Goal: Information Seeking & Learning: Learn about a topic

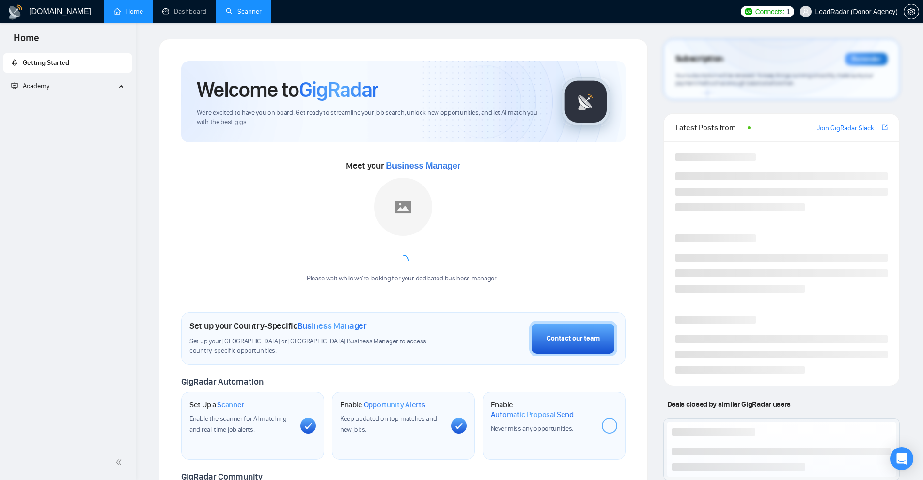
click at [228, 11] on link "Scanner" at bounding box center [244, 11] width 36 height 8
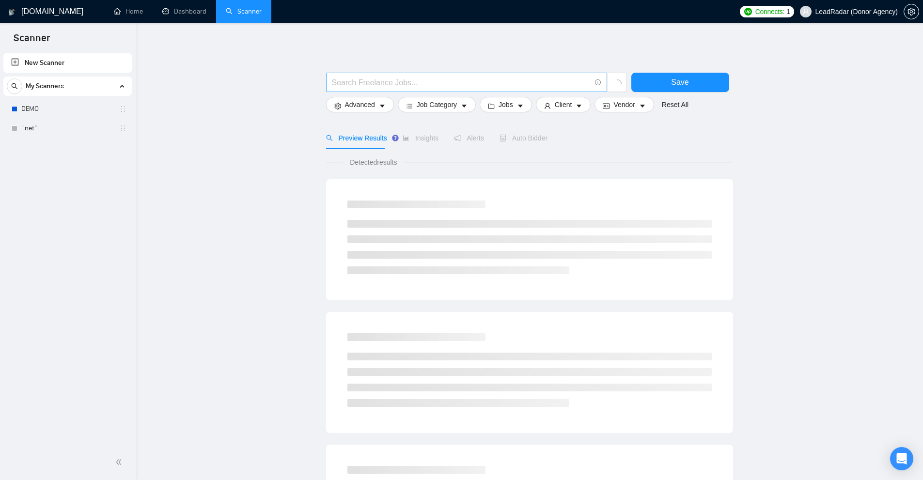
click at [401, 91] on span at bounding box center [466, 82] width 281 height 19
click at [409, 81] on input "text" at bounding box center [461, 83] width 259 height 12
paste input "(“react*)"
drag, startPoint x: 423, startPoint y: 139, endPoint x: 456, endPoint y: 143, distance: 33.7
click at [445, 139] on div "Preview Results Insights Alerts Auto Bidder" at bounding box center [441, 138] width 231 height 22
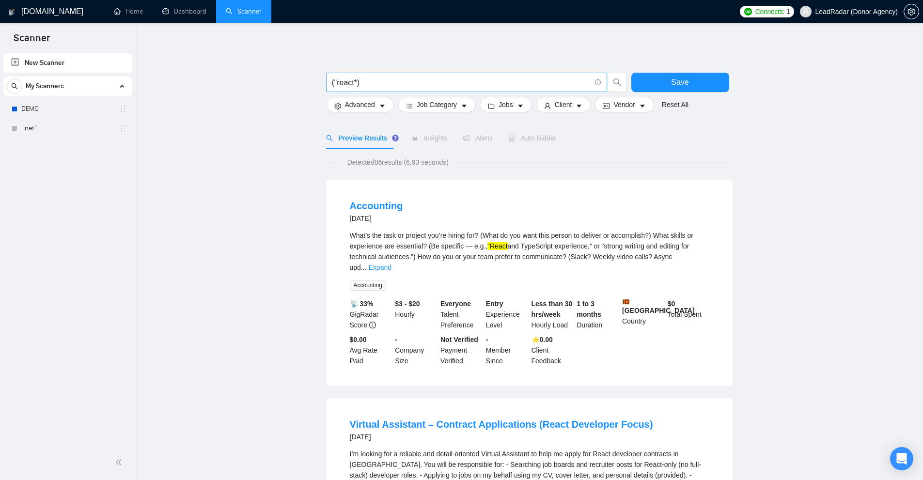
click at [363, 79] on input "(“react*)" at bounding box center [461, 83] width 259 height 12
paste input "\""
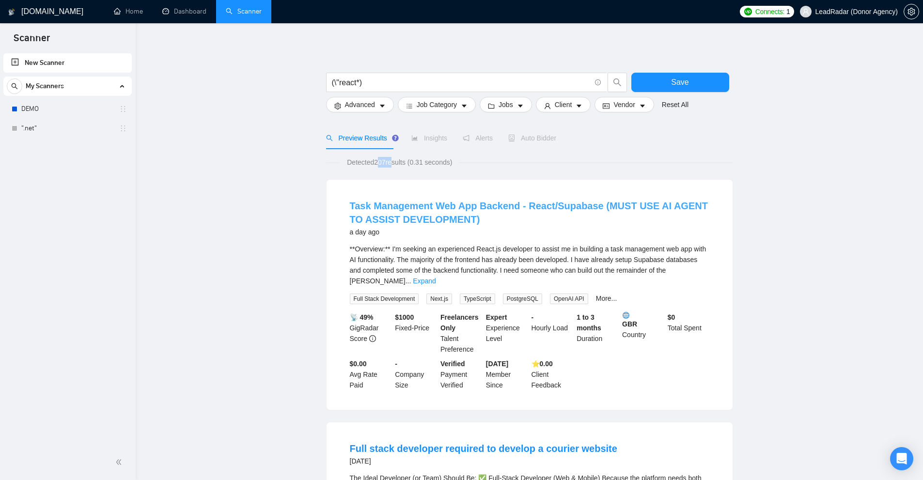
drag, startPoint x: 376, startPoint y: 162, endPoint x: 420, endPoint y: 201, distance: 58.7
click at [390, 162] on span "Detected 207 results (0.31 seconds)" at bounding box center [399, 162] width 119 height 11
click at [435, 277] on link "Expand" at bounding box center [424, 281] width 23 height 8
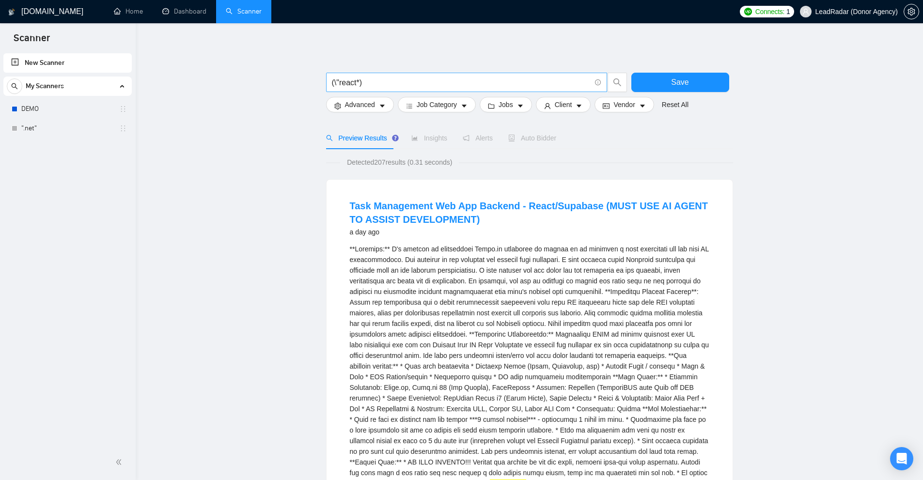
click at [385, 81] on input "(\"react*)" at bounding box center [461, 83] width 259 height 12
paste input "#"
drag, startPoint x: 376, startPoint y: 163, endPoint x: 399, endPoint y: 162, distance: 22.8
click at [398, 162] on span "Detected 207 results (0.31 seconds)" at bounding box center [399, 162] width 119 height 11
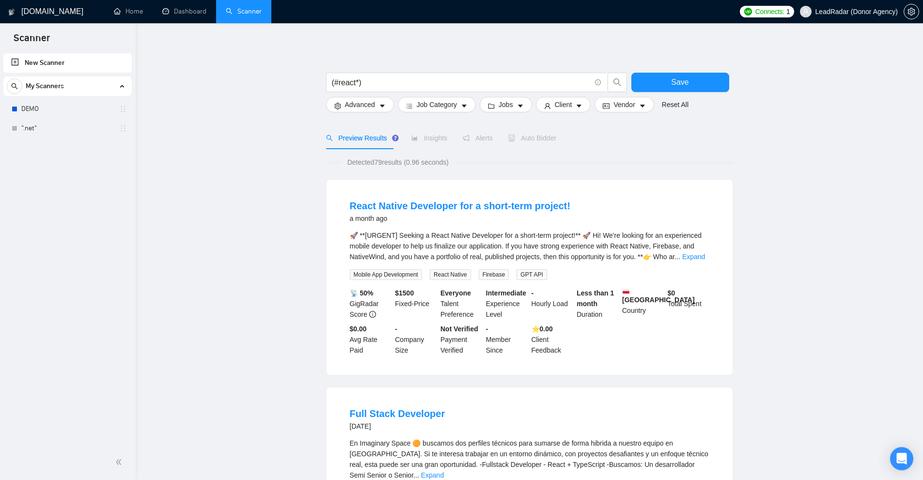
click at [698, 257] on link "Expand" at bounding box center [693, 257] width 23 height 8
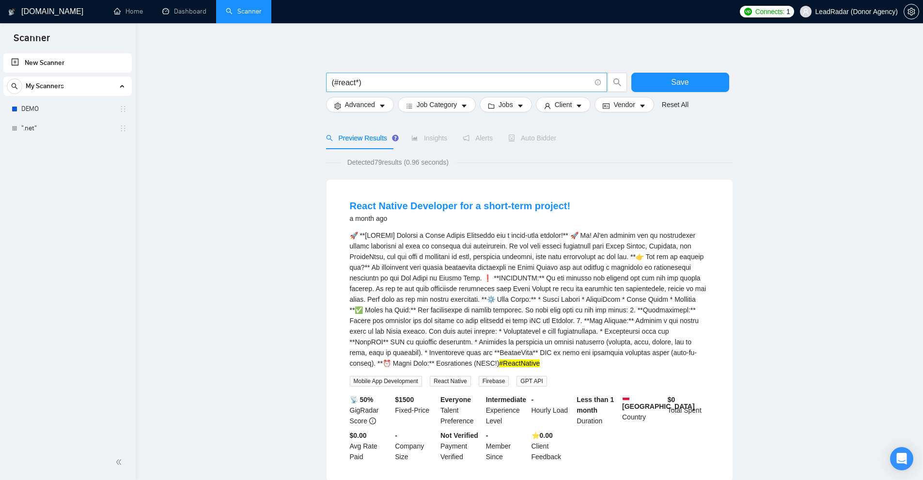
click at [420, 84] on input "(#react*)" at bounding box center [461, 83] width 259 height 12
paste input "&"
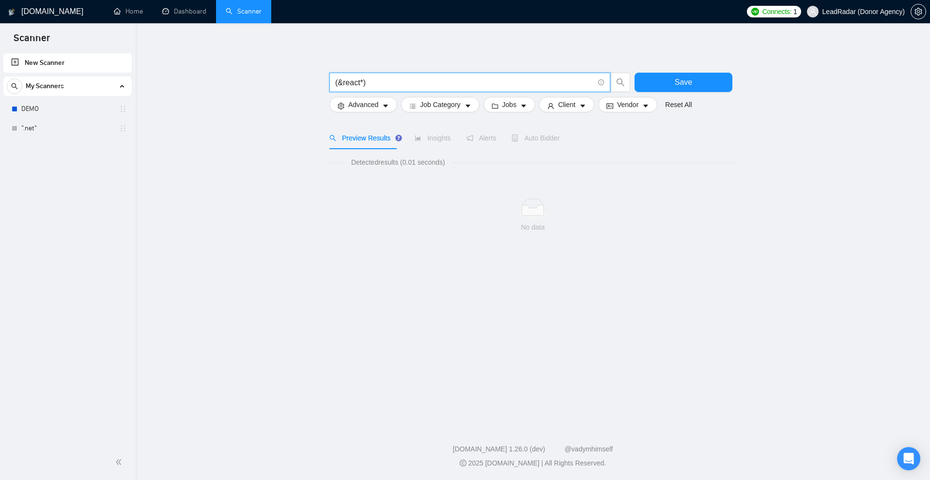
click at [349, 82] on input "(&react*)" at bounding box center [464, 83] width 259 height 12
click at [356, 84] on input "(&google*)" at bounding box center [464, 83] width 259 height 12
click at [338, 83] on input "(&google*)" at bounding box center [464, 83] width 259 height 12
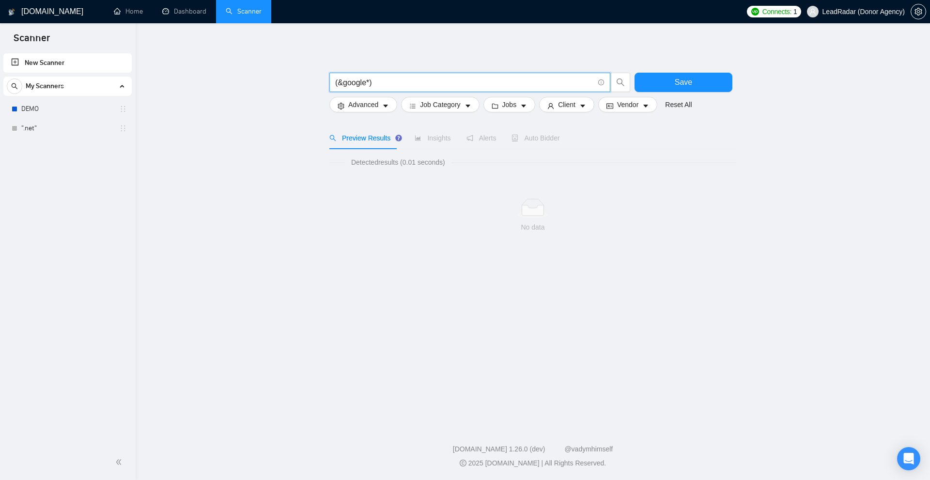
drag, startPoint x: 343, startPoint y: 80, endPoint x: 369, endPoint y: 82, distance: 25.3
click at [369, 82] on input "(&google*)" at bounding box center [464, 83] width 259 height 12
drag, startPoint x: 382, startPoint y: 85, endPoint x: 277, endPoint y: 77, distance: 105.9
click at [277, 77] on main "(&google*) Save Advanced Job Category Jobs Client Vendor Reset All Preview Resu…" at bounding box center [532, 222] width 763 height 367
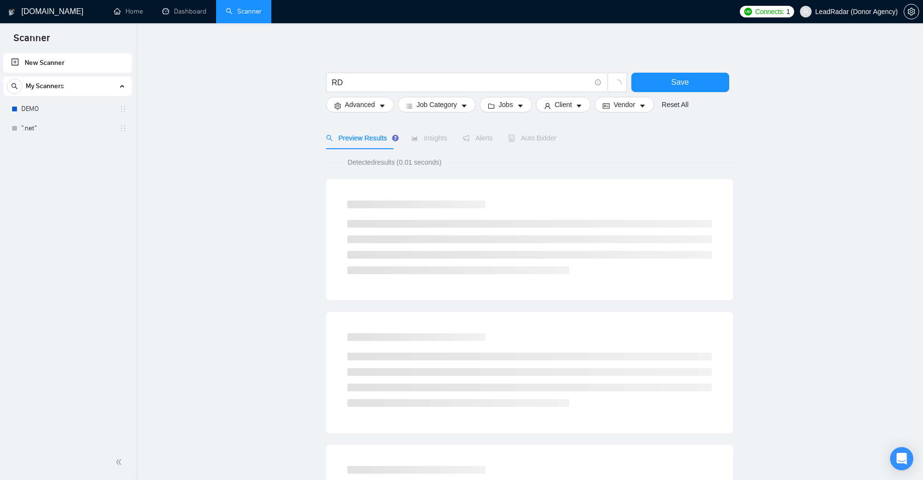
drag, startPoint x: 401, startPoint y: 165, endPoint x: 420, endPoint y: 162, distance: 18.6
click at [416, 162] on span "Detected results (0.01 seconds)" at bounding box center [394, 162] width 108 height 11
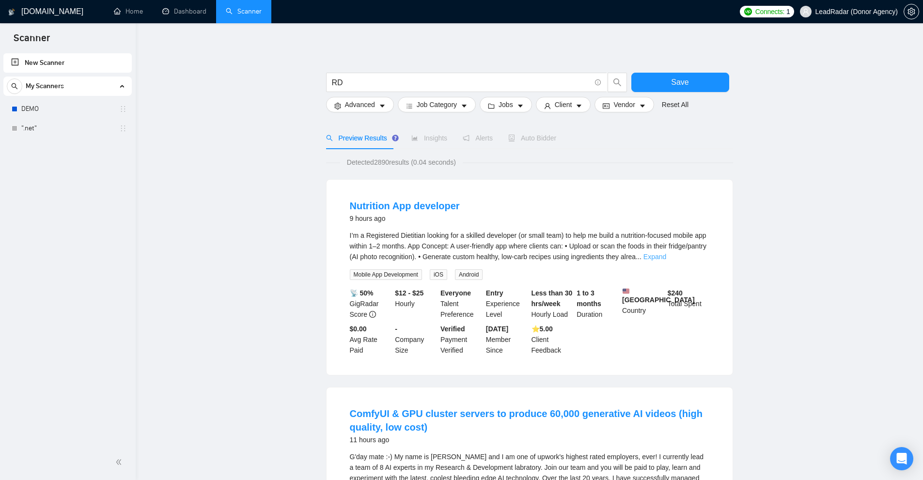
click at [666, 259] on link "Expand" at bounding box center [654, 257] width 23 height 8
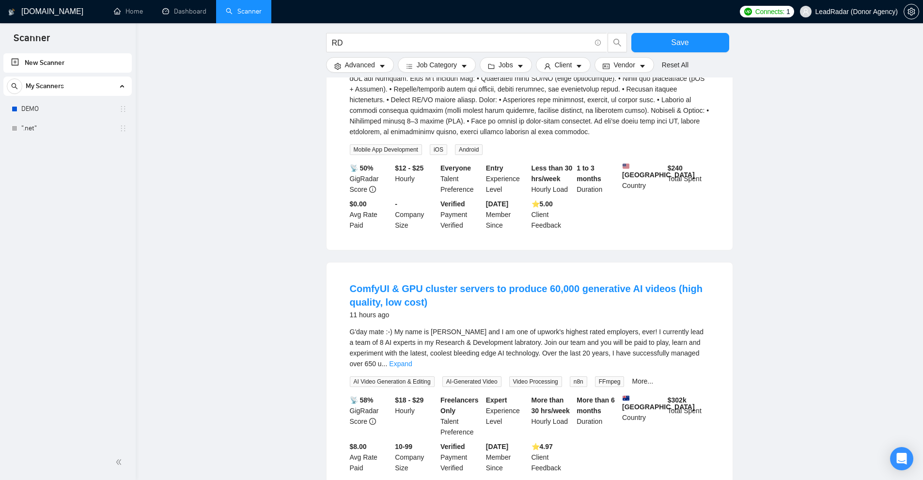
scroll to position [436, 0]
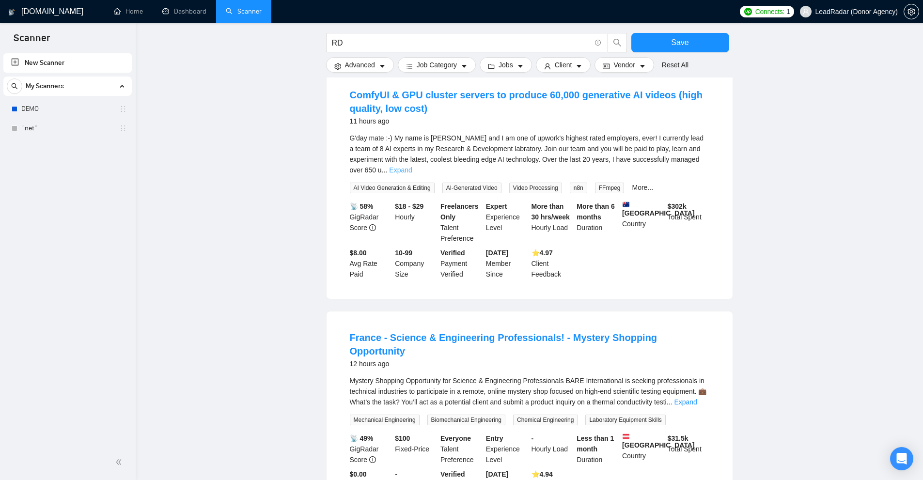
click at [412, 167] on link "Expand" at bounding box center [400, 170] width 23 height 8
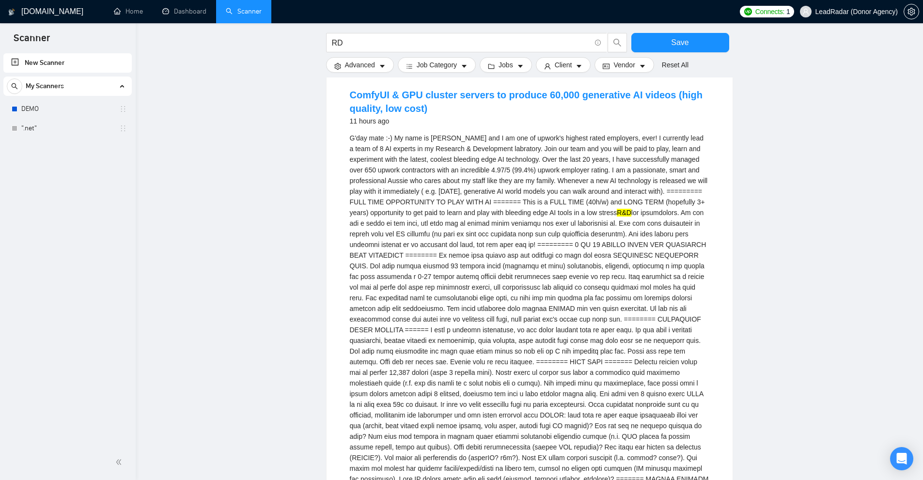
scroll to position [291, 0]
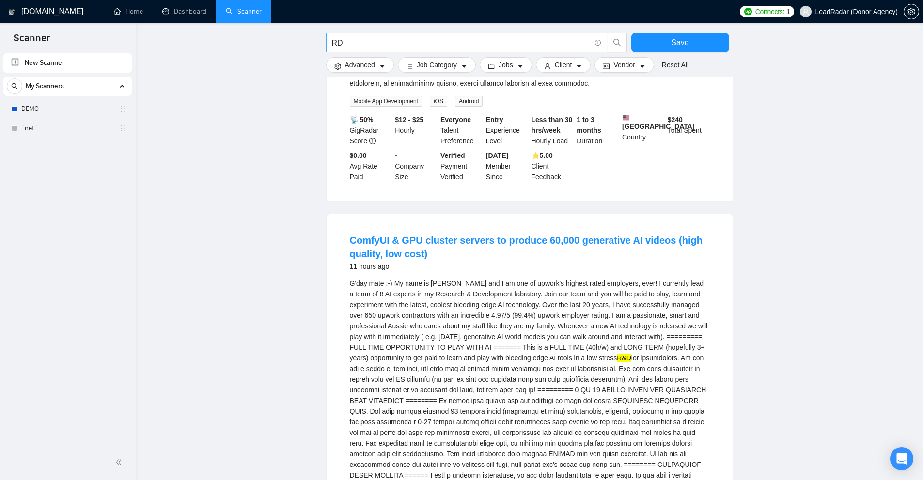
click at [415, 42] on input "RD" at bounding box center [461, 43] width 259 height 12
paste input "/react*"
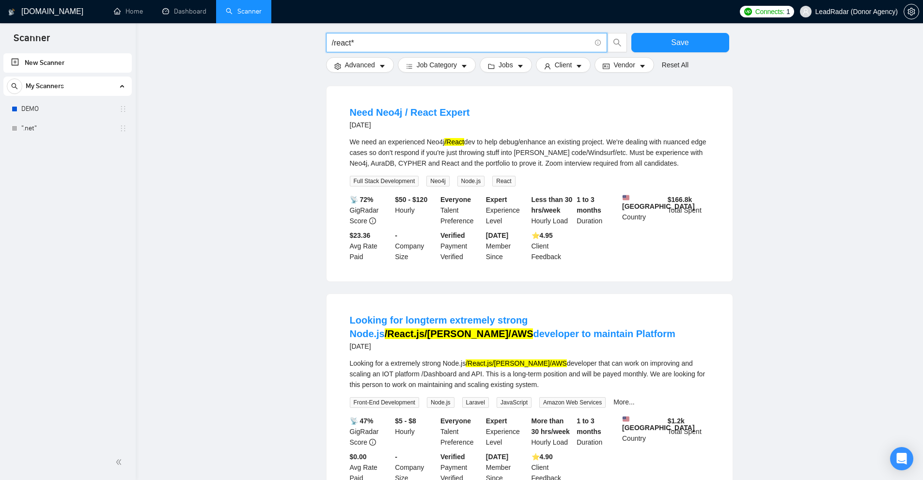
click at [401, 42] on input "/react*" at bounding box center [461, 43] width 259 height 12
paste input "(\\react*)"
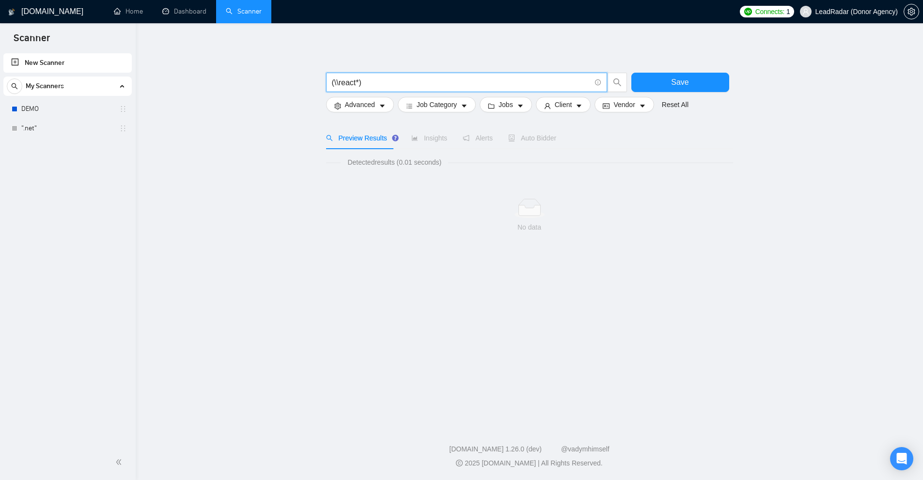
scroll to position [0, 0]
click at [340, 81] on input "(\\react*)" at bounding box center [464, 83] width 259 height 12
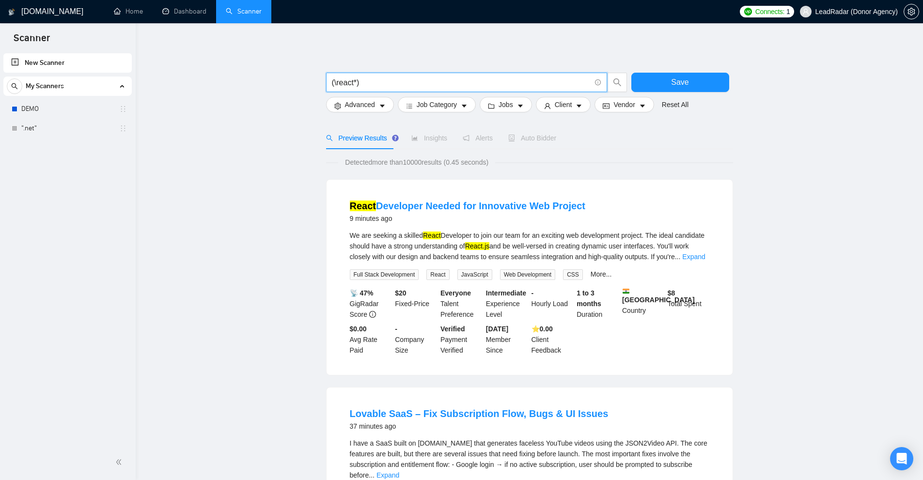
click at [357, 83] on input "(\react*)" at bounding box center [461, 83] width 259 height 12
paste input ".$1"
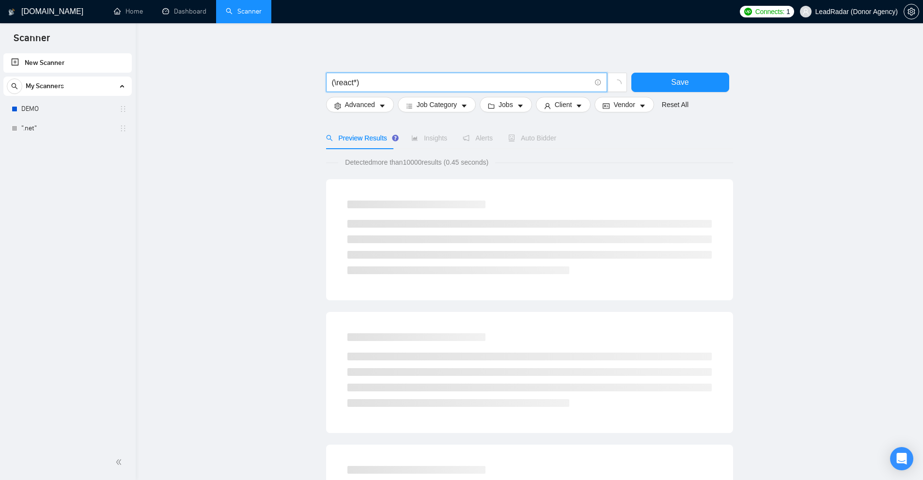
click at [364, 93] on div "(\react*)" at bounding box center [476, 85] width 305 height 24
click at [370, 85] on input "(\react*)" at bounding box center [461, 83] width 259 height 12
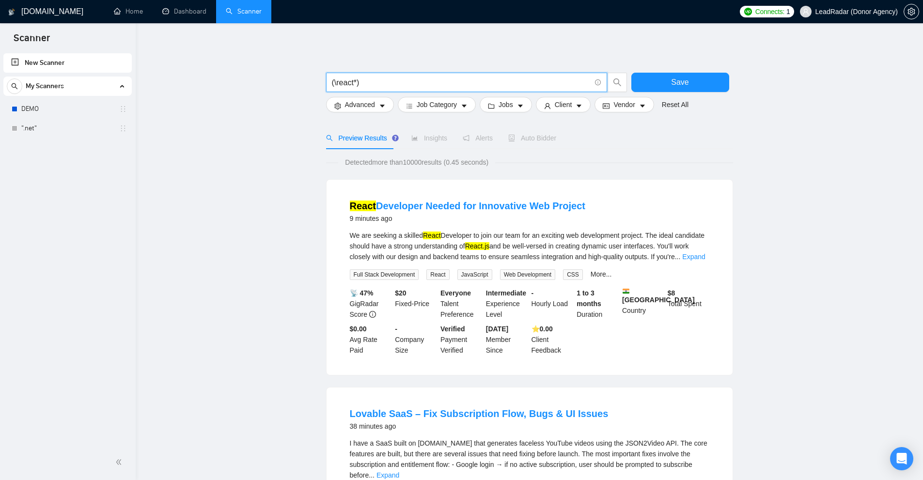
paste input "."
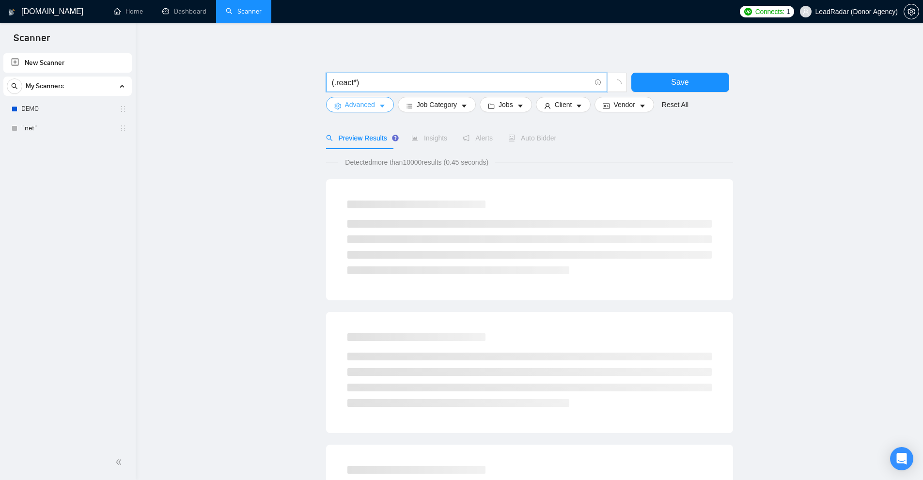
click at [379, 106] on icon "caret-down" at bounding box center [382, 106] width 7 height 7
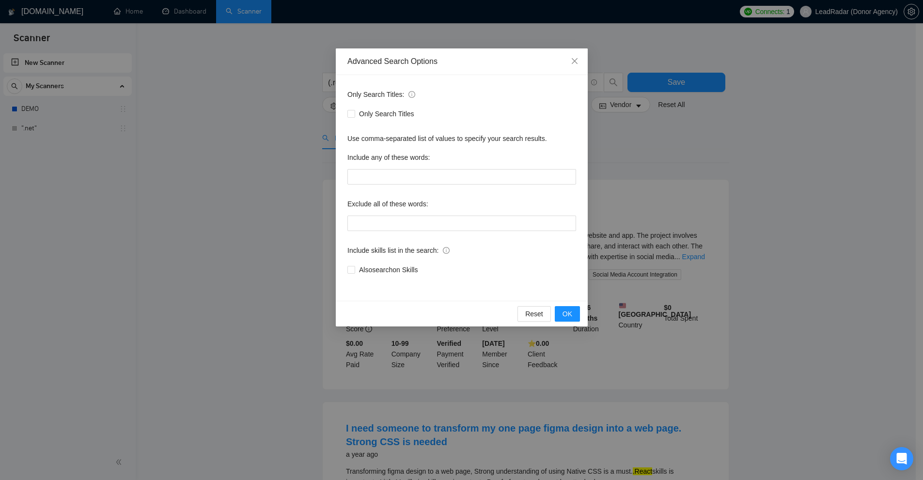
click at [237, 85] on div "Advanced Search Options Only Search Titles: Only Search Titles Use comma-separa…" at bounding box center [461, 240] width 923 height 480
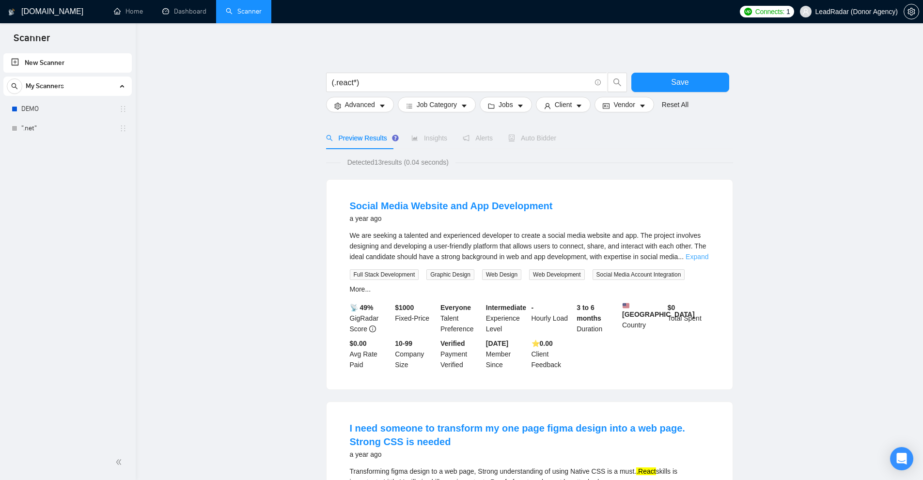
click at [701, 261] on link "Expand" at bounding box center [696, 257] width 23 height 8
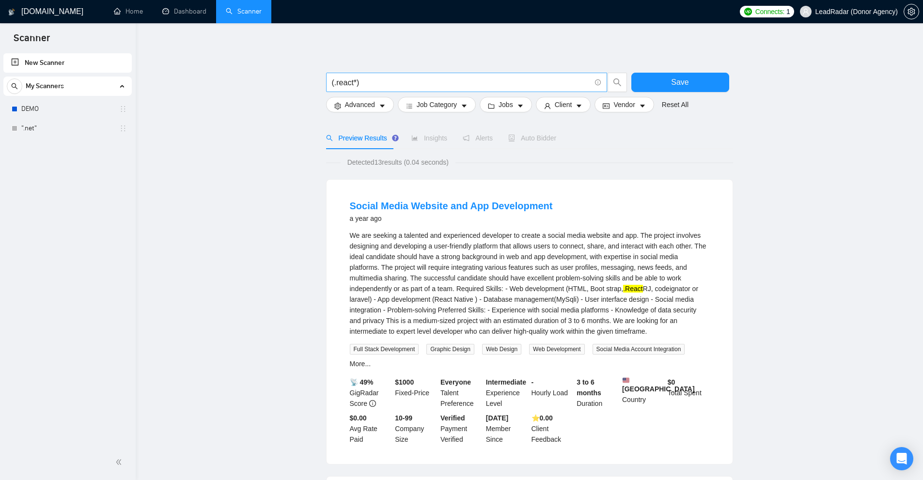
click at [380, 86] on input "(.react*)" at bounding box center [461, 83] width 259 height 12
paste input "*"
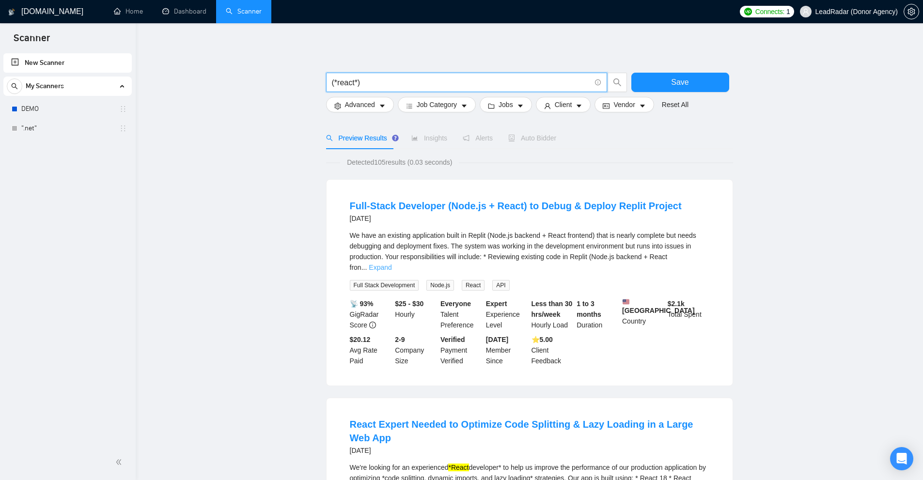
click at [391, 263] on link "Expand" at bounding box center [380, 267] width 23 height 8
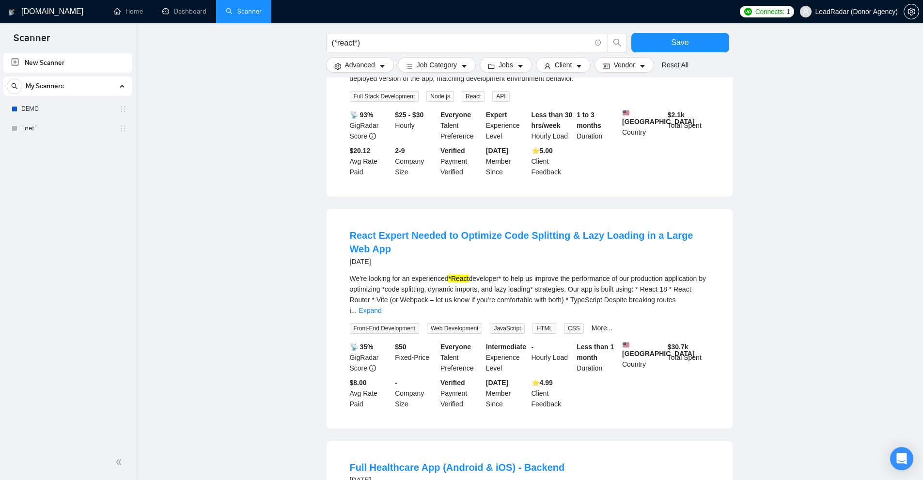
scroll to position [484, 0]
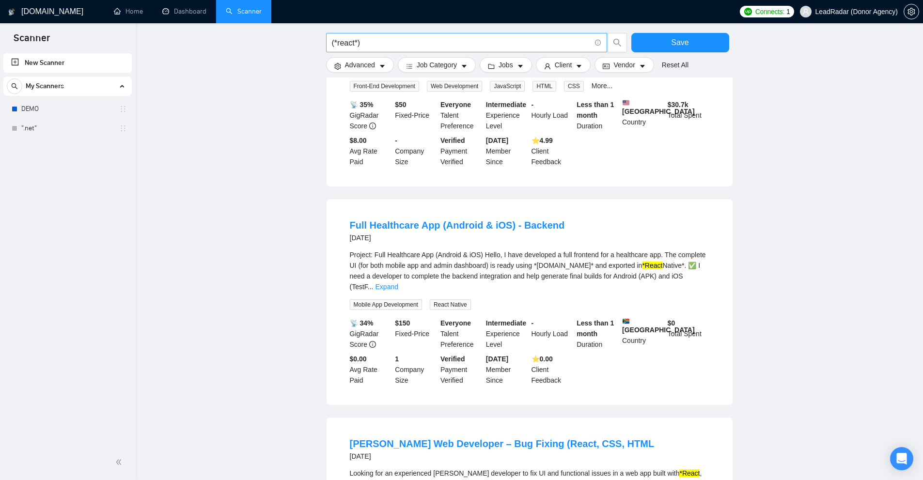
click at [416, 42] on input "(*react*)" at bounding box center [461, 43] width 259 height 12
paste input "*"
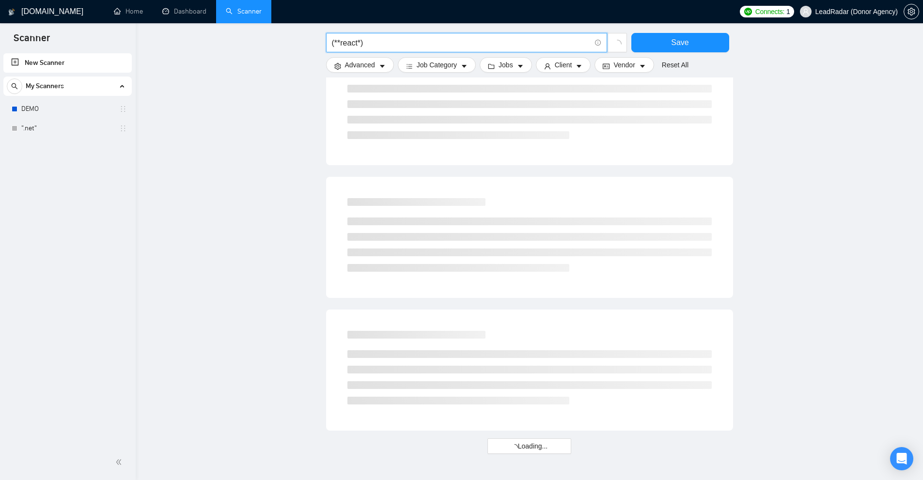
scroll to position [62, 0]
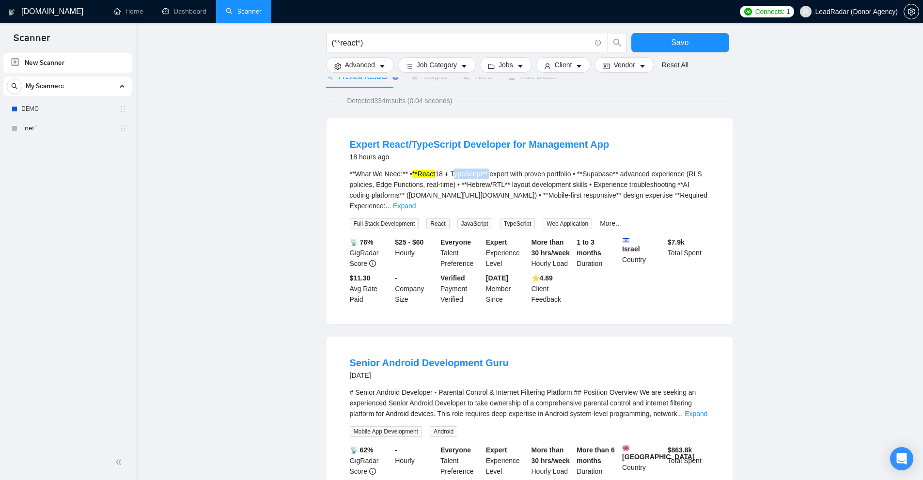
drag, startPoint x: 453, startPoint y: 172, endPoint x: 490, endPoint y: 173, distance: 36.8
click at [490, 173] on div "**What We Need:** • **React 18 + TypeScript** expert with proven portfolio • **…" at bounding box center [529, 190] width 359 height 43
click at [562, 190] on div "**What We Need:** • **React 18 + TypeScript** expert with proven portfolio • **…" at bounding box center [529, 190] width 359 height 43
click at [420, 34] on span "(**react*)" at bounding box center [466, 42] width 281 height 19
click at [412, 40] on input "(**react*)" at bounding box center [461, 43] width 259 height 12
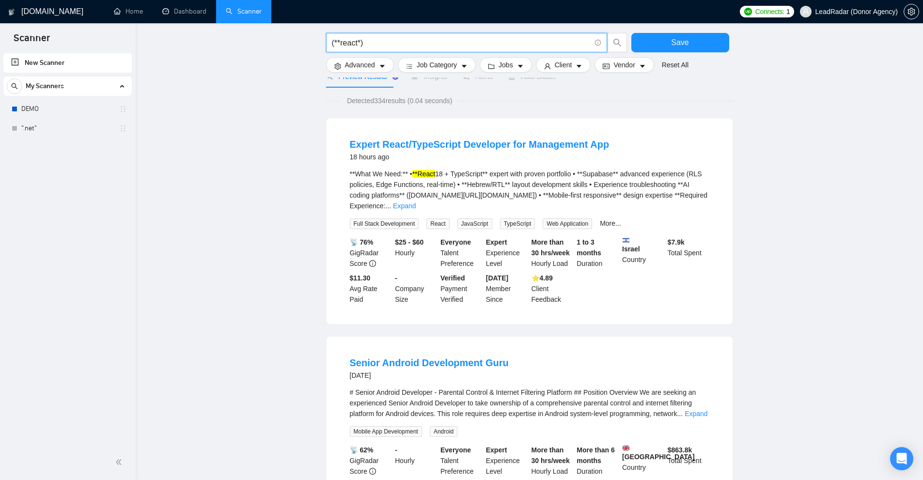
paste input "\|"
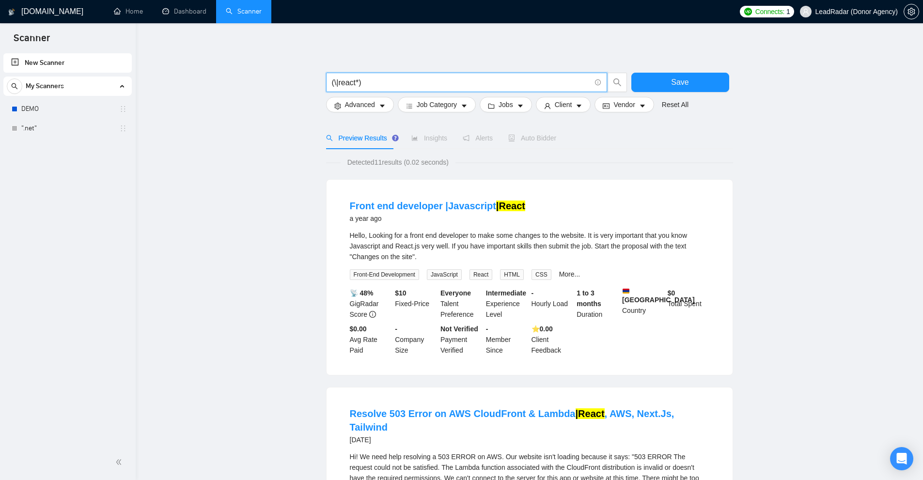
click at [395, 82] on input "(\|react*)" at bounding box center [461, 83] width 259 height 12
paste input "["
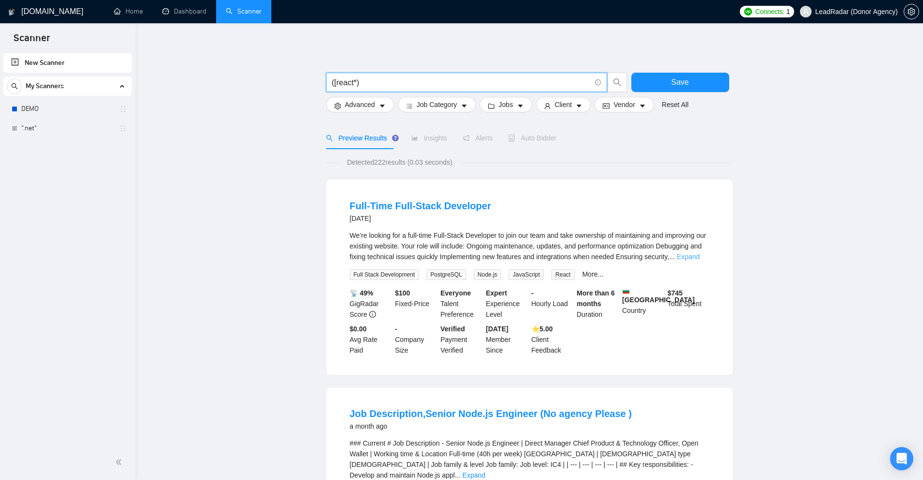
click at [690, 257] on link "Expand" at bounding box center [688, 257] width 23 height 8
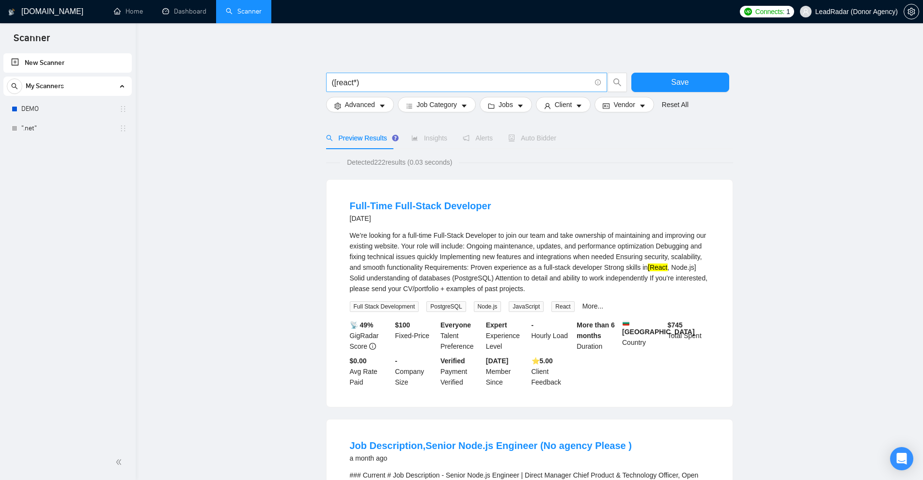
click at [407, 84] on input "([react*)" at bounding box center [461, 83] width 259 height 12
paste input "~"
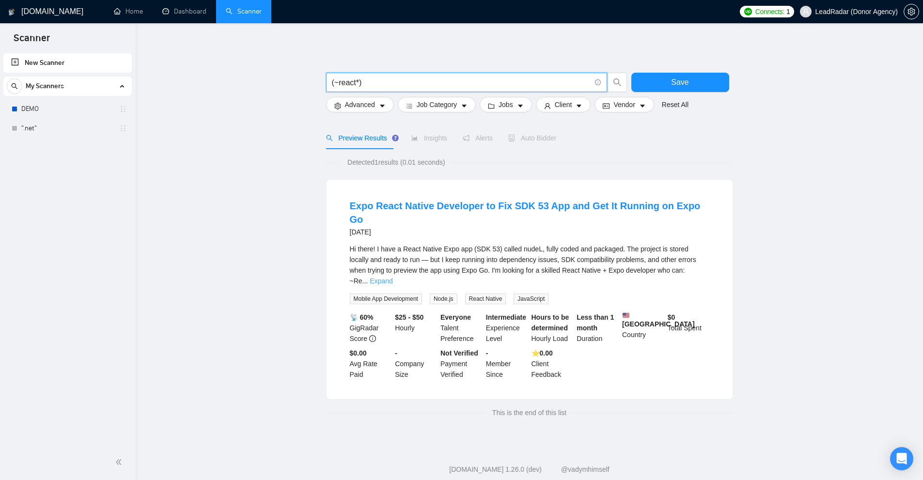
type input "(~react*)"
click at [392, 277] on link "Expand" at bounding box center [380, 281] width 23 height 8
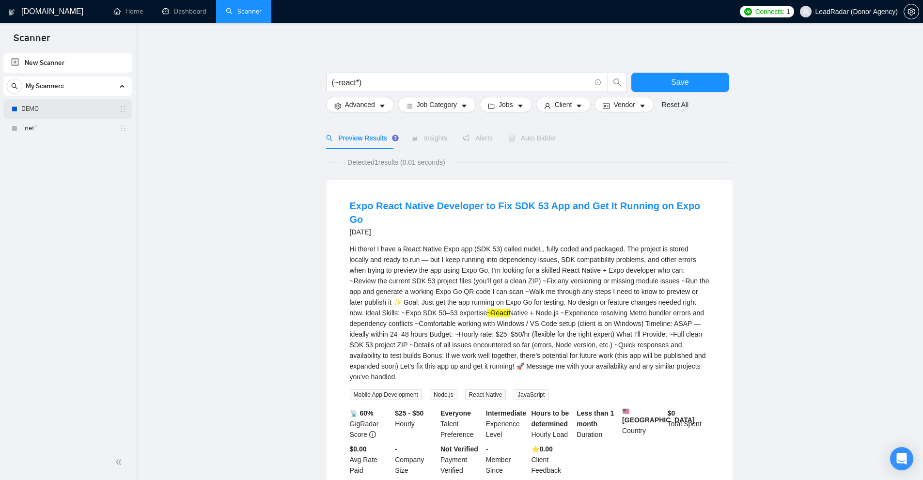
click at [46, 107] on link "DEMO" at bounding box center [67, 108] width 92 height 19
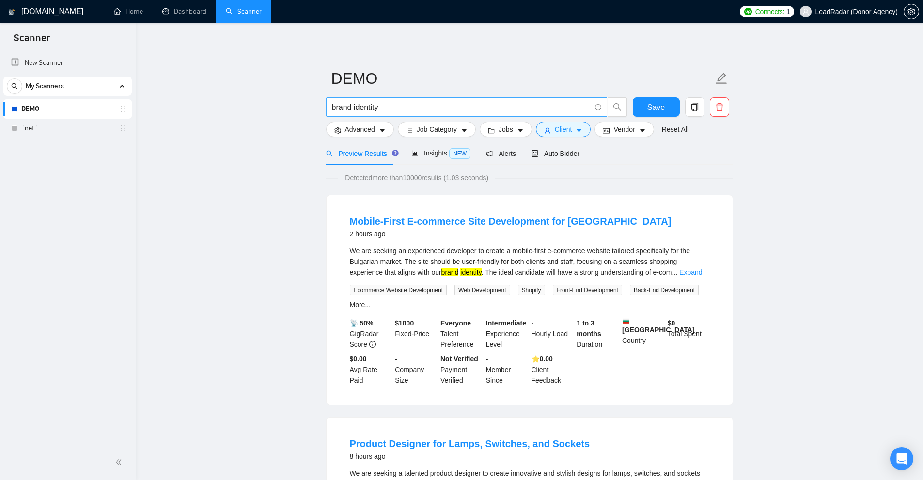
click at [396, 109] on input "brand identity" at bounding box center [461, 107] width 259 height 12
paste input "".freelancers only""
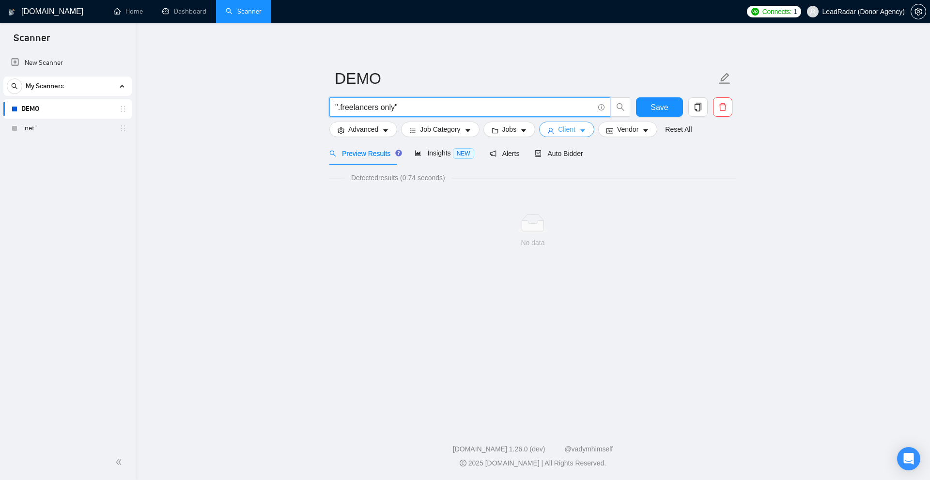
type input "".freelancers only""
click at [563, 129] on span "Client" at bounding box center [566, 129] width 17 height 11
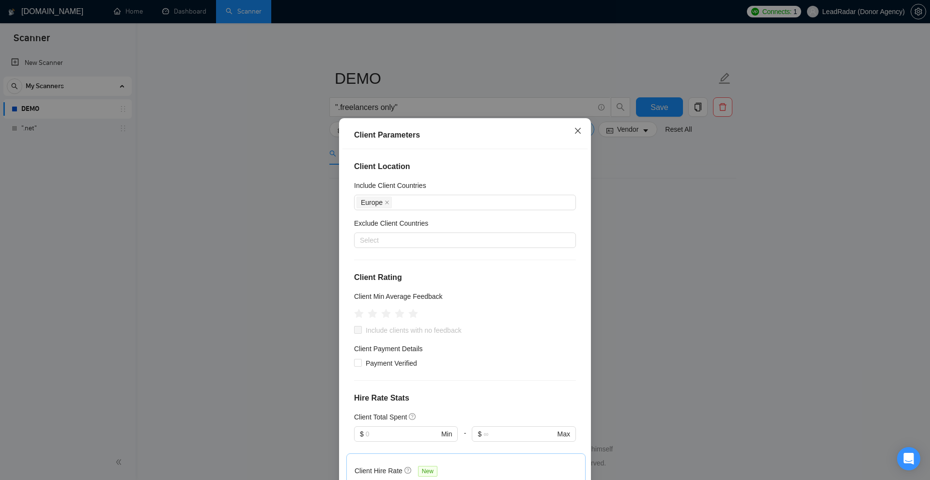
click at [568, 129] on span "Close" at bounding box center [578, 131] width 26 height 26
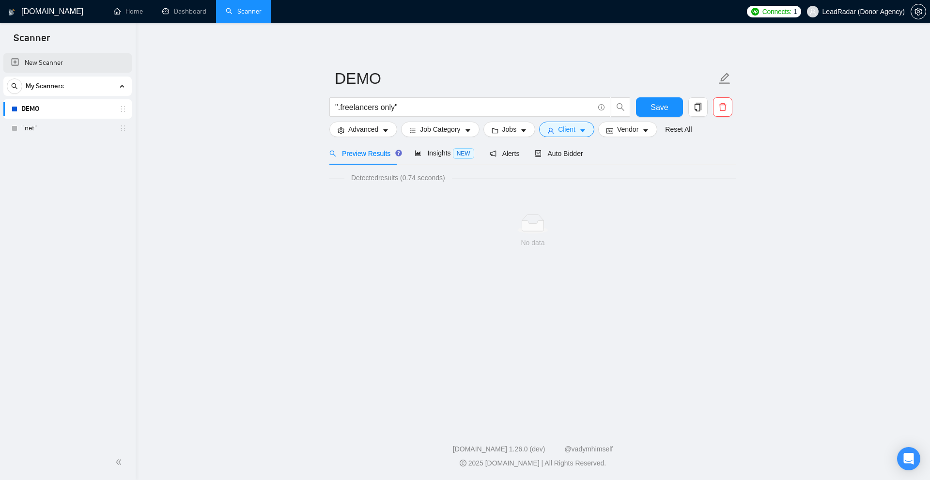
click at [100, 64] on link "New Scanner" at bounding box center [67, 62] width 113 height 19
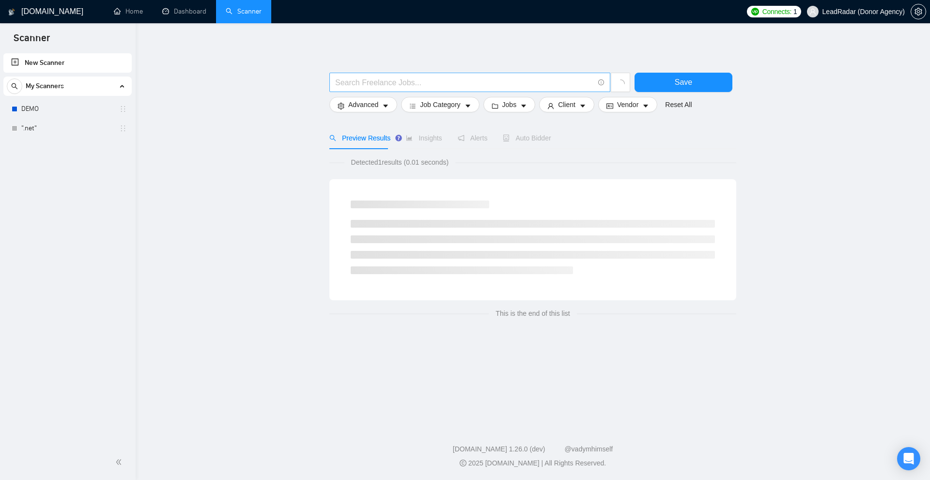
click at [462, 89] on span at bounding box center [469, 82] width 281 height 19
paste input "".freelancers only""
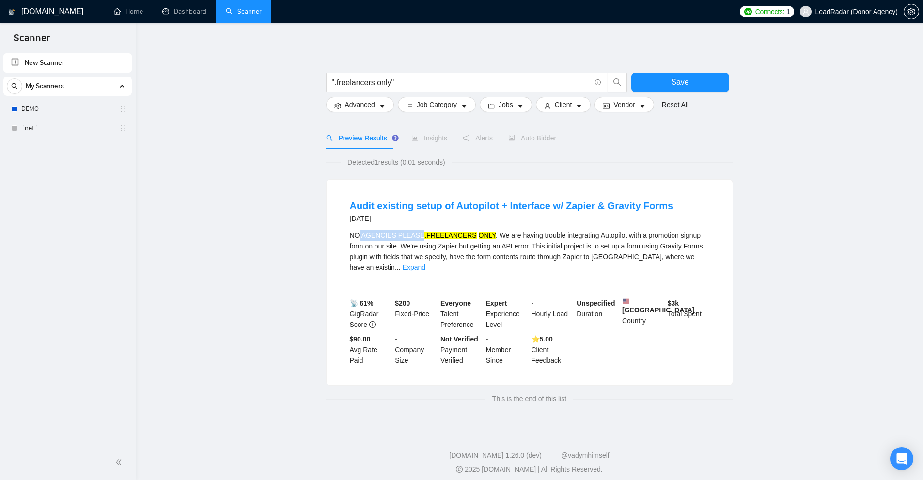
drag, startPoint x: 415, startPoint y: 234, endPoint x: 360, endPoint y: 233, distance: 55.2
click at [360, 233] on div "NO AGENCIES PLEASE .FREELANCERS ONLY . We are having trouble integrating Autopi…" at bounding box center [529, 251] width 359 height 43
click at [345, 232] on li "Audit existing setup of Autopilot + Interface w/ Zapier & Gravity Forms 4 years…" at bounding box center [529, 282] width 383 height 182
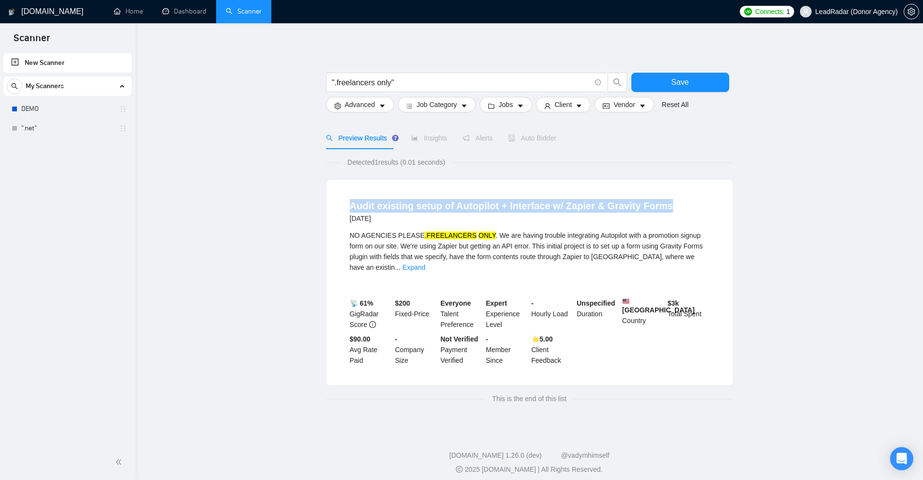
drag, startPoint x: 344, startPoint y: 199, endPoint x: 669, endPoint y: 201, distance: 325.0
click at [669, 201] on li "Audit existing setup of Autopilot + Interface w/ Zapier & Gravity Forms 4 years…" at bounding box center [529, 282] width 383 height 182
copy link "Audit existing setup of Autopilot + Interface w/ Zapier & Gravity Forms"
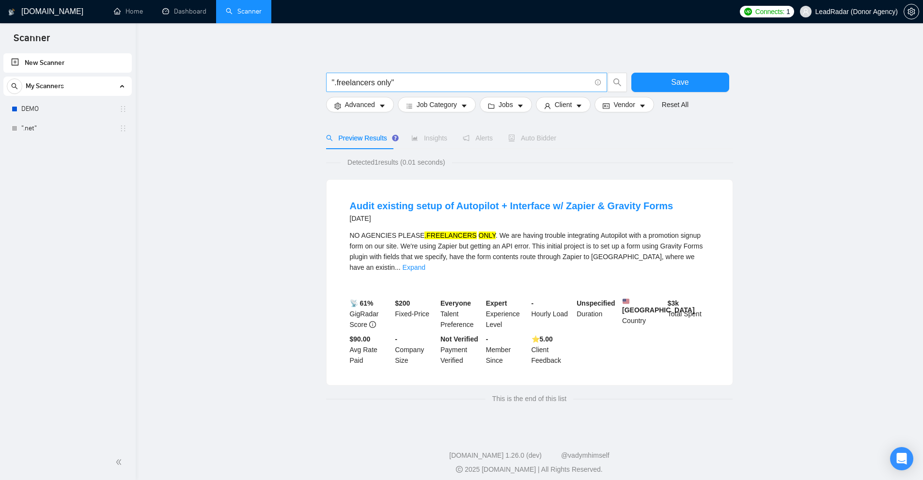
click at [425, 83] on input "".freelancers only"" at bounding box center [461, 83] width 259 height 12
paste input "Audit existing setup of Autopilot + Interface w/ Zapier & Gravity Forms"
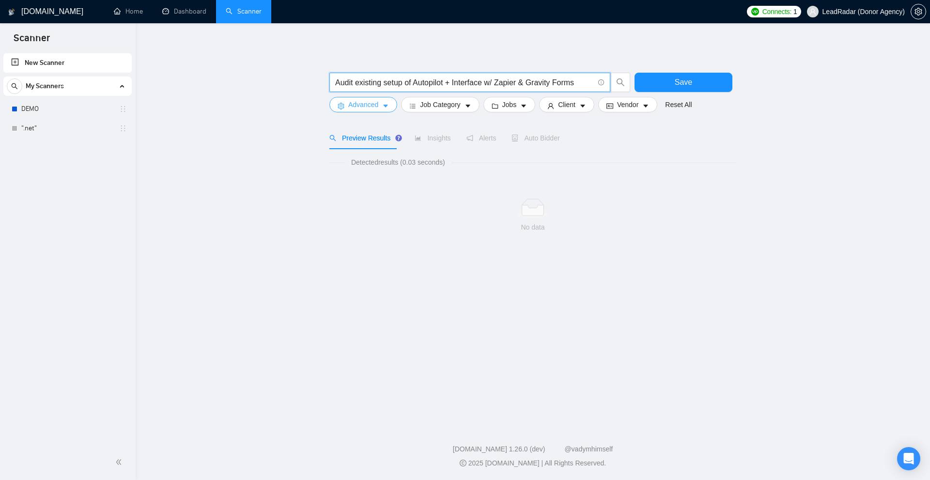
click at [370, 109] on span "Advanced" at bounding box center [363, 104] width 30 height 11
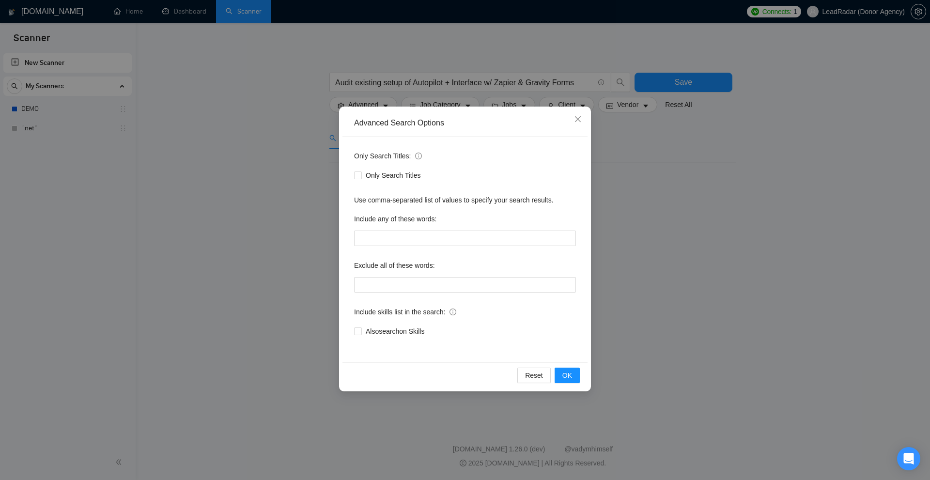
click at [368, 102] on div "Advanced Search Options Only Search Titles: Only Search Titles Use comma-separa…" at bounding box center [465, 240] width 930 height 480
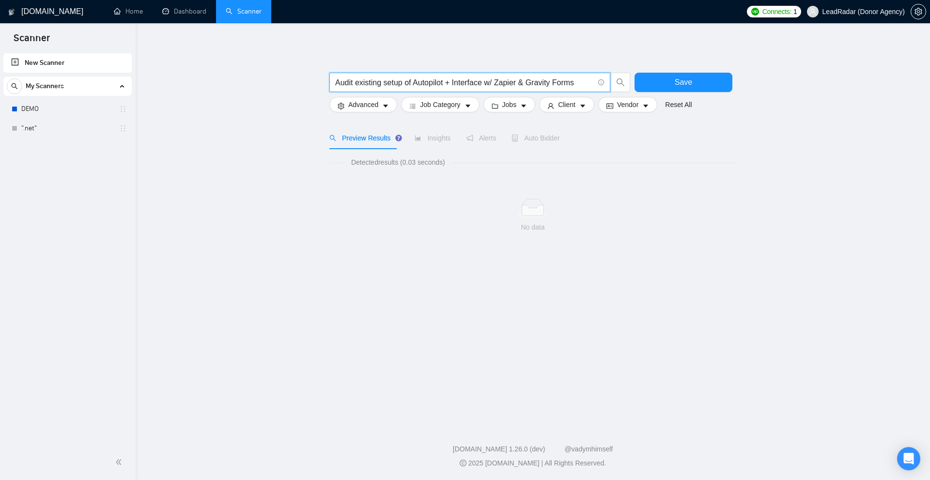
click at [447, 83] on input "Audit existing setup of Autopilot + Interface w/ Zapier & Gravity Forms" at bounding box center [464, 83] width 259 height 12
click at [508, 82] on input "Audit existing setup of Autopilot Interface Zapier & Gravity Forms" at bounding box center [464, 83] width 259 height 12
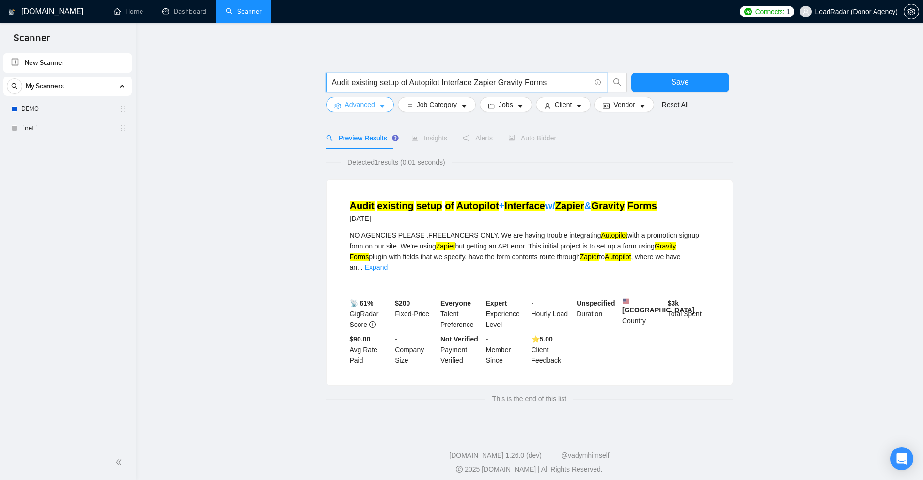
type input "Audit existing setup of Autopilot Interface Zapier Gravity Forms"
click at [373, 107] on span "Advanced" at bounding box center [360, 104] width 30 height 11
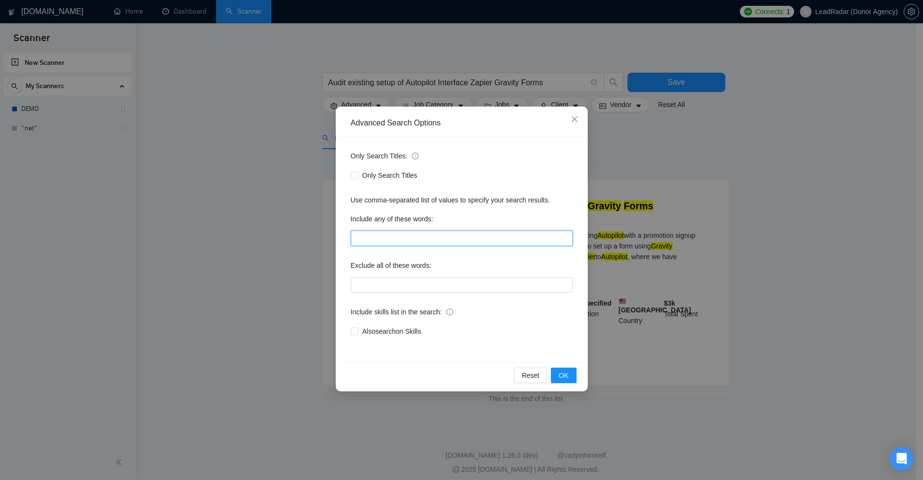
click at [372, 237] on input "text" at bounding box center [462, 238] width 222 height 15
paste input "".freelancers only""
click at [703, 203] on div "Advanced Search Options Only Search Titles: Only Search Titles Use comma-separa…" at bounding box center [461, 240] width 923 height 480
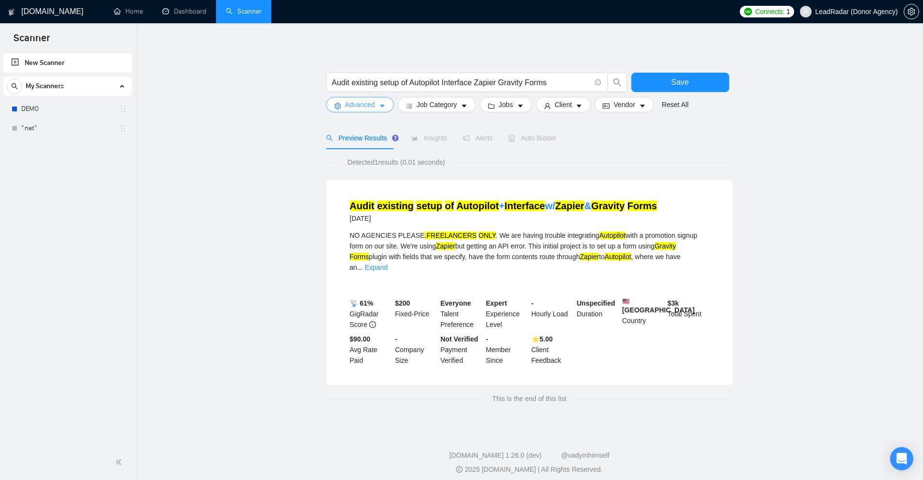
click at [362, 104] on span "Advanced" at bounding box center [360, 104] width 30 height 11
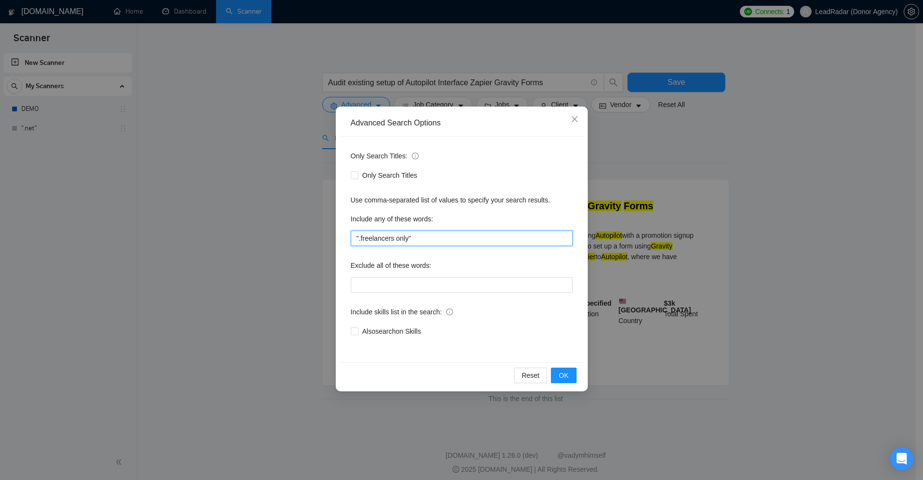
click at [362, 241] on input "".freelancers only"" at bounding box center [462, 238] width 222 height 15
click at [701, 177] on div "Advanced Search Options Only Search Titles: Only Search Titles Use comma-separa…" at bounding box center [461, 240] width 923 height 480
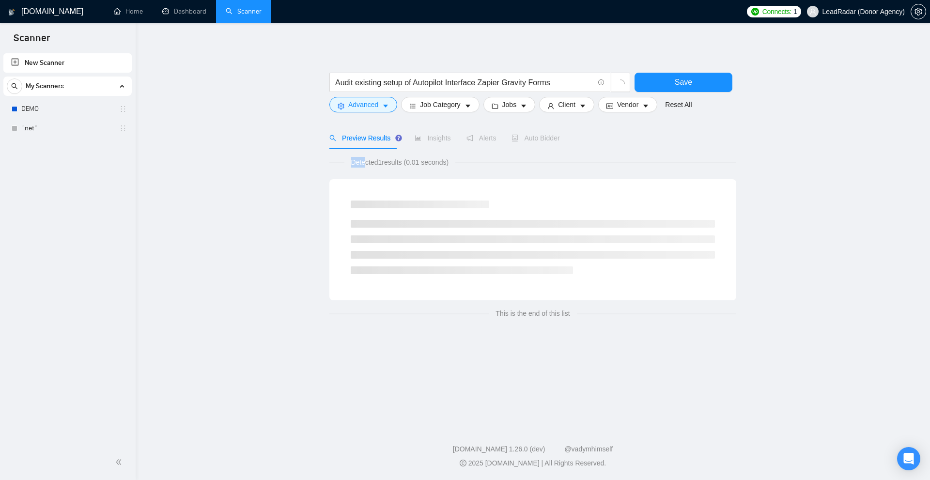
click at [419, 161] on span "Detected 1 results (0.01 seconds)" at bounding box center [399, 162] width 111 height 11
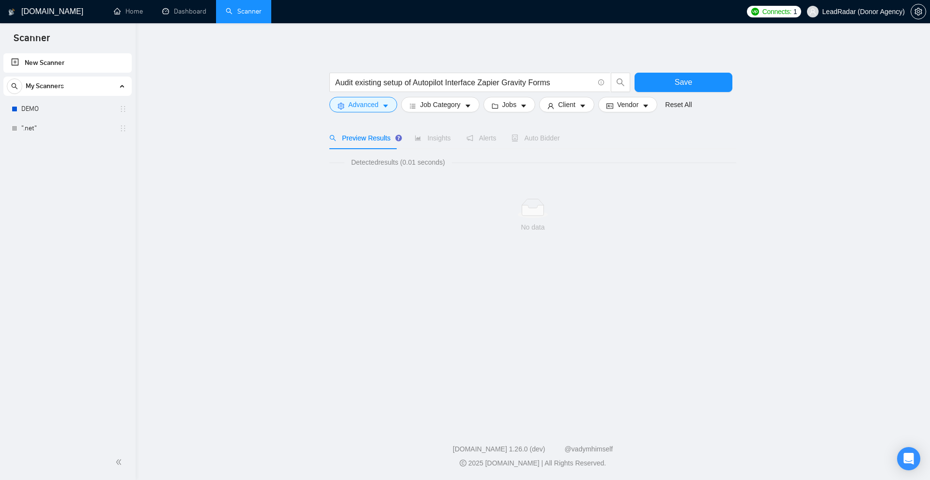
click at [484, 163] on div "Detected results (0.01 seconds)" at bounding box center [532, 162] width 407 height 11
click at [381, 107] on button "Advanced" at bounding box center [363, 104] width 68 height 15
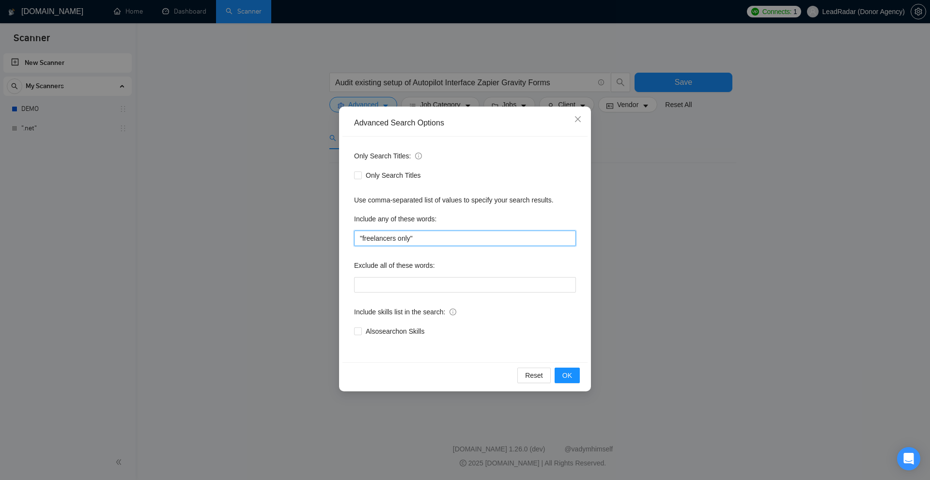
click at [365, 241] on input ""freelancers only"" at bounding box center [465, 238] width 222 height 15
click at [361, 238] on input ""freelancers only"" at bounding box center [465, 238] width 222 height 15
drag, startPoint x: 359, startPoint y: 237, endPoint x: 324, endPoint y: 237, distance: 34.9
click at [325, 237] on div "Advanced Search Options Only Search Titles: Only Search Titles Use comma-separa…" at bounding box center [465, 240] width 930 height 480
click at [330, 234] on div "Advanced Search Options Only Search Titles: Only Search Titles Use comma-separa…" at bounding box center [465, 240] width 930 height 480
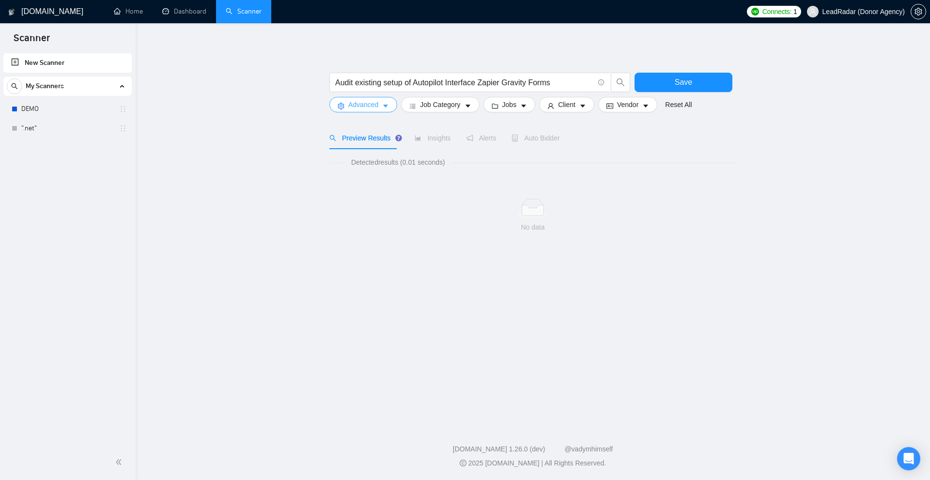
click at [369, 100] on span "Advanced" at bounding box center [363, 104] width 30 height 11
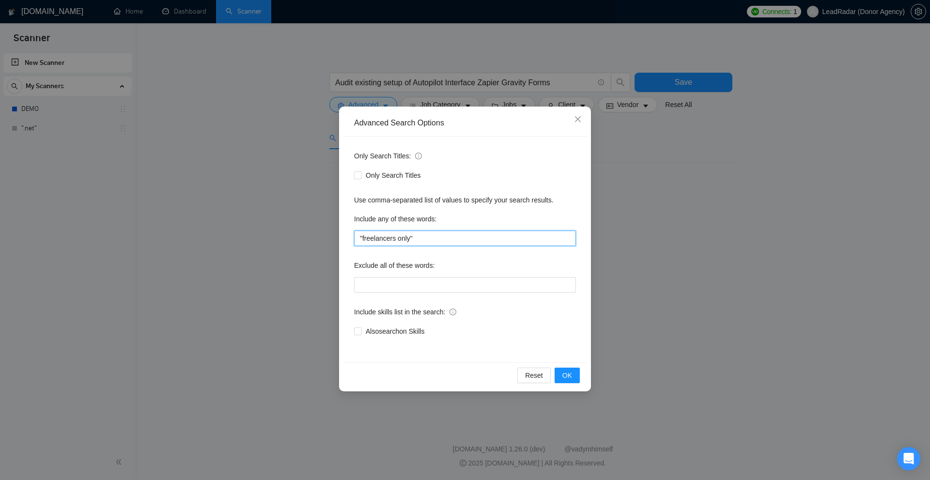
click at [393, 235] on input ""freelancers only"" at bounding box center [465, 238] width 222 height 15
paste input "/"
type input ""/freelancers only""
click at [672, 275] on div "Advanced Search Options Only Search Titles: Only Search Titles Use comma-separa…" at bounding box center [465, 240] width 930 height 480
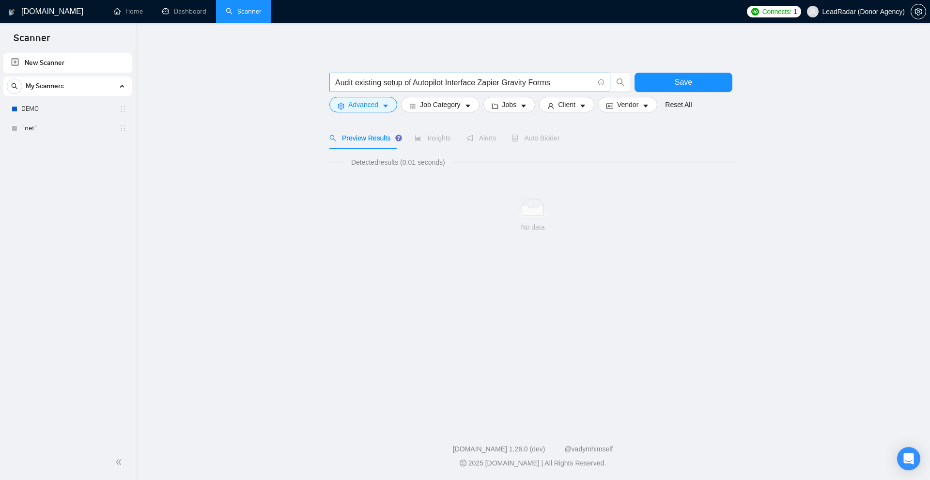
click at [554, 79] on input "Audit existing setup of Autopilot Interface Zapier Gravity Forms" at bounding box center [464, 83] width 259 height 12
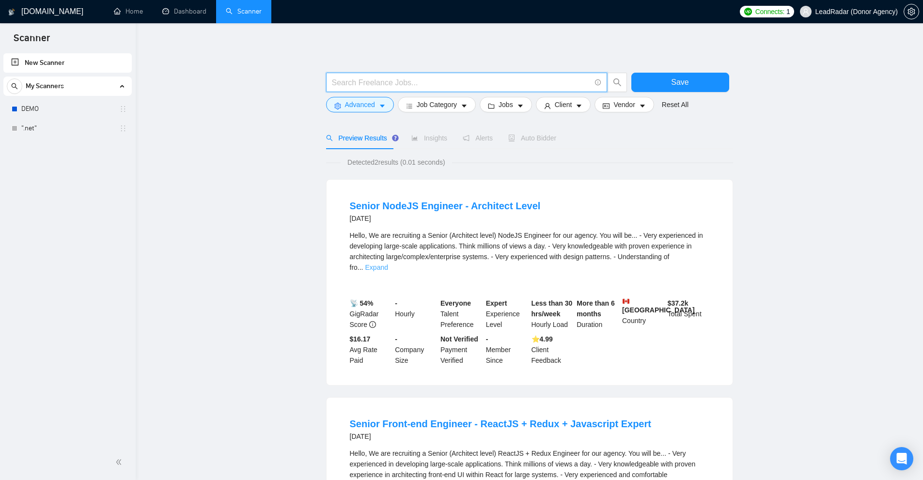
click at [388, 263] on link "Expand" at bounding box center [376, 267] width 23 height 8
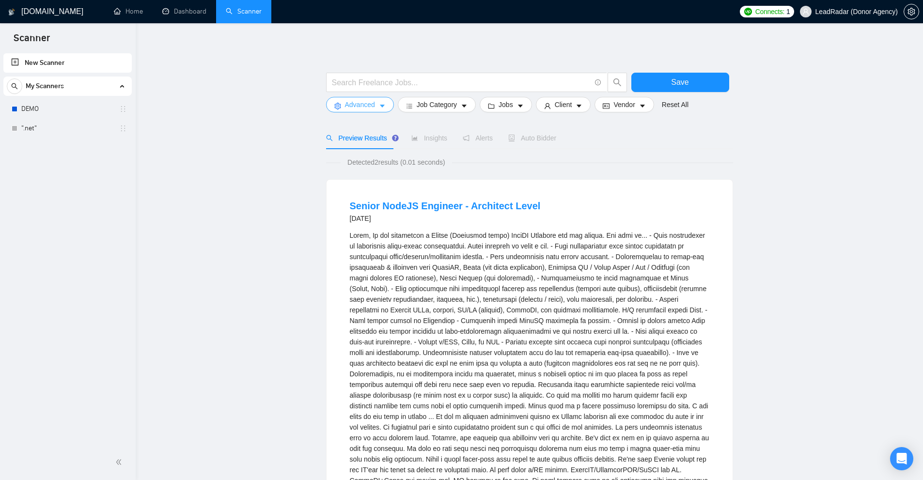
click at [350, 102] on span "Advanced" at bounding box center [360, 104] width 30 height 11
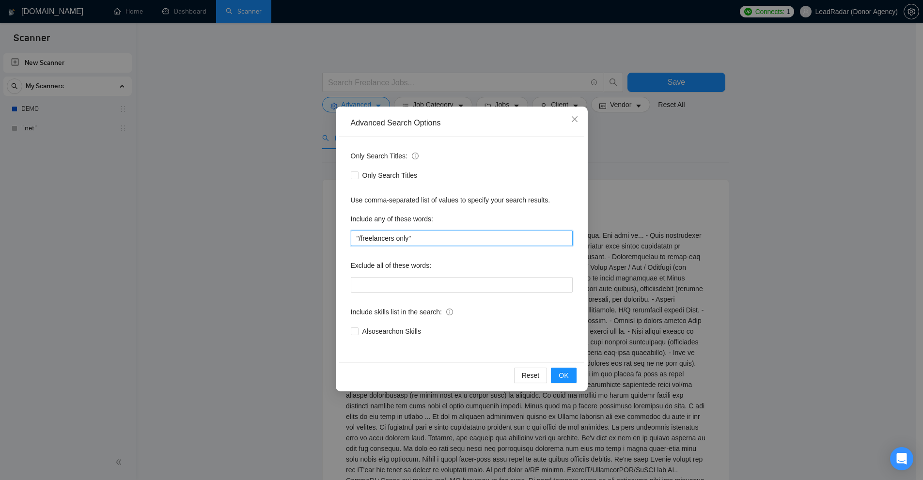
click at [393, 237] on input ""/freelancers only"" at bounding box center [462, 238] width 222 height 15
paste input "***.net core"
click at [681, 231] on div "Advanced Search Options Only Search Titles: Only Search Titles Use comma-separa…" at bounding box center [461, 240] width 923 height 480
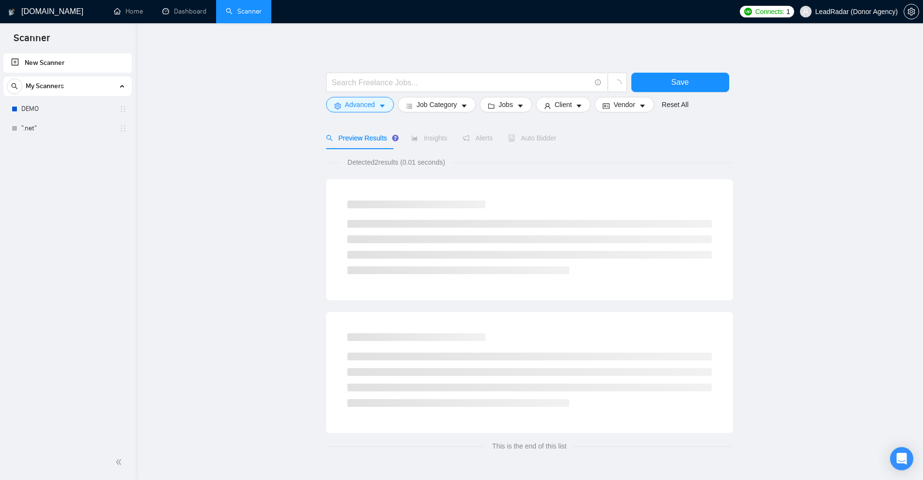
drag, startPoint x: 375, startPoint y: 163, endPoint x: 381, endPoint y: 163, distance: 6.3
click at [381, 163] on span "Detected 2 results (0.01 seconds)" at bounding box center [395, 162] width 111 height 11
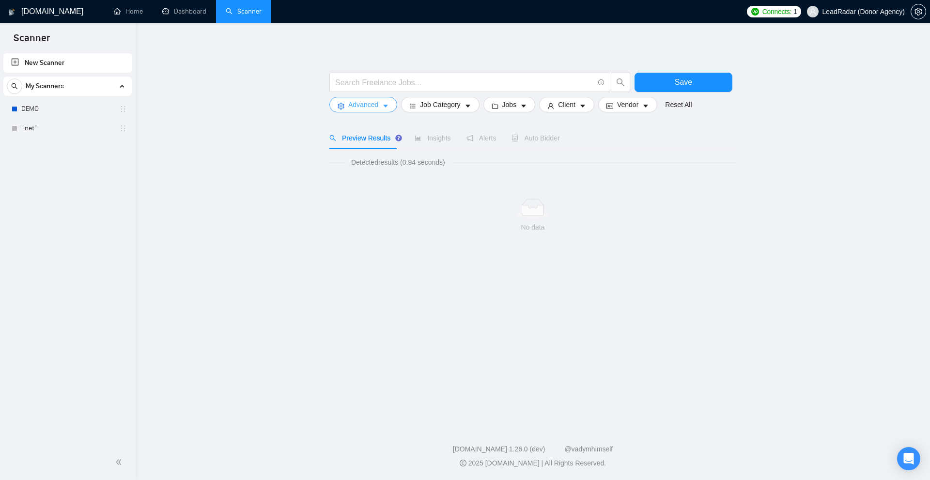
click at [376, 107] on span "Advanced" at bounding box center [363, 104] width 30 height 11
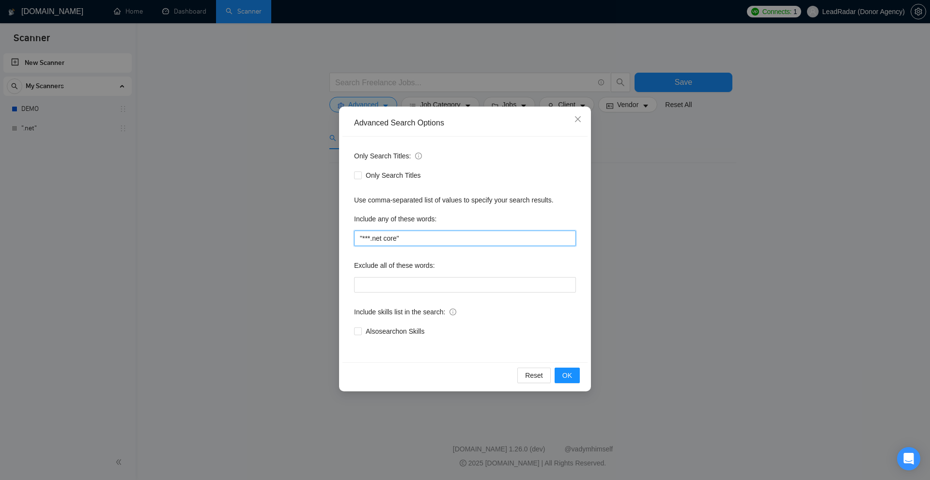
click at [369, 235] on input ""***.net core"" at bounding box center [465, 238] width 222 height 15
click at [564, 371] on span "OK" at bounding box center [567, 375] width 10 height 11
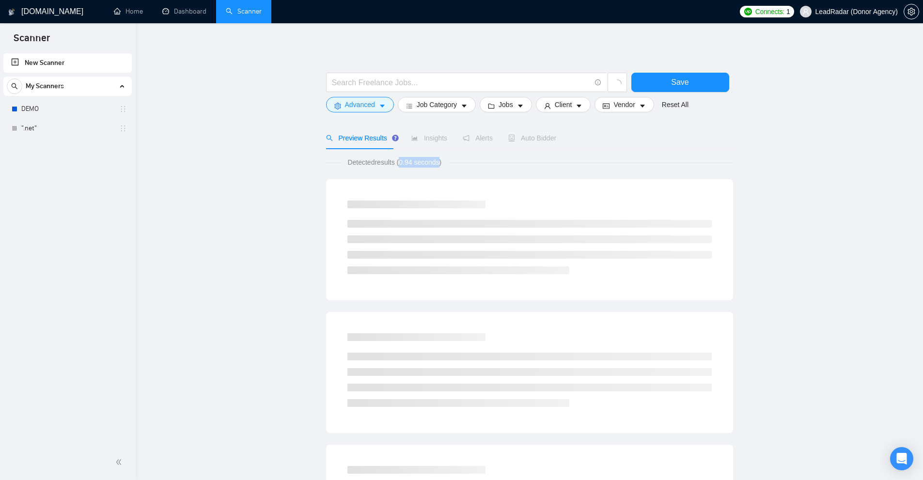
drag, startPoint x: 405, startPoint y: 162, endPoint x: 438, endPoint y: 162, distance: 32.9
click at [438, 162] on span "Detected results (0.94 seconds)" at bounding box center [394, 162] width 108 height 11
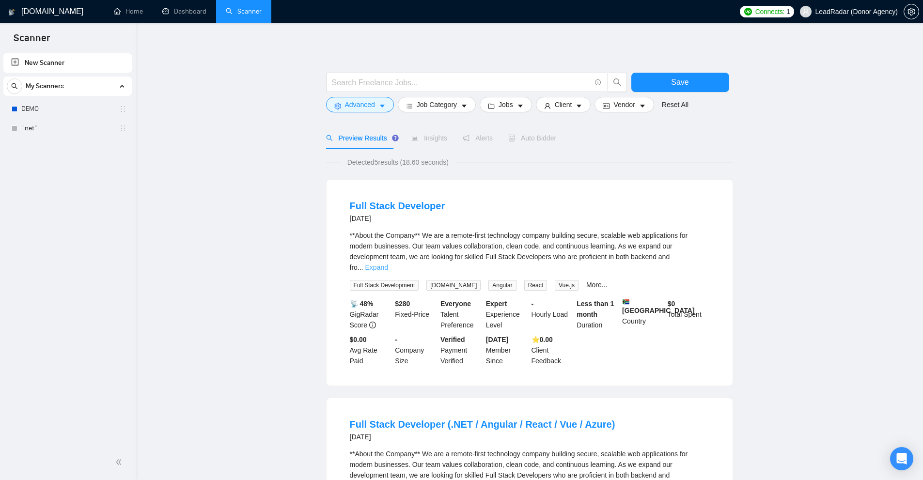
click at [388, 263] on link "Expand" at bounding box center [376, 267] width 23 height 8
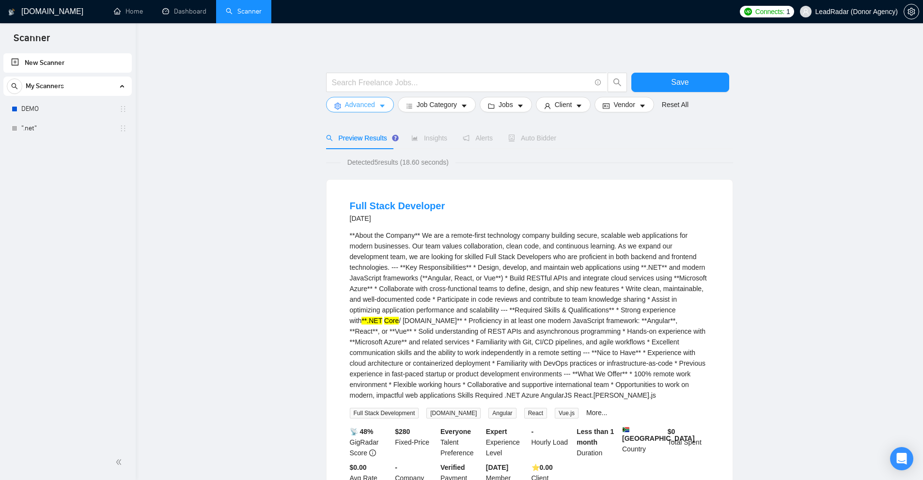
click at [376, 105] on button "Advanced" at bounding box center [360, 104] width 68 height 15
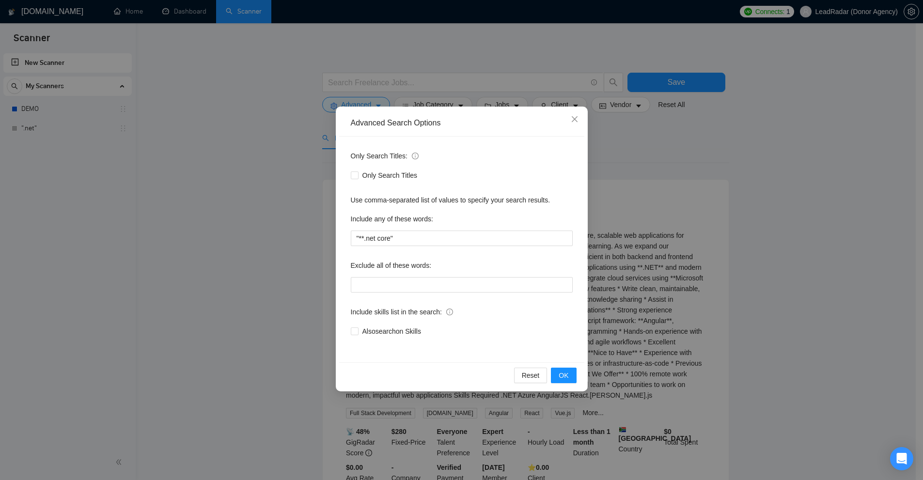
click at [439, 230] on div "Include any of these words:" at bounding box center [462, 220] width 222 height 19
click at [441, 238] on input ""**.net core"" at bounding box center [462, 238] width 222 height 15
paste input "text"
type input ""*.net core""
click at [566, 374] on span "OK" at bounding box center [563, 375] width 10 height 11
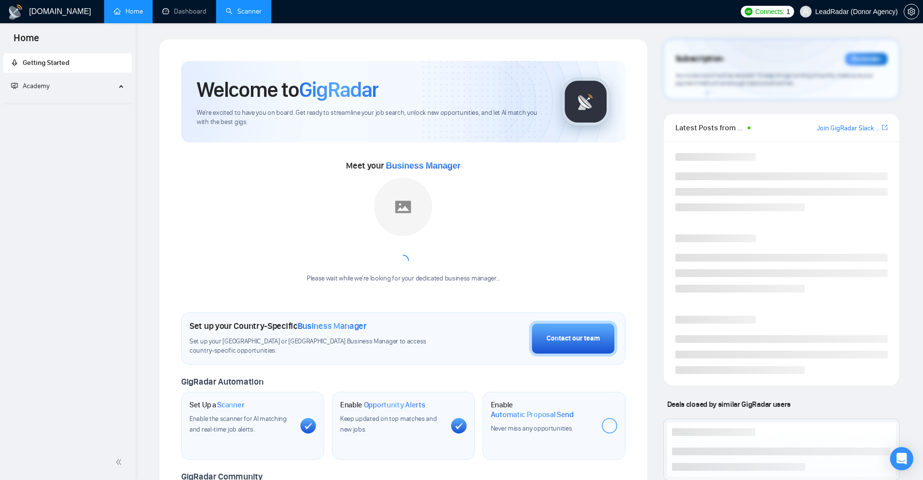
click at [228, 13] on link "Scanner" at bounding box center [244, 11] width 36 height 8
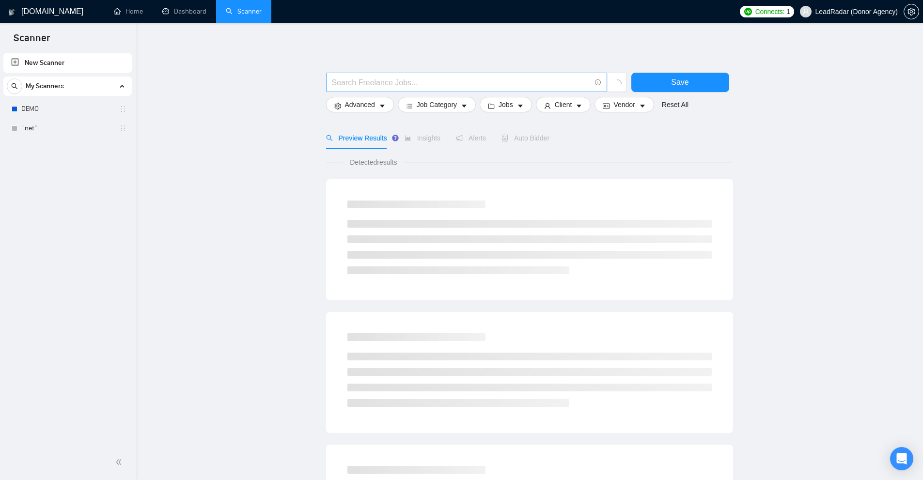
click at [436, 79] on input "text" at bounding box center [461, 83] width 259 height 12
paste input "".net core", ".net cores", "(.net core)", "[.net core]", "..net core", ",.net c…"
type input "".net core", ".net cores", "(.net core)", "[.net core]", "..net core", ",.net c…"
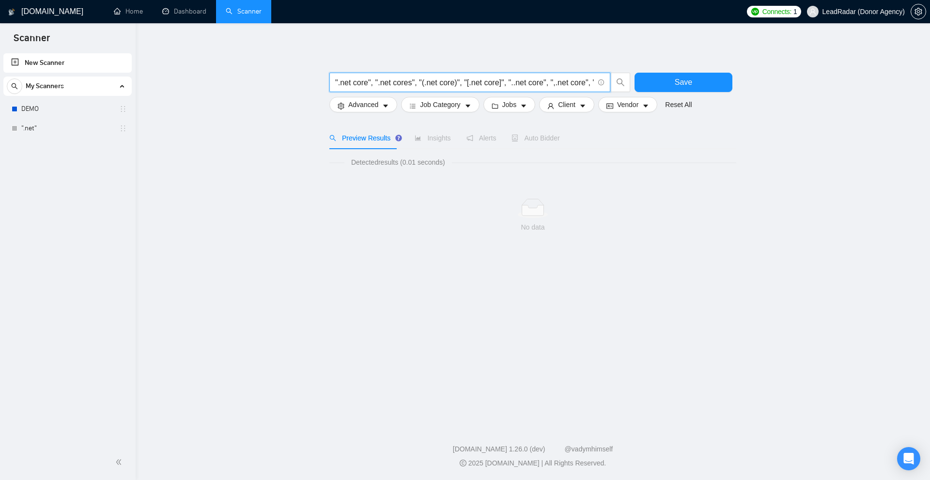
click at [433, 77] on input "".net core", ".net cores", "(.net core)", "[.net core]", "..net core", ",.net c…" at bounding box center [464, 83] width 259 height 12
click at [363, 111] on button "Advanced" at bounding box center [363, 104] width 68 height 15
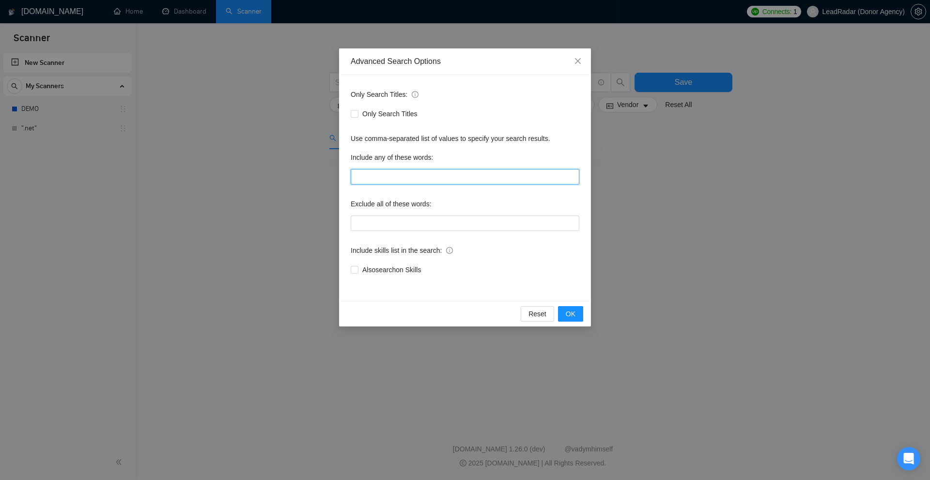
click at [409, 177] on input "text" at bounding box center [465, 176] width 229 height 15
paste input "".net core", ".net cores", "(.net core)", "[.net core]", "..net core", ",.net c…"
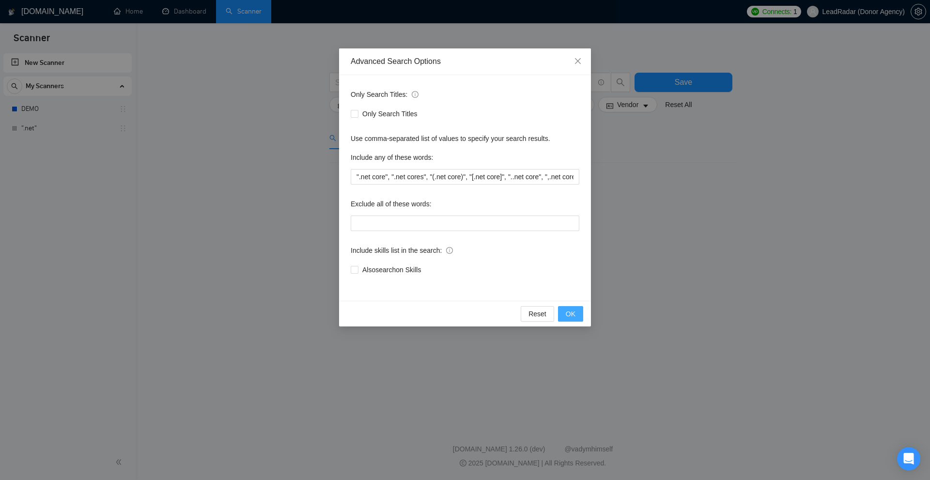
click at [579, 318] on button "OK" at bounding box center [570, 313] width 25 height 15
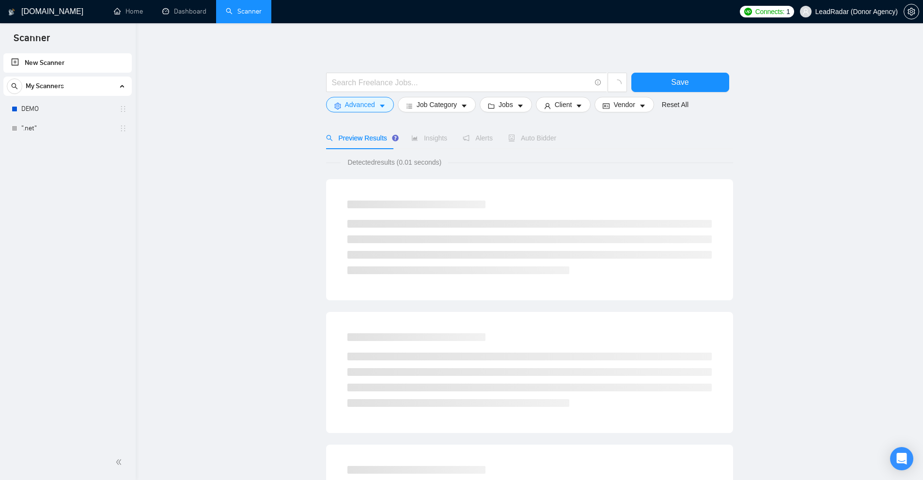
click at [411, 93] on div at bounding box center [476, 85] width 305 height 24
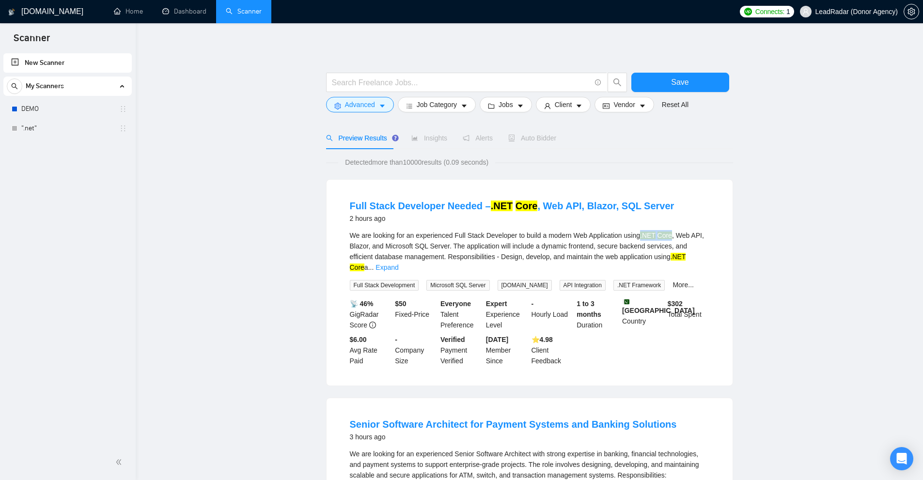
drag, startPoint x: 643, startPoint y: 235, endPoint x: 671, endPoint y: 235, distance: 28.1
click at [671, 235] on div "We are looking for an experienced Full Stack Developer to build a modern Web Ap…" at bounding box center [529, 251] width 359 height 43
click at [398, 263] on link "Expand" at bounding box center [386, 267] width 23 height 8
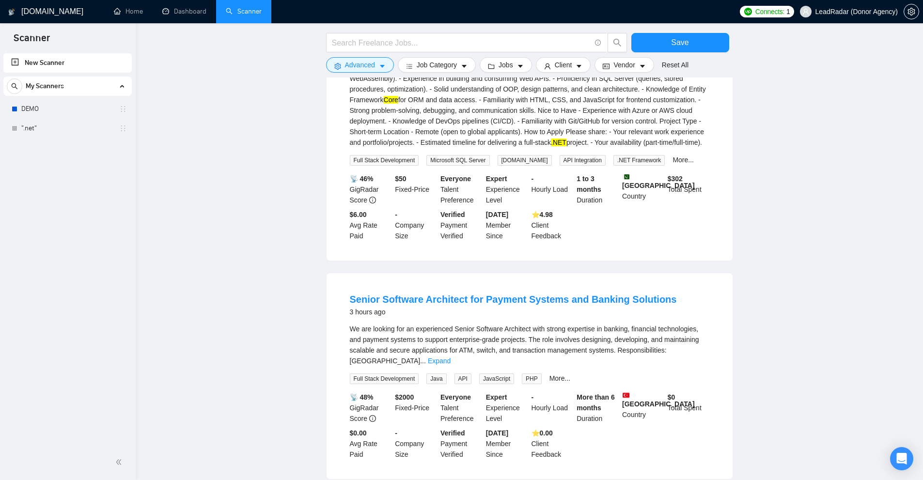
scroll to position [484, 0]
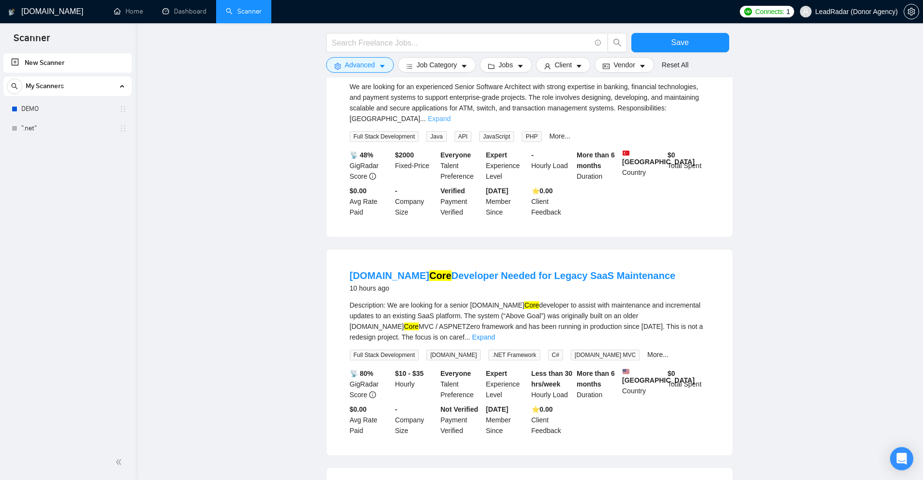
click at [450, 115] on link "Expand" at bounding box center [439, 119] width 23 height 8
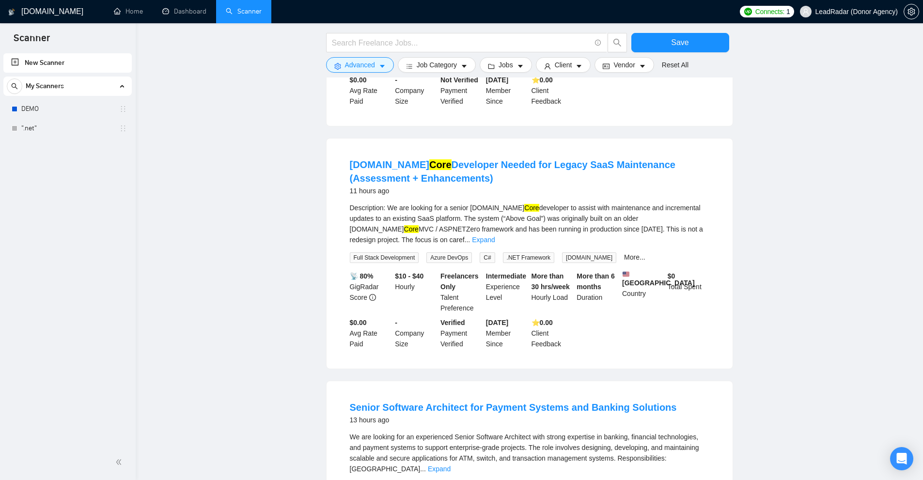
scroll to position [1098, 0]
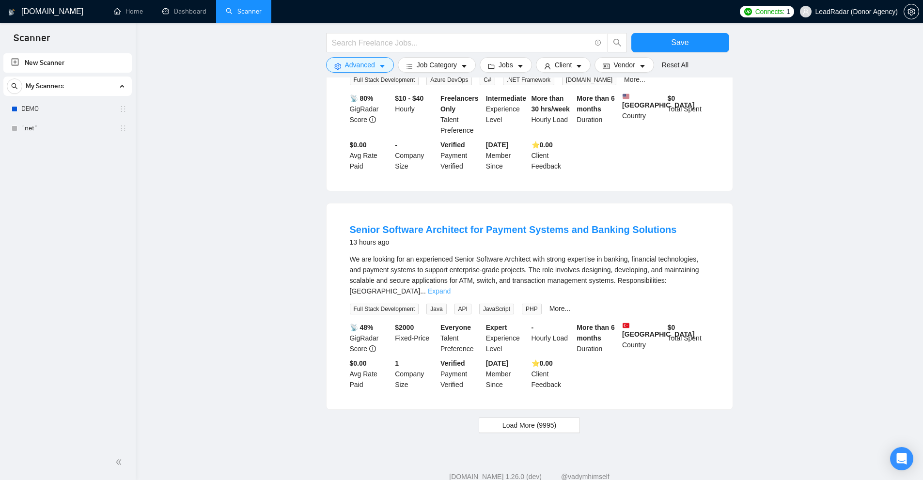
drag, startPoint x: 691, startPoint y: 257, endPoint x: 691, endPoint y: 262, distance: 5.3
click at [691, 258] on div "We are looking for an experienced Senior Software Architect with strong experti…" at bounding box center [529, 275] width 359 height 43
click at [450, 287] on link "Expand" at bounding box center [439, 291] width 23 height 8
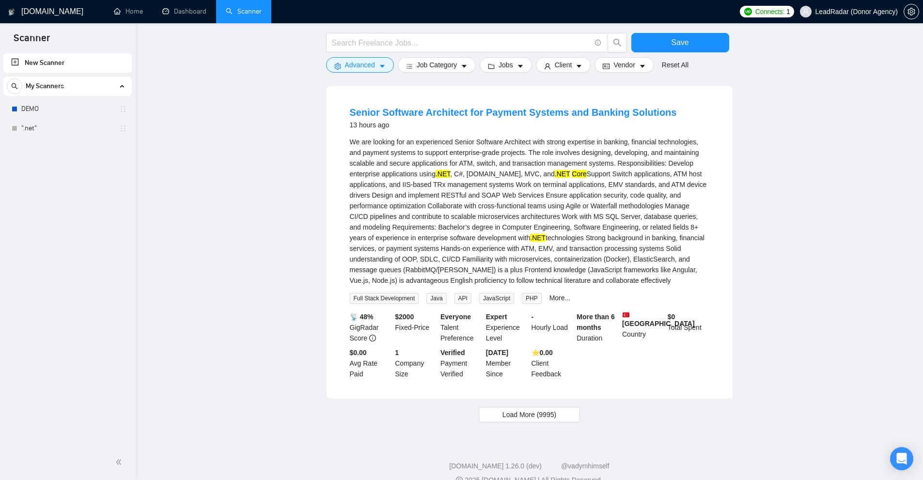
scroll to position [0, 0]
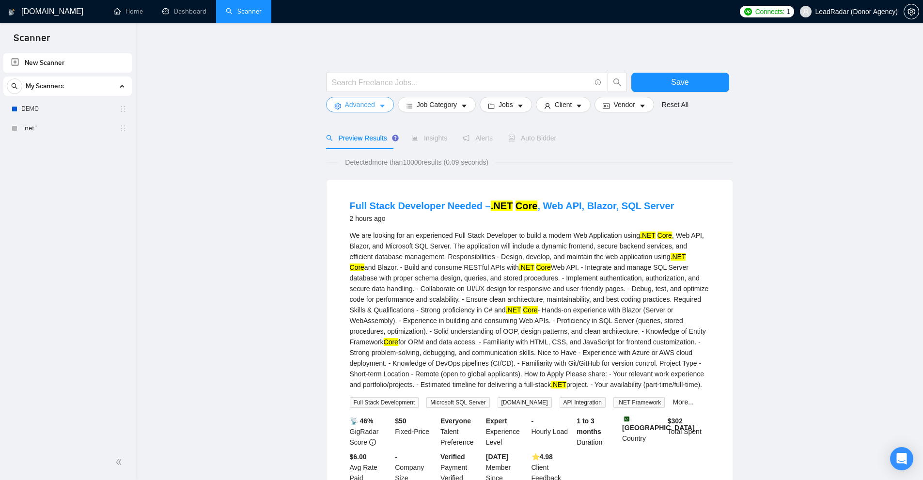
click at [361, 105] on span "Advanced" at bounding box center [360, 104] width 30 height 11
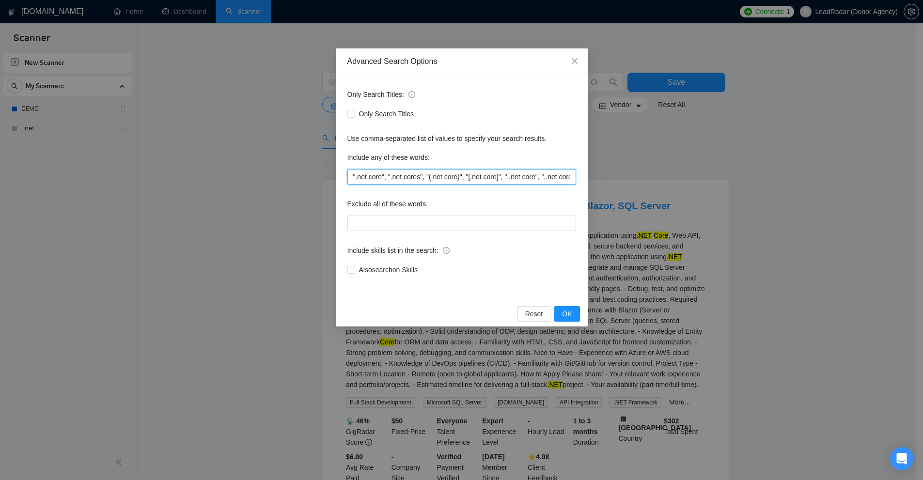
click at [423, 172] on input "".net core", ".net cores", "(.net core)", "[.net core]", "..net core", ",.net c…" at bounding box center [461, 176] width 229 height 15
paste input "\-\-no manager\/agency\-\-"
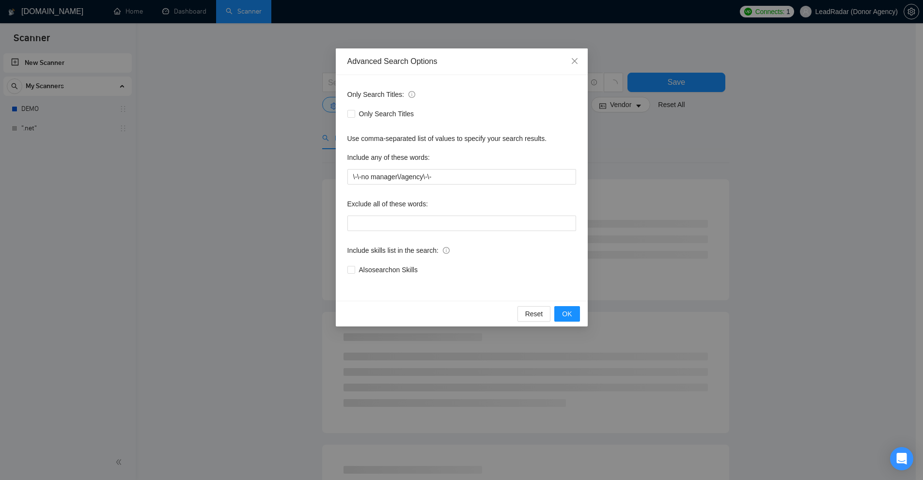
click at [672, 164] on div "Advanced Search Options Only Search Titles: Only Search Titles Use comma-separa…" at bounding box center [461, 240] width 923 height 480
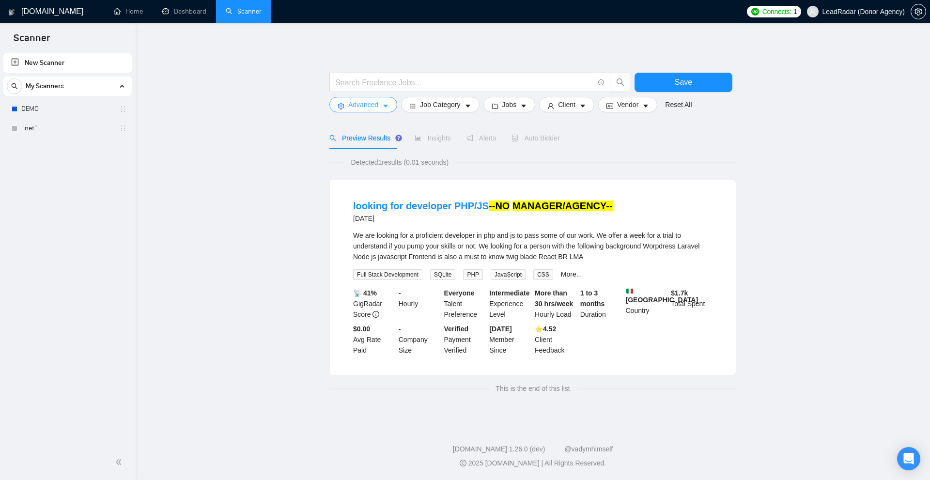
click at [357, 101] on span "Advanced" at bounding box center [363, 104] width 30 height 11
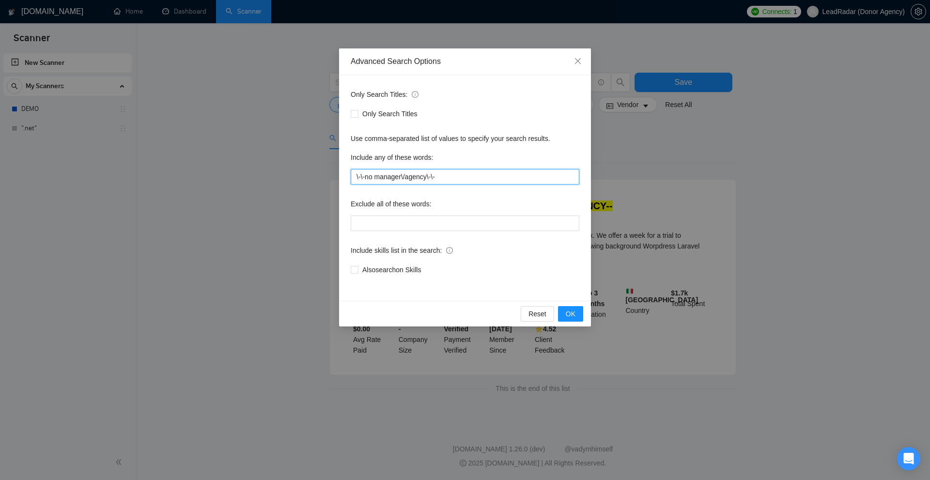
drag, startPoint x: 369, startPoint y: 176, endPoint x: 472, endPoint y: 180, distance: 103.2
click at [430, 178] on input "\-\-no manager\/agency\-\-" at bounding box center [465, 176] width 229 height 15
click at [487, 180] on input "\-\-no manager\/agency\-\-" at bounding box center [465, 176] width 229 height 15
click at [661, 153] on div "Advanced Search Options Only Search Titles: Only Search Titles Use comma-separa…" at bounding box center [465, 240] width 930 height 480
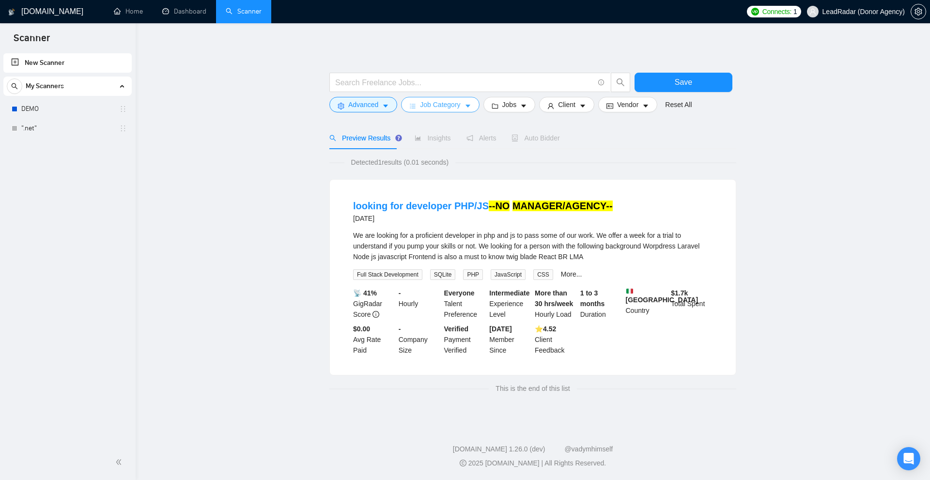
click at [403, 107] on button "Job Category" at bounding box center [440, 104] width 78 height 15
click at [362, 102] on span "Advanced" at bounding box center [363, 104] width 30 height 11
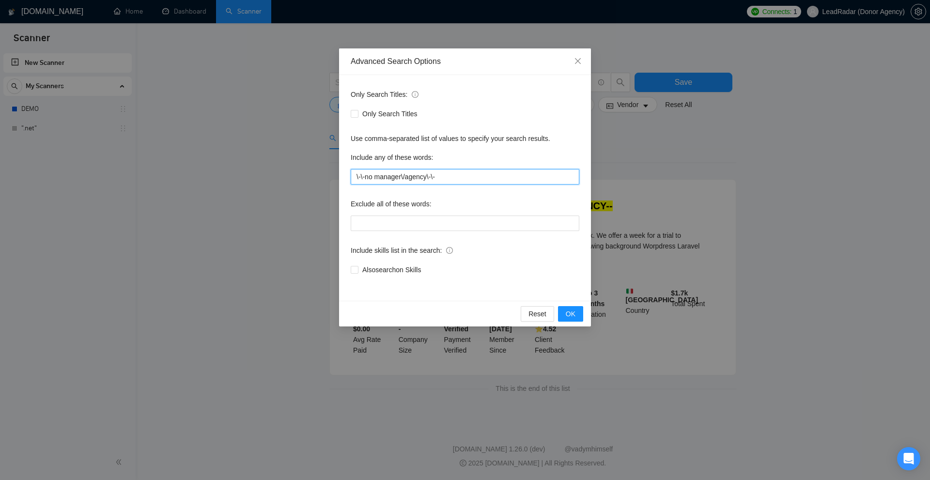
click at [353, 173] on input "\-\-no manager\/agency\-\-" at bounding box center [465, 176] width 229 height 15
click at [724, 231] on div "Advanced Search Options Only Search Titles: Only Search Titles Use comma-separa…" at bounding box center [465, 240] width 930 height 480
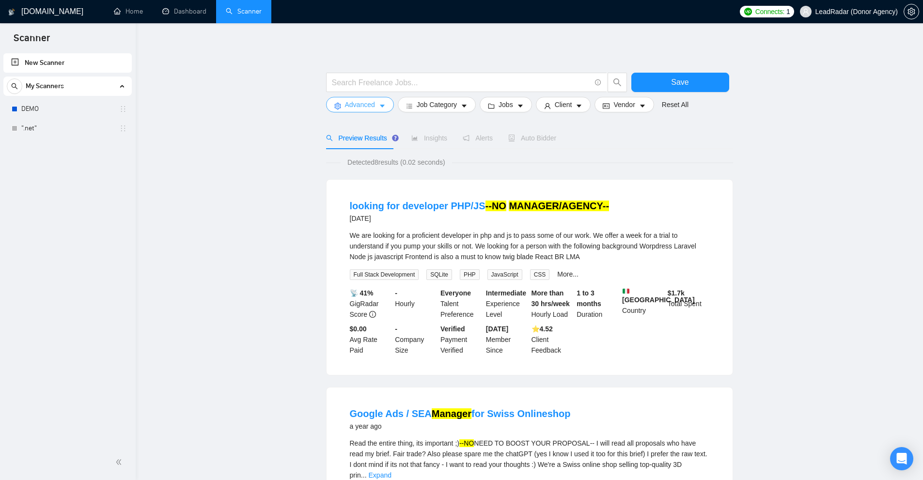
click at [362, 100] on span "Advanced" at bounding box center [360, 104] width 30 height 11
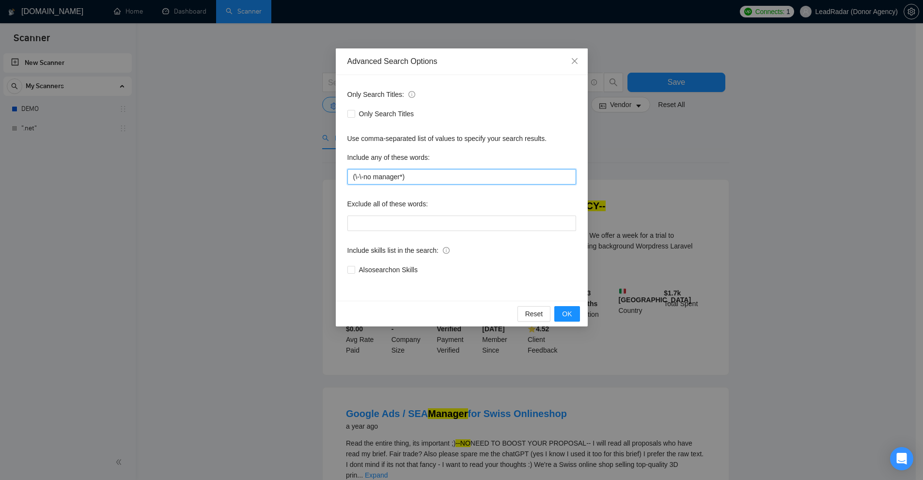
click at [419, 180] on input "(\-\-no manager*)" at bounding box center [461, 176] width 229 height 15
drag, startPoint x: 470, startPoint y: 169, endPoint x: 125, endPoint y: 156, distance: 345.0
click at [125, 156] on div "Advanced Search Options Only Search Titles: Only Search Titles Use comma-separa…" at bounding box center [461, 240] width 923 height 480
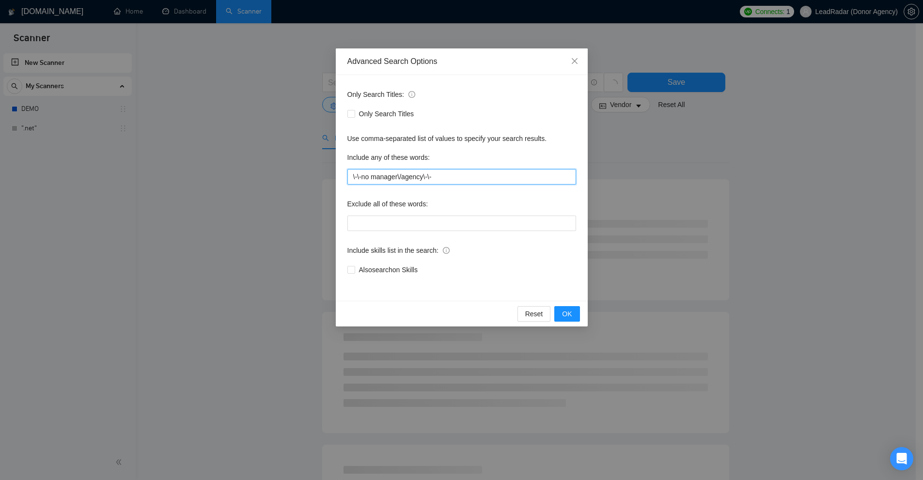
click at [398, 173] on input "\-\-no manager\/agency\-\-" at bounding box center [461, 176] width 229 height 15
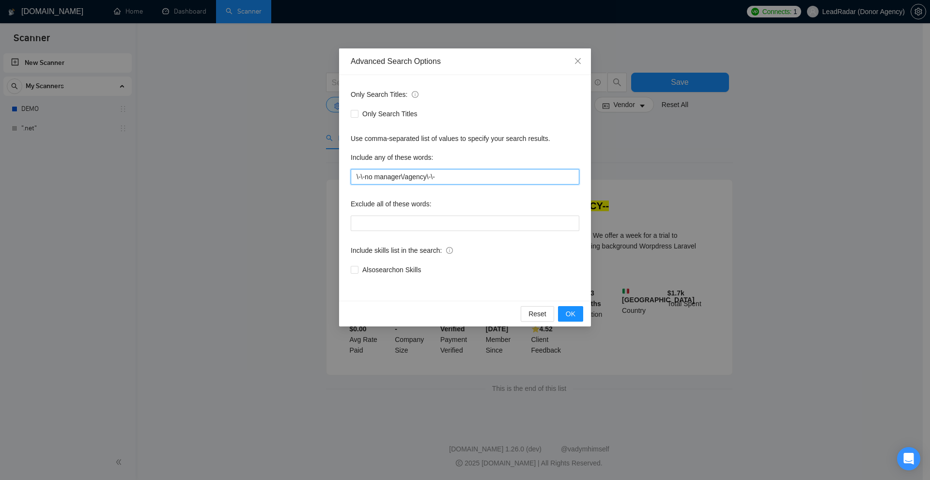
click at [408, 173] on input "\-\-no manager\/agency\-\-" at bounding box center [465, 176] width 229 height 15
click at [399, 173] on input "\-\-no manager\/agency\-\-" at bounding box center [465, 176] width 229 height 15
click at [405, 175] on input "\-\-no manager\/agency\-\-" at bounding box center [465, 176] width 229 height 15
click at [404, 177] on input "\-\-no manager/agency\-\-" at bounding box center [465, 176] width 229 height 15
click at [457, 177] on input "\-\-no manager/agency\-\-" at bounding box center [465, 176] width 229 height 15
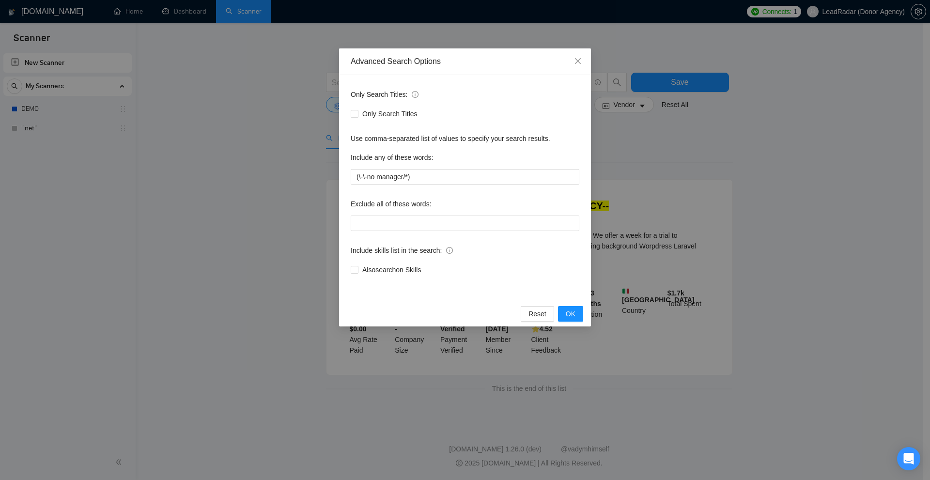
click at [709, 204] on div "Advanced Search Options Only Search Titles: Only Search Titles Use comma-separa…" at bounding box center [465, 240] width 930 height 480
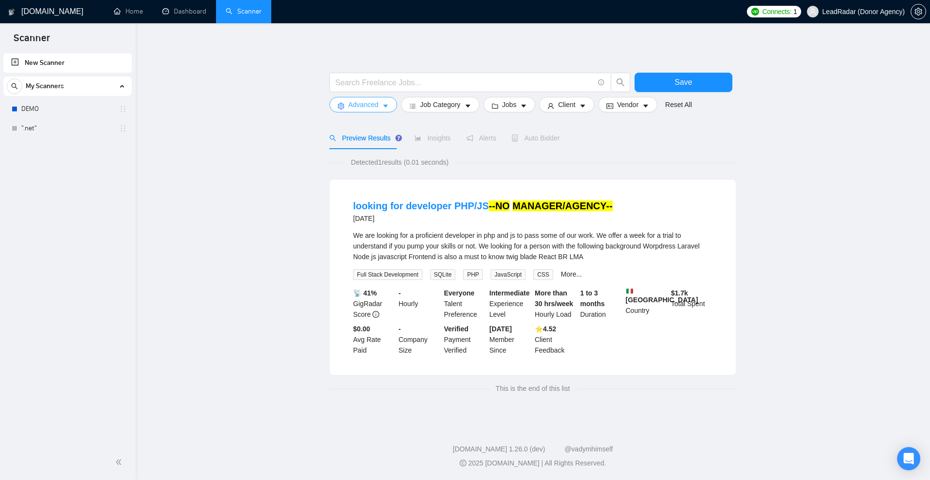
click at [369, 103] on span "Advanced" at bounding box center [363, 104] width 30 height 11
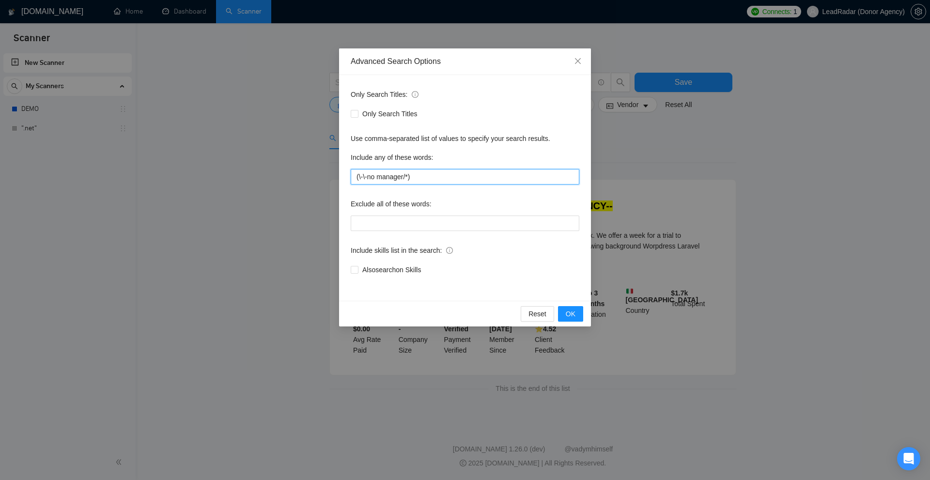
click at [363, 179] on input "(\-\-no manager/*)" at bounding box center [465, 176] width 229 height 15
click at [369, 179] on input "(\-\-no manager/*)" at bounding box center [465, 176] width 229 height 15
drag, startPoint x: 385, startPoint y: 178, endPoint x: 380, endPoint y: 181, distance: 6.5
click at [386, 178] on input "(\-\-no manager/*)" at bounding box center [465, 176] width 229 height 15
drag, startPoint x: 368, startPoint y: 178, endPoint x: 358, endPoint y: 178, distance: 9.7
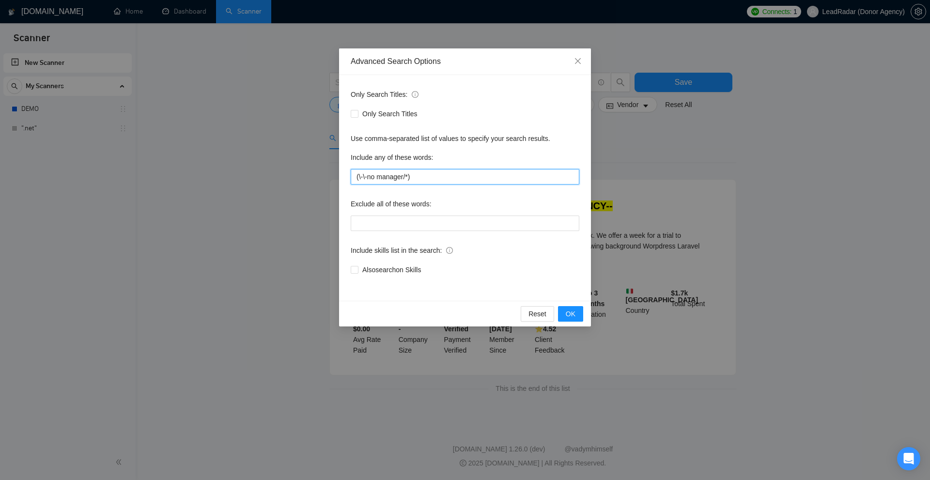
click at [358, 178] on input "(\-\-no manager/*)" at bounding box center [465, 176] width 229 height 15
click at [736, 197] on div "Advanced Search Options Only Search Titles: Only Search Titles Use comma-separa…" at bounding box center [465, 240] width 930 height 480
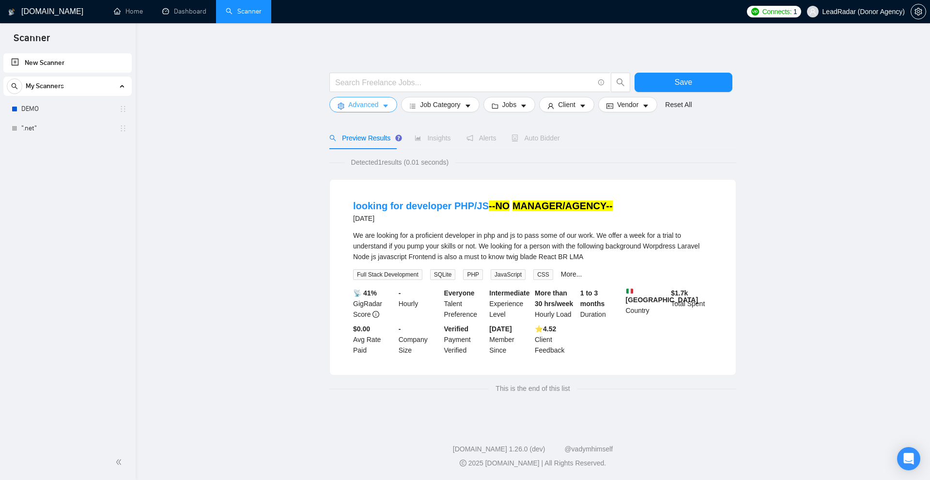
click at [366, 108] on span "Advanced" at bounding box center [363, 104] width 30 height 11
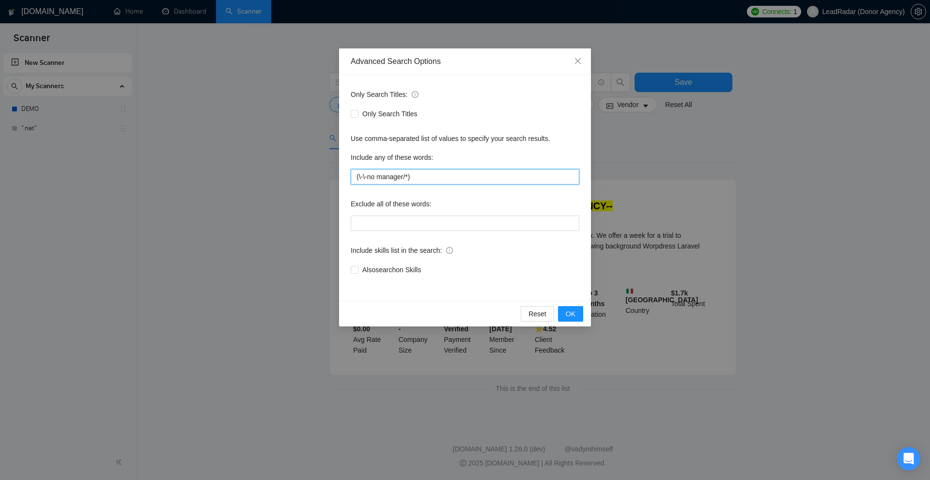
click at [367, 177] on input "(\-\-no manager/*)" at bounding box center [465, 176] width 229 height 15
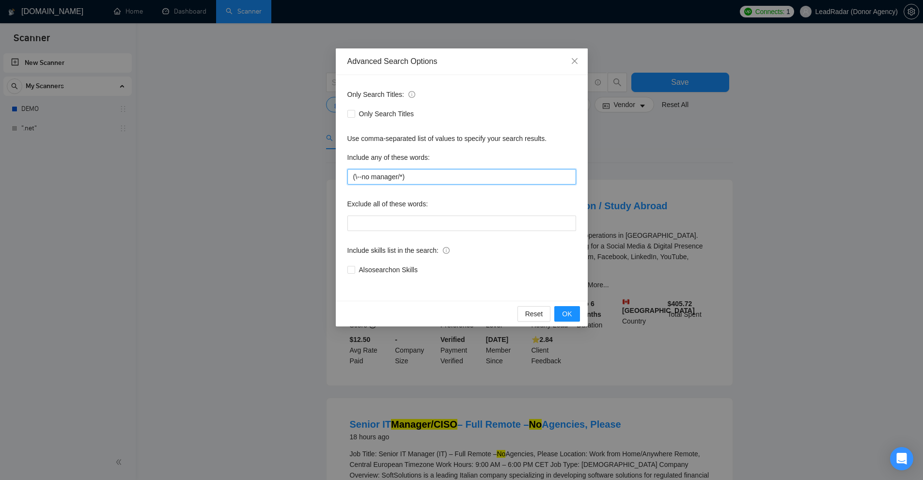
type input "(\-\-no manager/*)"
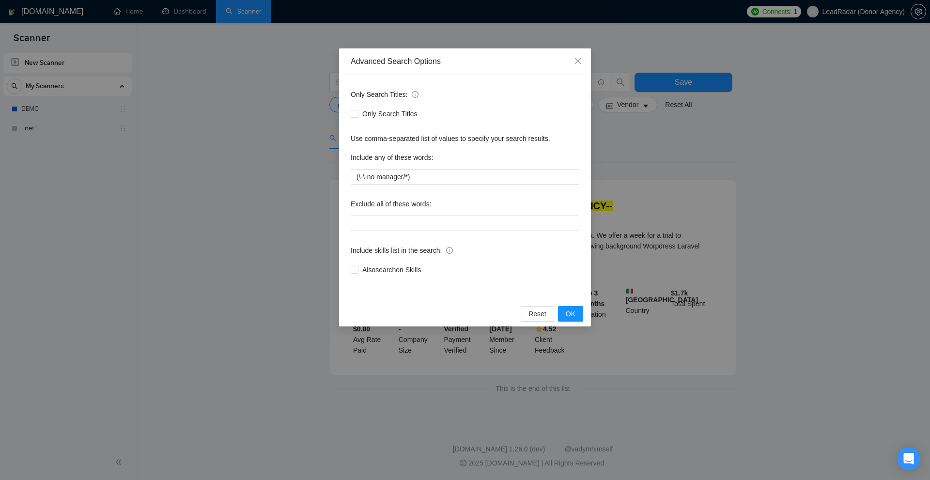
click at [627, 212] on div "Advanced Search Options Only Search Titles: Only Search Titles Use comma-separa…" at bounding box center [465, 240] width 930 height 480
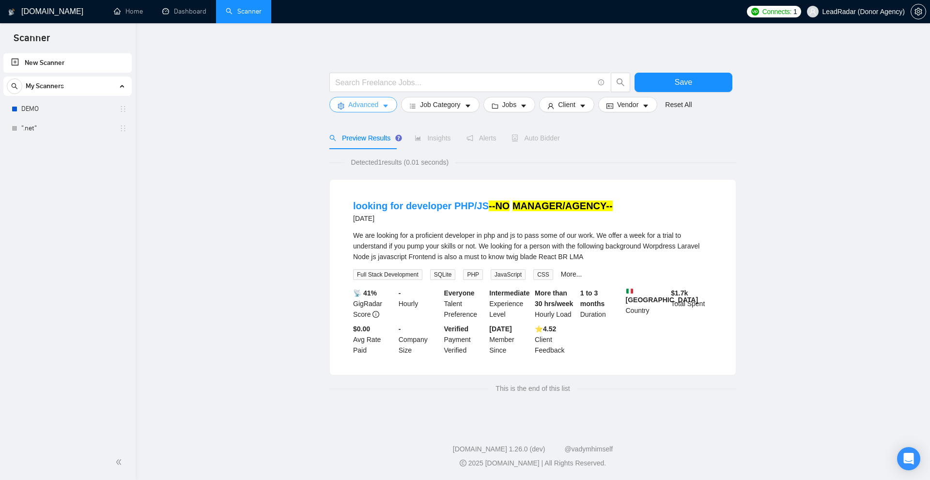
click at [361, 100] on span "Advanced" at bounding box center [363, 104] width 30 height 11
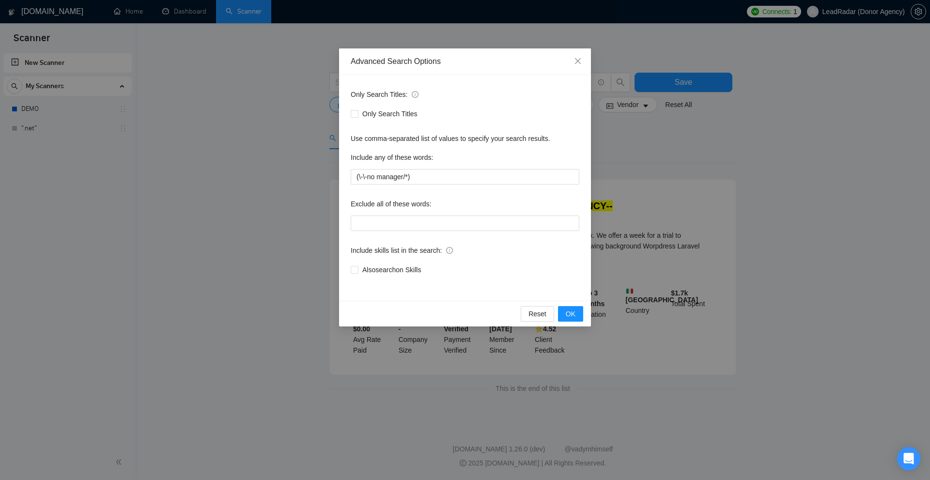
click at [624, 209] on div "Advanced Search Options Only Search Titles: Only Search Titles Use comma-separa…" at bounding box center [465, 240] width 930 height 480
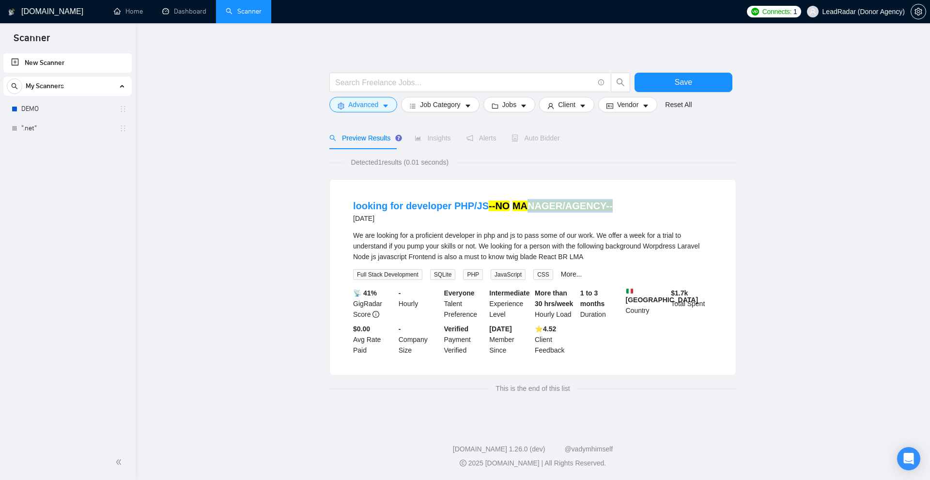
drag, startPoint x: 631, startPoint y: 205, endPoint x: 478, endPoint y: 187, distance: 153.6
click at [490, 187] on div "looking for developer PHP/JS --NO MANAGER/AGENCY-- 2 months ago We are looking …" at bounding box center [533, 277] width 406 height 195
click at [583, 253] on div "We are looking for a proficient developer in php and js to pass some of our wor…" at bounding box center [532, 246] width 359 height 32
click at [379, 102] on button "Advanced" at bounding box center [363, 104] width 68 height 15
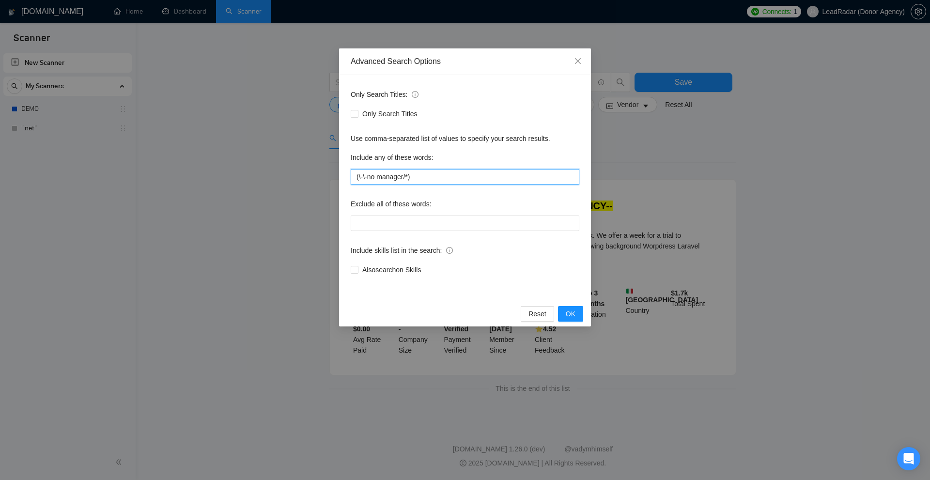
click at [431, 175] on input "(\-\-no manager/*)" at bounding box center [465, 176] width 229 height 15
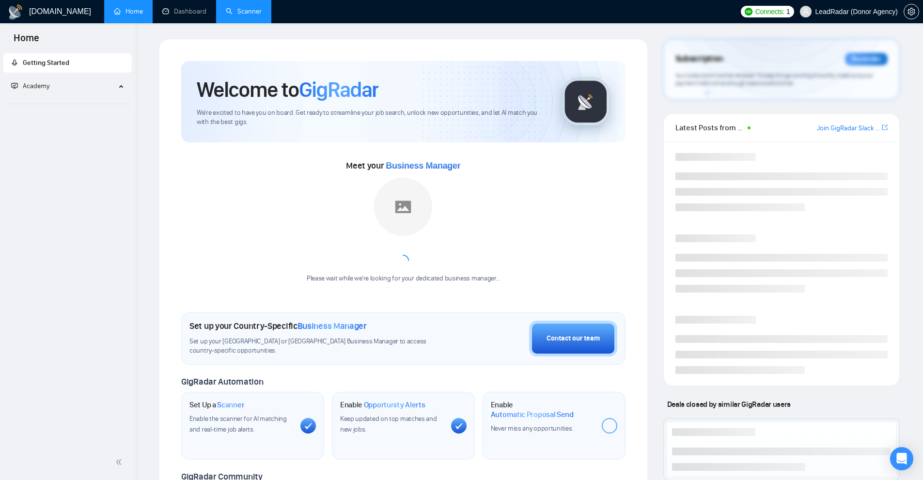
click at [241, 12] on link "Scanner" at bounding box center [244, 11] width 36 height 8
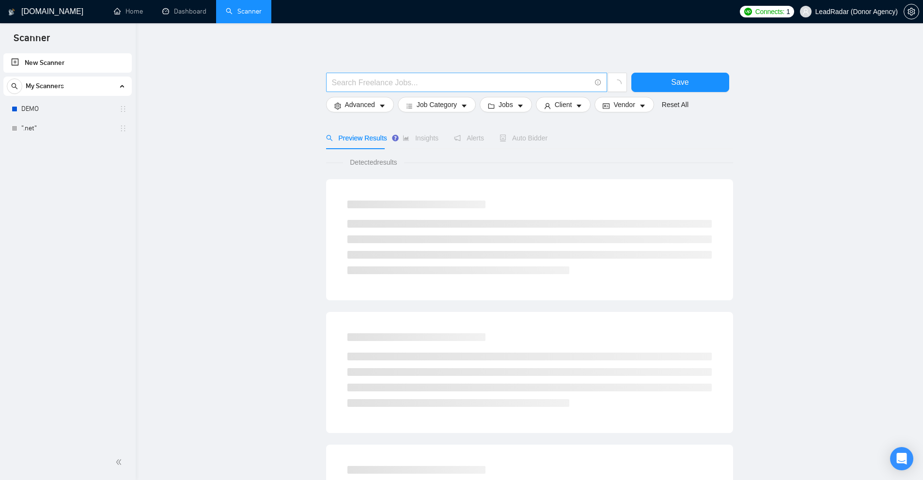
click at [354, 82] on input "text" at bounding box center [461, 83] width 259 height 12
paste input "actionstep"
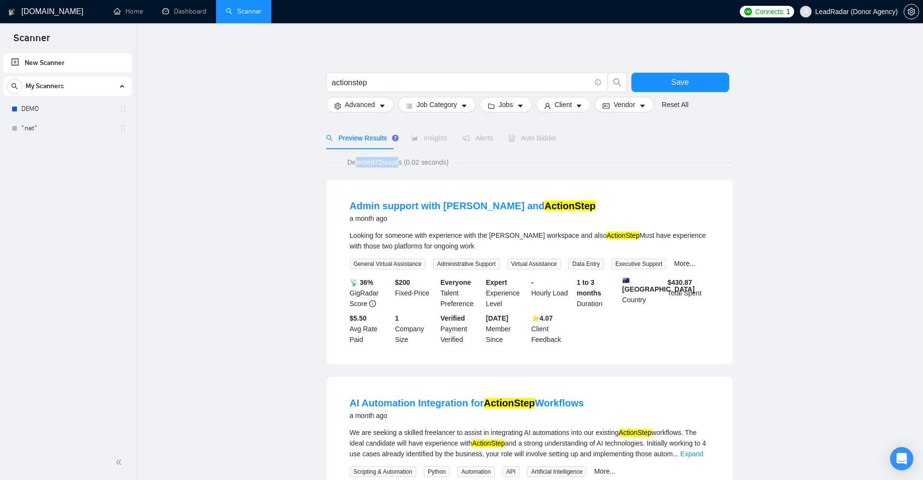
drag, startPoint x: 354, startPoint y: 160, endPoint x: 400, endPoint y: 163, distance: 46.1
click at [400, 163] on span "Detected 72 results (0.02 seconds)" at bounding box center [397, 162] width 115 height 11
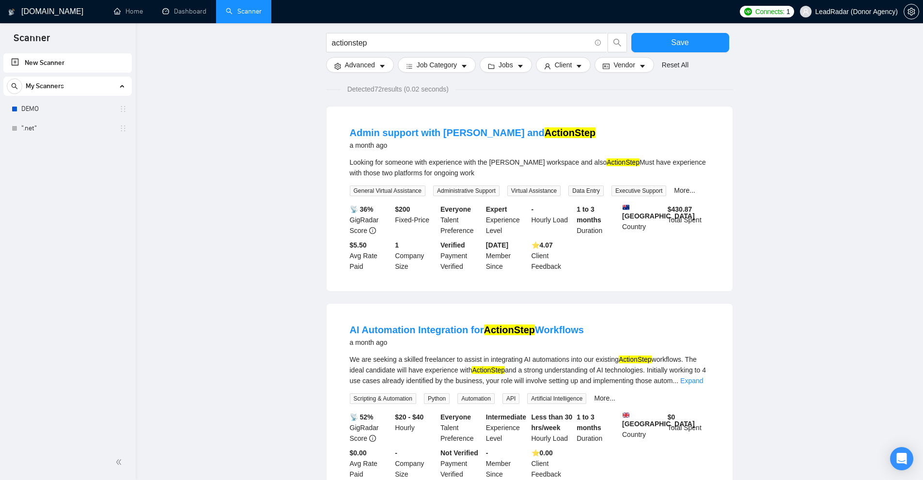
scroll to position [87, 0]
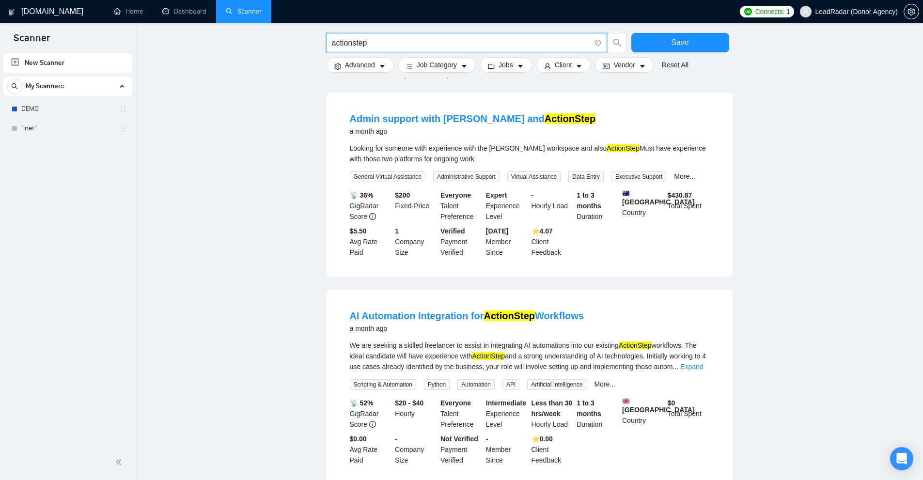
click at [470, 45] on input "actionstep" at bounding box center [461, 43] width 259 height 12
paste input "vepieces"
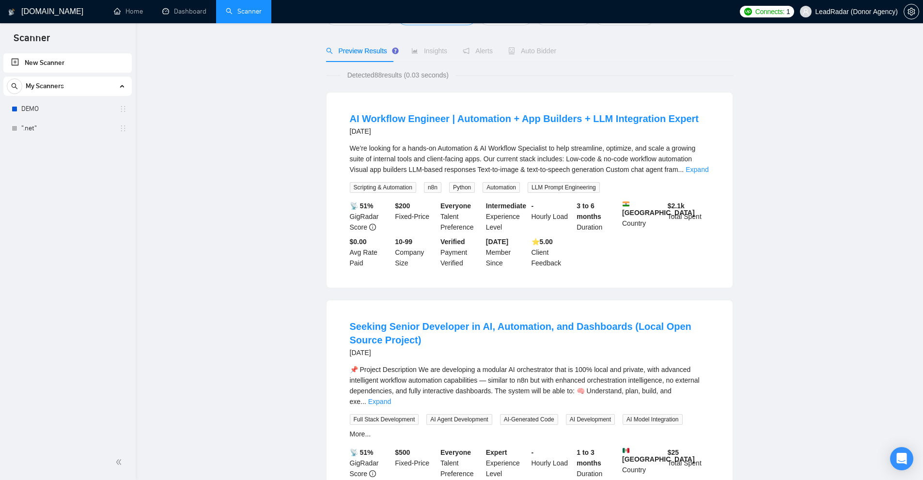
scroll to position [0, 0]
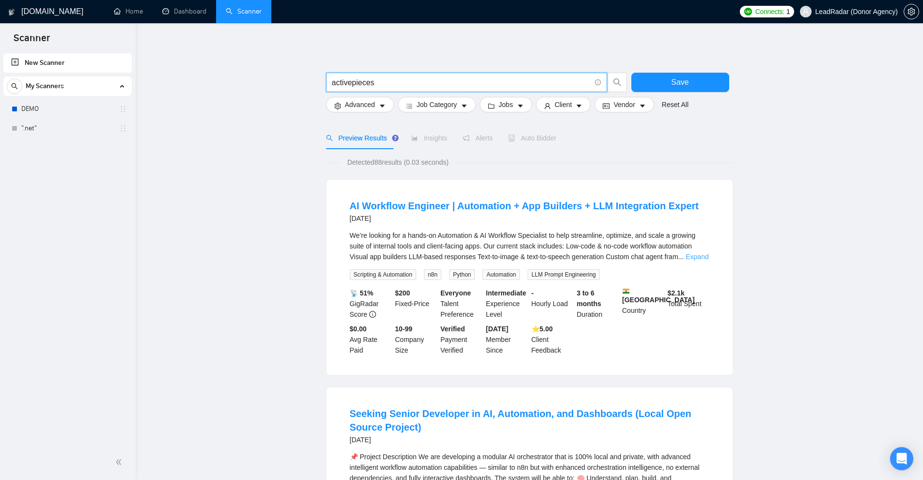
click at [690, 256] on link "Expand" at bounding box center [696, 257] width 23 height 8
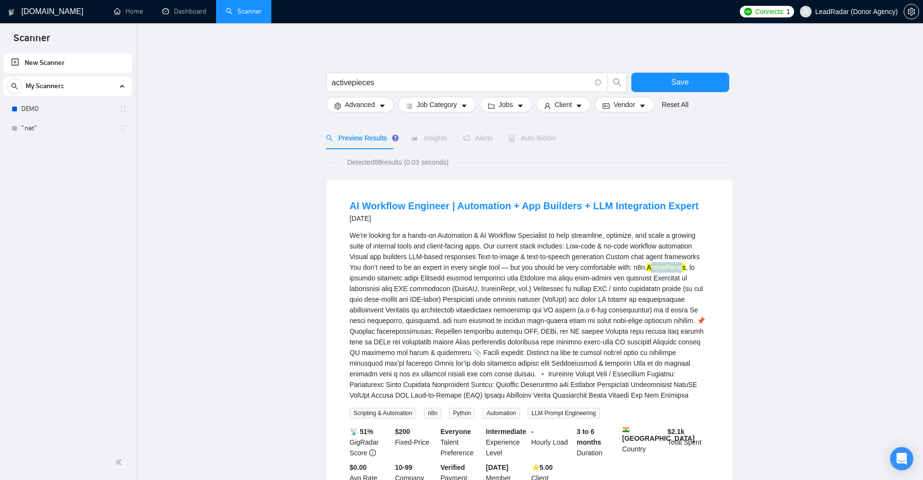
drag, startPoint x: 653, startPoint y: 266, endPoint x: 680, endPoint y: 269, distance: 27.8
click at [681, 269] on mark "ActivePieces" at bounding box center [666, 267] width 39 height 8
click at [680, 269] on mark "ActivePieces" at bounding box center [666, 267] width 39 height 8
click at [404, 83] on input "activepieces" at bounding box center [461, 83] width 259 height 12
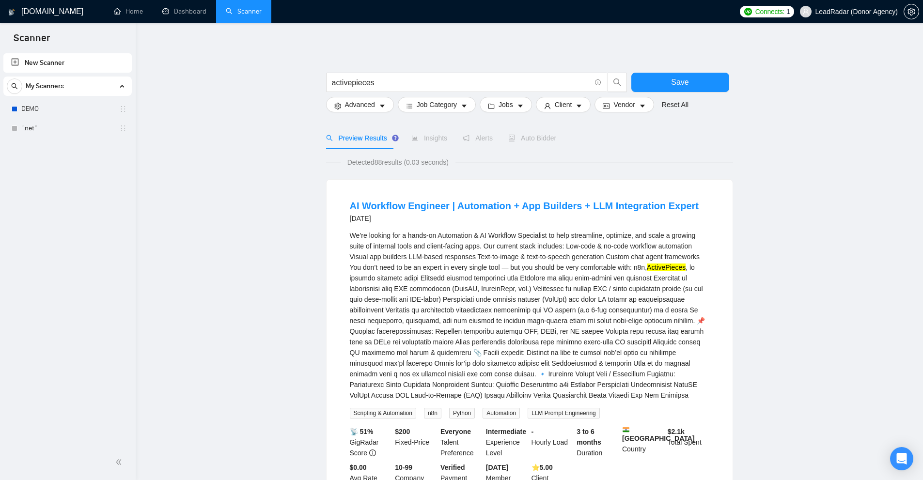
paste input "3helix"
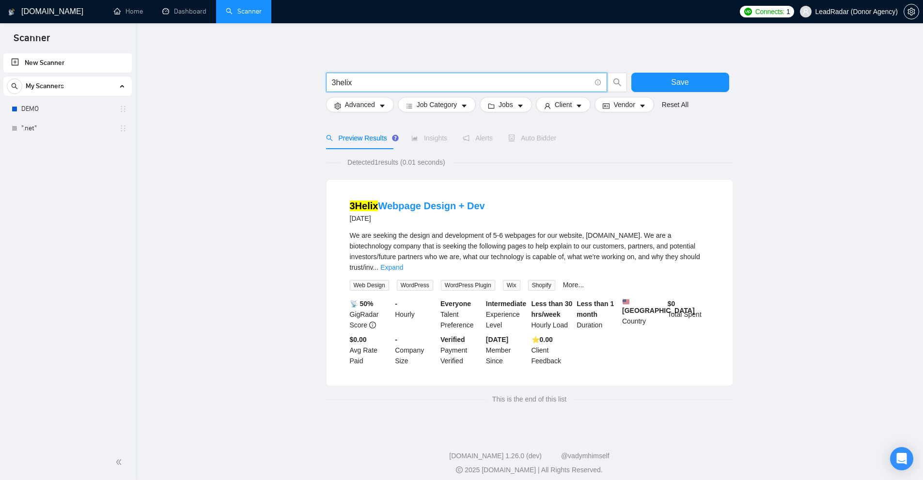
scroll to position [2, 0]
click at [336, 77] on input "3helix" at bounding box center [461, 80] width 259 height 12
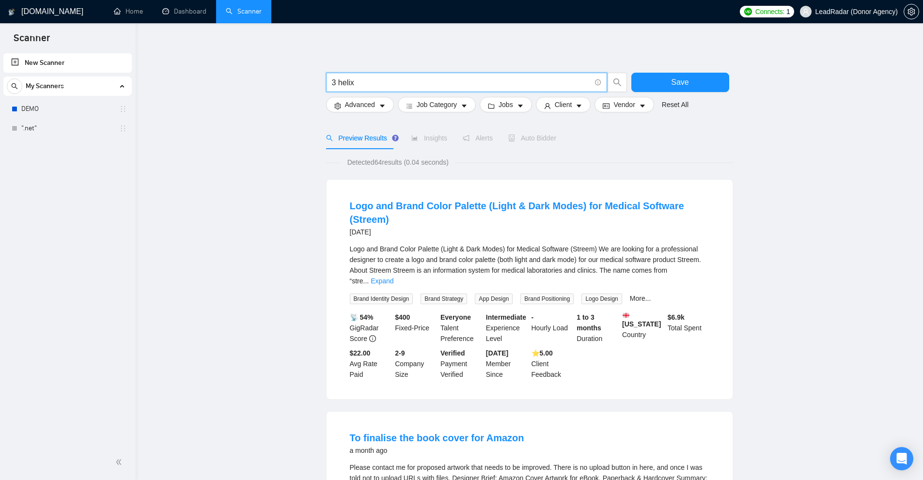
click at [693, 265] on div "Logo and Brand Color Palette (Light & Dark Modes) for Medical Software (Streem)…" at bounding box center [529, 265] width 359 height 43
click at [393, 277] on link "Expand" at bounding box center [381, 281] width 23 height 8
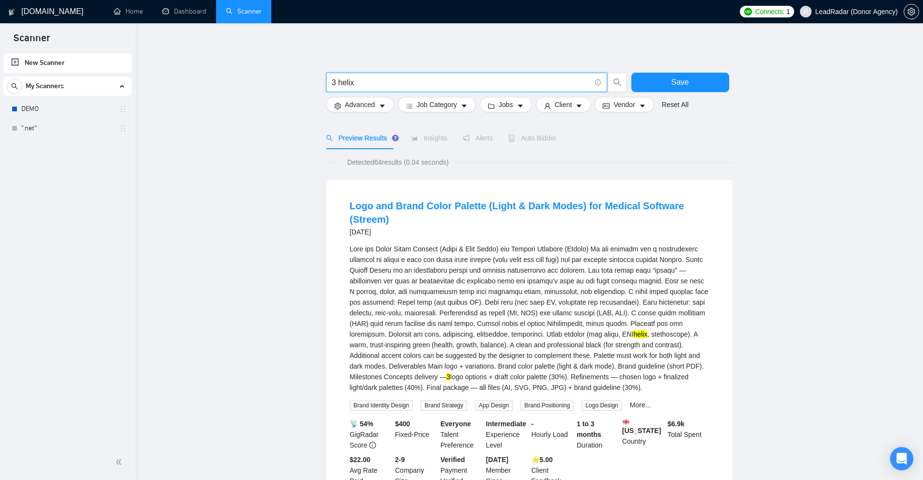
click at [393, 81] on input "3 helix" at bounding box center [461, 83] width 259 height 12
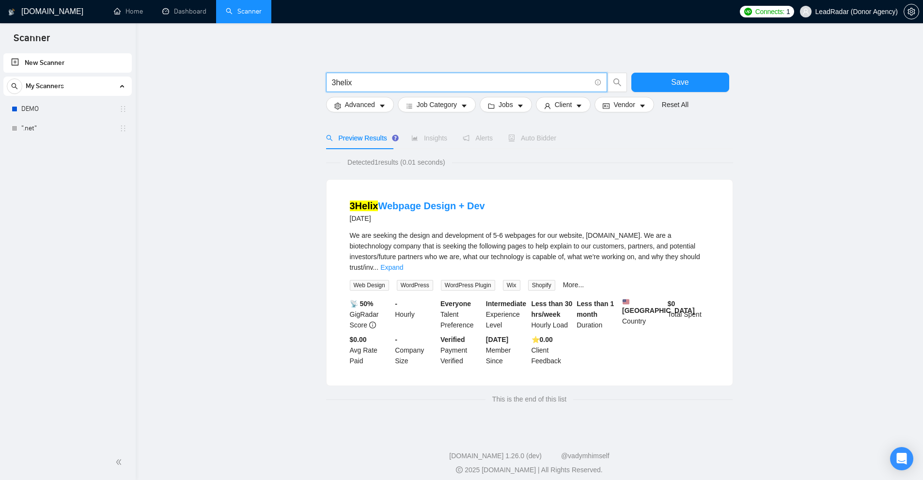
drag, startPoint x: 336, startPoint y: 79, endPoint x: 409, endPoint y: 83, distance: 73.2
click at [409, 83] on input "3helix" at bounding box center [461, 83] width 259 height 12
click at [377, 86] on input "3helix" at bounding box center [461, 83] width 259 height 12
paste input "text"
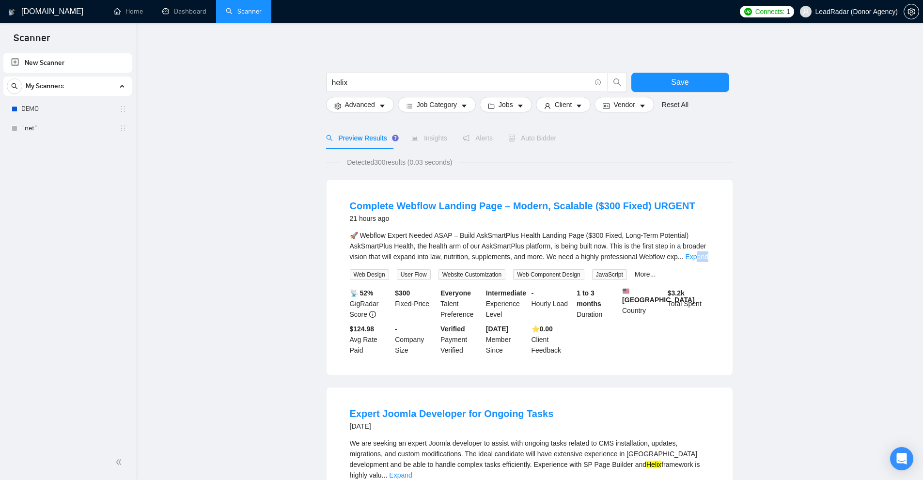
drag, startPoint x: 694, startPoint y: 254, endPoint x: 754, endPoint y: 256, distance: 59.6
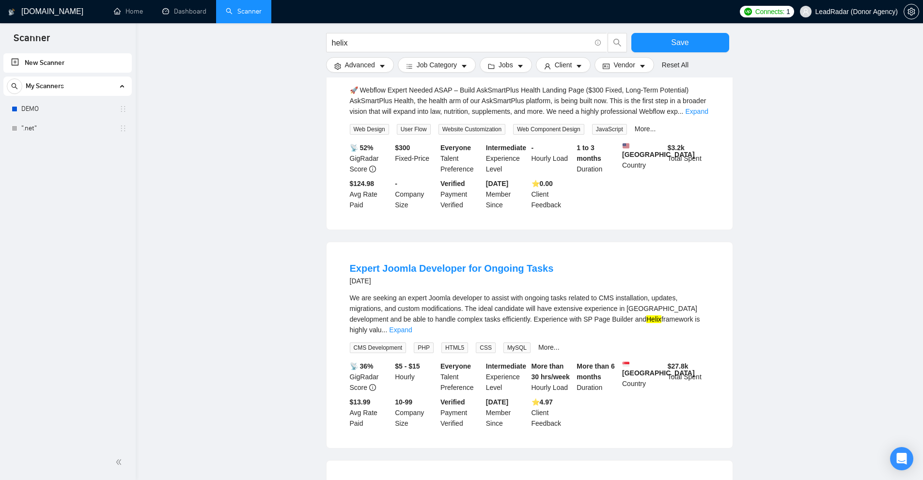
click at [646, 323] on mark "Helix" at bounding box center [653, 319] width 15 height 8
click at [395, 50] on span "helix" at bounding box center [466, 42] width 281 height 19
paste input "absorb"
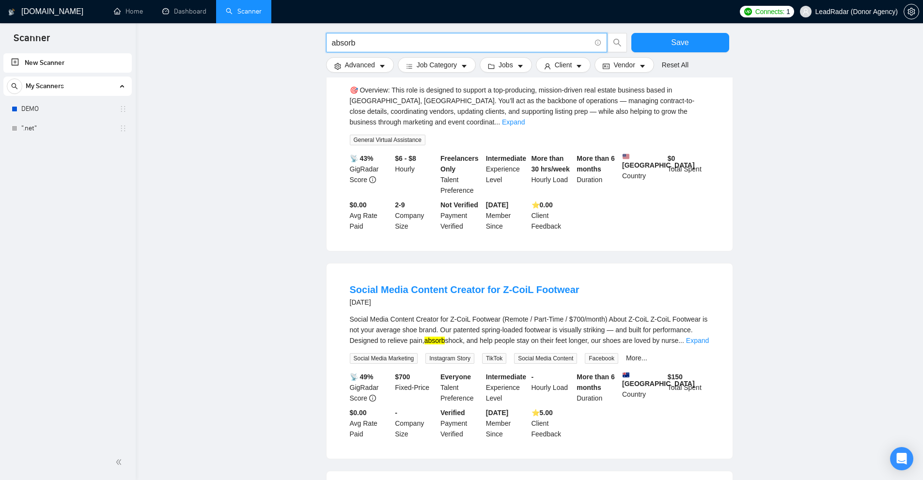
scroll to position [0, 0]
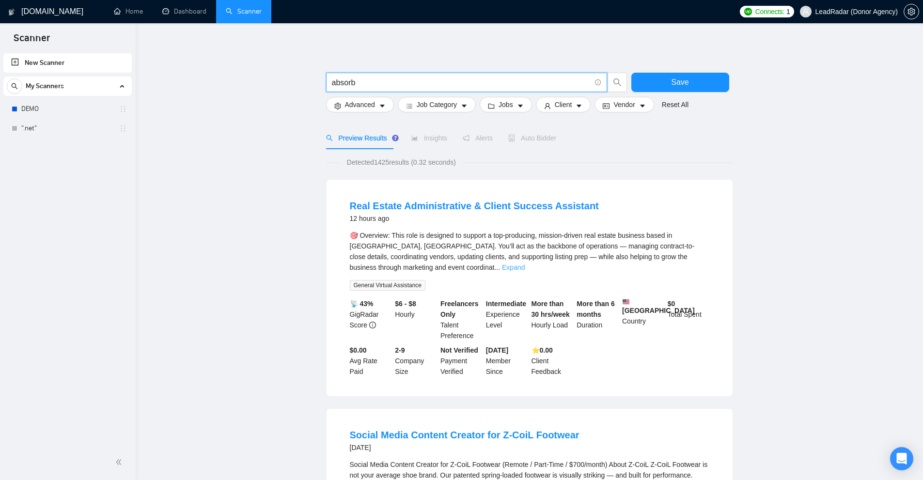
click at [524, 263] on link "Expand" at bounding box center [513, 267] width 23 height 8
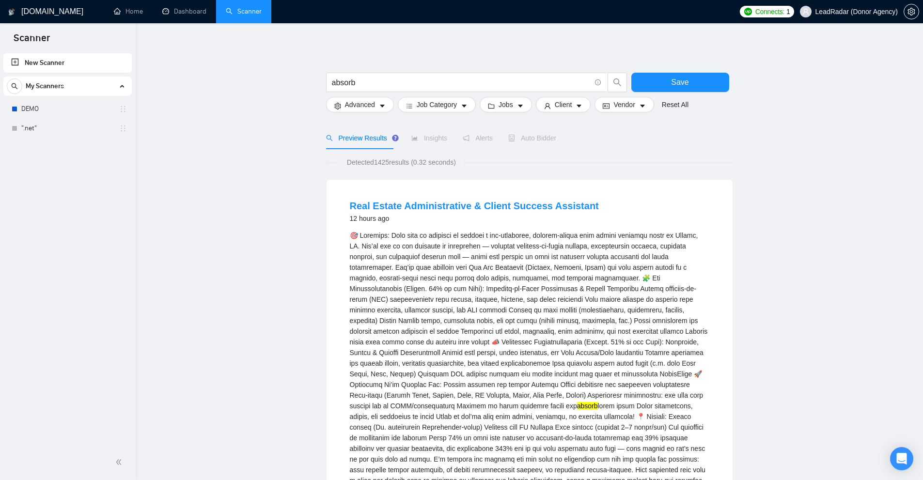
click at [693, 260] on div "absorb" at bounding box center [529, 374] width 359 height 288
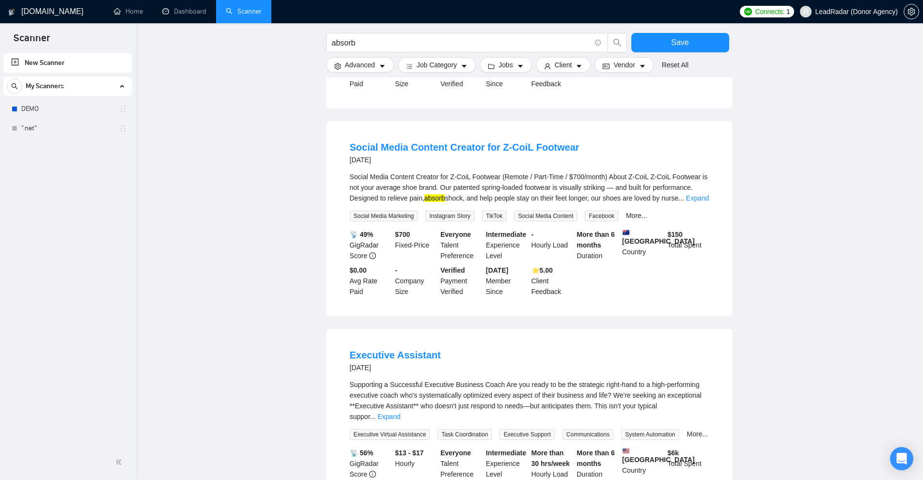
scroll to position [823, 0]
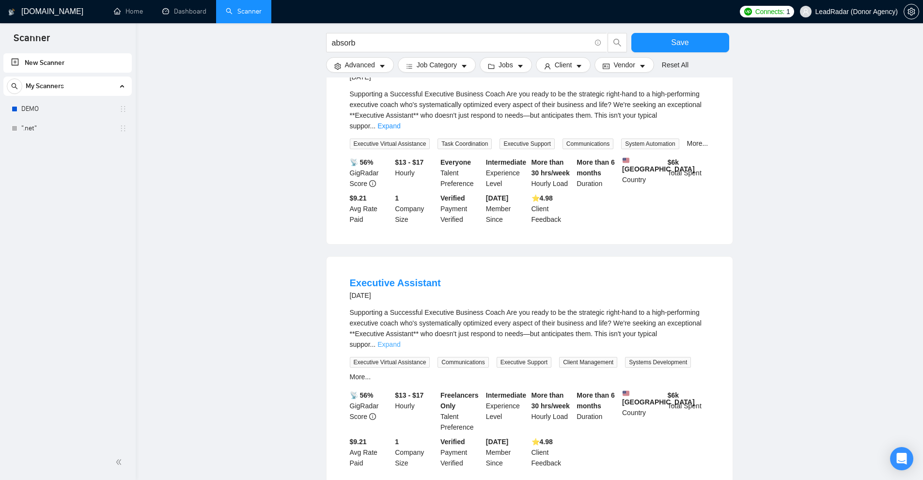
click at [400, 340] on link "Expand" at bounding box center [388, 344] width 23 height 8
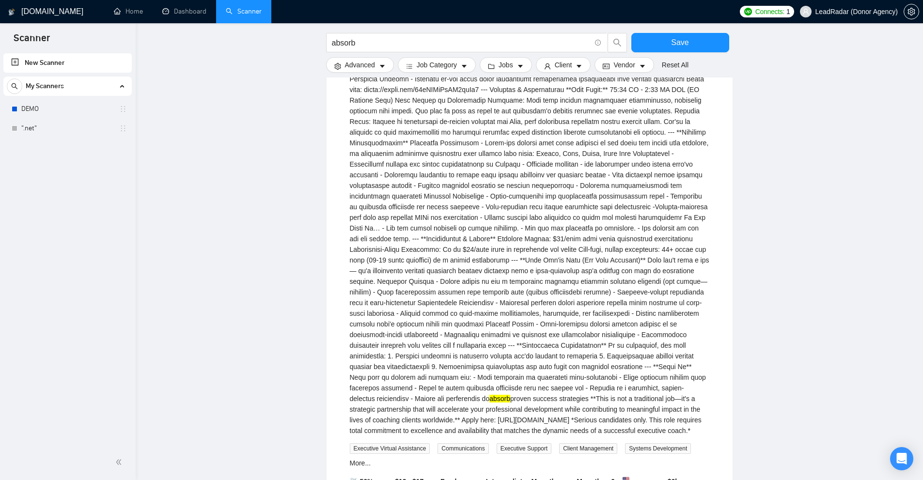
scroll to position [1642, 0]
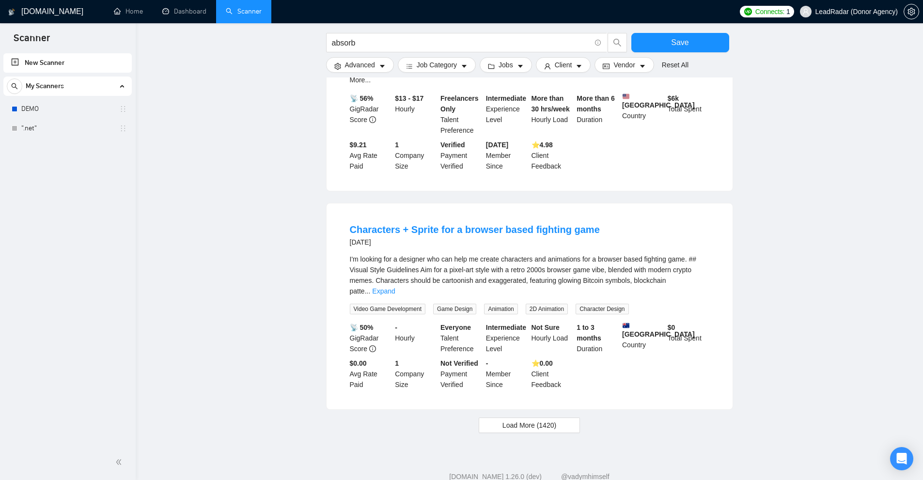
click at [707, 256] on div "I'm looking for a designer who can help me create characters and animations for…" at bounding box center [529, 275] width 359 height 43
click at [395, 287] on link "Expand" at bounding box center [383, 291] width 23 height 8
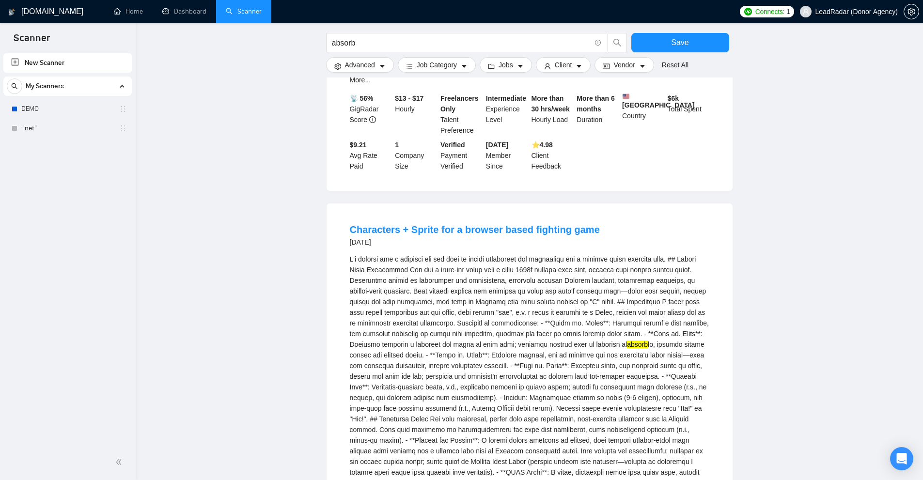
click at [406, 53] on div "absorb" at bounding box center [476, 45] width 305 height 24
click at [407, 45] on input "absorb" at bounding box center [461, 43] width 259 height 12
paste input "[DOMAIN_NAME]"
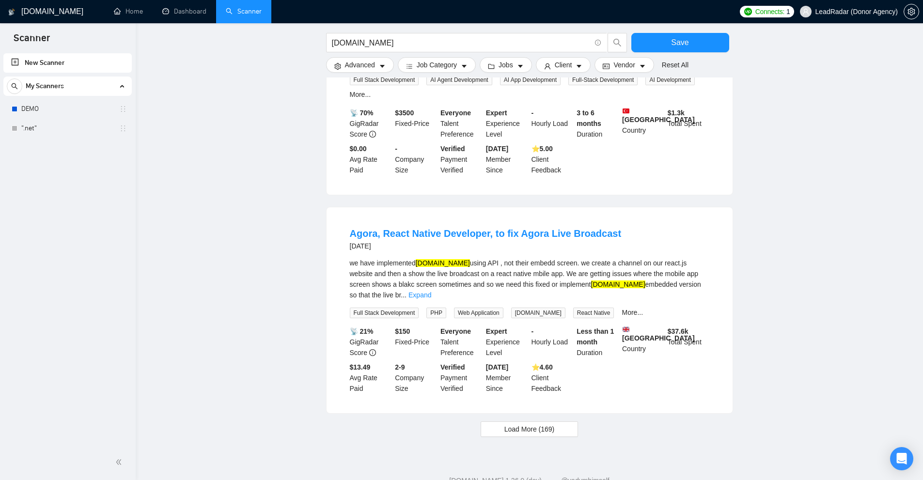
scroll to position [0, 0]
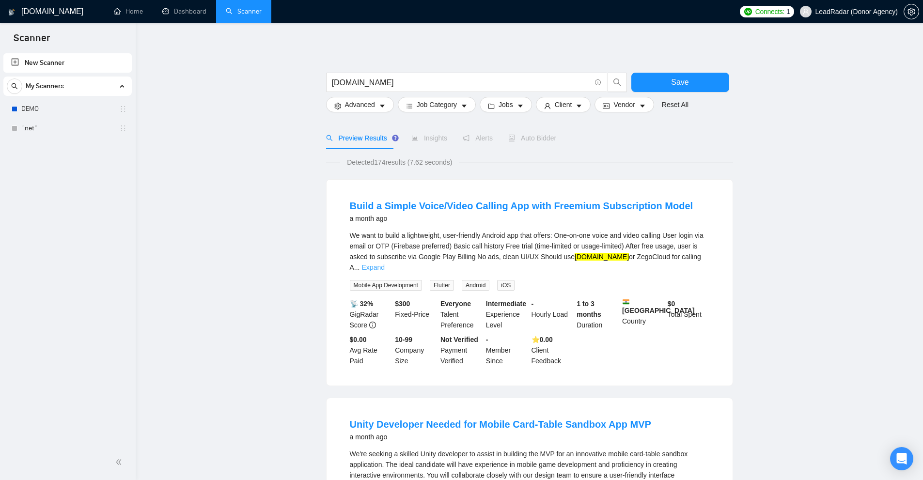
click at [385, 263] on link "Expand" at bounding box center [373, 267] width 23 height 8
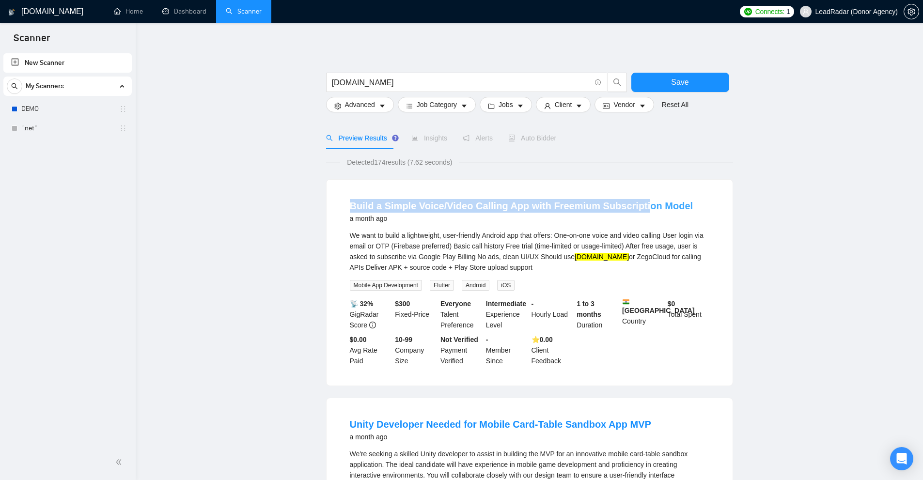
drag, startPoint x: 316, startPoint y: 206, endPoint x: 656, endPoint y: 205, distance: 340.4
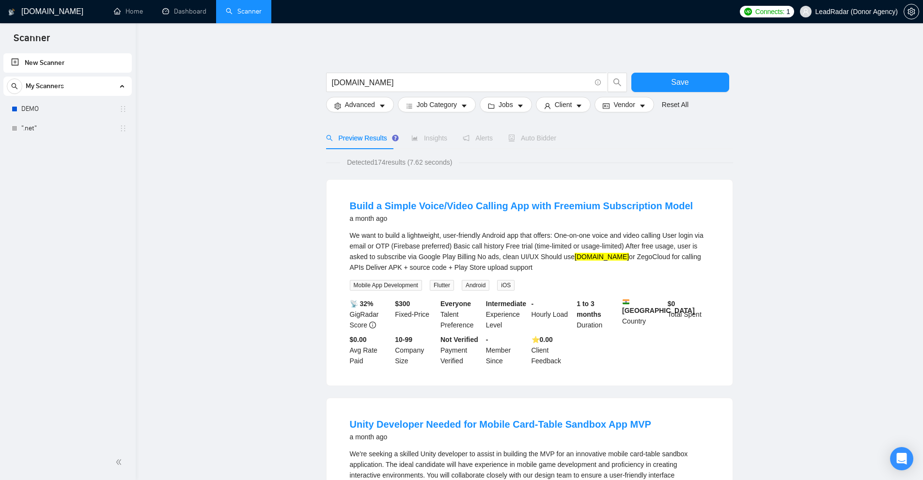
click at [591, 266] on div "We want to build a lightweight, user-friendly Android app that offers: One-on-o…" at bounding box center [529, 251] width 359 height 43
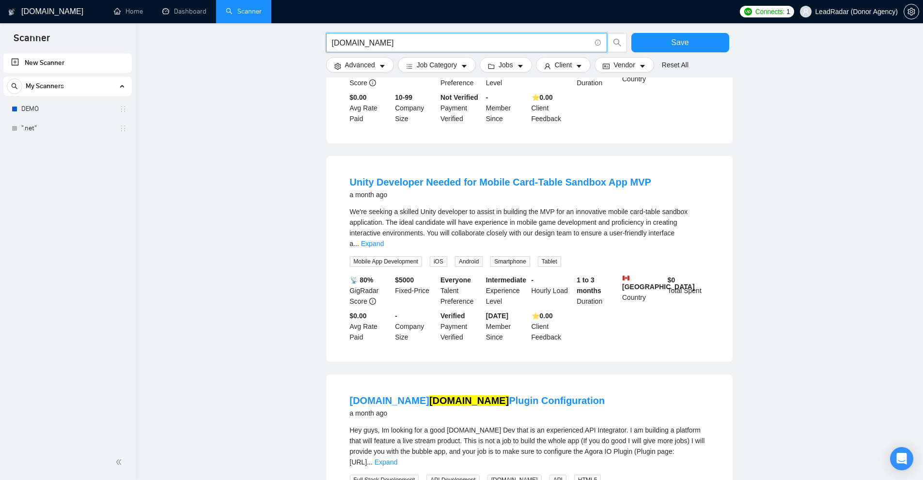
click at [370, 39] on input "[DOMAIN_NAME]" at bounding box center [461, 43] width 259 height 12
paste input "365"
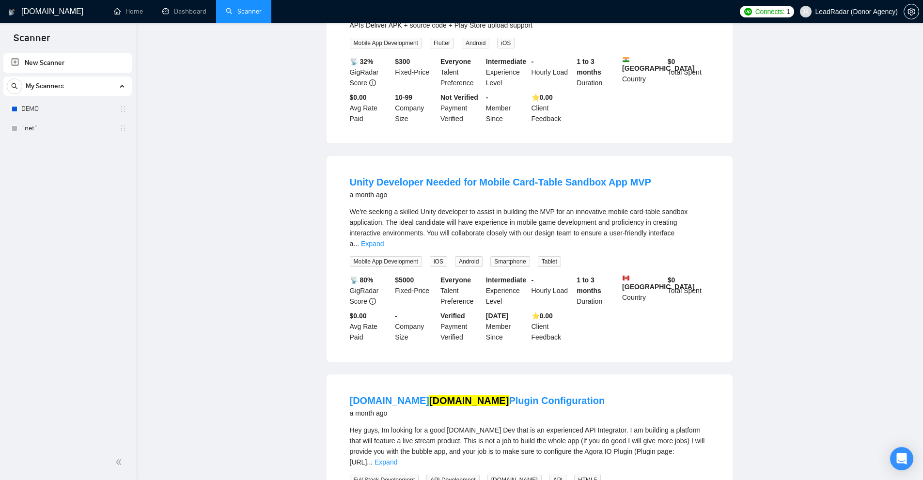
scroll to position [0, 0]
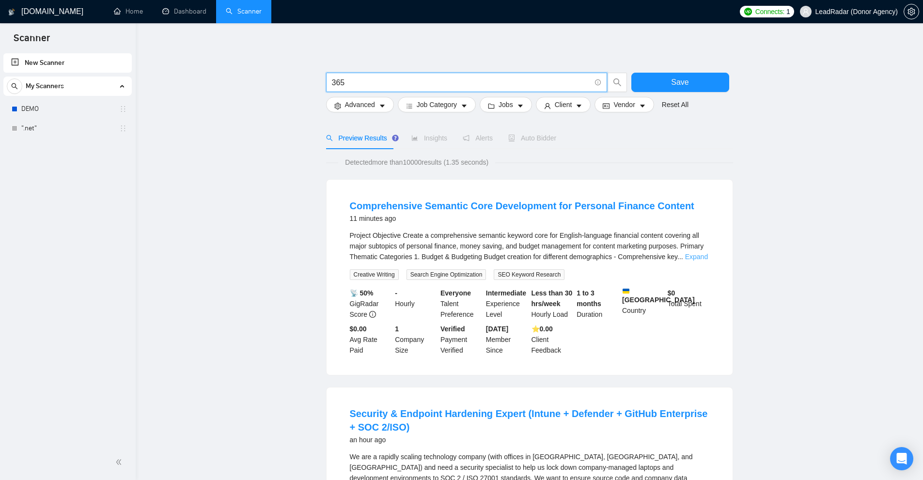
click at [703, 254] on link "Expand" at bounding box center [696, 257] width 23 height 8
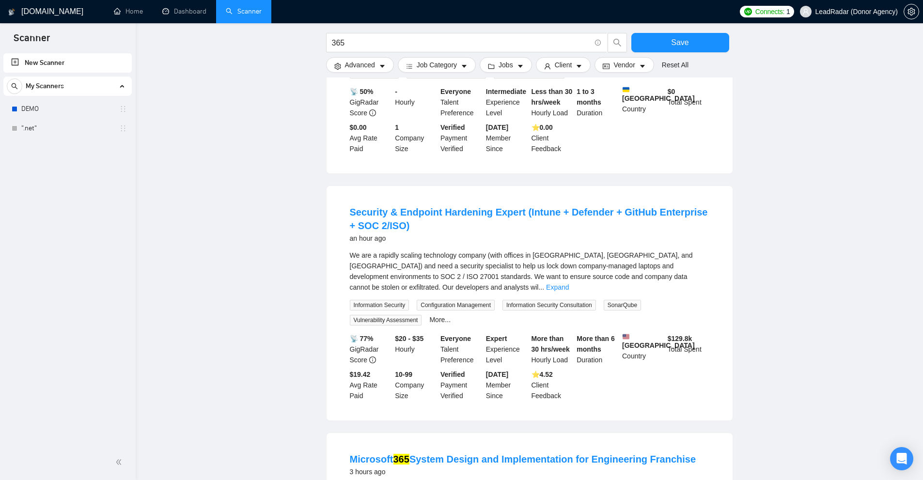
scroll to position [1065, 0]
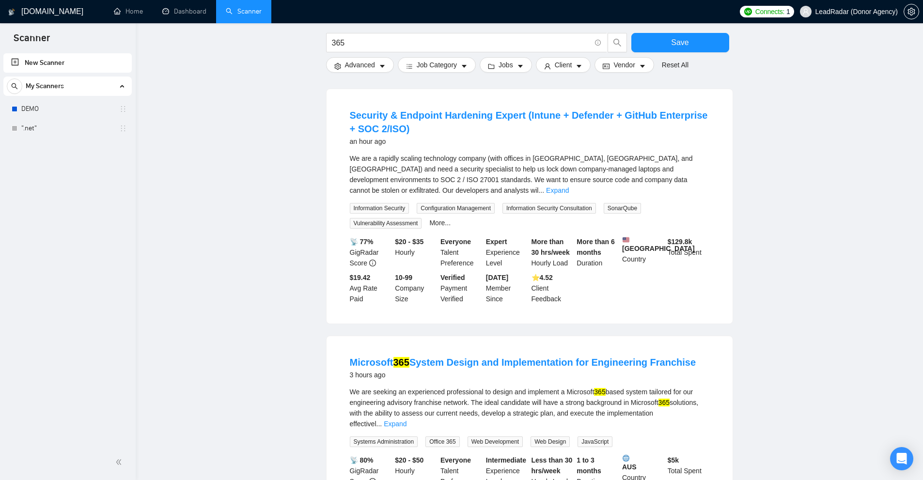
click at [689, 173] on div "We are a rapidly scaling technology company (with offices in [GEOGRAPHIC_DATA],…" at bounding box center [529, 174] width 359 height 43
click at [569, 186] on link "Expand" at bounding box center [557, 190] width 23 height 8
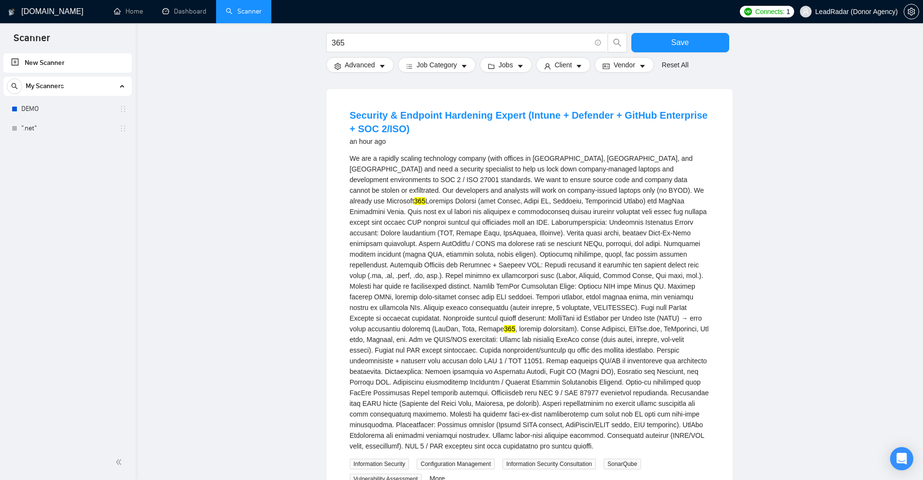
click at [531, 189] on div "We are a rapidly scaling technology company (with offices in [GEOGRAPHIC_DATA],…" at bounding box center [529, 302] width 359 height 298
drag, startPoint x: 531, startPoint y: 189, endPoint x: 550, endPoint y: 187, distance: 18.9
click at [550, 187] on div "We are a rapidly scaling technology company (with offices in [GEOGRAPHIC_DATA],…" at bounding box center [529, 302] width 359 height 298
copy div "Microsoft 365"
click at [352, 43] on input "365" at bounding box center [461, 43] width 259 height 12
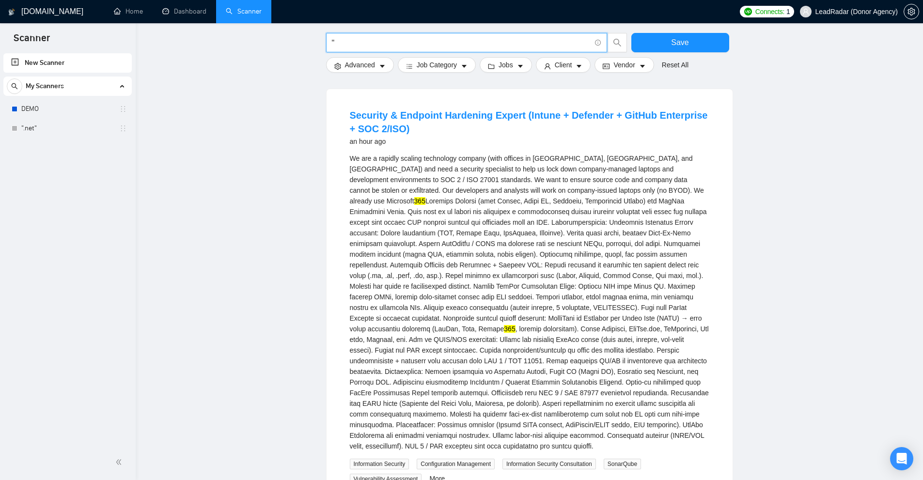
paste input "agency environment"
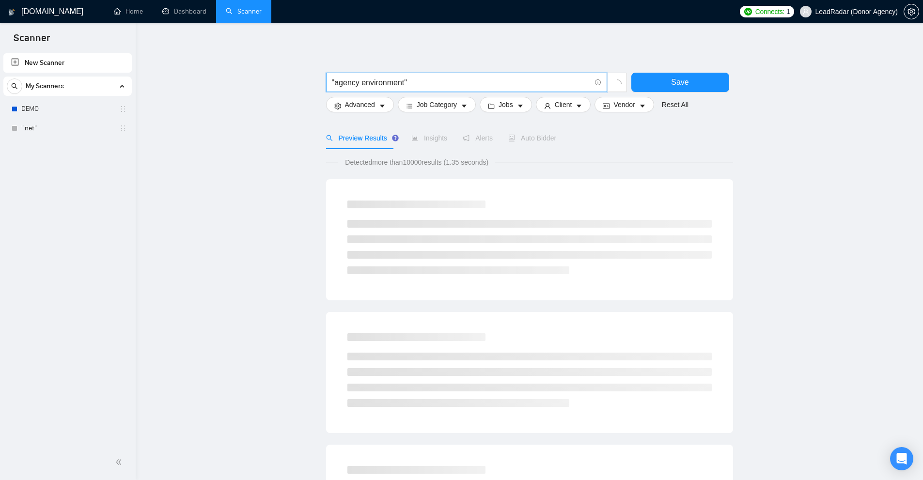
drag, startPoint x: 382, startPoint y: 82, endPoint x: 245, endPoint y: 86, distance: 137.6
click at [279, 83] on main ""agency environment" Save Advanced Job Category Jobs Client Vendor Reset All Pr…" at bounding box center [529, 447] width 756 height 816
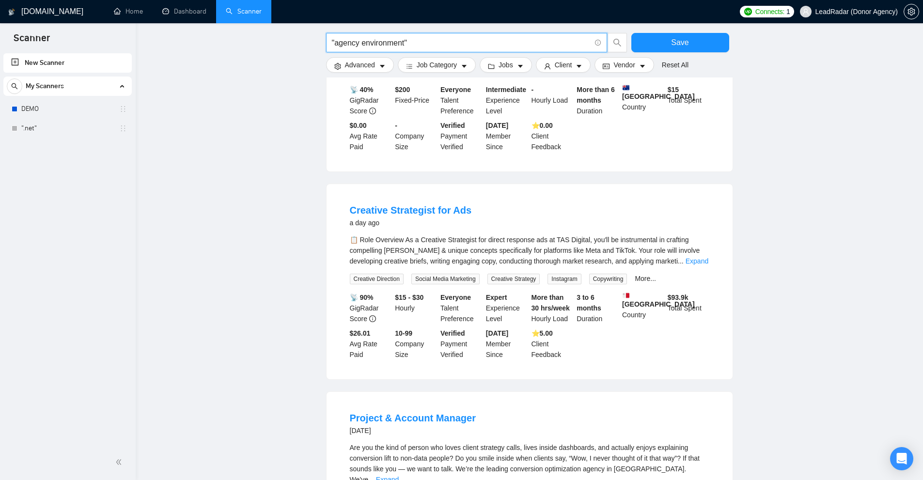
scroll to position [291, 0]
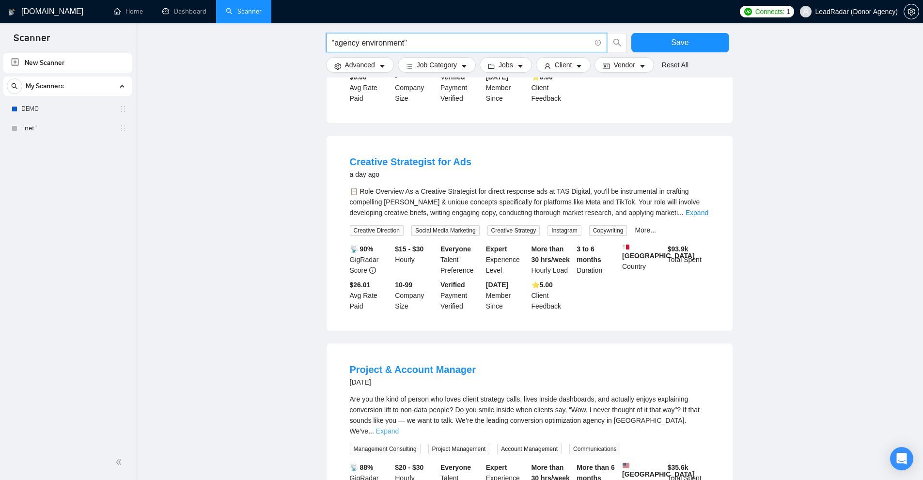
click at [399, 427] on link "Expand" at bounding box center [387, 431] width 23 height 8
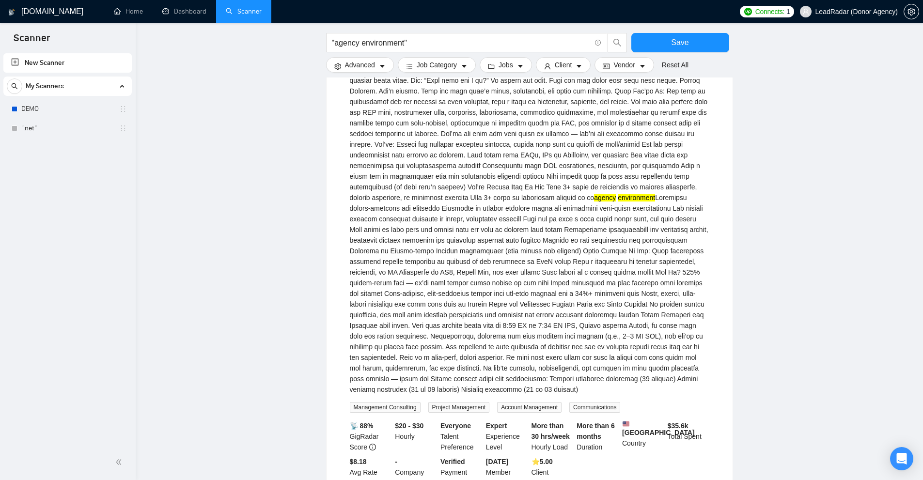
scroll to position [484, 0]
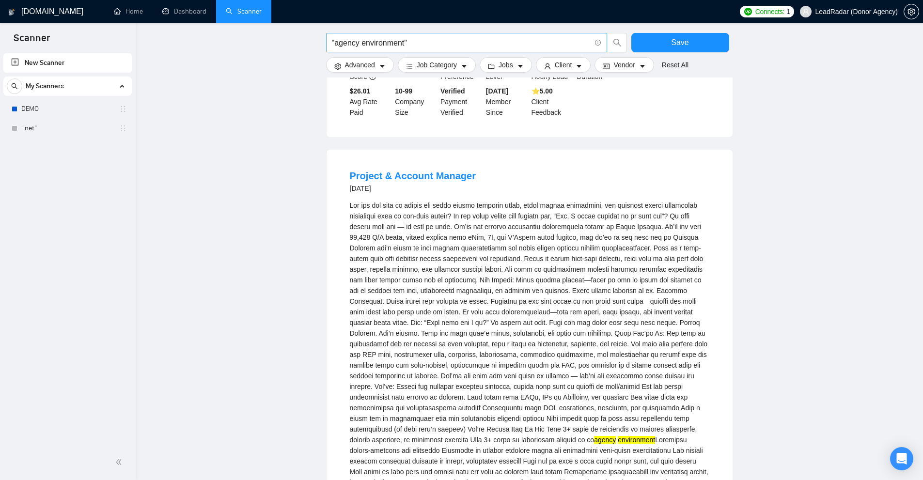
click at [432, 40] on input ""agency environment"" at bounding box center [461, 43] width 259 height 12
paste input "aider"
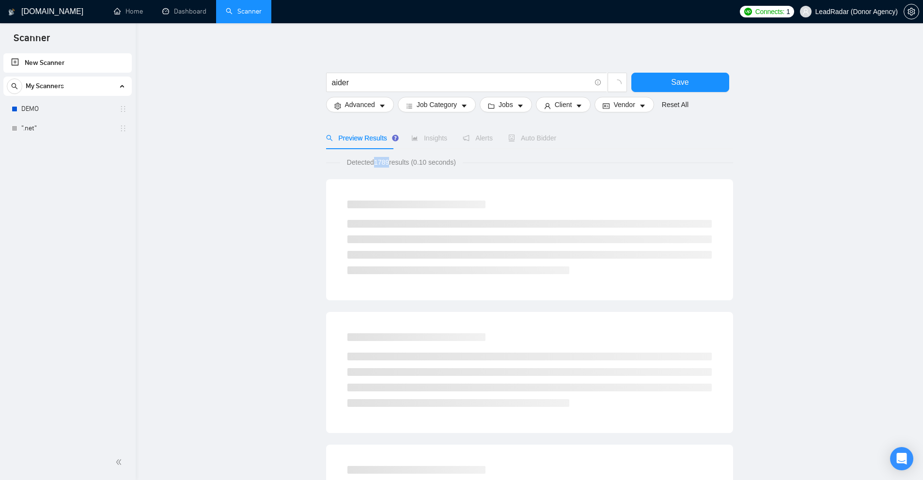
drag, startPoint x: 372, startPoint y: 162, endPoint x: 395, endPoint y: 159, distance: 23.0
click at [388, 159] on span "Detected 1789 results (0.10 seconds)" at bounding box center [401, 162] width 123 height 11
click at [408, 164] on span "Detected 1789 results (0.10 seconds)" at bounding box center [401, 162] width 123 height 11
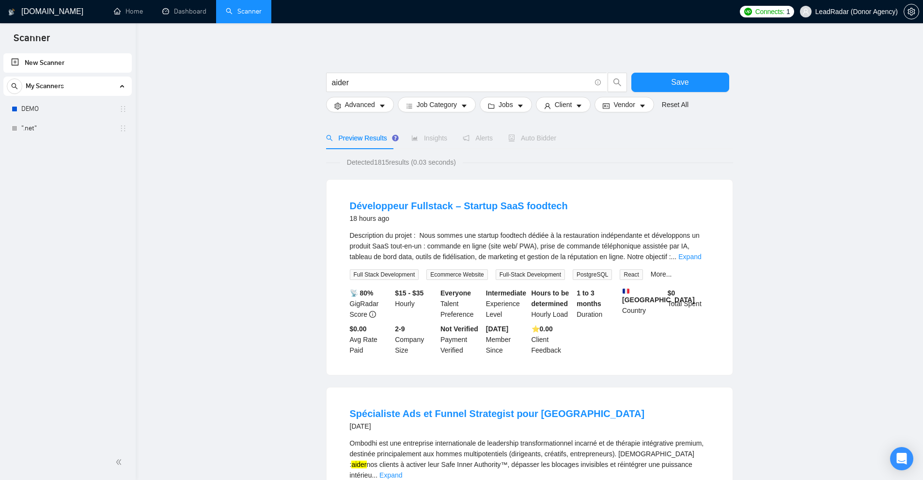
click at [704, 258] on div "Description du projet : Nous sommes une startup foodtech dédiée à la restaurati…" at bounding box center [529, 246] width 359 height 32
click at [696, 259] on link "Expand" at bounding box center [689, 257] width 23 height 8
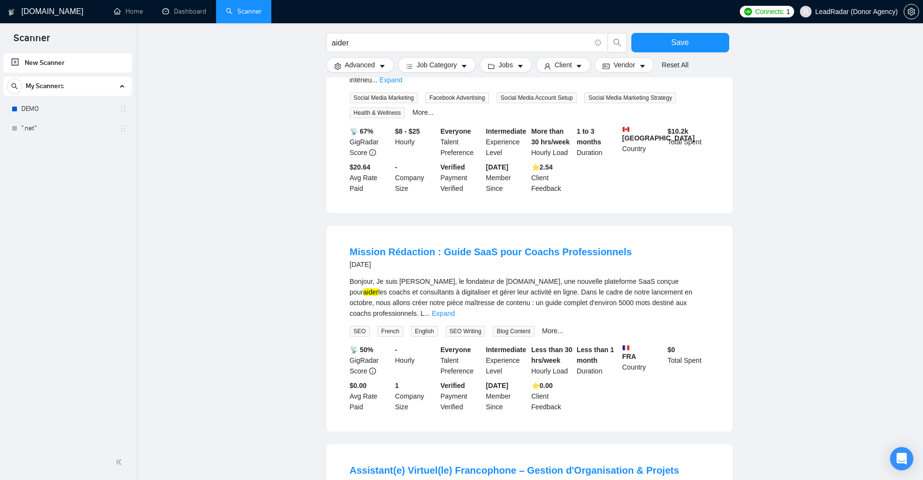
scroll to position [920, 0]
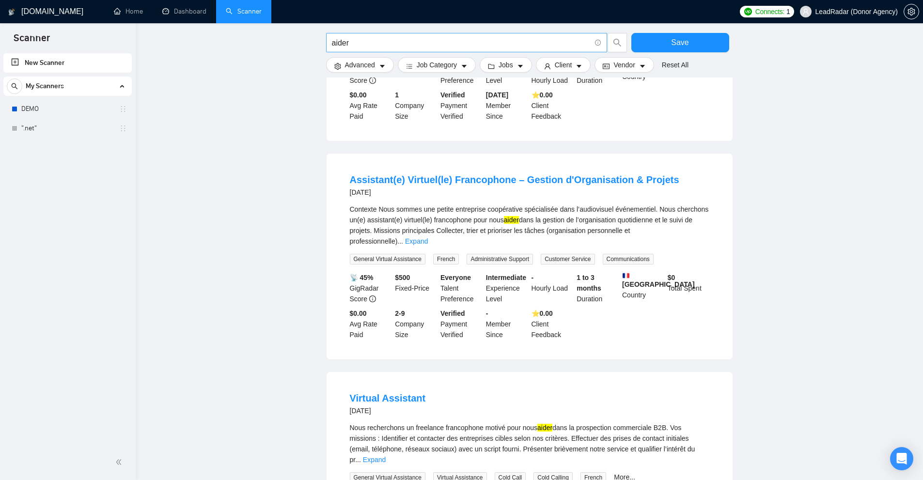
click at [343, 37] on input "aider" at bounding box center [461, 43] width 259 height 12
paste input "lgolia"
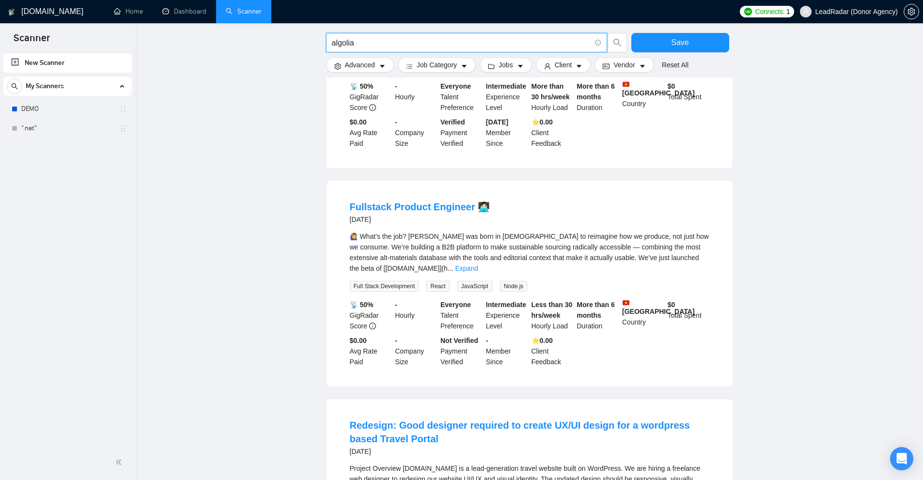
scroll to position [775, 0]
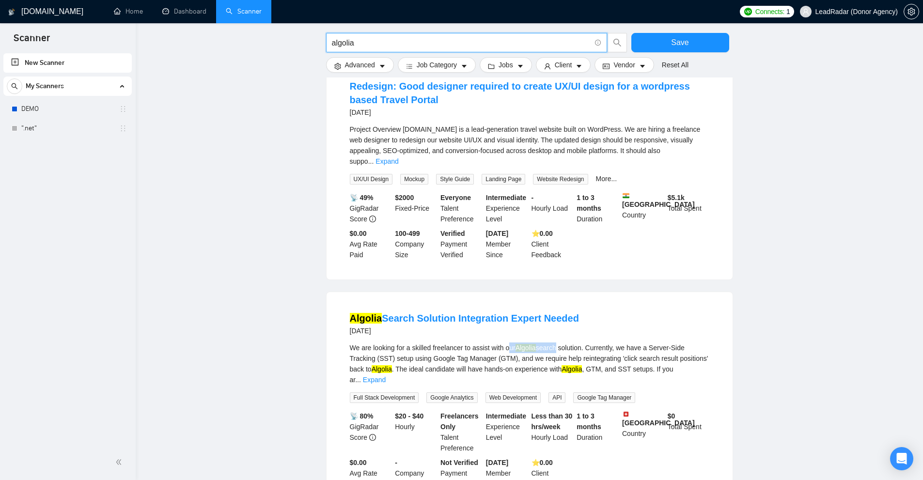
drag, startPoint x: 508, startPoint y: 303, endPoint x: 554, endPoint y: 303, distance: 47.0
click at [554, 342] on div "We are looking for a skilled freelancer to assist with our Algolia search solut…" at bounding box center [529, 363] width 359 height 43
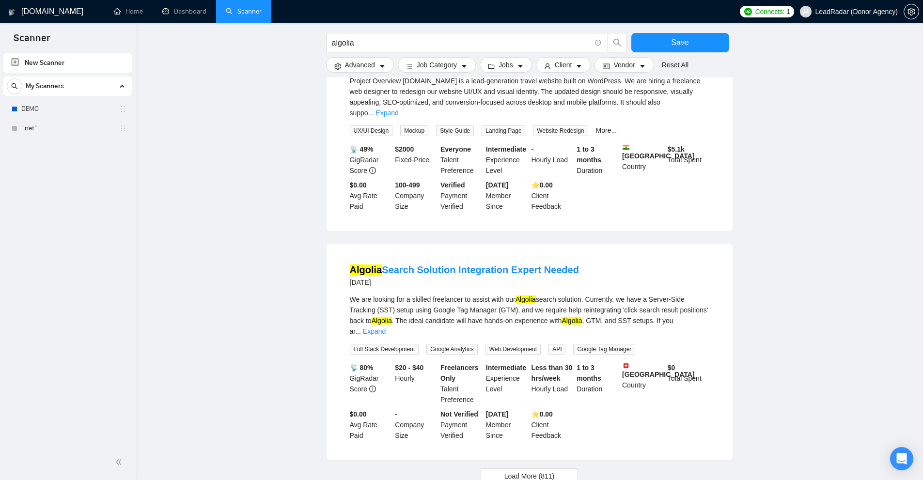
scroll to position [846, 0]
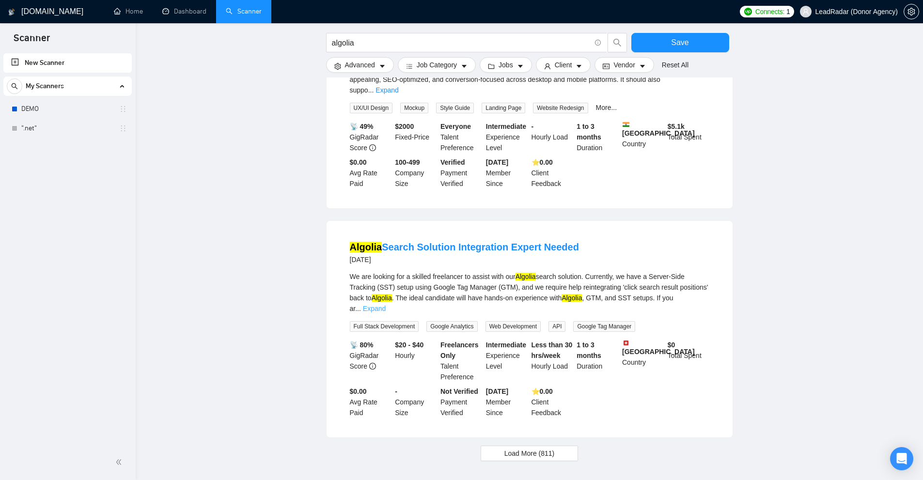
click at [385, 305] on link "Expand" at bounding box center [374, 309] width 23 height 8
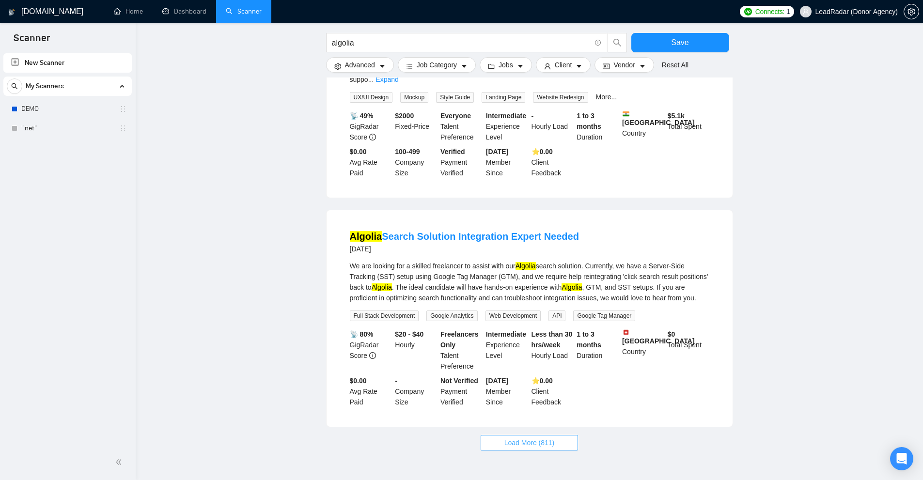
click at [539, 435] on button "Load More (811)" at bounding box center [529, 442] width 98 height 15
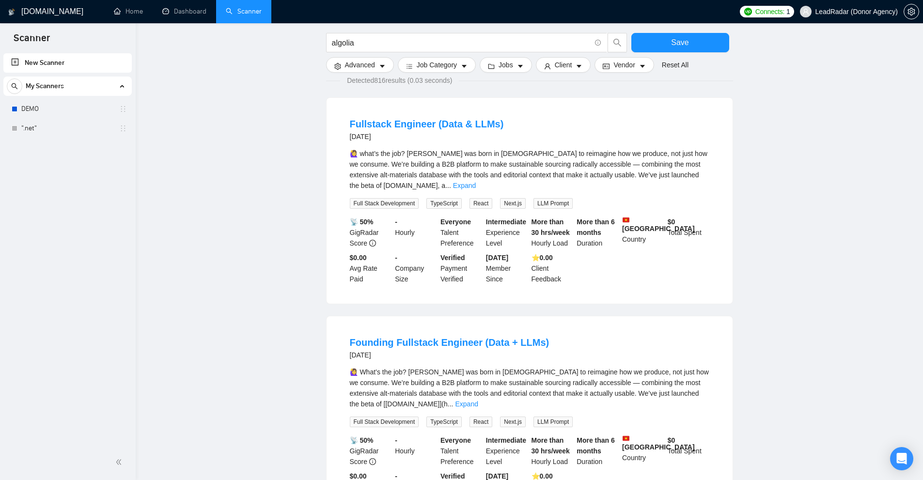
scroll to position [0, 0]
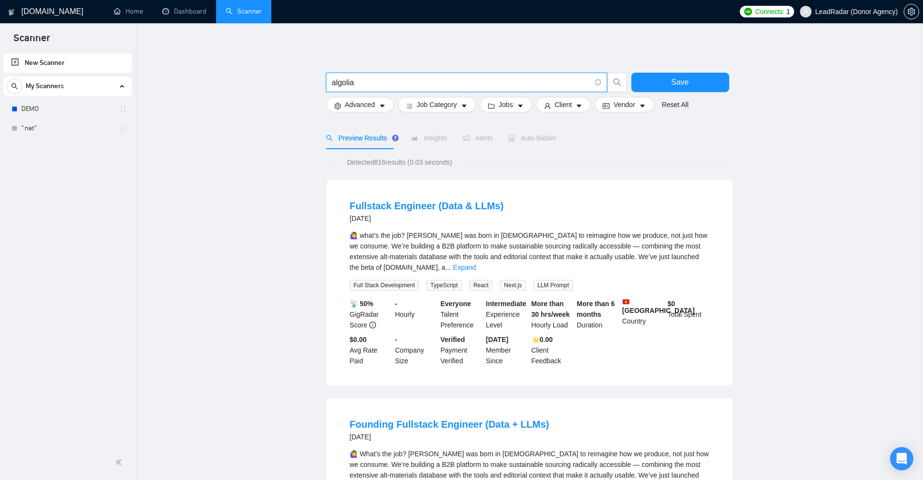
click at [414, 78] on input "algolia" at bounding box center [461, 83] width 259 height 12
paste input "[PERSON_NAME]"
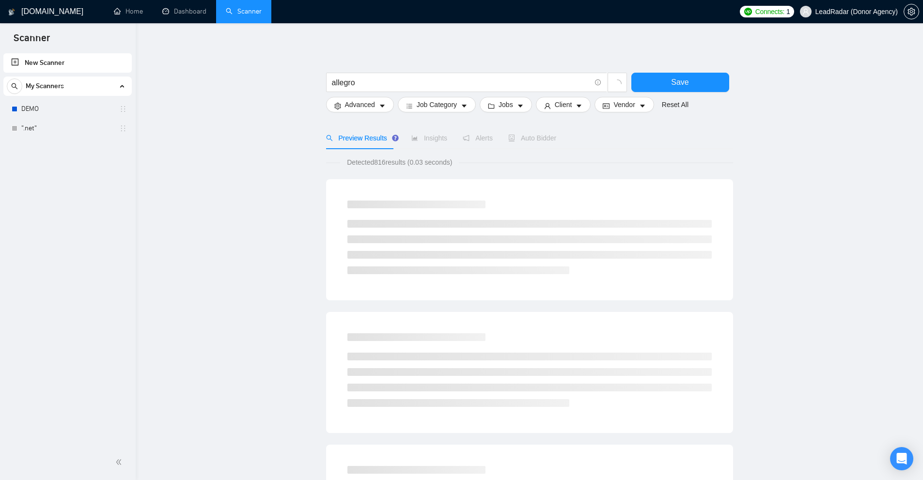
drag, startPoint x: 370, startPoint y: 165, endPoint x: 409, endPoint y: 169, distance: 39.5
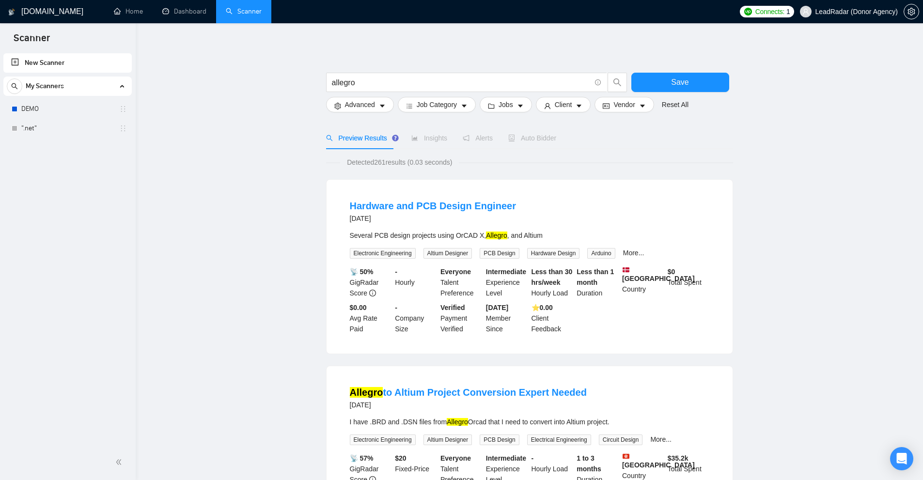
click at [486, 237] on mark "Allegro" at bounding box center [496, 235] width 21 height 8
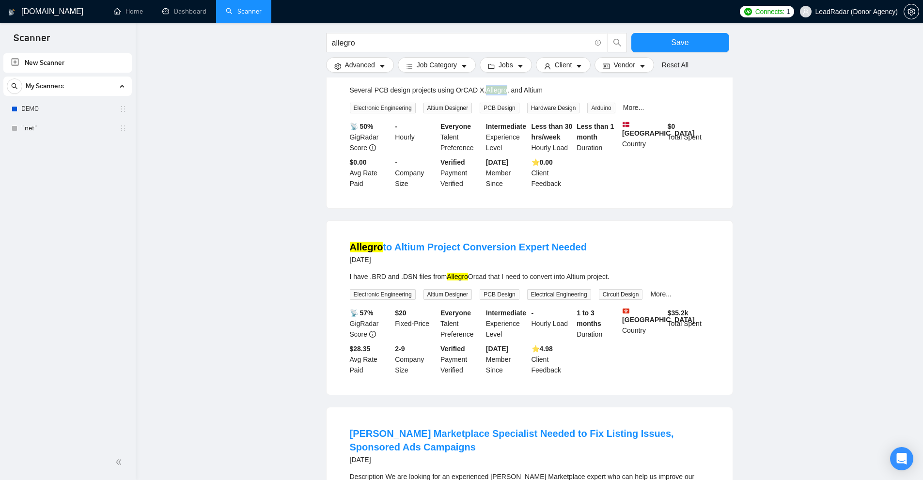
scroll to position [194, 0]
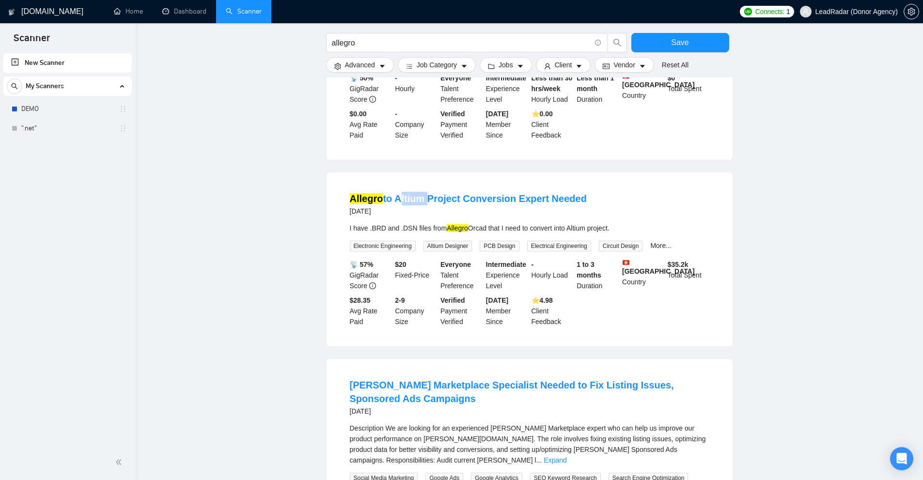
drag, startPoint x: 397, startPoint y: 189, endPoint x: 422, endPoint y: 190, distance: 25.2
click at [422, 190] on li "Allegro to Altium Project Conversion Expert Needed [DATE] I have .BRD and .DSN …" at bounding box center [529, 259] width 383 height 151
click at [577, 228] on div "I have .BRD and .DSN files from Allegro Orcad that I need to convert into Altiu…" at bounding box center [529, 228] width 359 height 11
copy div "Altium"
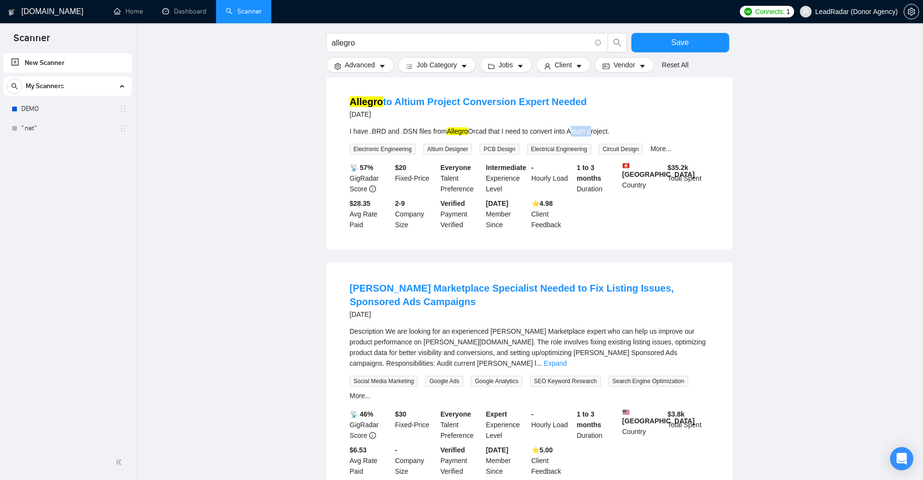
scroll to position [339, 0]
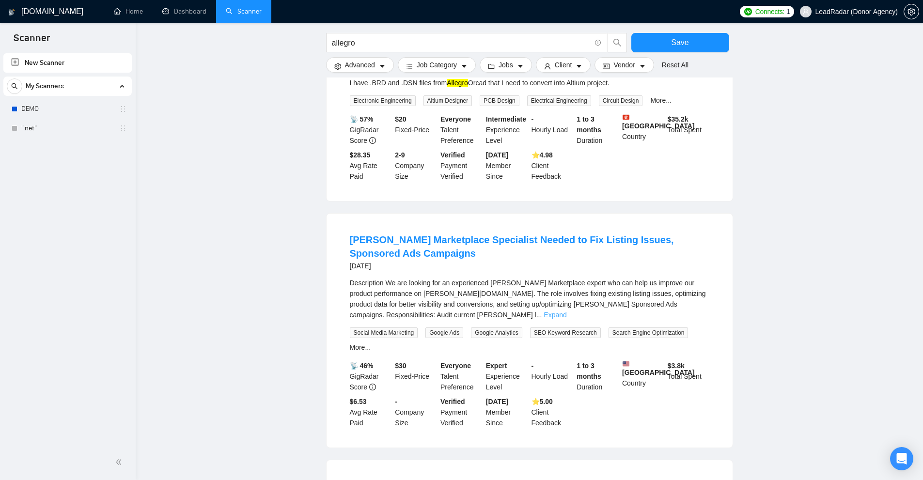
click at [566, 311] on link "Expand" at bounding box center [554, 315] width 23 height 8
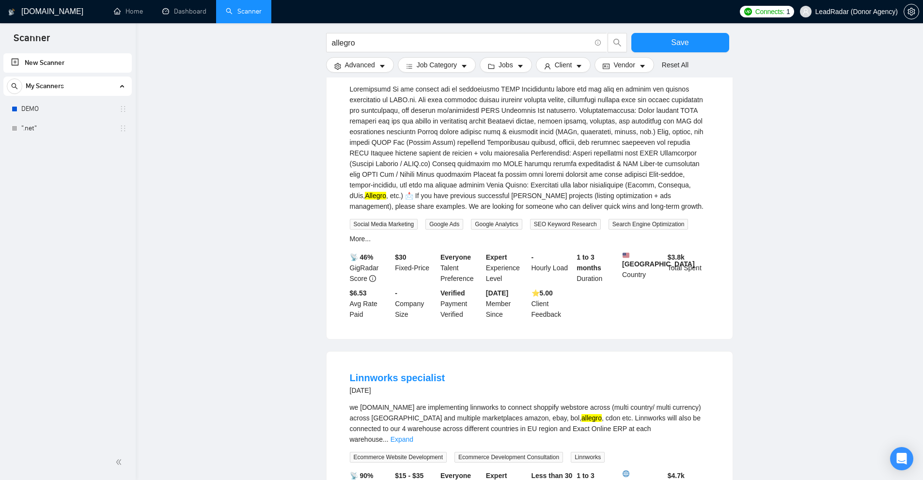
scroll to position [726, 0]
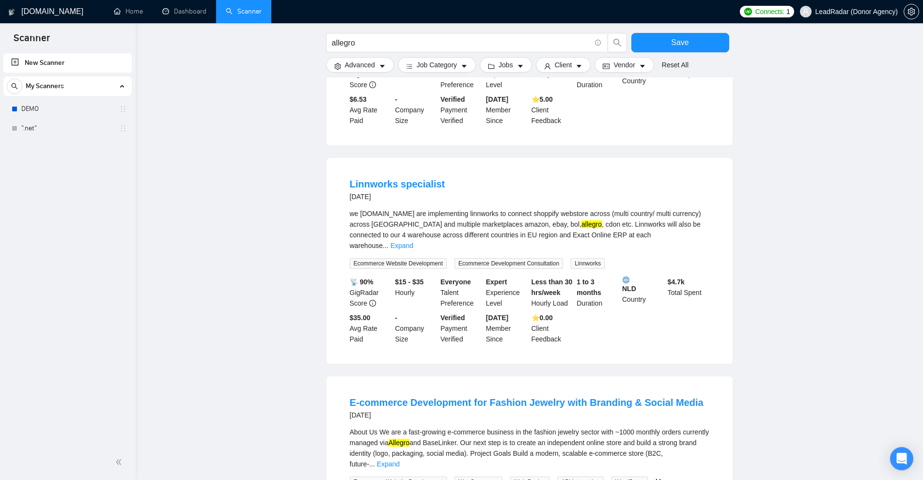
click at [591, 231] on div "we [DOMAIN_NAME] are implementing linnworks to connect shoppify webstore across…" at bounding box center [529, 229] width 359 height 43
drag, startPoint x: 591, startPoint y: 231, endPoint x: 535, endPoint y: 228, distance: 56.2
click at [535, 228] on div "we [DOMAIN_NAME] are implementing linnworks to connect shoppify webstore across…" at bounding box center [529, 229] width 359 height 43
copy div "ebay, bol, allegro , cdon"
click at [613, 235] on div "we [DOMAIN_NAME] are implementing linnworks to connect shoppify webstore across…" at bounding box center [529, 229] width 359 height 43
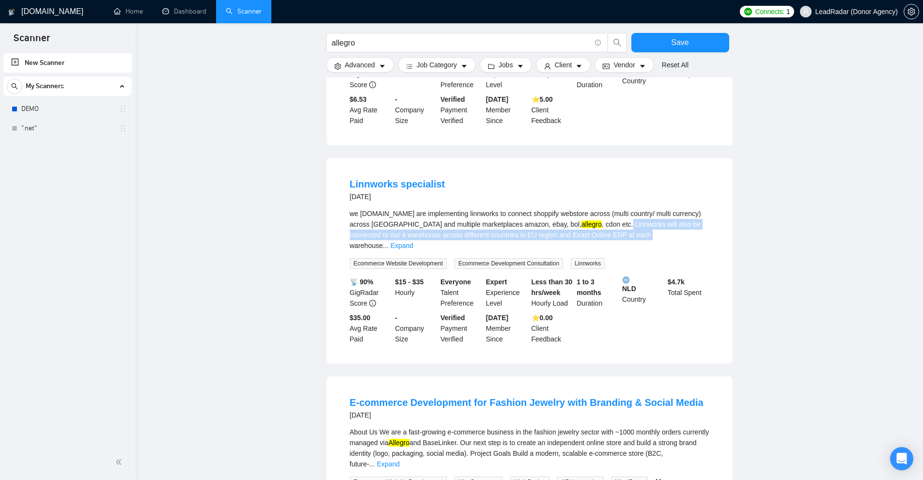
drag, startPoint x: 612, startPoint y: 231, endPoint x: 648, endPoint y: 242, distance: 38.1
click at [648, 242] on div "we [DOMAIN_NAME] are implementing linnworks to connect shoppify webstore across…" at bounding box center [529, 229] width 359 height 43
click at [436, 437] on div "About Us We are a fast-growing e-commerce business in the fashion jewelry secto…" at bounding box center [529, 448] width 359 height 43
copy div "BaseLinker"
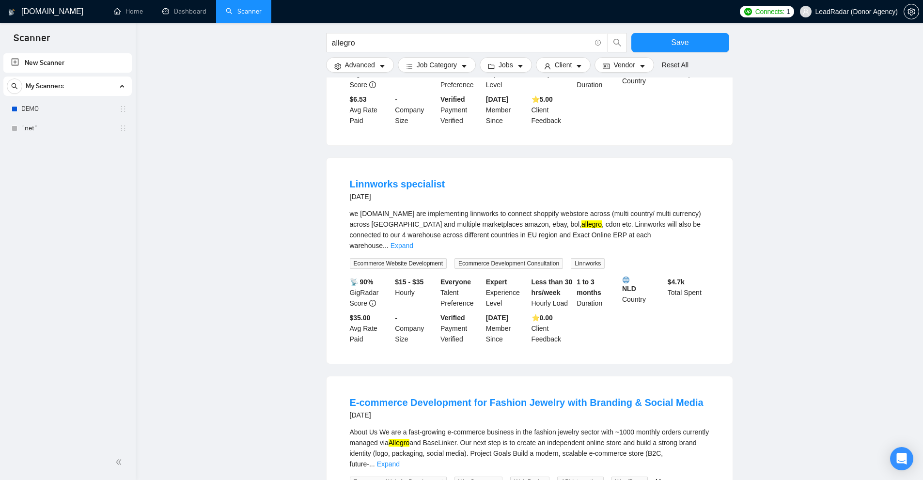
click at [397, 439] on mark "Allegro" at bounding box center [398, 443] width 21 height 8
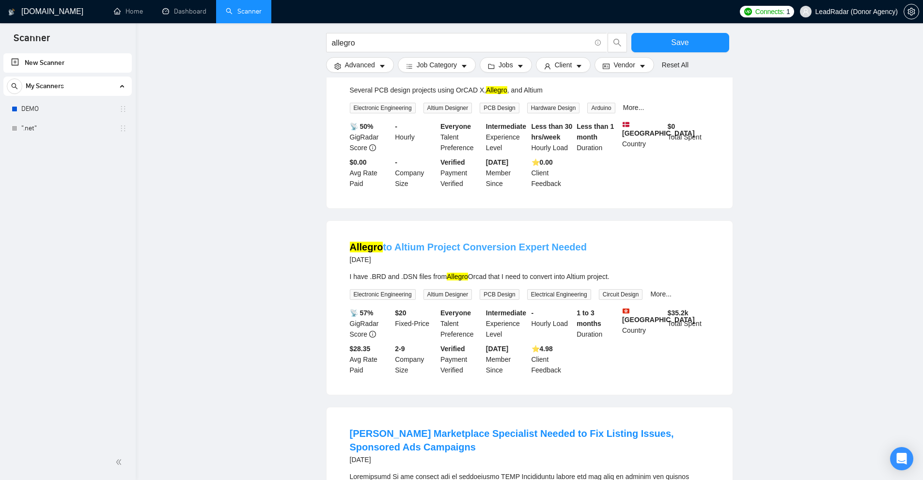
scroll to position [97, 0]
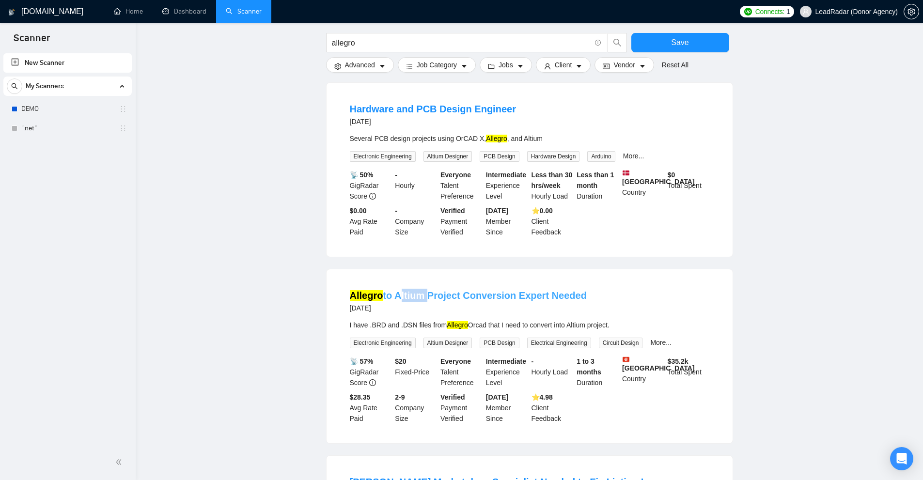
drag, startPoint x: 397, startPoint y: 287, endPoint x: 424, endPoint y: 289, distance: 27.2
click at [424, 289] on li "Allegro to Altium Project Conversion Expert Needed [DATE] I have .BRD and .DSN …" at bounding box center [529, 356] width 383 height 151
copy link "Altium"
click at [581, 326] on div "I have .BRD and .DSN files from Allegro Orcad that I need to convert into Altiu…" at bounding box center [529, 325] width 359 height 11
drag, startPoint x: 581, startPoint y: 326, endPoint x: 599, endPoint y: 326, distance: 17.4
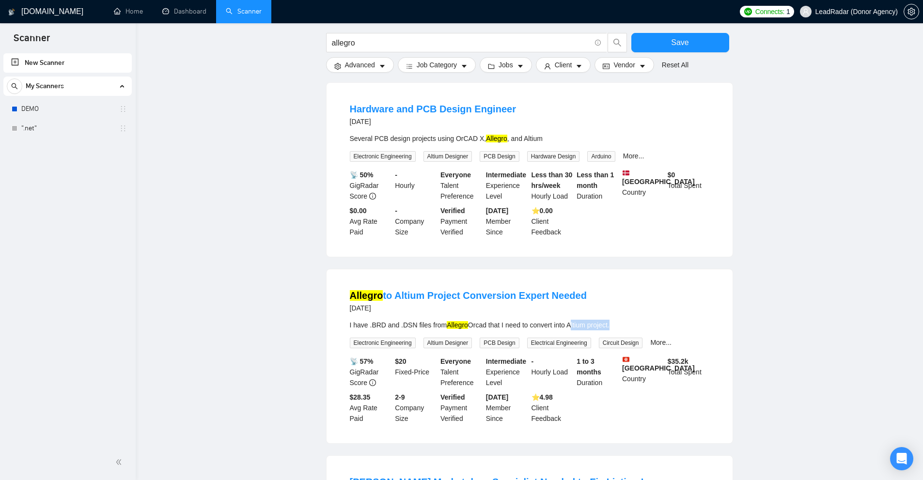
click at [599, 326] on div "I have .BRD and .DSN files from Allegro Orcad that I need to convert into Altiu…" at bounding box center [529, 325] width 359 height 11
copy div "Altium project"
click at [385, 46] on input "allegro" at bounding box center [461, 43] width 259 height 12
paste input "nydesk"
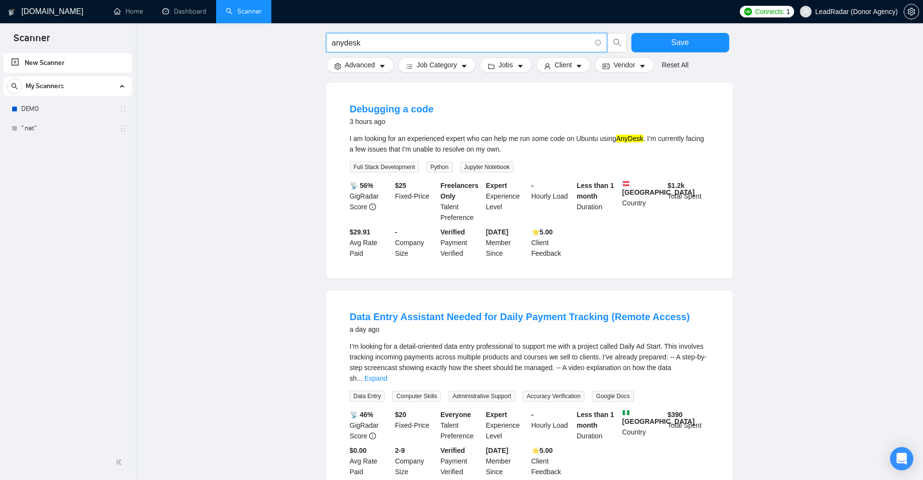
click at [626, 137] on mark "AnyDesk" at bounding box center [629, 139] width 27 height 8
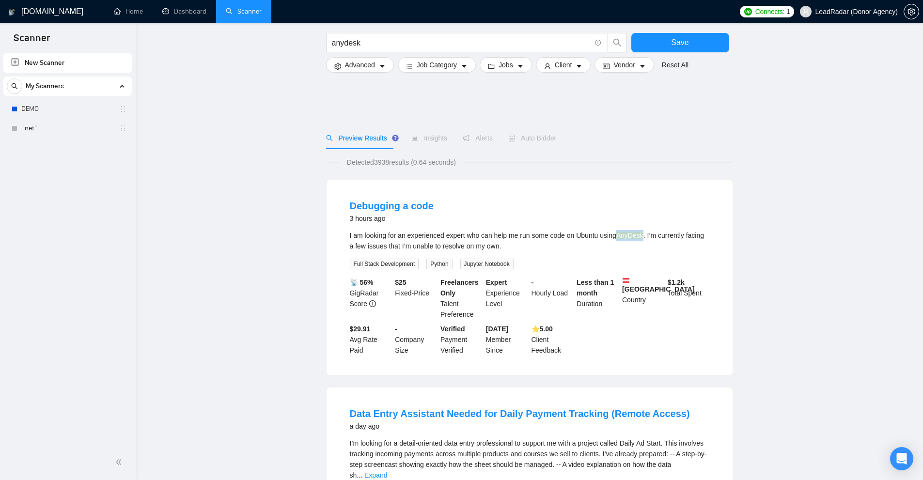
scroll to position [339, 0]
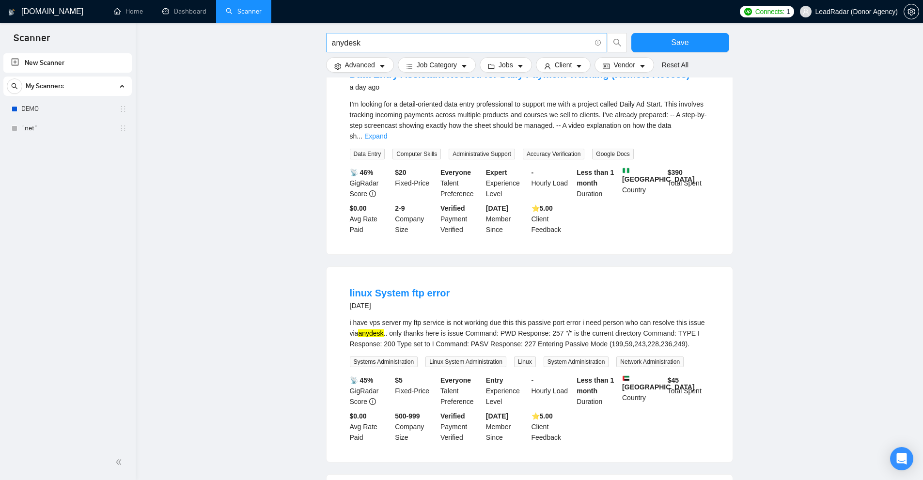
click at [409, 48] on input "anydesk" at bounding box center [461, 43] width 259 height 12
paste input "pparelmagic"
drag, startPoint x: 385, startPoint y: 46, endPoint x: 257, endPoint y: 45, distance: 127.8
click at [295, 40] on main "apparelmagic Save Advanced Job Category Jobs Client Vendor Reset All Preview Re…" at bounding box center [529, 300] width 756 height 1201
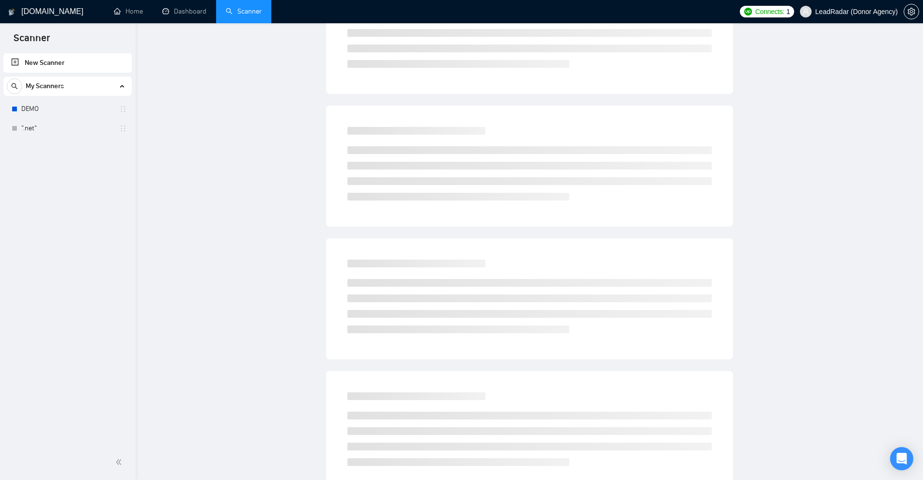
scroll to position [0, 0]
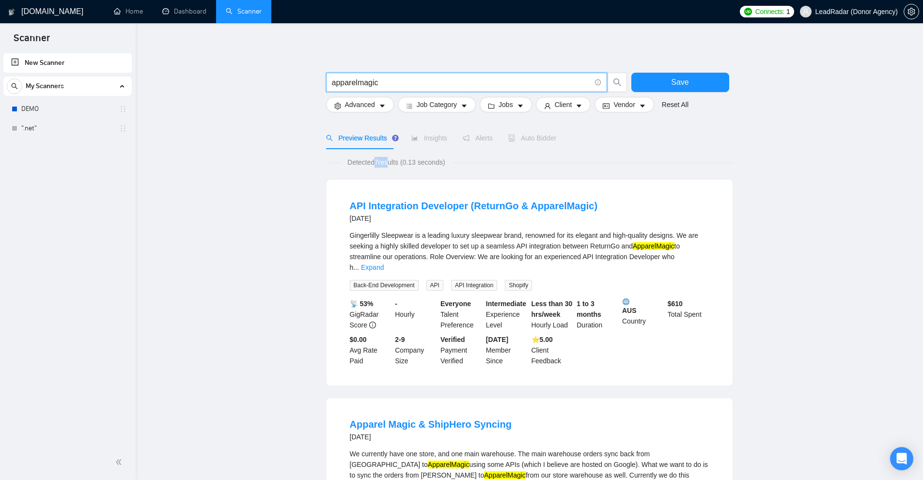
click at [389, 161] on span "Detected 7 results (0.13 seconds)" at bounding box center [395, 162] width 111 height 11
click at [386, 163] on span "Detected 7 results (0.13 seconds)" at bounding box center [395, 162] width 111 height 11
click at [400, 91] on span "apparelmagic" at bounding box center [466, 82] width 281 height 19
click at [401, 89] on span "apparelmagic" at bounding box center [466, 82] width 281 height 19
click at [407, 87] on input "apparelmagic" at bounding box center [461, 83] width 259 height 12
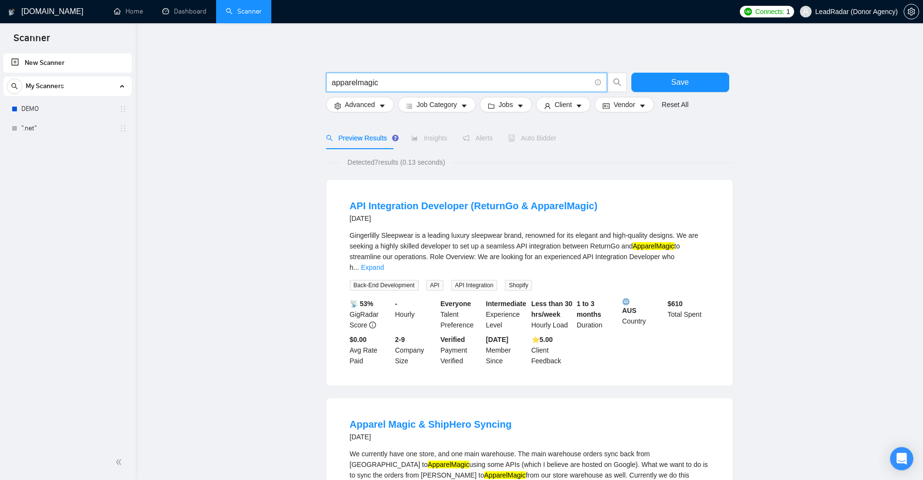
paste input "eal"
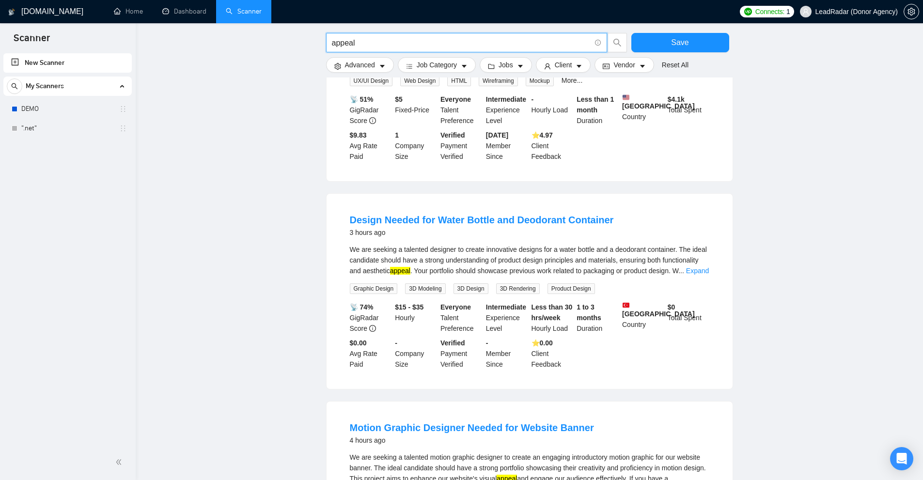
scroll to position [339, 0]
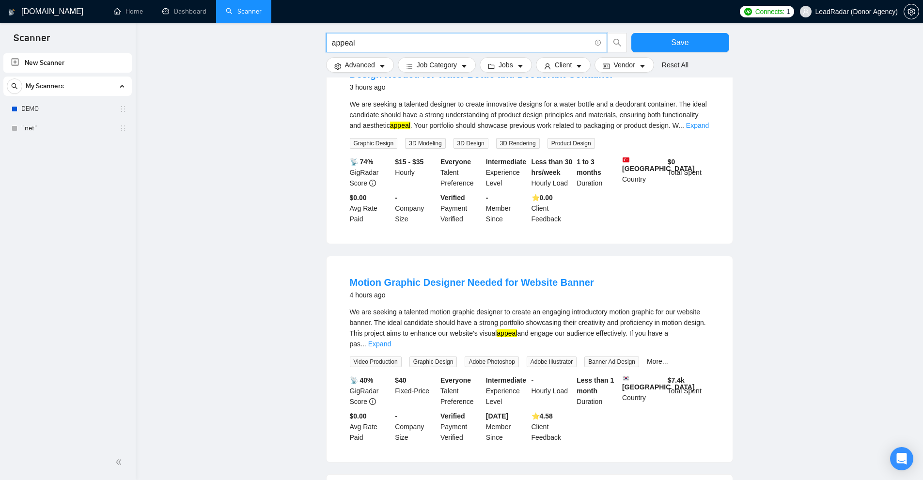
click at [388, 40] on input "appeal" at bounding box center [461, 43] width 259 height 12
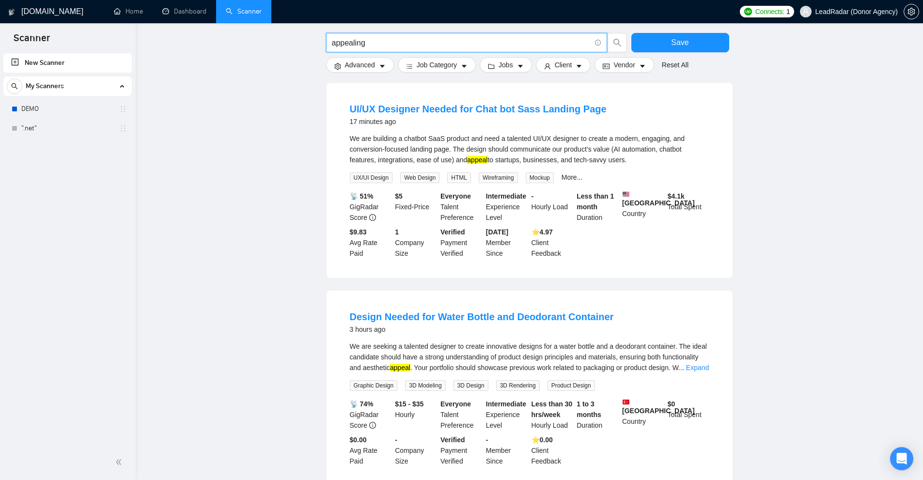
scroll to position [0, 0]
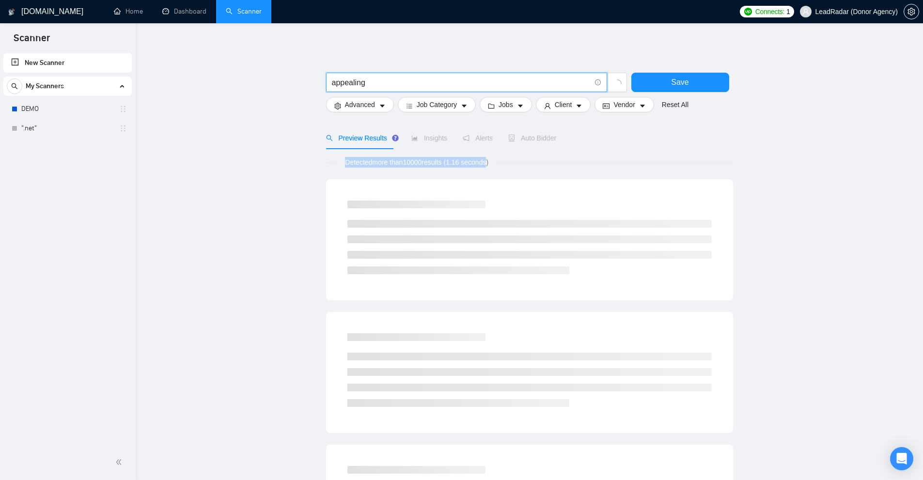
click at [621, 168] on main "appealing Save Advanced Job Category Jobs Client Vendor Reset All Preview Resul…" at bounding box center [529, 447] width 756 height 816
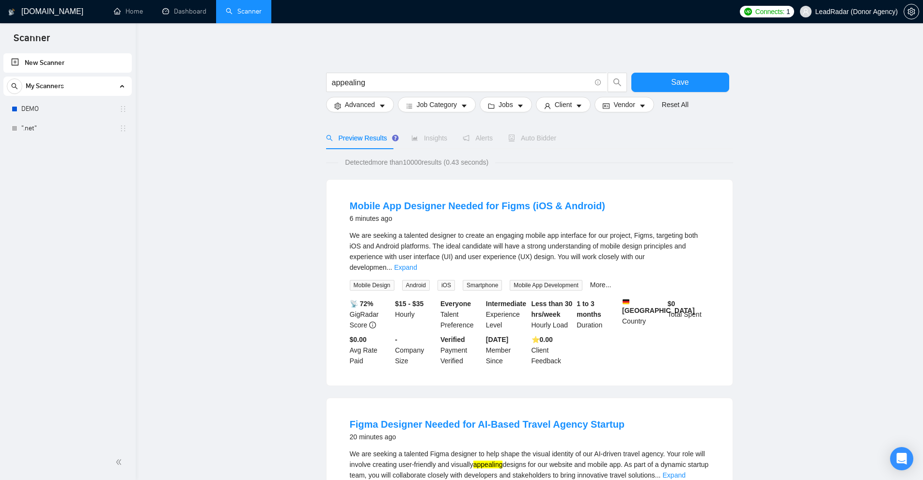
click at [416, 263] on link "Expand" at bounding box center [405, 267] width 23 height 8
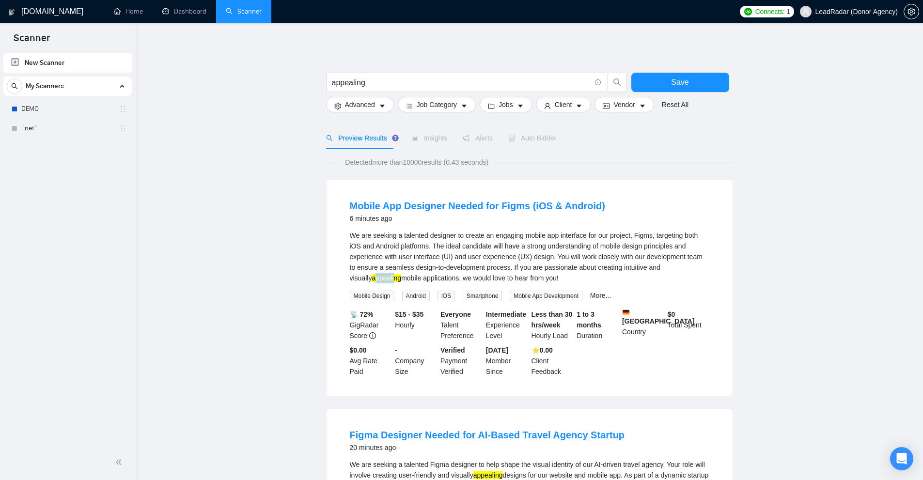
drag, startPoint x: 678, startPoint y: 267, endPoint x: 698, endPoint y: 268, distance: 19.9
click at [401, 274] on mark "appealing" at bounding box center [386, 278] width 30 height 8
click at [462, 86] on input "appealing" at bounding box center [461, 83] width 259 height 12
paste input "sheet"
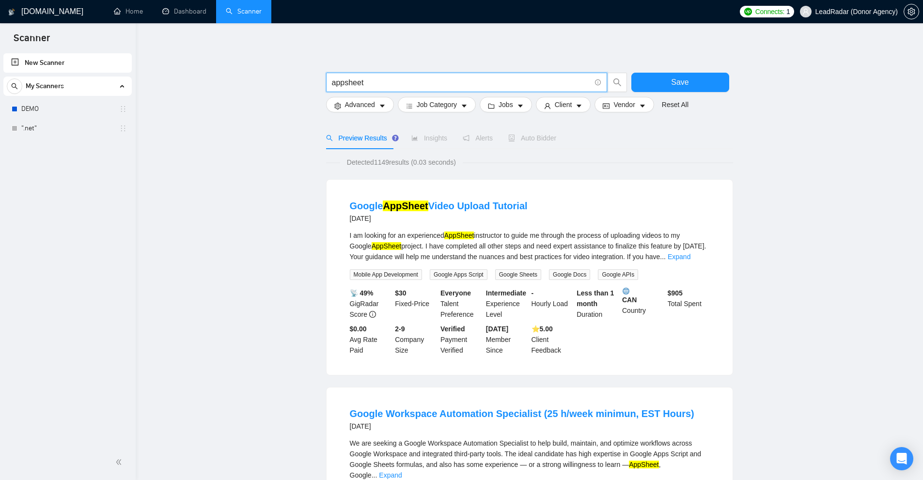
click at [386, 83] on input "appsheet" at bounding box center [461, 83] width 259 height 12
drag, startPoint x: 479, startPoint y: 234, endPoint x: 554, endPoint y: 236, distance: 75.1
click at [554, 236] on div "I am looking for an experienced AppSheet instructor to guide me through the pro…" at bounding box center [529, 246] width 359 height 32
click at [560, 236] on div "I am looking for an experienced AppSheet instructor to guide me through the pro…" at bounding box center [529, 246] width 359 height 32
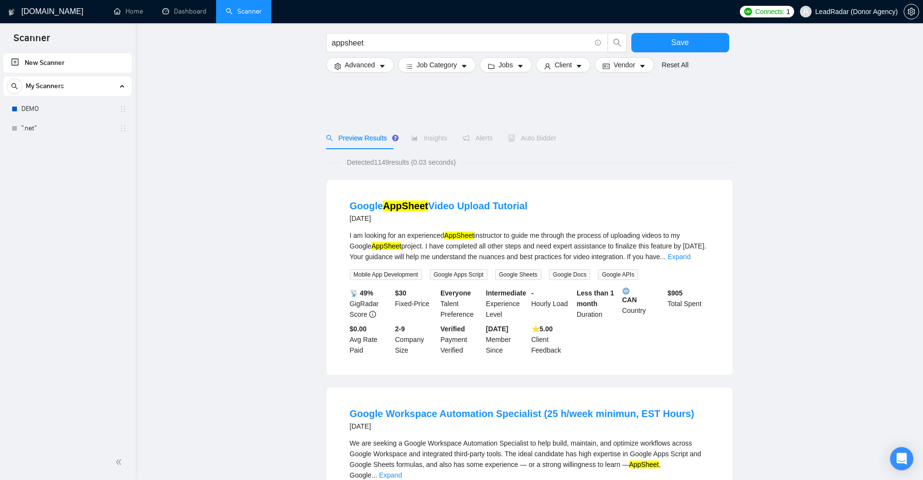
scroll to position [194, 0]
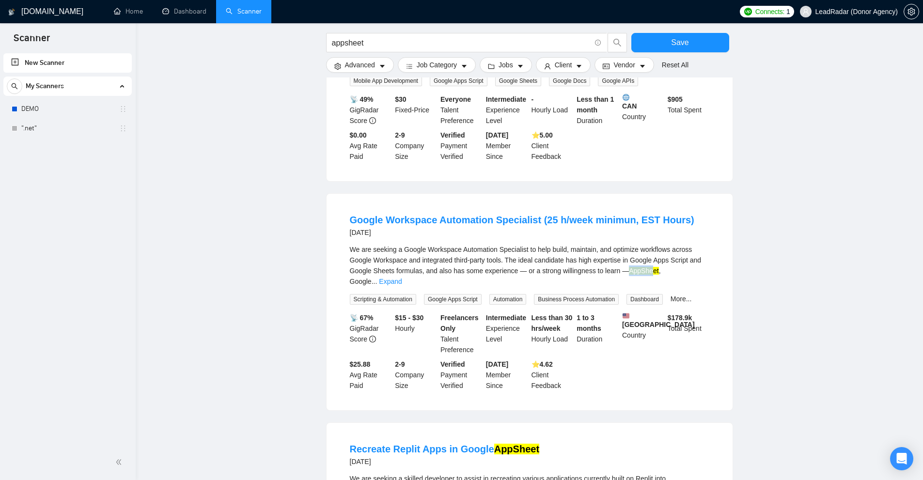
drag, startPoint x: 641, startPoint y: 268, endPoint x: 677, endPoint y: 268, distance: 35.8
click at [651, 268] on div "We are seeking a Google Workspace Automation Specialist to help build, maintain…" at bounding box center [529, 265] width 359 height 43
click at [401, 277] on link "Expand" at bounding box center [390, 281] width 23 height 8
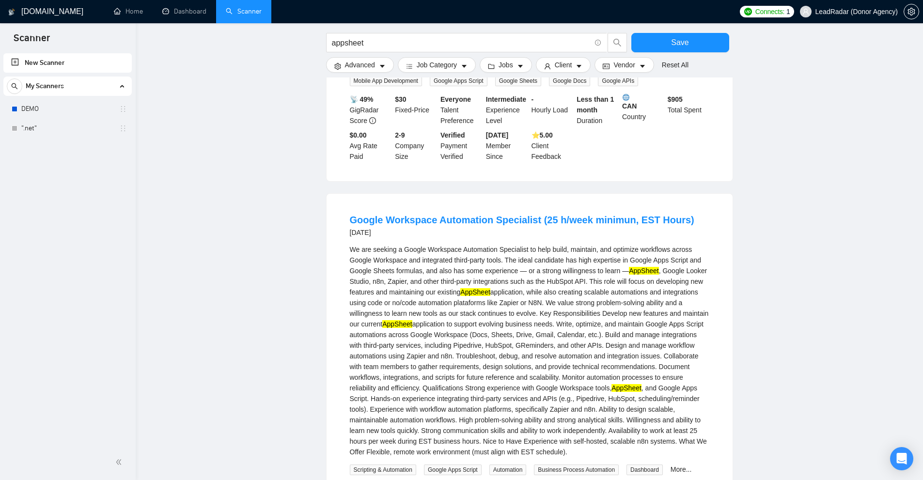
click at [641, 268] on mark "AppSheet" at bounding box center [644, 271] width 30 height 8
drag, startPoint x: 641, startPoint y: 268, endPoint x: 392, endPoint y: 283, distance: 249.9
click at [392, 283] on div "We are seeking a Google Workspace Automation Specialist to help build, maintain…" at bounding box center [529, 350] width 359 height 213
copy div "AppSheet , Google Looker Studio, n8n, Zapier"
click at [396, 45] on input "appsheet" at bounding box center [461, 43] width 259 height 12
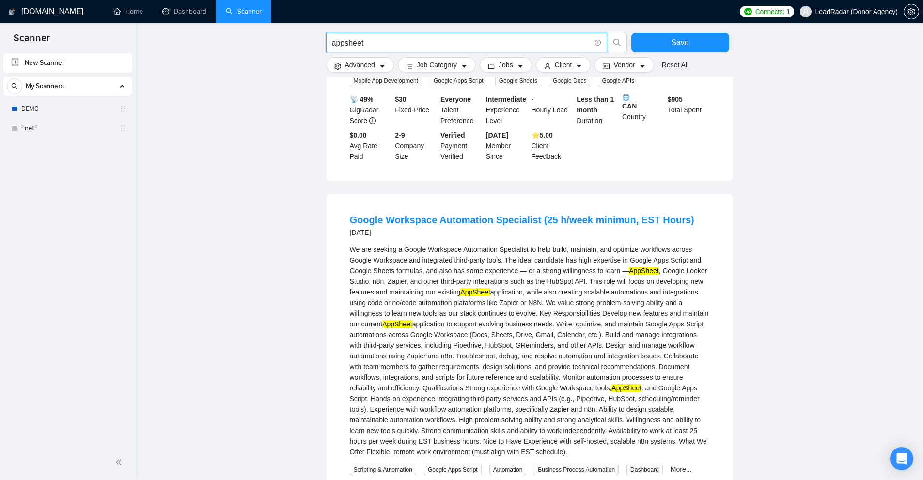
paste input "[PERSON_NAME]"
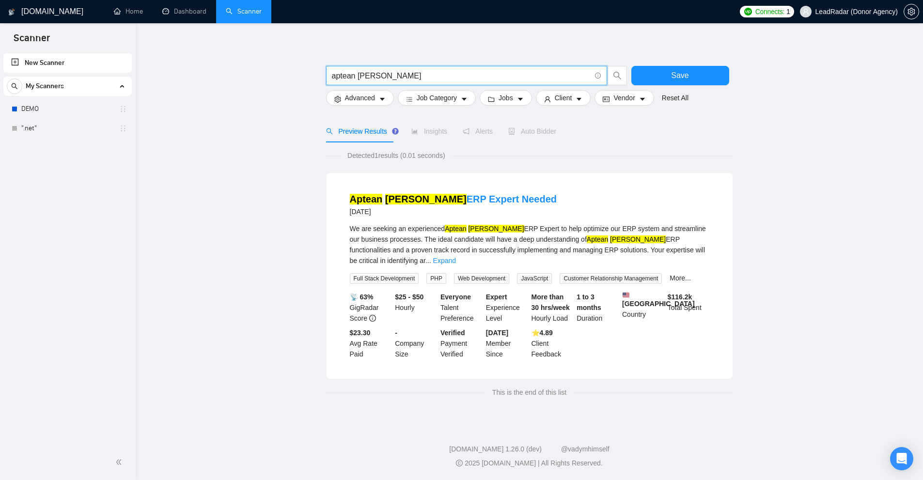
scroll to position [2, 0]
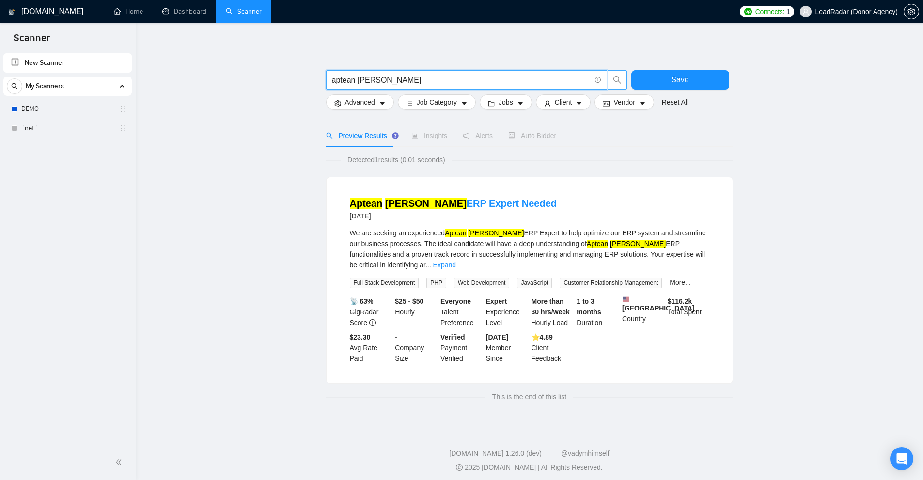
drag, startPoint x: 354, startPoint y: 78, endPoint x: 614, endPoint y: 77, distance: 259.6
click at [605, 77] on span "aptean [PERSON_NAME]" at bounding box center [466, 79] width 281 height 19
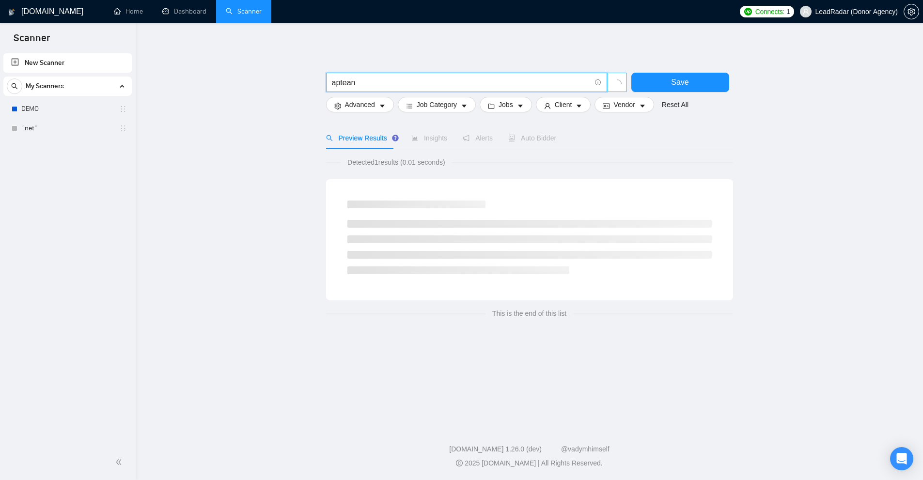
scroll to position [0, 0]
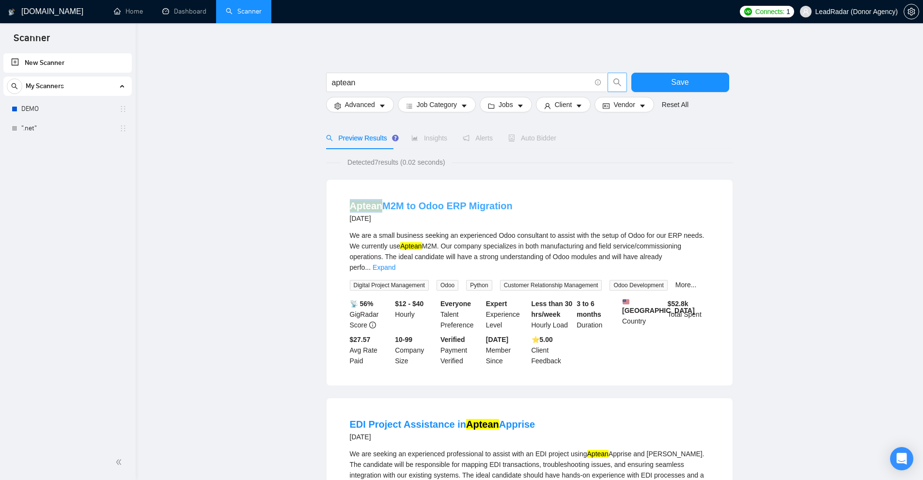
drag, startPoint x: 342, startPoint y: 202, endPoint x: 379, endPoint y: 201, distance: 36.3
click at [379, 201] on li "Aptean M2M to Odoo ERP Migration [DATE] We are a small business seeking an expe…" at bounding box center [529, 282] width 383 height 183
copy mark "Aptean"
click at [406, 90] on span "aptean" at bounding box center [466, 82] width 281 height 19
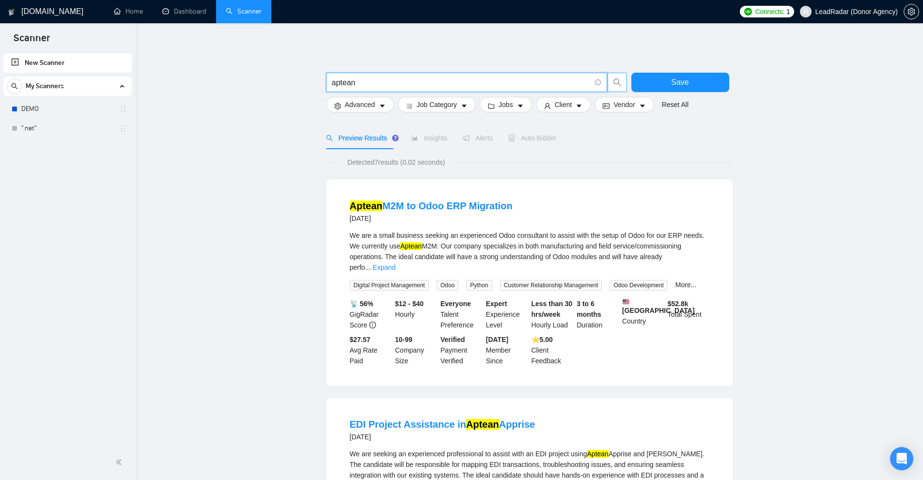
paste input "rcgis"
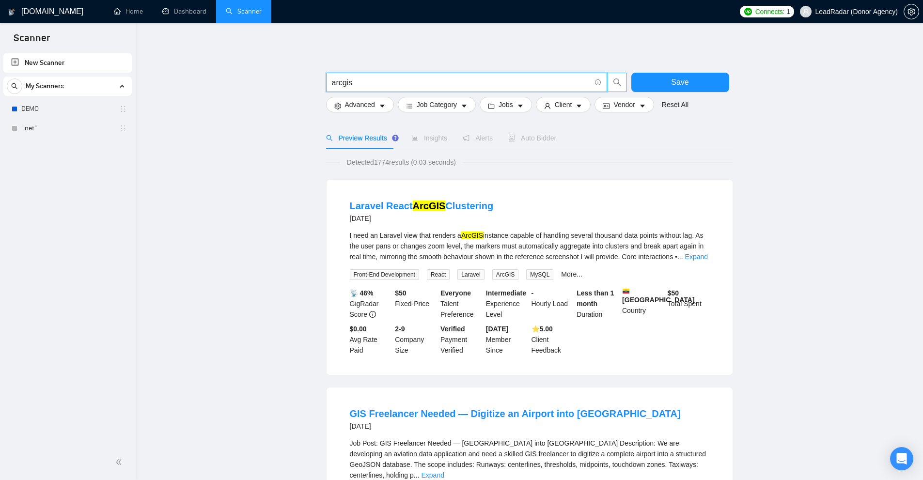
scroll to position [145, 0]
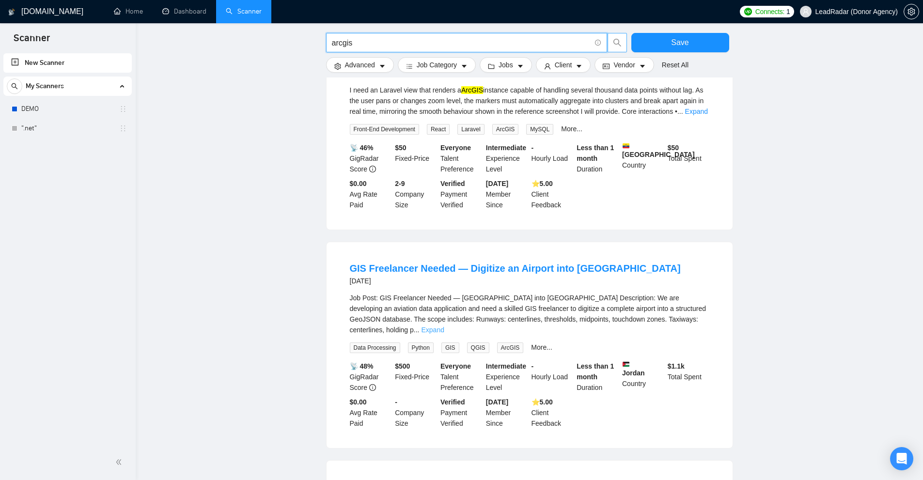
click at [444, 326] on link "Expand" at bounding box center [432, 330] width 23 height 8
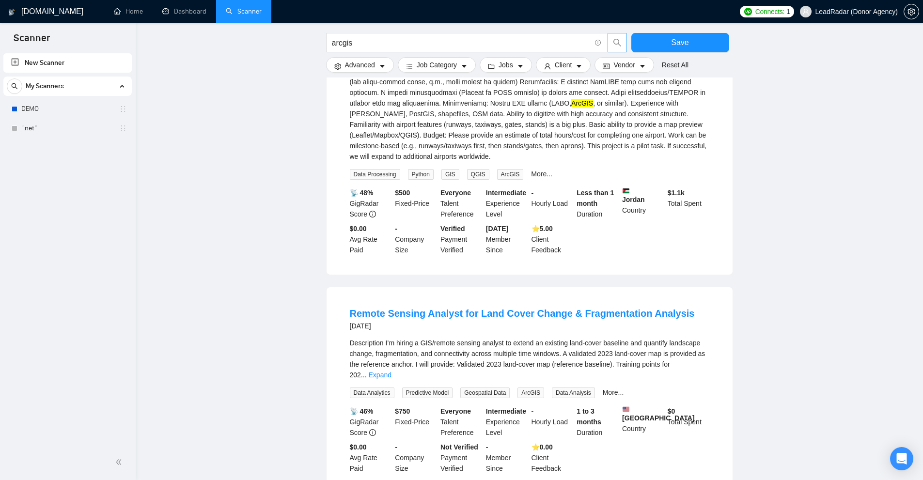
scroll to position [581, 0]
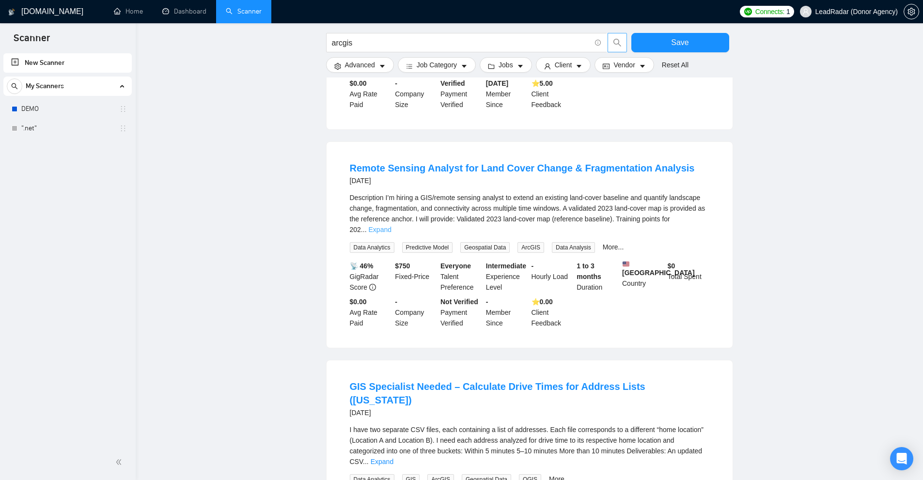
click at [391, 226] on link "Expand" at bounding box center [380, 230] width 23 height 8
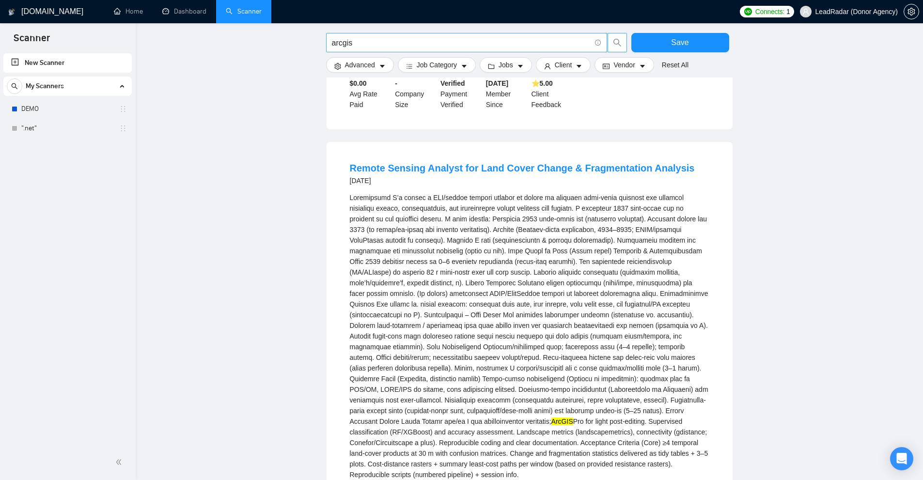
click at [368, 52] on span "arcgis" at bounding box center [466, 42] width 281 height 19
click at [376, 44] on input "arcgis" at bounding box center [461, 43] width 259 height 12
paste input "ore"
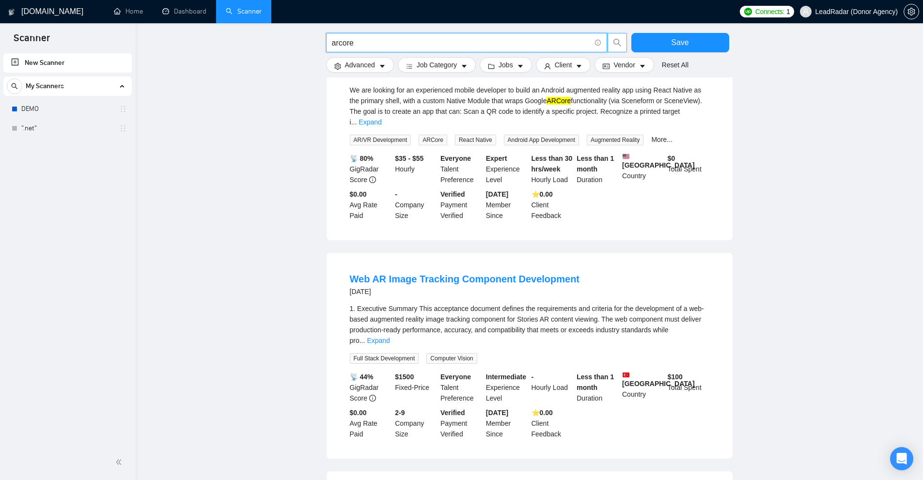
scroll to position [0, 0]
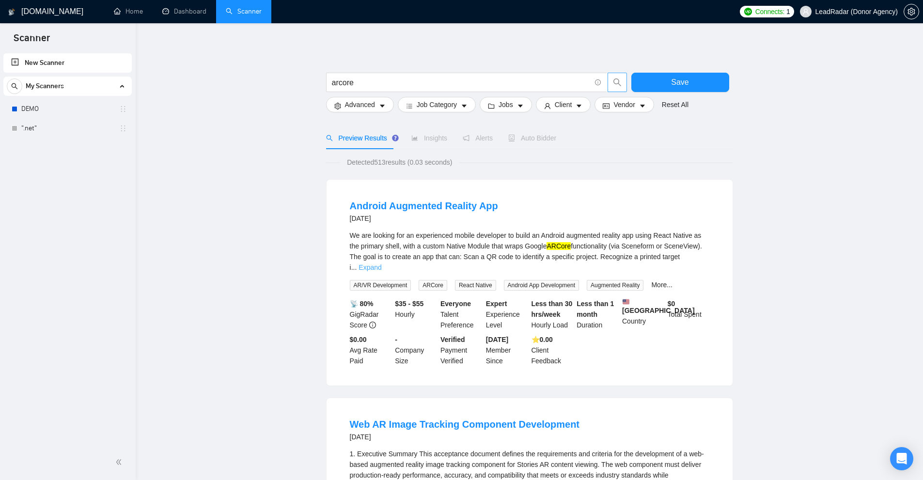
click at [381, 263] on link "Expand" at bounding box center [369, 267] width 23 height 8
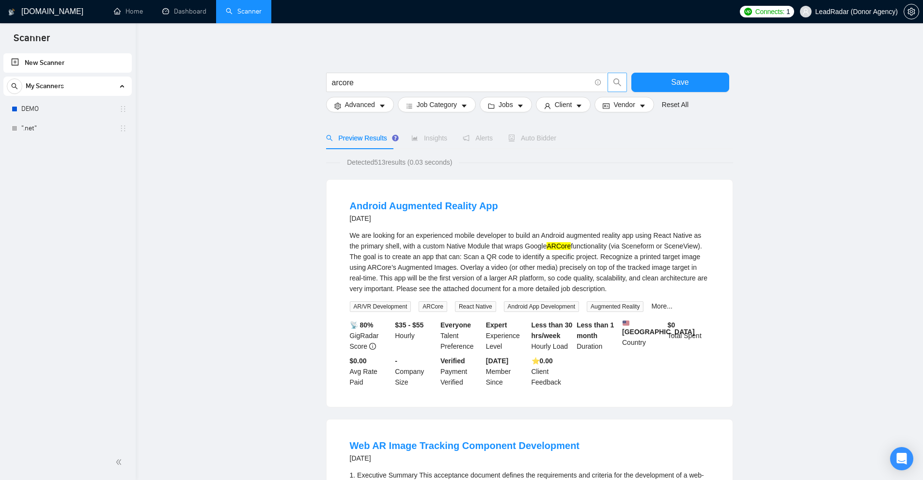
click at [554, 244] on mark "ARCore" at bounding box center [558, 246] width 24 height 8
click at [558, 243] on mark "ARCore" at bounding box center [558, 246] width 24 height 8
copy mark "ARCore"
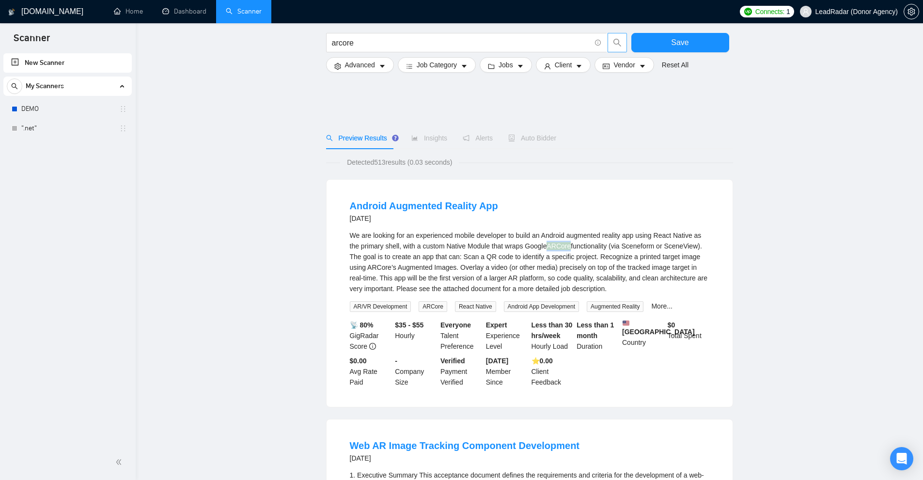
scroll to position [242, 0]
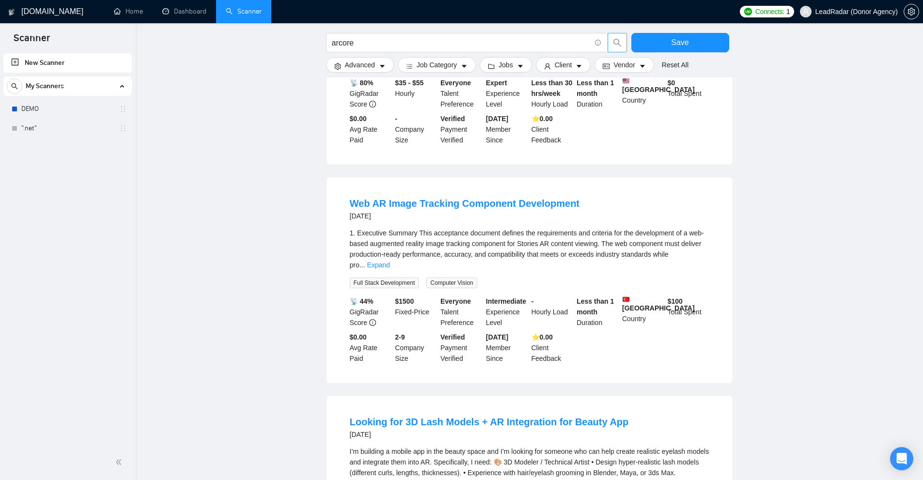
click at [671, 262] on div "1. Executive Summary This acceptance document defines the requirements and crit…" at bounding box center [529, 249] width 359 height 43
click at [389, 262] on link "Expand" at bounding box center [378, 265] width 23 height 8
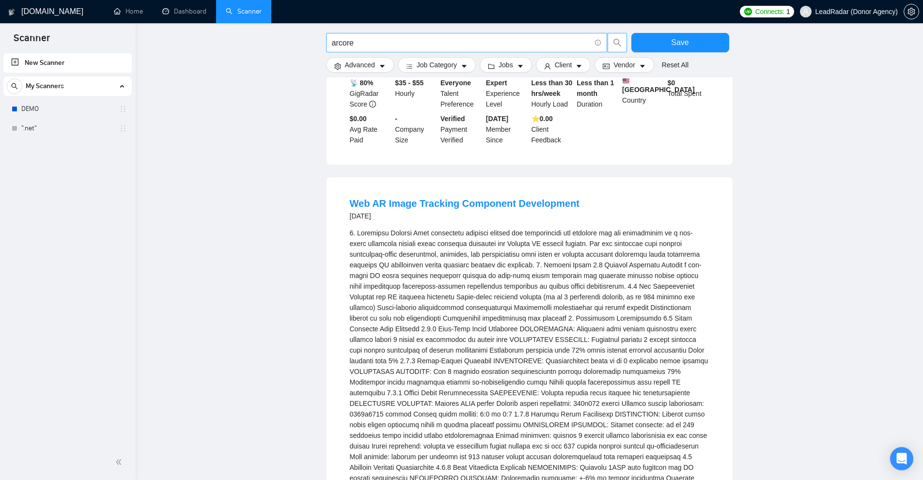
click at [406, 45] on input "arcore" at bounding box center [461, 43] width 259 height 12
paste input "hitect"
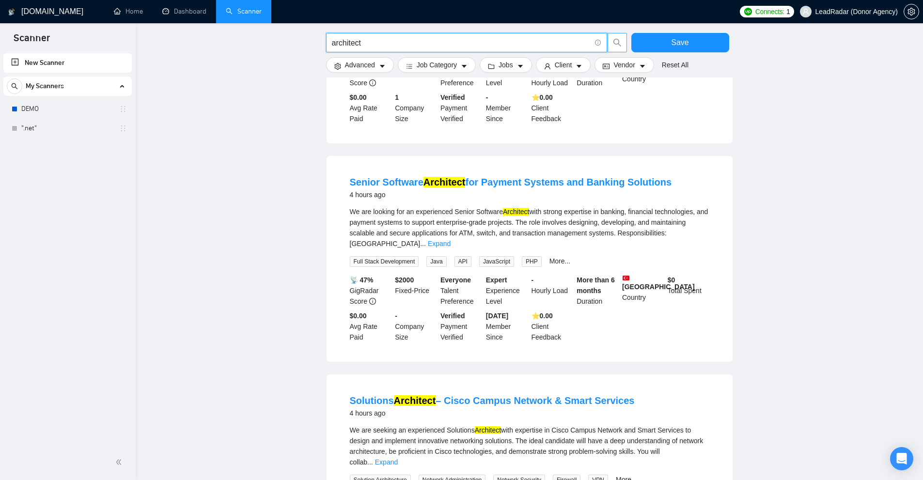
click at [447, 44] on input "architect" at bounding box center [461, 43] width 259 height 12
paste input "s400"
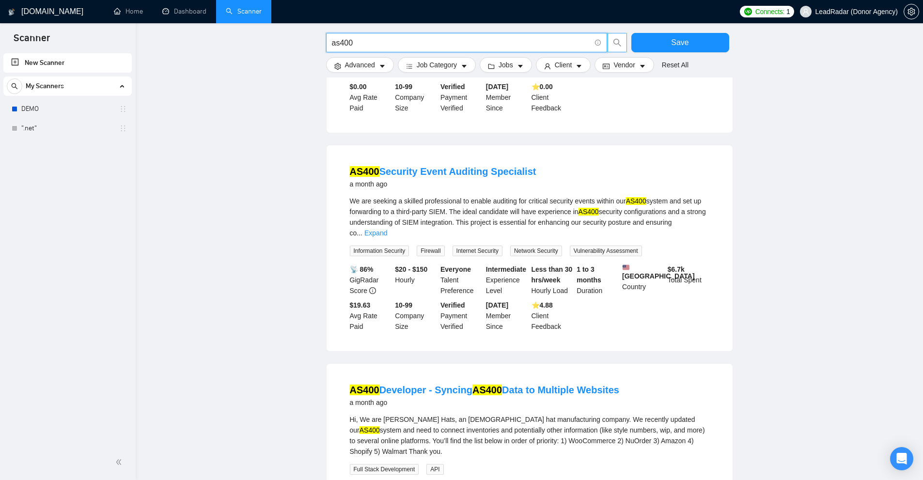
click at [365, 43] on input "as400" at bounding box center [461, 43] width 259 height 12
paste input "zappar"
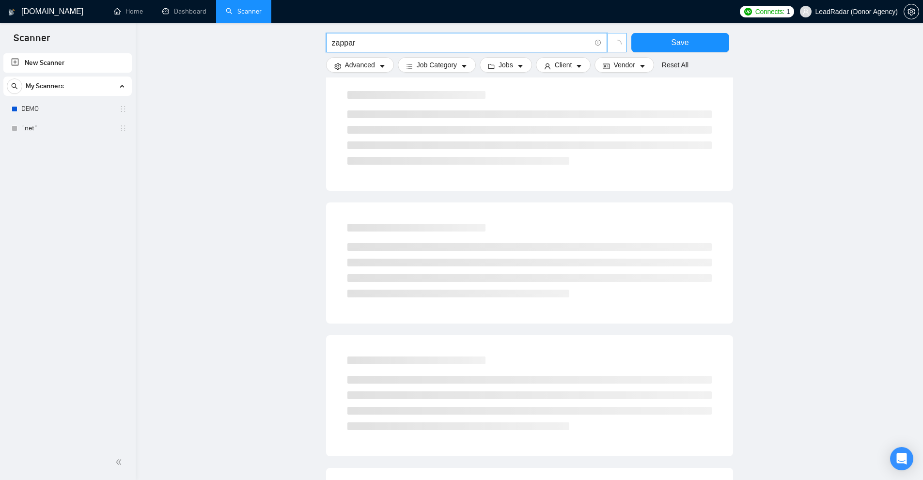
type input "as400"
click at [364, 44] on input "as400" at bounding box center [461, 43] width 259 height 12
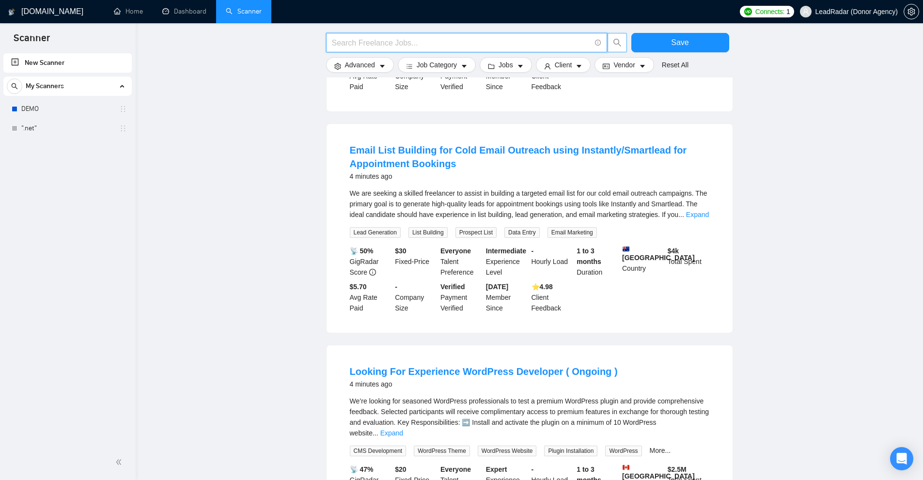
paste input "zappar"
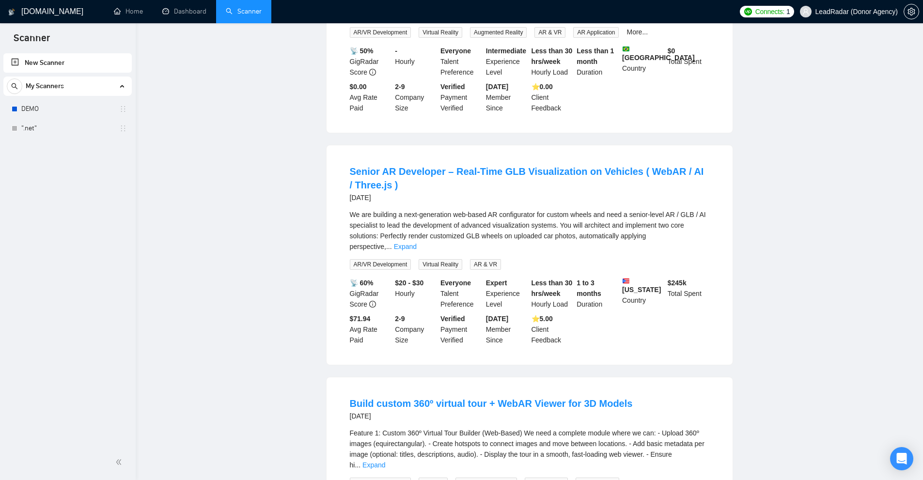
scroll to position [0, 0]
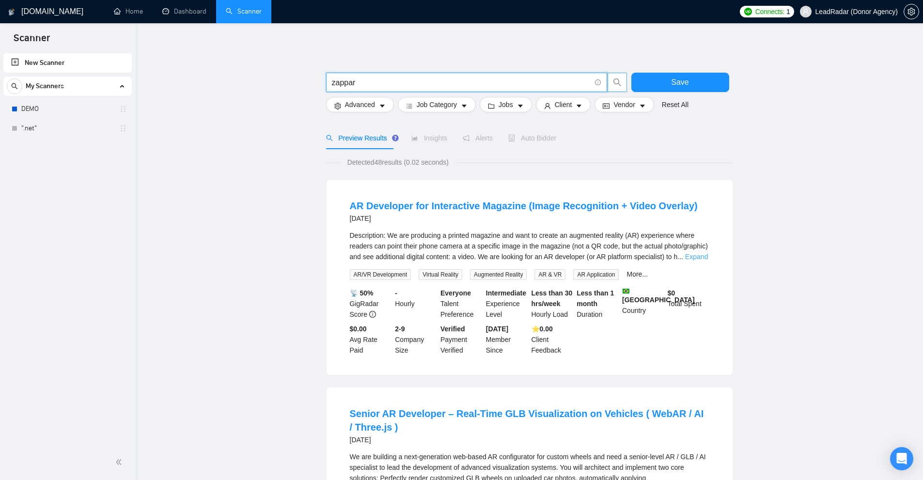
click at [693, 254] on link "Expand" at bounding box center [696, 257] width 23 height 8
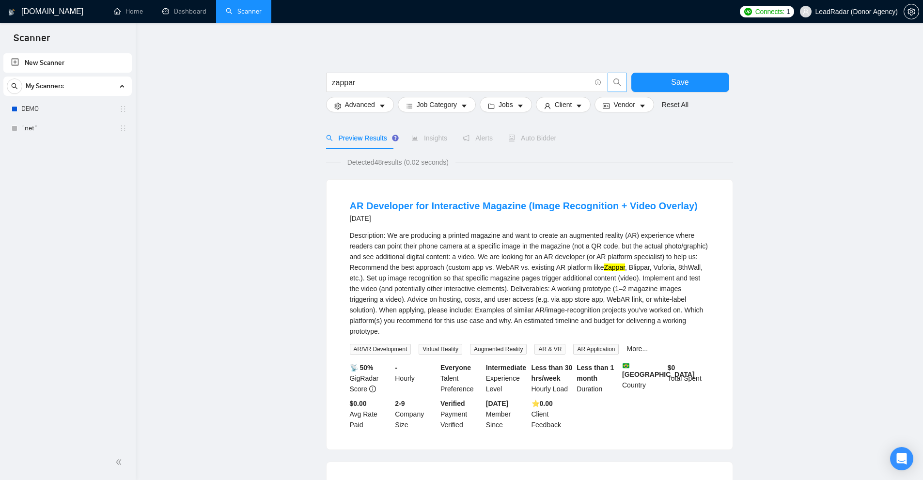
click at [610, 267] on mark "Zappar" at bounding box center [613, 267] width 21 height 8
copy mark "Zappar"
click at [391, 82] on input "zappar" at bounding box center [461, 83] width 259 height 12
paste input "astra pro"
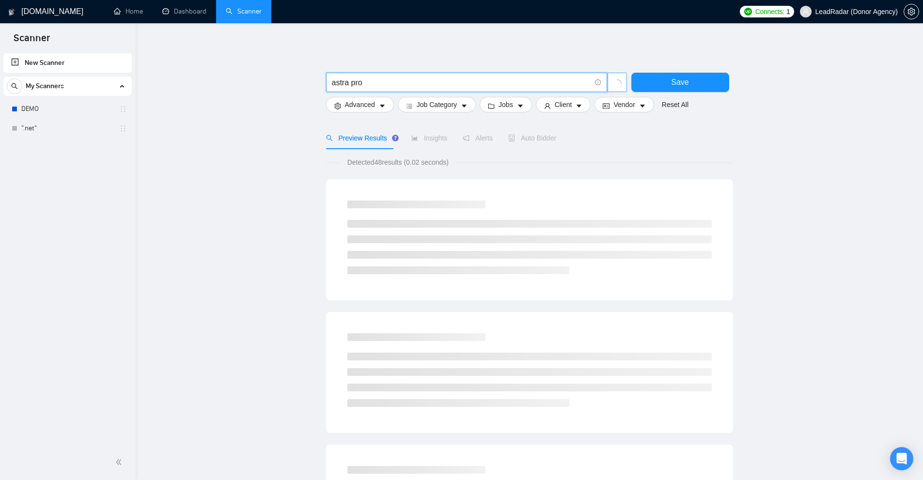
drag, startPoint x: 344, startPoint y: 82, endPoint x: 396, endPoint y: 77, distance: 52.1
click at [396, 77] on input "astra pro" at bounding box center [461, 83] width 259 height 12
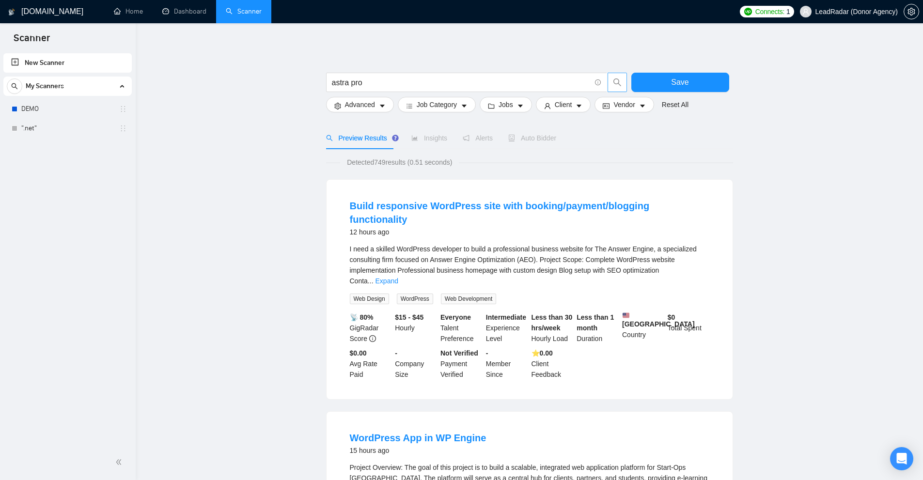
click at [710, 261] on li "Build responsive WordPress site with booking/payment/blogging functionality 12 …" at bounding box center [529, 289] width 383 height 196
click at [398, 277] on link "Expand" at bounding box center [386, 281] width 23 height 8
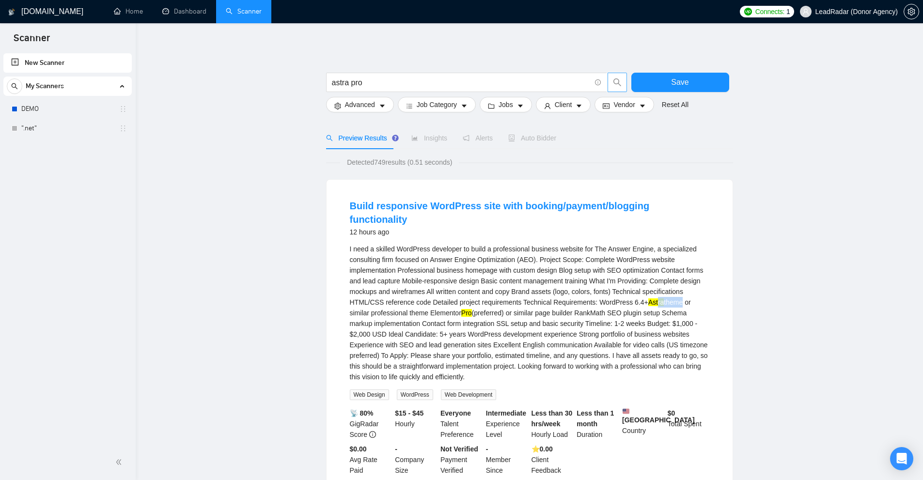
drag, startPoint x: 660, startPoint y: 289, endPoint x: 679, endPoint y: 289, distance: 19.4
click at [677, 289] on div "I need a skilled WordPress developer to build a professional business website f…" at bounding box center [529, 313] width 359 height 139
click at [683, 291] on div "I need a skilled WordPress developer to build a professional business website f…" at bounding box center [529, 313] width 359 height 139
click at [373, 85] on input "astra pro" at bounding box center [461, 83] width 259 height 12
click at [383, 86] on input "astra pro" at bounding box center [461, 83] width 259 height 12
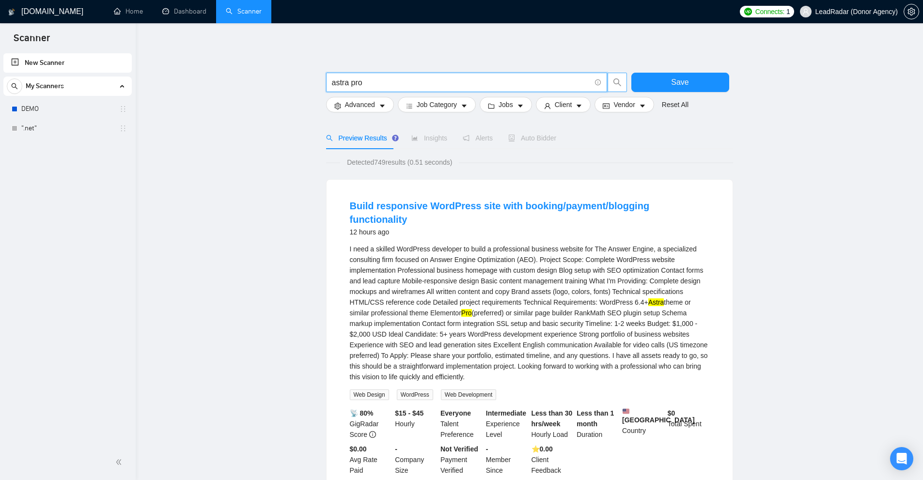
paste input "text"
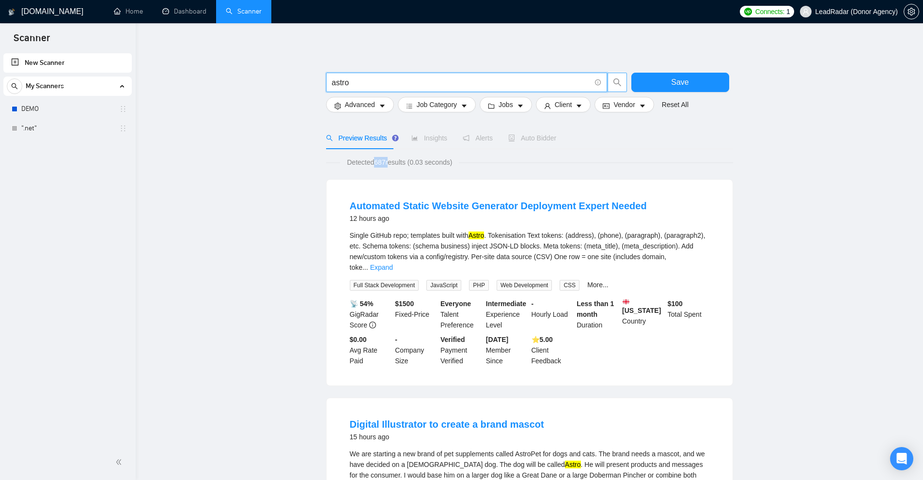
drag, startPoint x: 373, startPoint y: 163, endPoint x: 390, endPoint y: 158, distance: 18.1
click at [389, 158] on span "Detected 687 results (0.03 seconds)" at bounding box center [399, 162] width 119 height 11
click at [467, 242] on div "Single GitHub repo; templates built with Astro . Tokenisation Text tokens: (add…" at bounding box center [529, 251] width 359 height 43
click at [479, 232] on mark "Astro" at bounding box center [476, 235] width 16 height 8
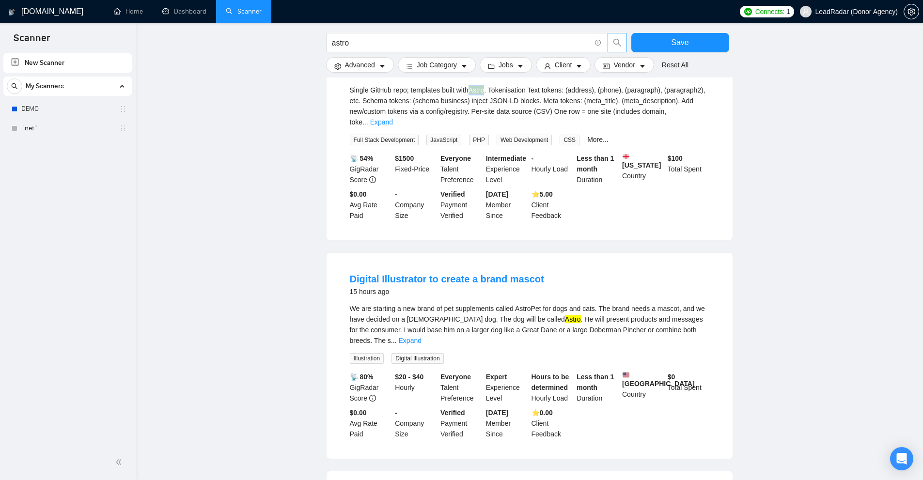
scroll to position [387, 0]
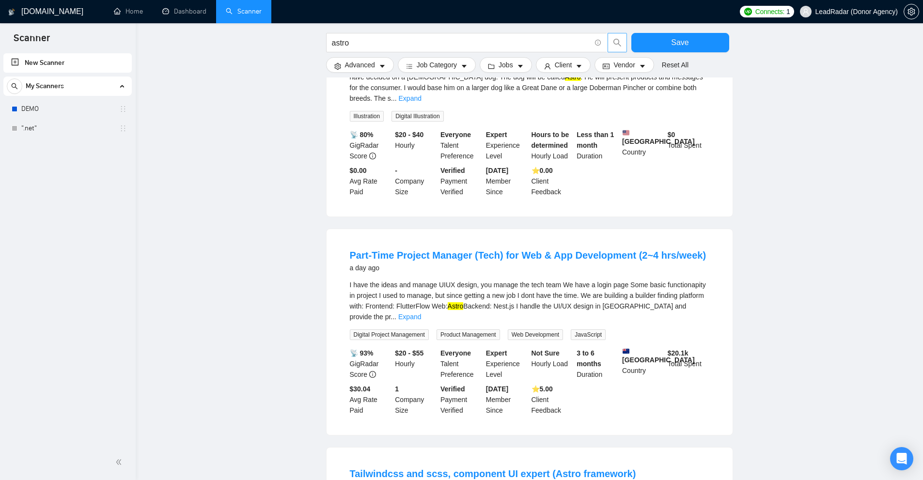
click at [455, 302] on mark "Astro" at bounding box center [455, 306] width 16 height 8
click at [414, 41] on input "astro" at bounding box center [461, 43] width 259 height 12
paste input "valonia"
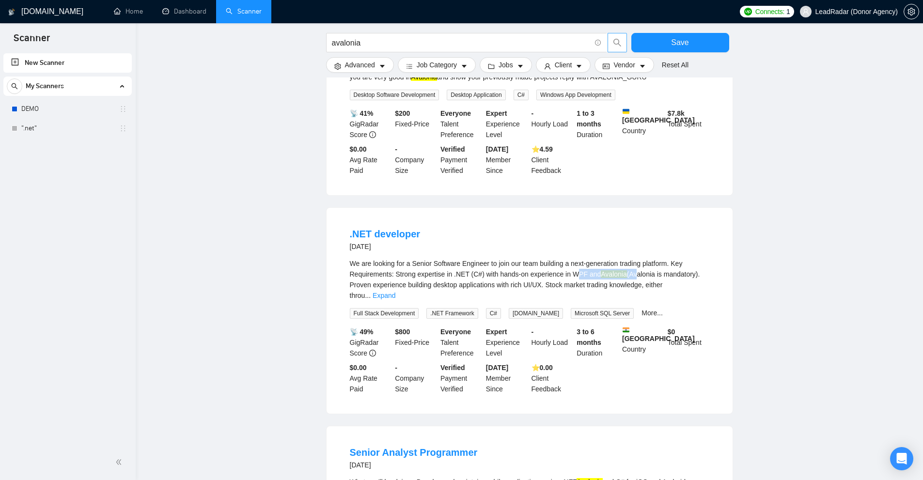
drag, startPoint x: 575, startPoint y: 262, endPoint x: 635, endPoint y: 262, distance: 60.1
click at [633, 262] on div "We are looking for a Senior Software Engineer to join our team building a next-…" at bounding box center [529, 279] width 359 height 43
click at [641, 261] on div "We are looking for a Senior Software Engineer to join our team building a next-…" at bounding box center [529, 279] width 359 height 43
click at [610, 270] on mark "Avalonia" at bounding box center [613, 274] width 26 height 8
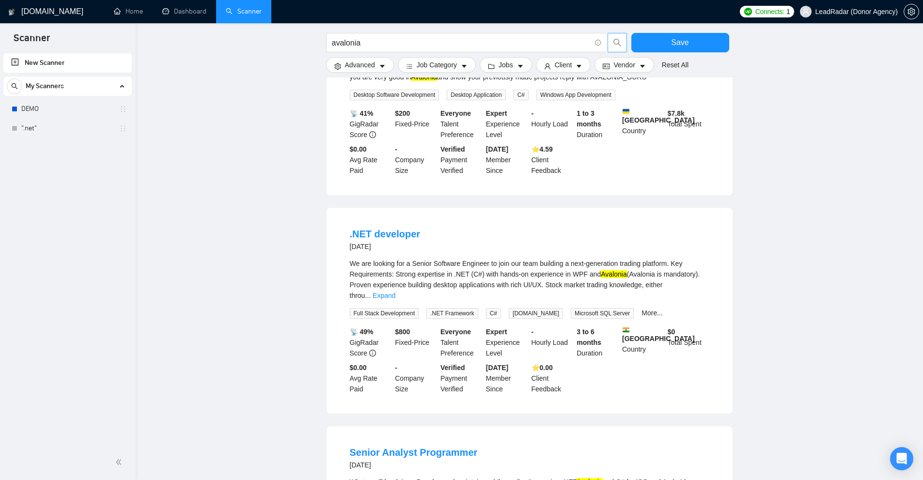
click at [665, 264] on div "We are looking for a Senior Software Engineer to join our team building a next-…" at bounding box center [529, 279] width 359 height 43
click at [631, 264] on div "We are looking for a Senior Software Engineer to join our team building a next-…" at bounding box center [529, 279] width 359 height 43
click at [641, 274] on div "We are looking for a Senior Software Engineer to join our team building a next-…" at bounding box center [529, 279] width 359 height 43
click at [395, 292] on link "Expand" at bounding box center [383, 296] width 23 height 8
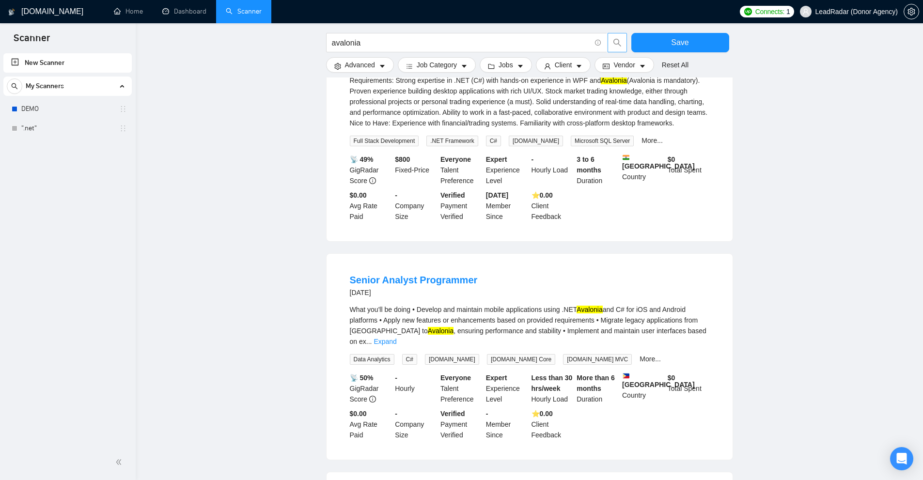
scroll to position [678, 0]
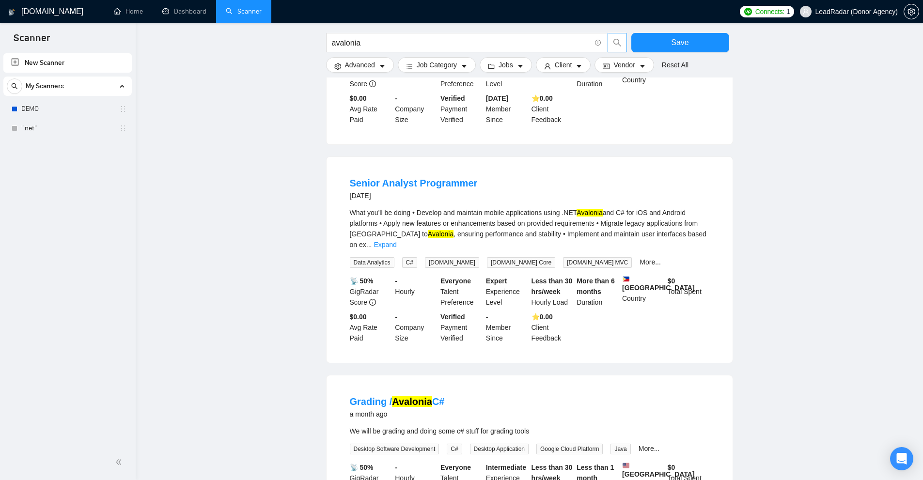
click at [593, 209] on mark "Avalonia" at bounding box center [589, 213] width 26 height 8
click at [362, 225] on div "What you'll be doing • Develop and maintain mobile applications using .NET Aval…" at bounding box center [529, 228] width 359 height 43
drag, startPoint x: 362, startPoint y: 225, endPoint x: 395, endPoint y: 220, distance: 32.7
click at [395, 220] on div "What you'll be doing • Develop and maintain mobile applications using .NET Aval…" at bounding box center [529, 228] width 359 height 43
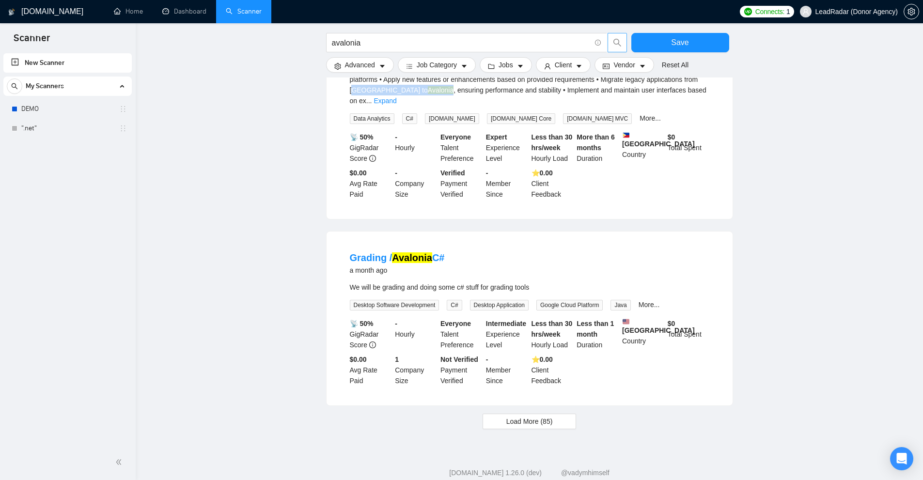
scroll to position [677, 0]
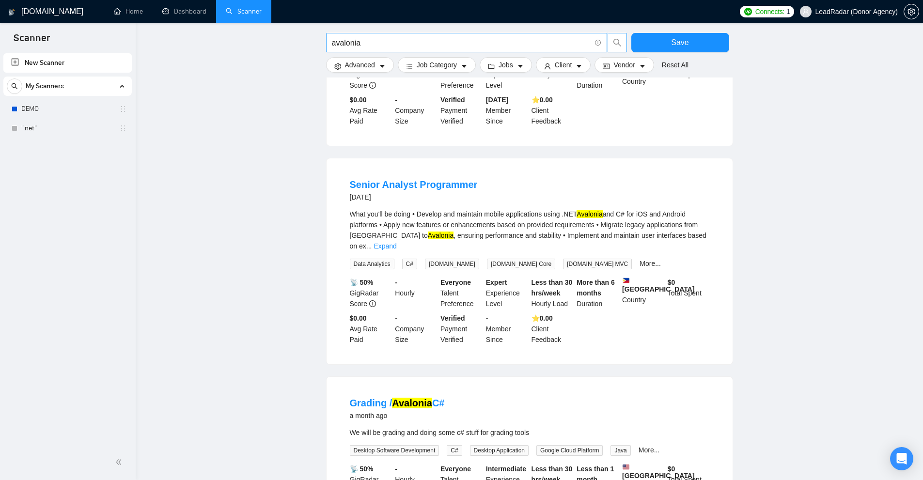
click at [419, 49] on span "avalonia" at bounding box center [466, 42] width 281 height 19
paste input "bamboohr"
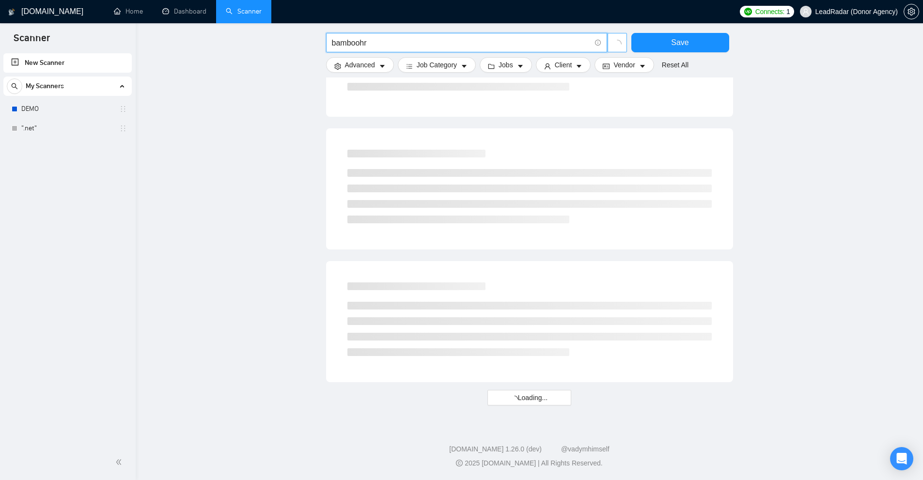
scroll to position [449, 0]
drag, startPoint x: 413, startPoint y: 46, endPoint x: 246, endPoint y: 101, distance: 175.5
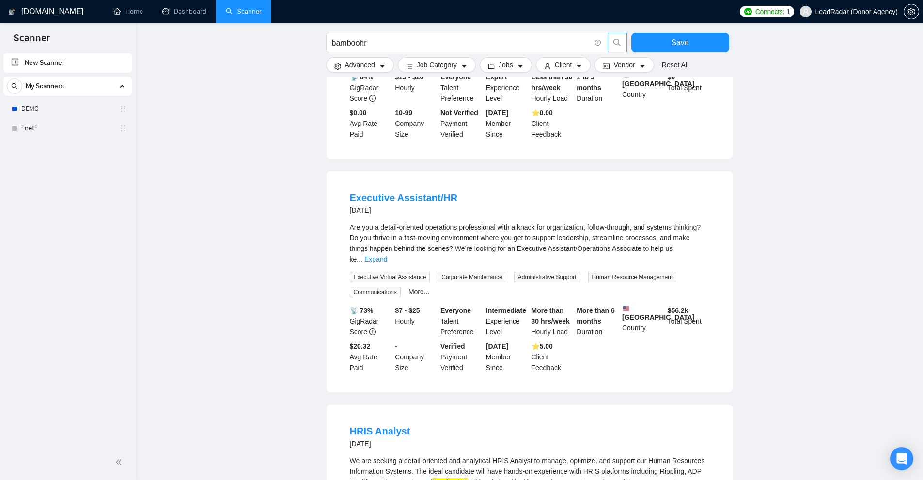
scroll to position [0, 0]
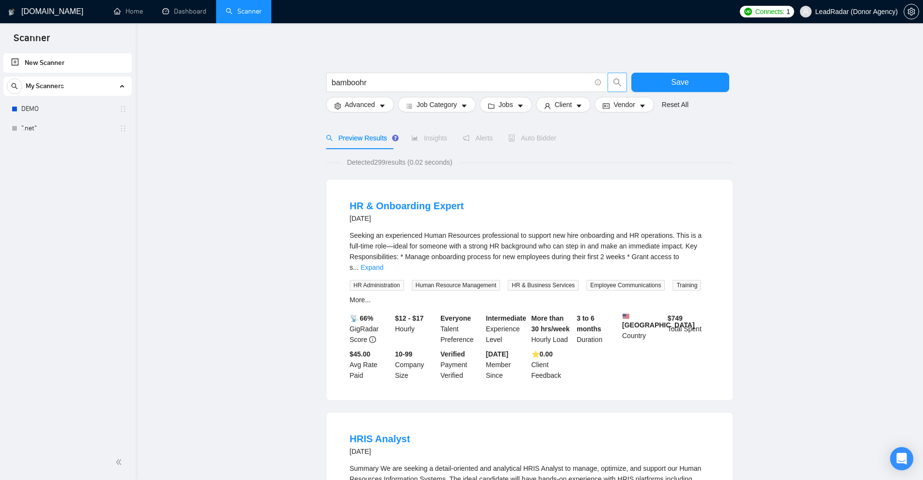
click at [702, 262] on div "Seeking an experienced Human Resources professional to support new hire onboard…" at bounding box center [529, 251] width 359 height 43
click at [383, 263] on link "Expand" at bounding box center [371, 267] width 23 height 8
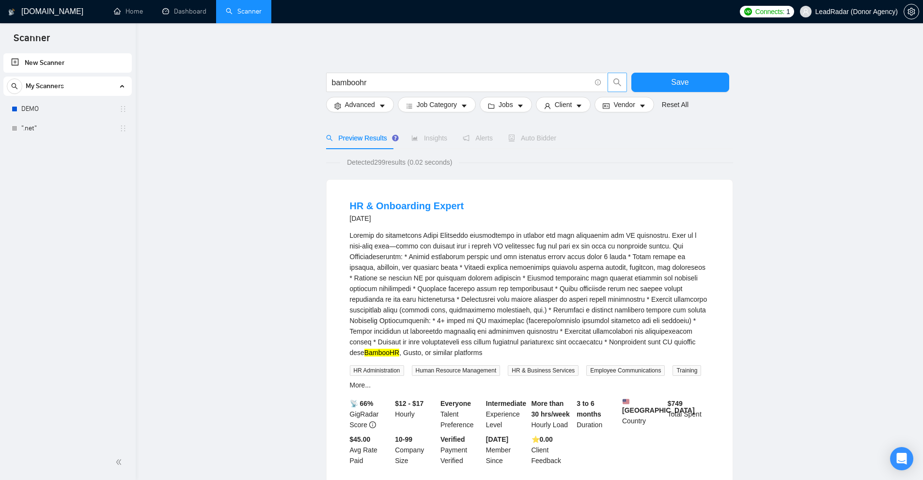
click at [397, 354] on div "BambooHR , Gusto, or similar platforms" at bounding box center [529, 294] width 359 height 128
drag, startPoint x: 397, startPoint y: 354, endPoint x: 357, endPoint y: 351, distance: 40.3
click at [357, 351] on div "BambooHR , Gusto, or similar platforms" at bounding box center [529, 294] width 359 height 128
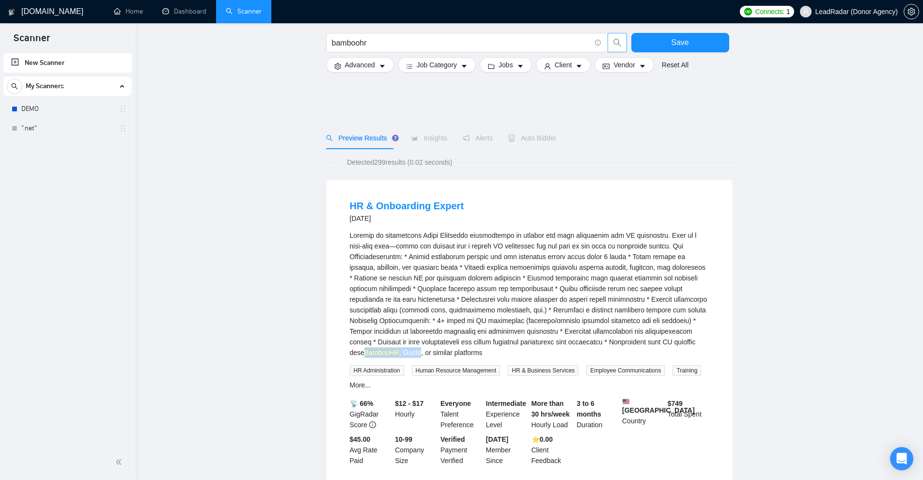
scroll to position [291, 0]
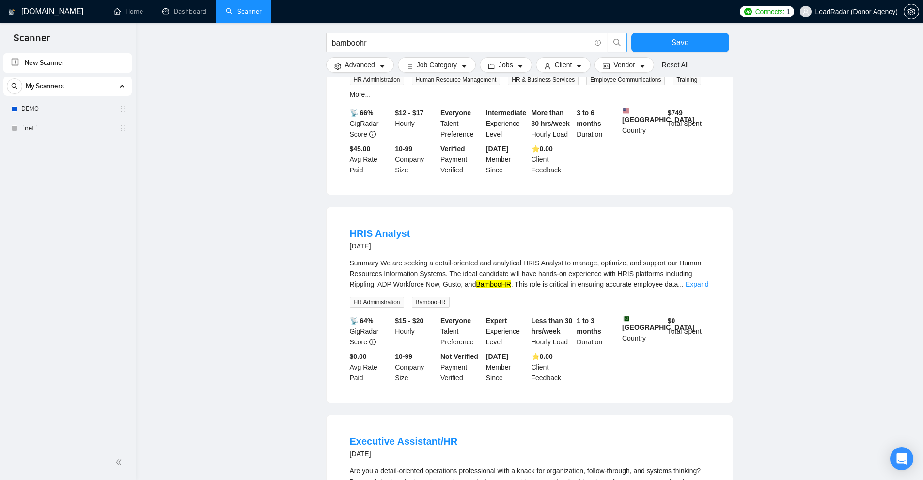
click at [493, 283] on mark "BambooHR" at bounding box center [493, 284] width 35 height 8
drag, startPoint x: 493, startPoint y: 283, endPoint x: 362, endPoint y: 280, distance: 131.3
click at [362, 280] on div "Summary We are seeking a detail-oriented and analytical HRIS Analyst to manage,…" at bounding box center [529, 274] width 359 height 32
click at [391, 40] on input "bamboohr" at bounding box center [461, 43] width 259 height 12
paste input "et"
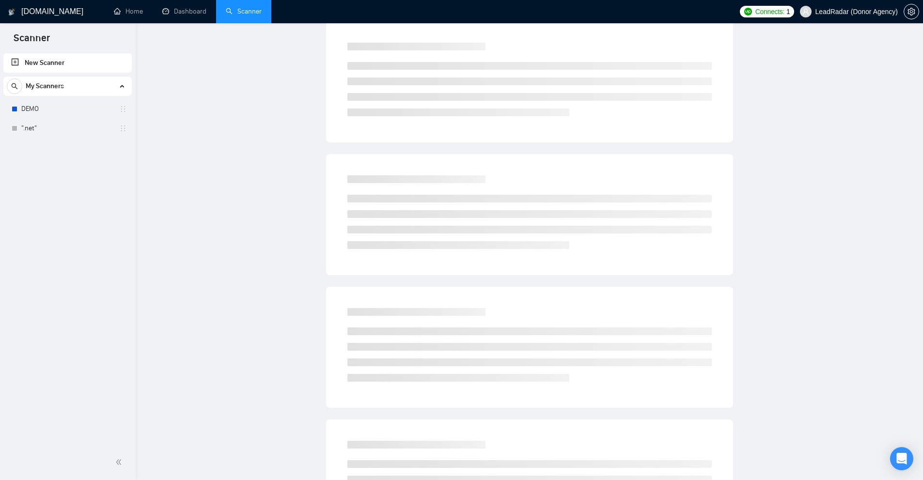
scroll to position [0, 0]
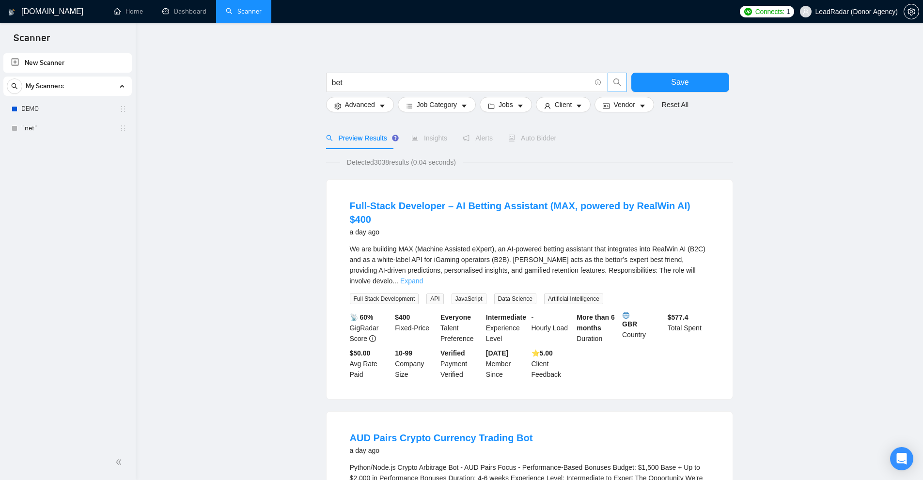
click at [423, 277] on link "Expand" at bounding box center [411, 281] width 23 height 8
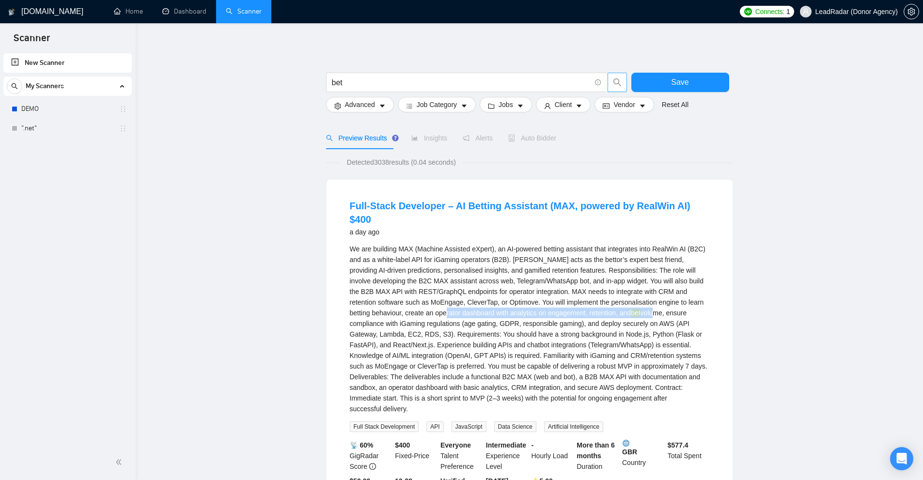
drag, startPoint x: 390, startPoint y: 300, endPoint x: 570, endPoint y: 300, distance: 179.7
click at [570, 300] on div "We are building MAX (Machine Assisted eXpert), an AI-powered betting assistant …" at bounding box center [529, 329] width 359 height 170
click at [611, 299] on div "We are building MAX (Machine Assisted eXpert), an AI-powered betting assistant …" at bounding box center [529, 329] width 359 height 170
click at [363, 81] on input "bet" at bounding box center [461, 83] width 259 height 12
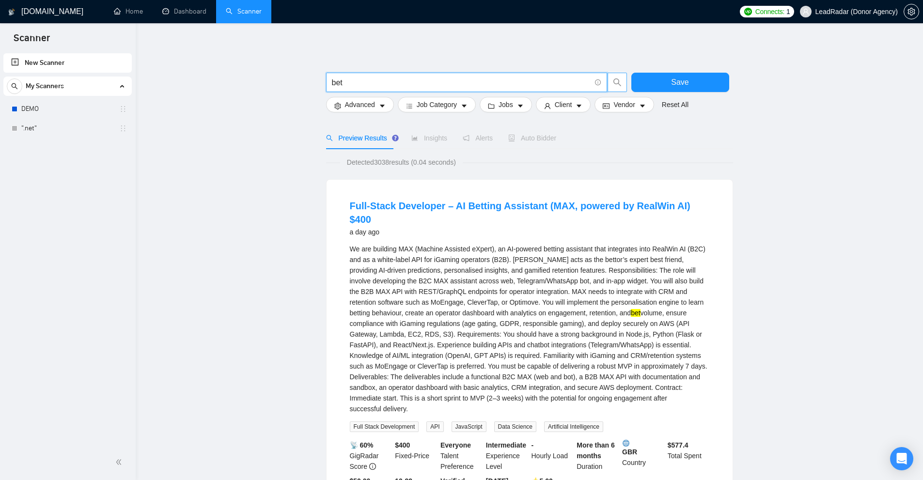
paste input "itrise"
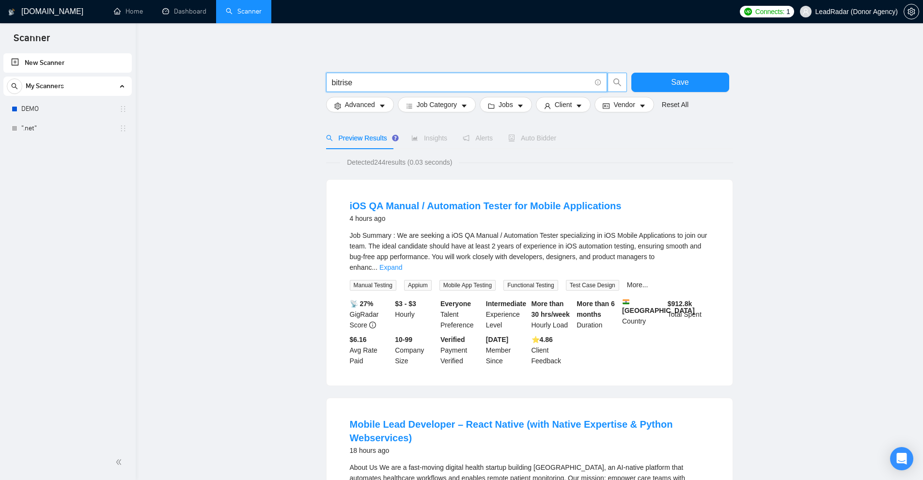
click at [392, 86] on input "bitrise" at bounding box center [461, 83] width 259 height 12
paste input "urlington"
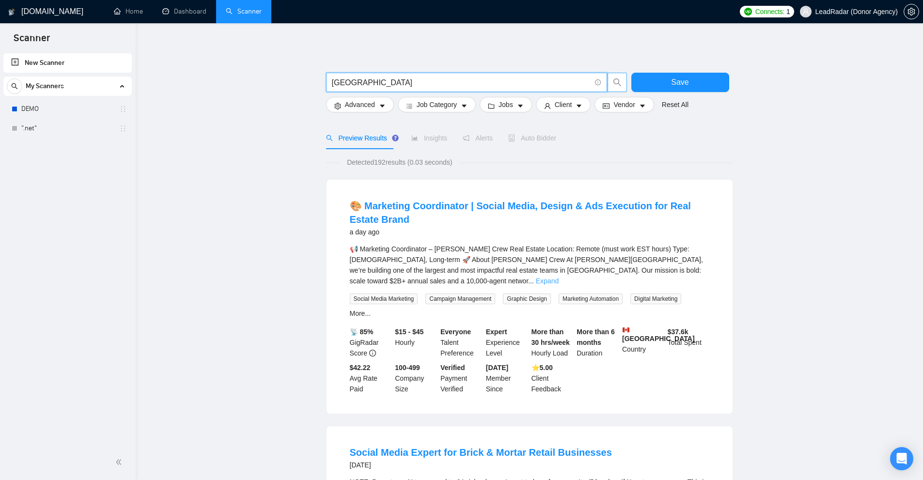
click at [558, 277] on link "Expand" at bounding box center [547, 281] width 23 height 8
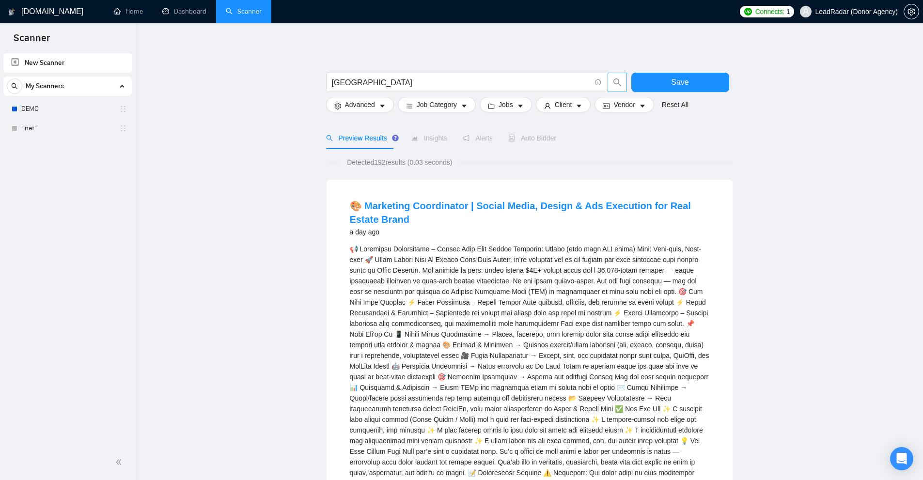
scroll to position [194, 0]
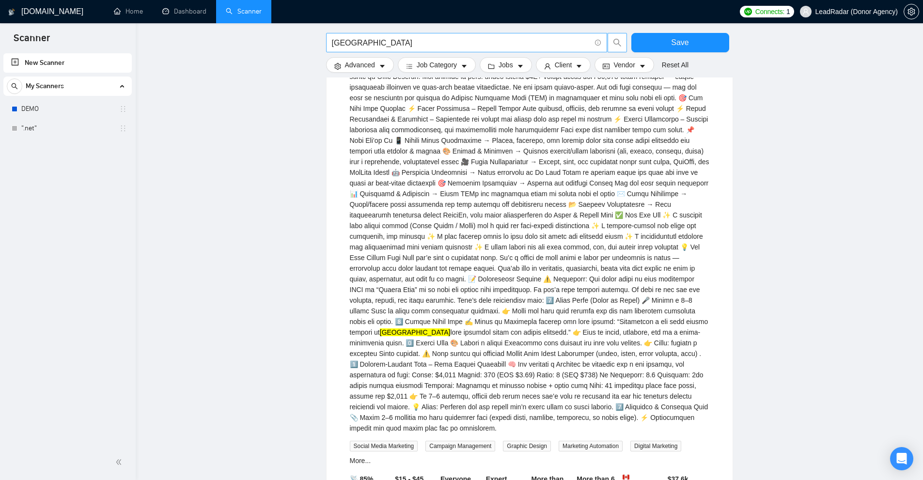
click at [406, 46] on input "[GEOGRAPHIC_DATA]" at bounding box center [461, 43] width 259 height 12
paste input "[DOMAIN_NAME]"
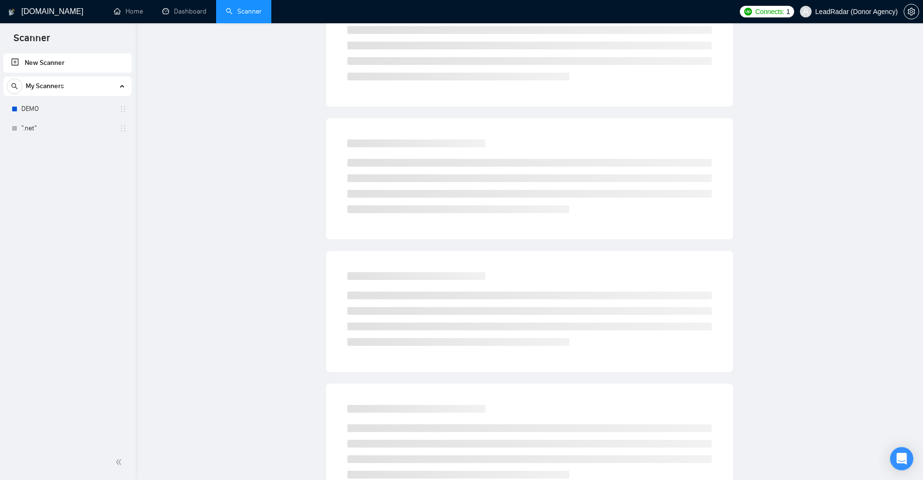
scroll to position [0, 0]
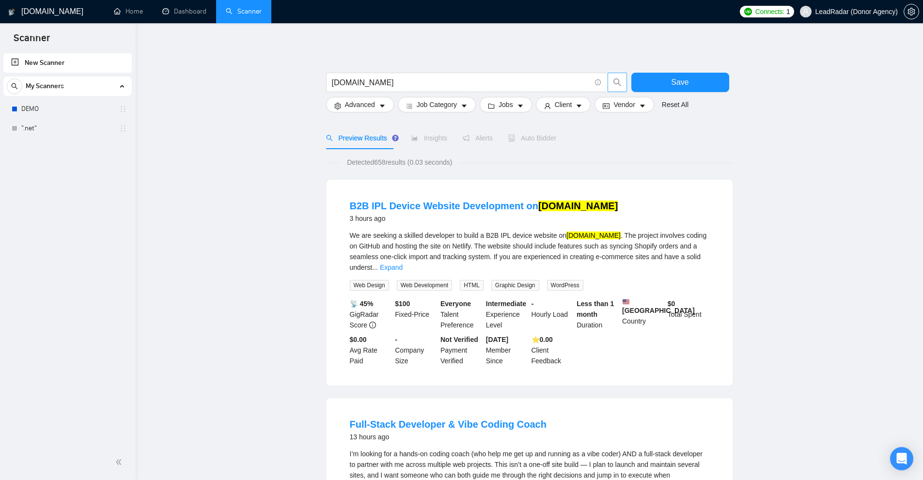
drag, startPoint x: 349, startPoint y: 156, endPoint x: 406, endPoint y: 156, distance: 57.1
click at [551, 158] on div "Detected 658 results (0.03 seconds)" at bounding box center [529, 162] width 407 height 11
click at [440, 77] on input "[DOMAIN_NAME]" at bounding box center [461, 83] width 259 height 12
paste input "ard development"
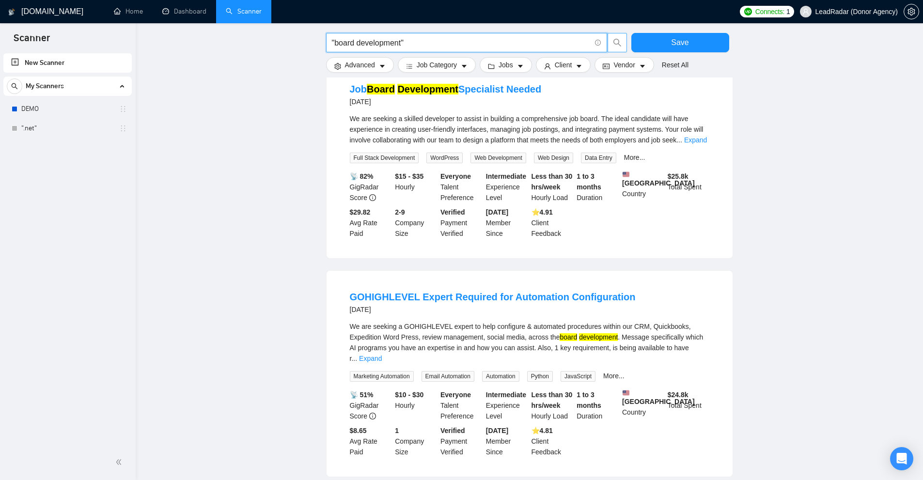
scroll to position [873, 0]
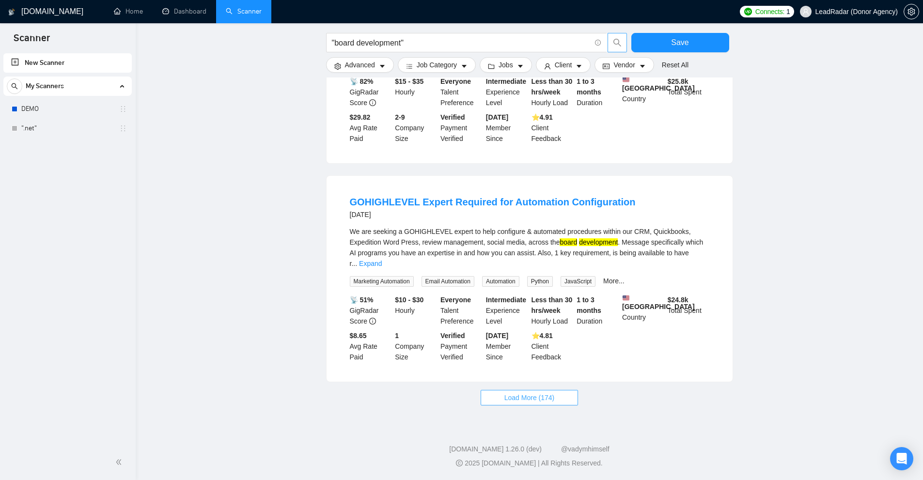
click at [544, 402] on span "Load More (174)" at bounding box center [529, 397] width 50 height 11
click at [596, 246] on mark "development" at bounding box center [598, 242] width 39 height 8
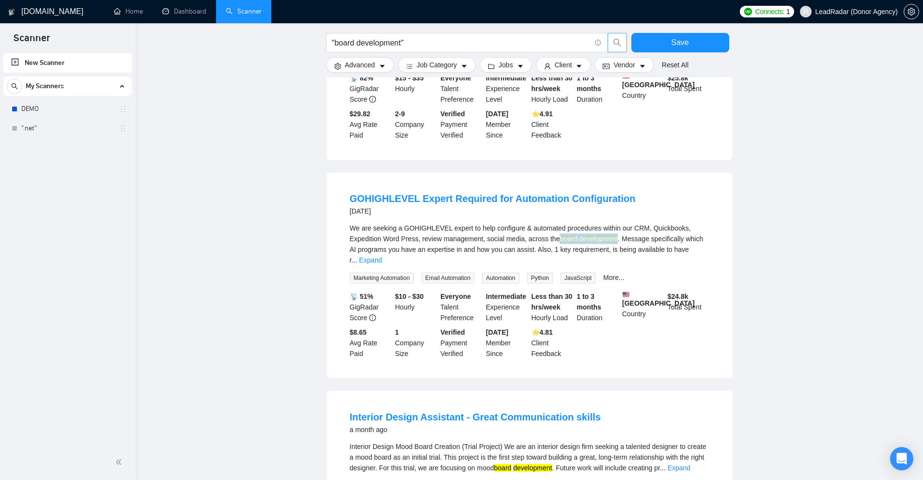
drag, startPoint x: 596, startPoint y: 249, endPoint x: 565, endPoint y: 247, distance: 31.6
click at [565, 247] on div "We are seeking a GOHIGHLEVEL expert to help configure & automated procedures wi…" at bounding box center [529, 244] width 359 height 43
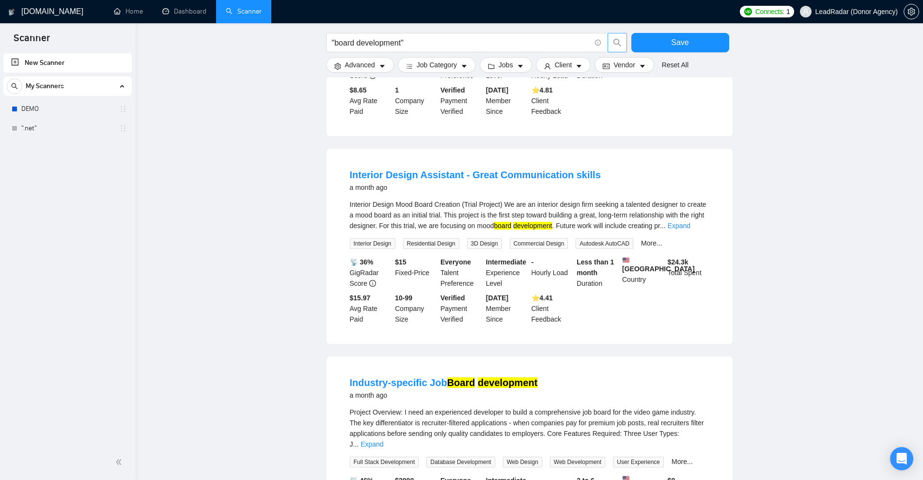
click at [510, 226] on div "Interior Design Mood Board Creation (Trial Project) We are an interior design f…" at bounding box center [529, 215] width 359 height 32
drag, startPoint x: 510, startPoint y: 226, endPoint x: 555, endPoint y: 226, distance: 45.0
click at [555, 226] on div "Interior Design Mood Board Creation (Trial Project) We are an interior design f…" at bounding box center [529, 215] width 359 height 32
click at [552, 226] on mark "development" at bounding box center [532, 226] width 39 height 8
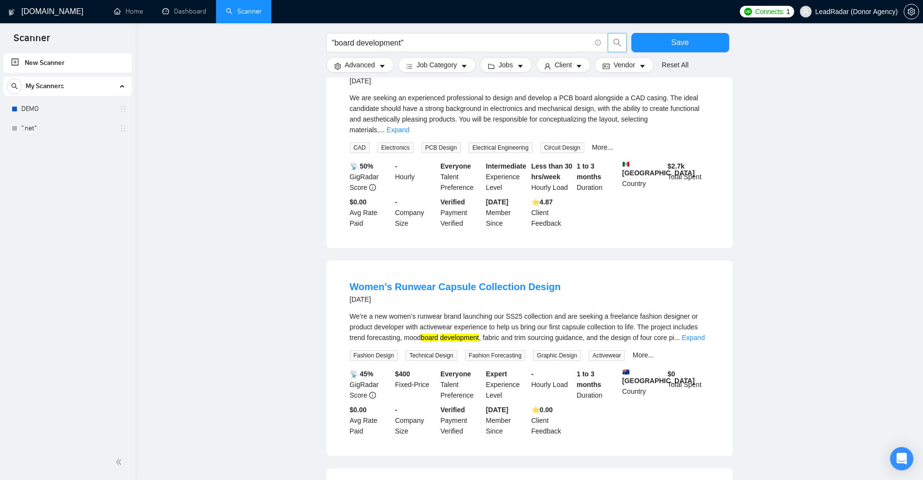
scroll to position [1551, 0]
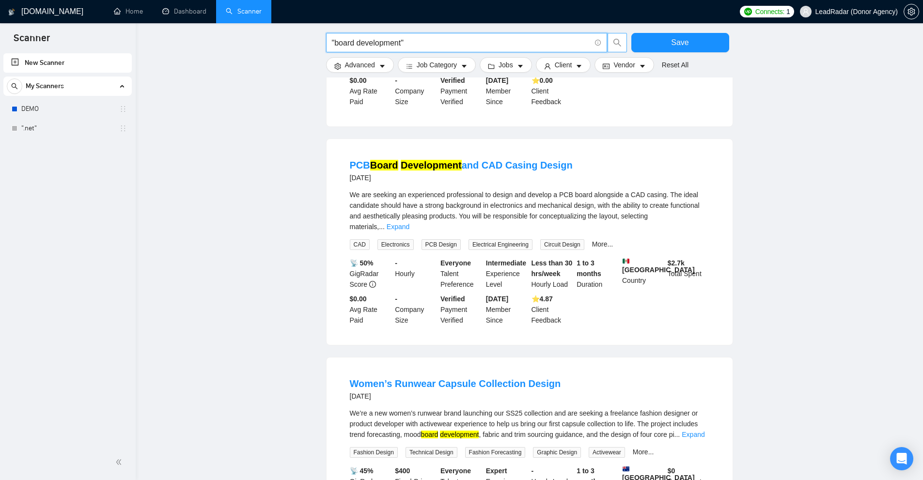
click at [369, 37] on input ""board development"" at bounding box center [461, 43] width 259 height 12
paste input "blazor"
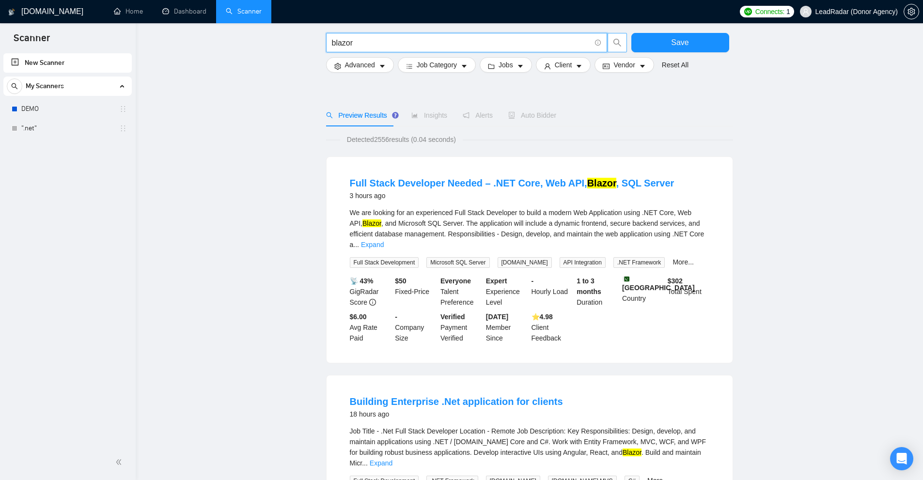
scroll to position [0, 0]
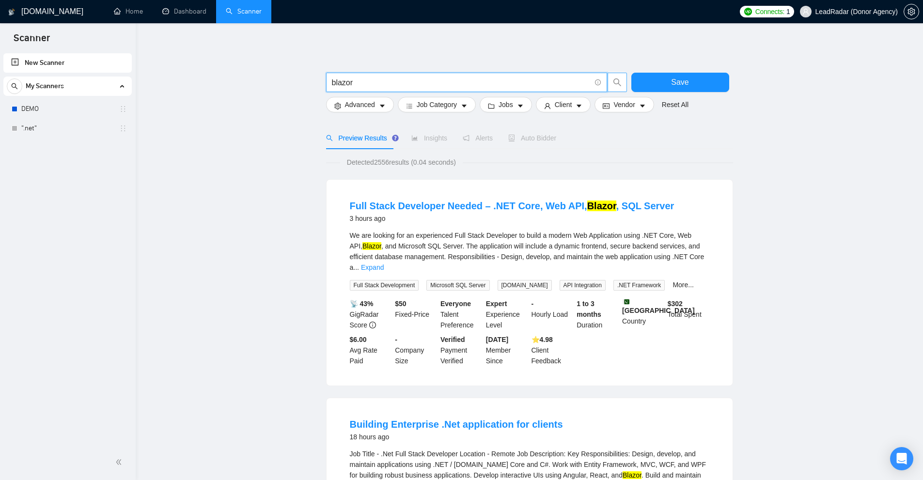
click at [368, 79] on input "blazor" at bounding box center [461, 83] width 259 height 12
paste input "itrise"
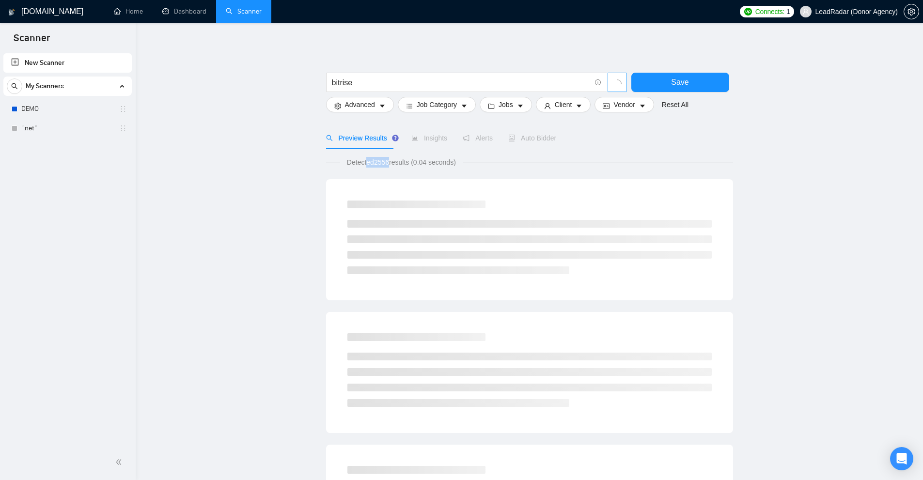
drag, startPoint x: 372, startPoint y: 158, endPoint x: 397, endPoint y: 159, distance: 25.2
click at [388, 158] on span "Detected 2556 results (0.04 seconds)" at bounding box center [401, 162] width 123 height 11
click at [407, 160] on span "Detected 2556 results (0.04 seconds)" at bounding box center [401, 162] width 123 height 11
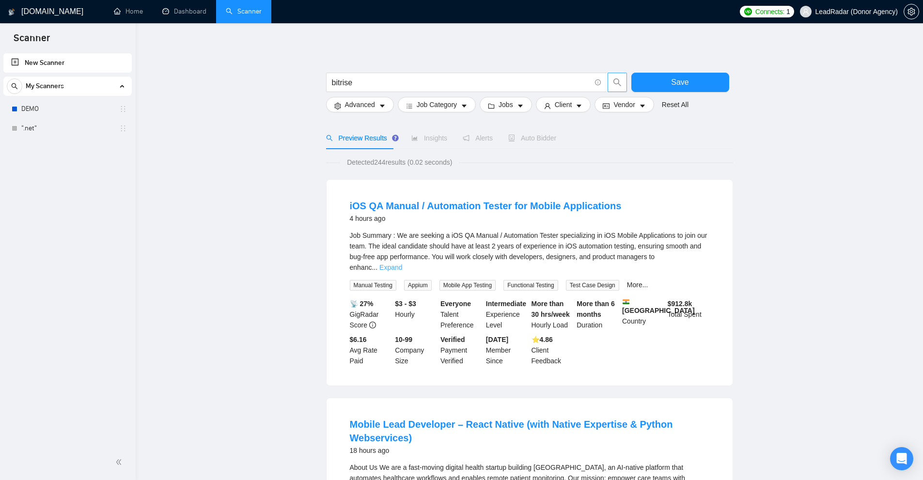
click at [402, 263] on link "Expand" at bounding box center [390, 267] width 23 height 8
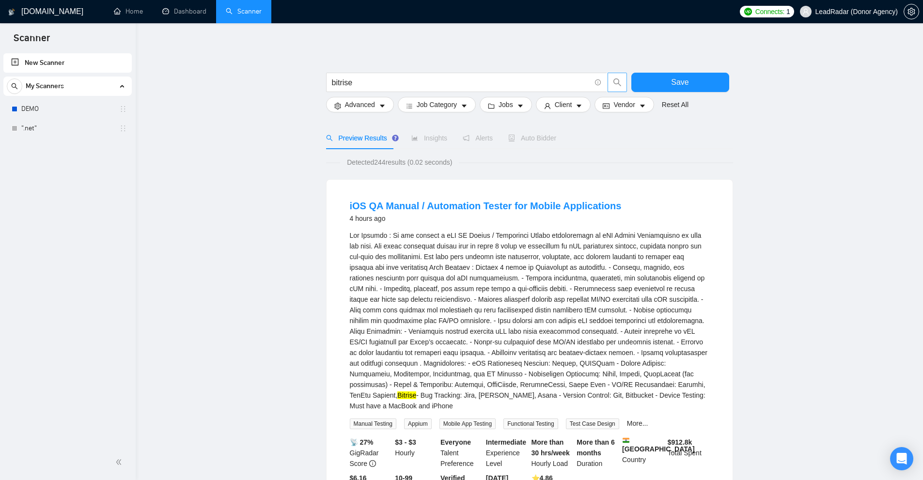
click at [584, 385] on div "Bitrise - Bug Tracking: Jira, [PERSON_NAME], Asana - Version Control: Git, Bitb…" at bounding box center [529, 320] width 359 height 181
drag, startPoint x: 584, startPoint y: 385, endPoint x: 605, endPoint y: 384, distance: 20.8
click at [605, 384] on div "Bitrise - Bug Tracking: Jira, [PERSON_NAME], Asana - Version Control: Git, Bitb…" at bounding box center [529, 320] width 359 height 181
click at [561, 384] on div "Bitrise - Bug Tracking: Jira, [PERSON_NAME], Asana - Version Control: Git, Bitb…" at bounding box center [529, 320] width 359 height 181
drag, startPoint x: 561, startPoint y: 384, endPoint x: 609, endPoint y: 384, distance: 47.9
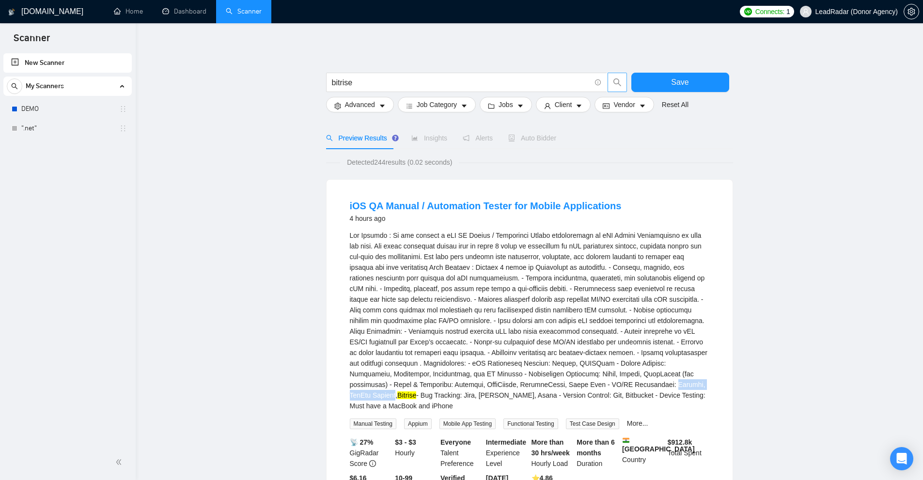
click at [609, 384] on div "Bitrise - Bug Tracking: Jira, [PERSON_NAME], Asana - Version Control: Git, Bitb…" at bounding box center [529, 320] width 359 height 181
click at [497, 383] on div "Bitrise - Bug Tracking: Jira, [PERSON_NAME], Asana - Version Control: Git, Bitb…" at bounding box center [529, 320] width 359 height 181
drag, startPoint x: 497, startPoint y: 383, endPoint x: 631, endPoint y: 385, distance: 133.7
click at [631, 385] on div "Bitrise - Bug Tracking: Jira, [PERSON_NAME], Asana - Version Control: Git, Bitb…" at bounding box center [529, 320] width 359 height 181
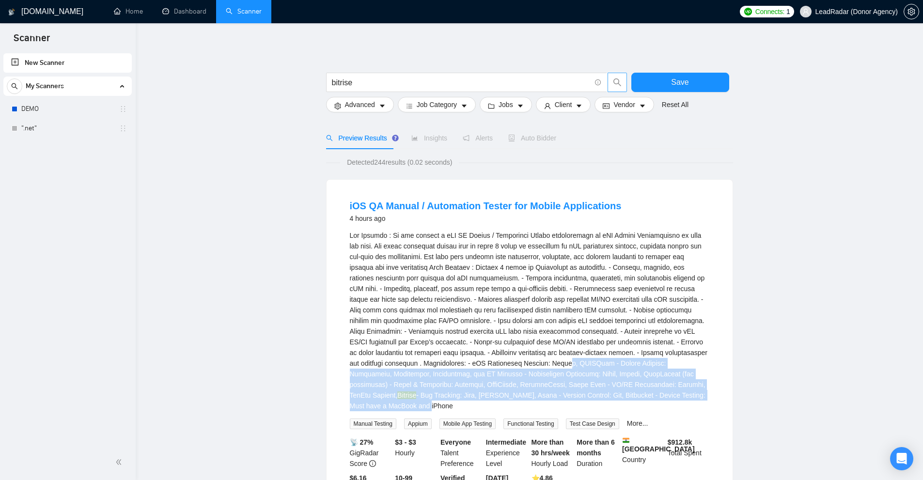
drag, startPoint x: 647, startPoint y: 393, endPoint x: 551, endPoint y: 360, distance: 102.3
click at [551, 360] on div "Bitrise - Bug Tracking: Jira, [PERSON_NAME], Asana - Version Control: Git, Bitb…" at bounding box center [529, 320] width 359 height 181
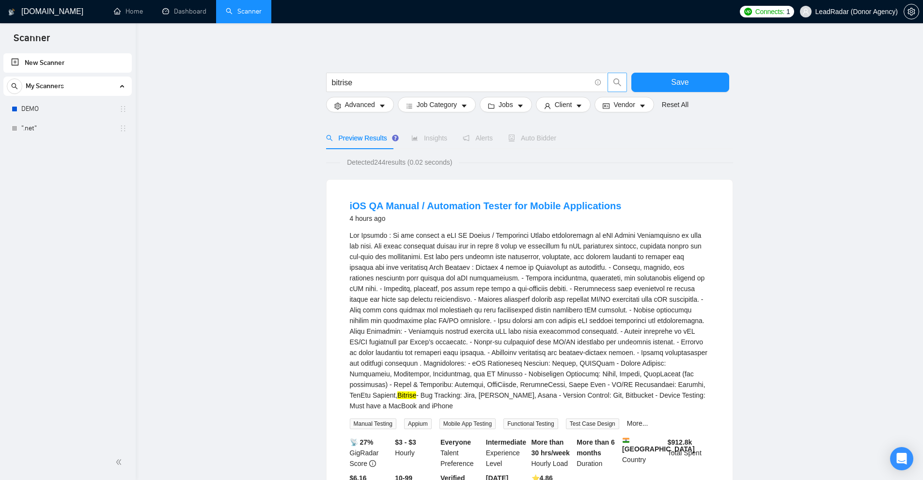
click at [499, 381] on div "Bitrise - Bug Tracking: Jira, [PERSON_NAME], Asana - Version Control: Git, Bitb…" at bounding box center [529, 320] width 359 height 181
drag, startPoint x: 499, startPoint y: 381, endPoint x: 537, endPoint y: 380, distance: 37.8
click at [537, 380] on div "Bitrise - Bug Tracking: Jira, [PERSON_NAME], Asana - Version Control: Git, Bitb…" at bounding box center [529, 320] width 359 height 181
click at [496, 383] on div "Bitrise - Bug Tracking: Jira, [PERSON_NAME], Asana - Version Control: Git, Bitb…" at bounding box center [529, 320] width 359 height 181
drag, startPoint x: 496, startPoint y: 383, endPoint x: 625, endPoint y: 380, distance: 128.9
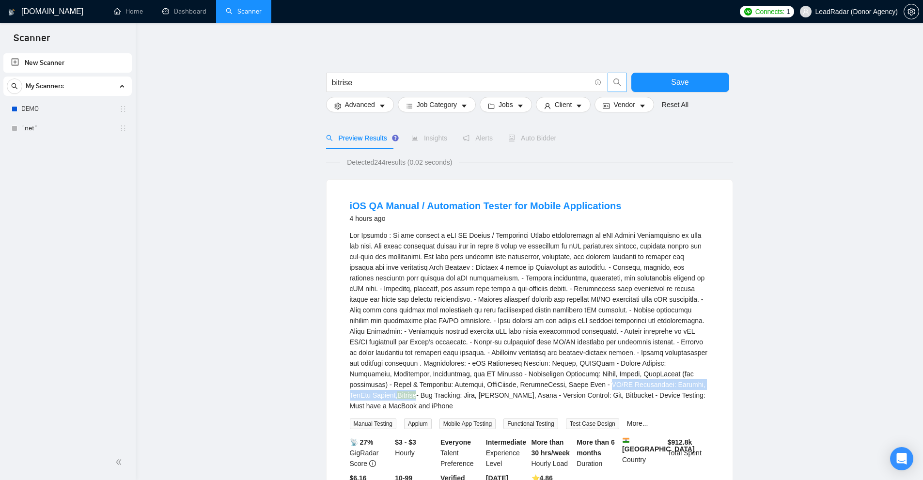
click at [625, 380] on div "Bitrise - Bug Tracking: Jira, [PERSON_NAME], Asana - Version Control: Git, Bitb…" at bounding box center [529, 320] width 359 height 181
click at [436, 87] on input "bitrise" at bounding box center [461, 83] width 259 height 12
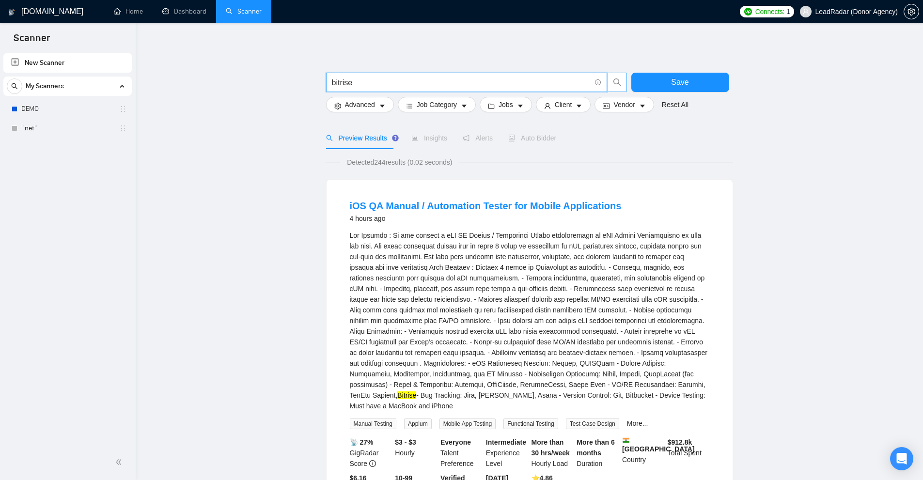
paste input "[PERSON_NAME]"
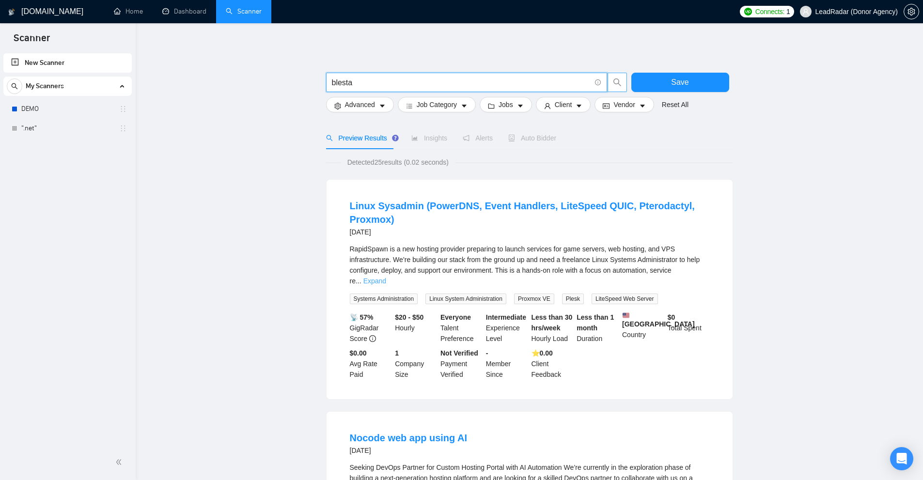
click at [386, 277] on link "Expand" at bounding box center [374, 281] width 23 height 8
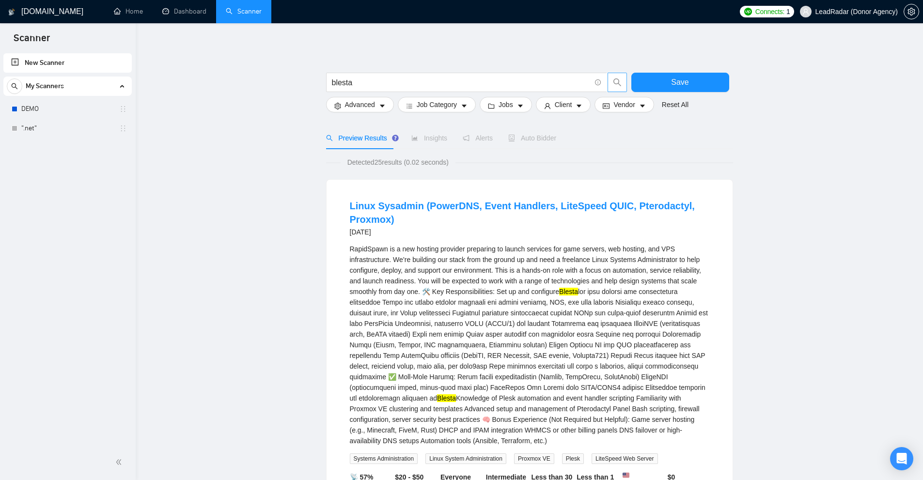
click at [571, 294] on mark "Blesta" at bounding box center [568, 292] width 19 height 8
click at [456, 394] on mark "Blesta" at bounding box center [446, 398] width 19 height 8
click at [408, 82] on input "blesta" at bounding box center [461, 83] width 259 height 12
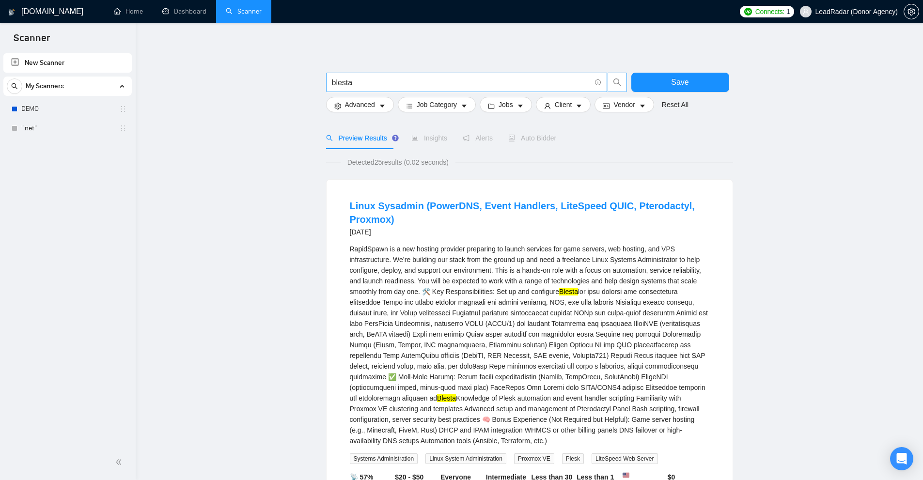
paste input "ochum"
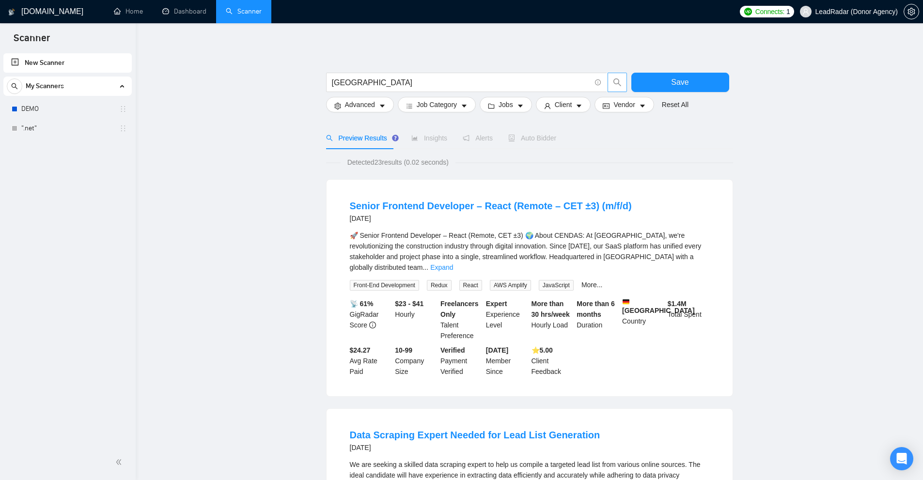
click at [453, 263] on link "Expand" at bounding box center [441, 267] width 23 height 8
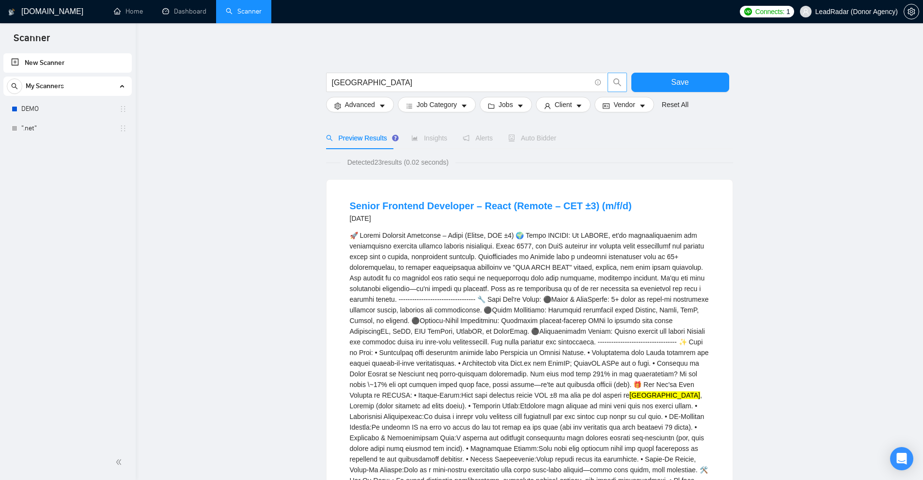
click at [629, 397] on mark "[GEOGRAPHIC_DATA]" at bounding box center [664, 395] width 71 height 8
click at [395, 88] on input "[GEOGRAPHIC_DATA]" at bounding box center [461, 83] width 259 height 12
paste input "tpress"
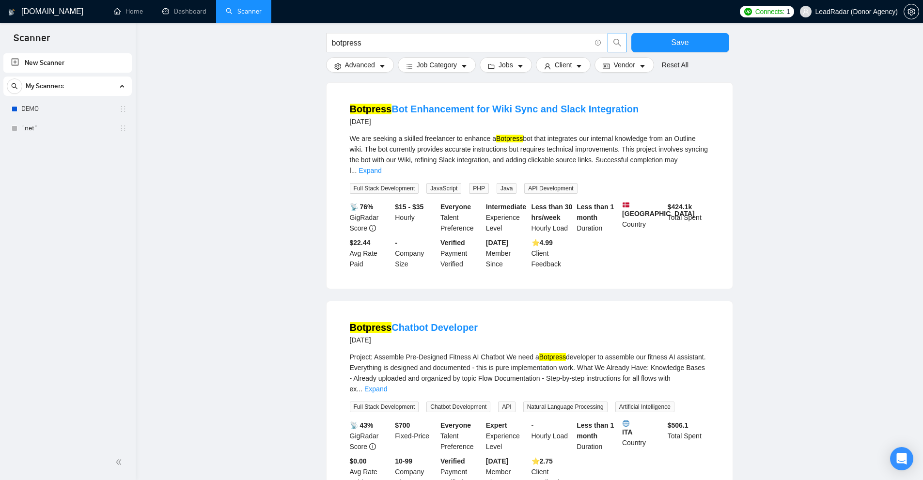
scroll to position [145, 0]
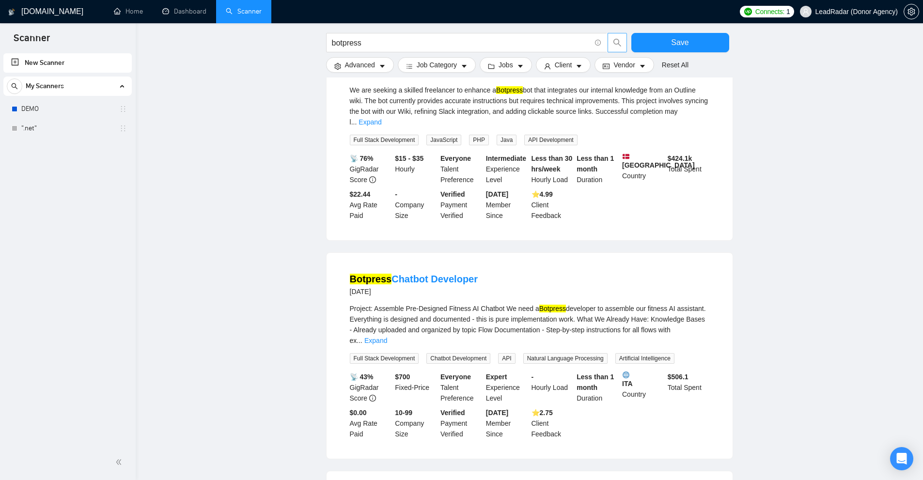
click at [550, 305] on mark "Botpress" at bounding box center [552, 309] width 27 height 8
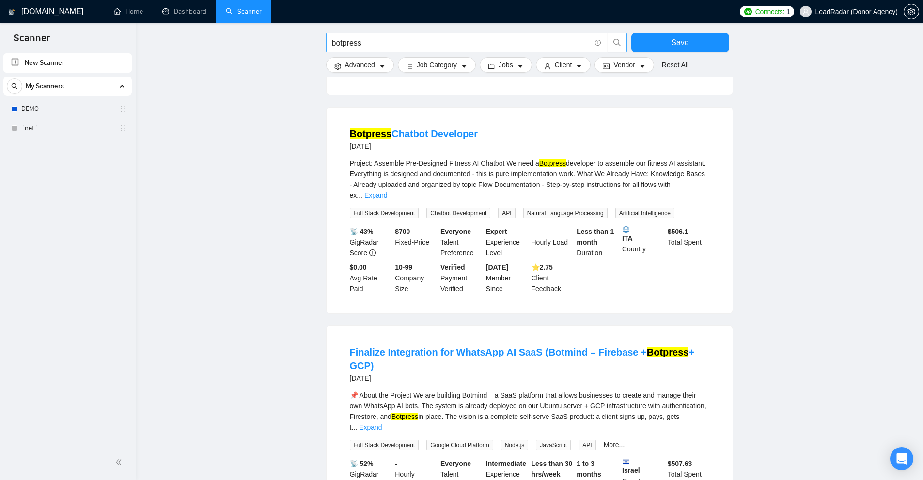
click at [361, 47] on input "botpress" at bounding box center [461, 43] width 259 height 12
paste input "reakdance"
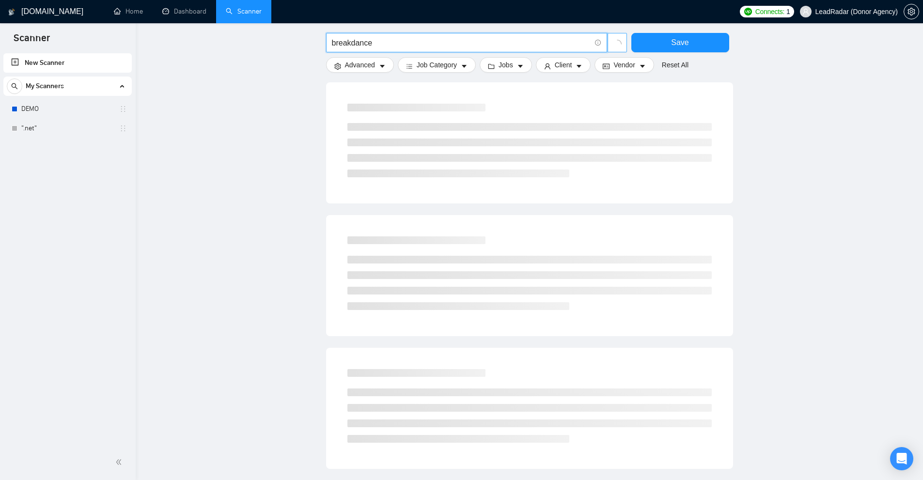
scroll to position [0, 0]
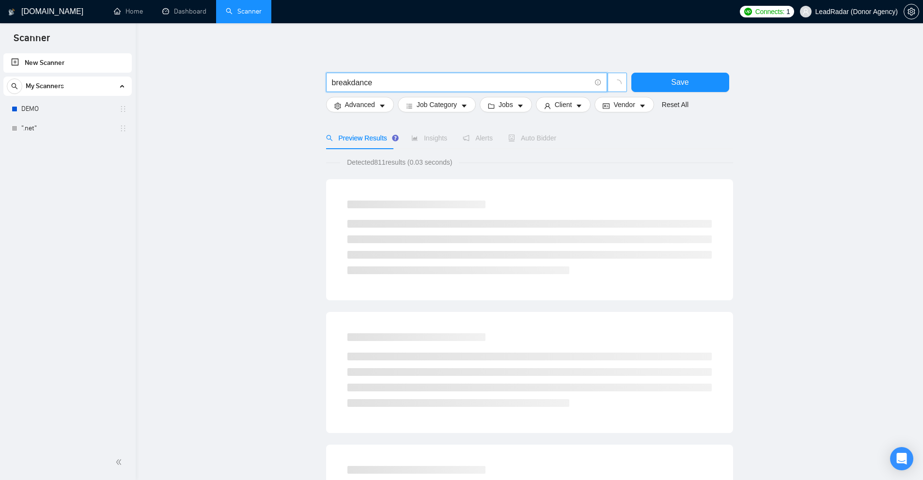
click at [380, 81] on input "breakdance" at bounding box center [461, 83] width 259 height 12
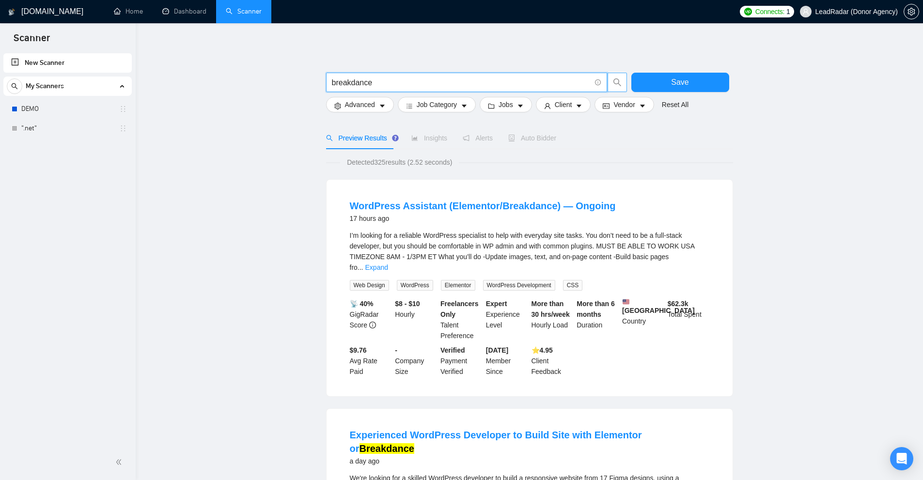
click at [373, 77] on input "breakdance" at bounding box center [461, 83] width 259 height 12
paste input "illiant directories"
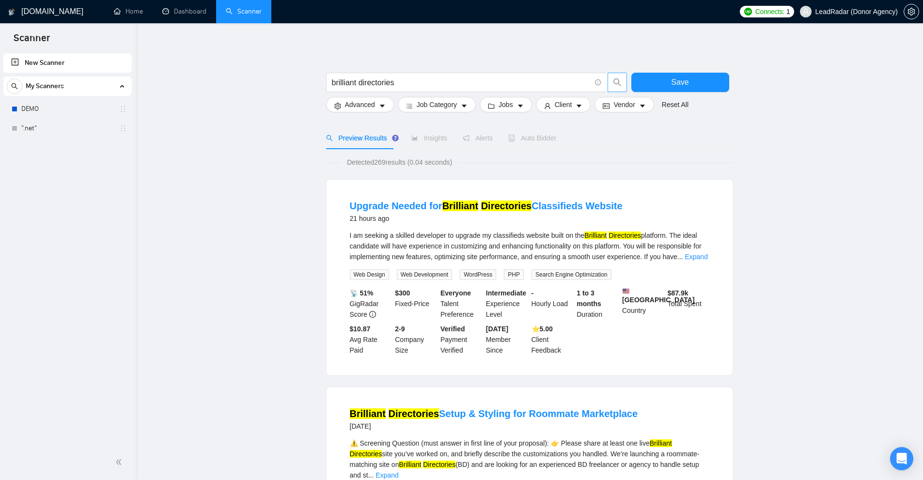
click at [462, 234] on div "I am seeking a skilled developer to upgrade my classifieds website built on the…" at bounding box center [529, 246] width 359 height 32
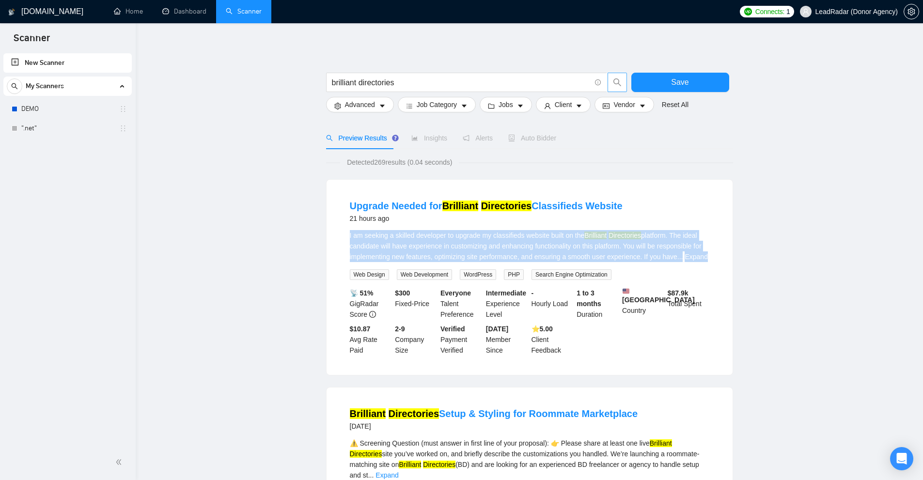
click at [462, 234] on div "I am seeking a skilled developer to upgrade my classifieds website built on the…" at bounding box center [529, 246] width 359 height 32
click at [547, 234] on div "I am seeking a skilled developer to upgrade my classifieds website built on the…" at bounding box center [529, 246] width 359 height 32
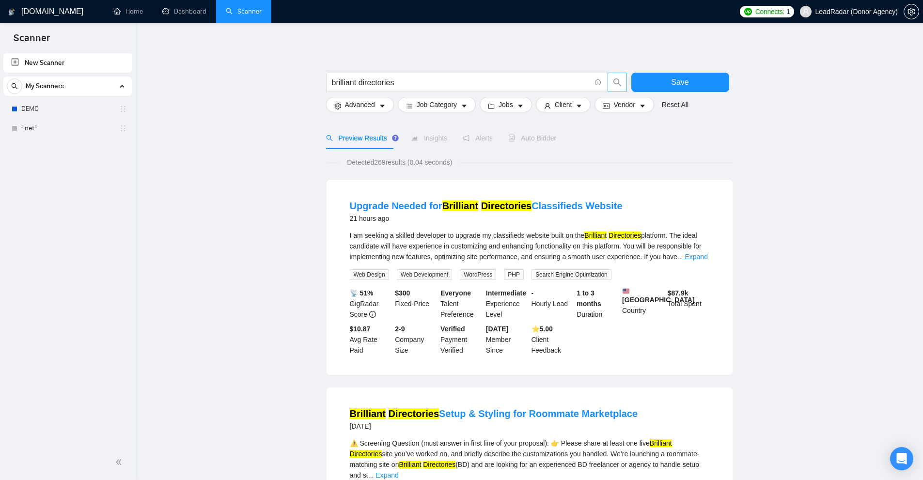
click at [600, 235] on mark "Brilliant" at bounding box center [595, 235] width 22 height 8
drag, startPoint x: 600, startPoint y: 235, endPoint x: 618, endPoint y: 235, distance: 17.9
click at [618, 235] on div "I am seeking a skilled developer to upgrade my classifieds website built on the…" at bounding box center [529, 246] width 359 height 32
click at [414, 83] on input "brilliant directories" at bounding box center [461, 83] width 259 height 12
paste input "uild-out specialist"
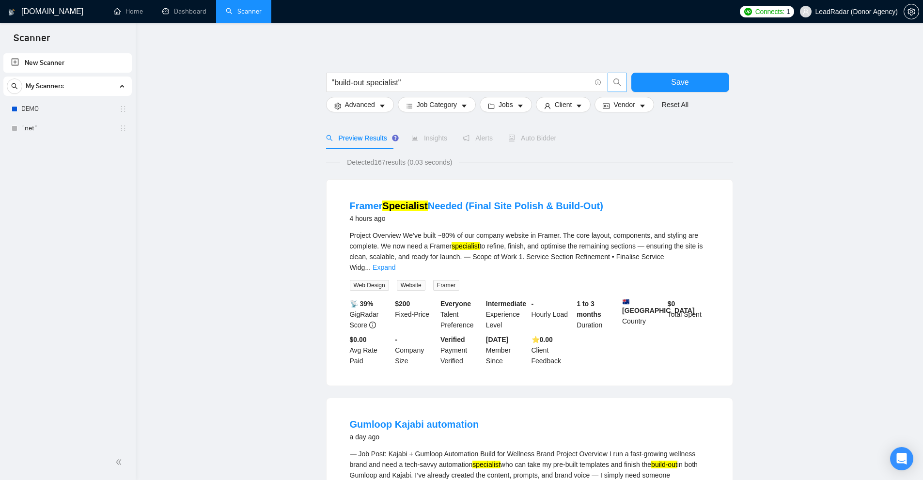
click at [477, 235] on div "Project Overview We’ve built ~80% of our company website in Framer. The core la…" at bounding box center [529, 251] width 359 height 43
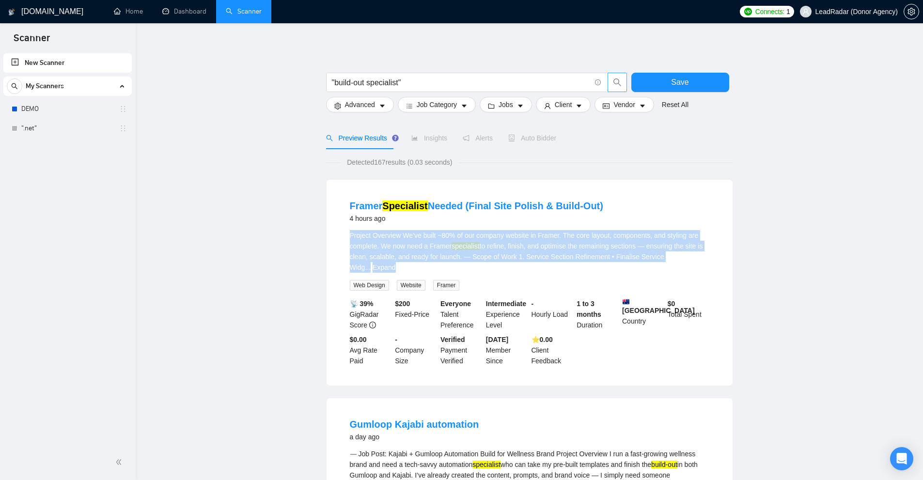
click at [477, 235] on div "Project Overview We’ve built ~80% of our company website in Framer. The core la…" at bounding box center [529, 251] width 359 height 43
click at [486, 248] on div "Project Overview We’ve built ~80% of our company website in Framer. The core la…" at bounding box center [529, 251] width 359 height 43
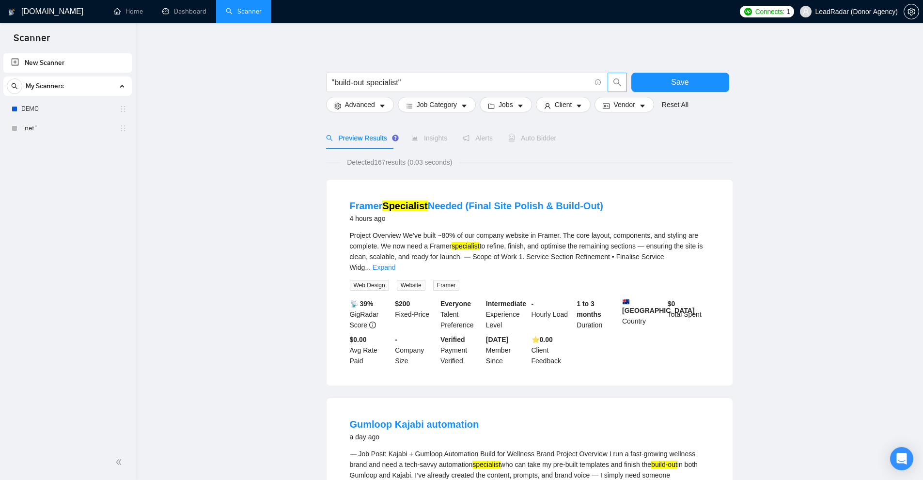
click at [696, 251] on div "Project Overview We’ve built ~80% of our company website in Framer. The core la…" at bounding box center [529, 251] width 359 height 43
click at [395, 263] on link "Expand" at bounding box center [383, 267] width 23 height 8
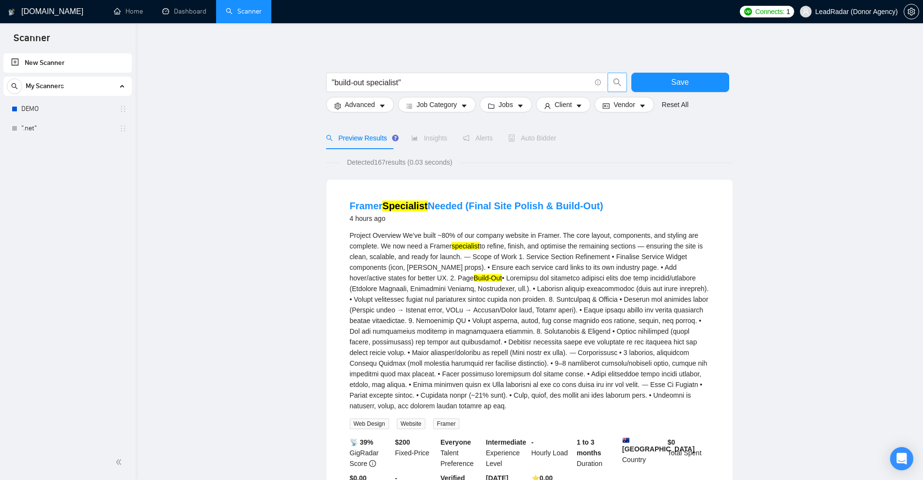
click at [625, 257] on div "Project Overview We’ve built ~80% of our company website in Framer. The core la…" at bounding box center [529, 320] width 359 height 181
drag, startPoint x: 403, startPoint y: 279, endPoint x: 480, endPoint y: 283, distance: 77.6
click at [480, 283] on div "Project Overview We’ve built ~80% of our company website in Framer. The core la…" at bounding box center [529, 320] width 359 height 181
click at [521, 290] on div "Project Overview We’ve built ~80% of our company website in Framer. The core la…" at bounding box center [529, 320] width 359 height 181
click at [528, 280] on div "Project Overview We’ve built ~80% of our company website in Framer. The core la…" at bounding box center [529, 320] width 359 height 181
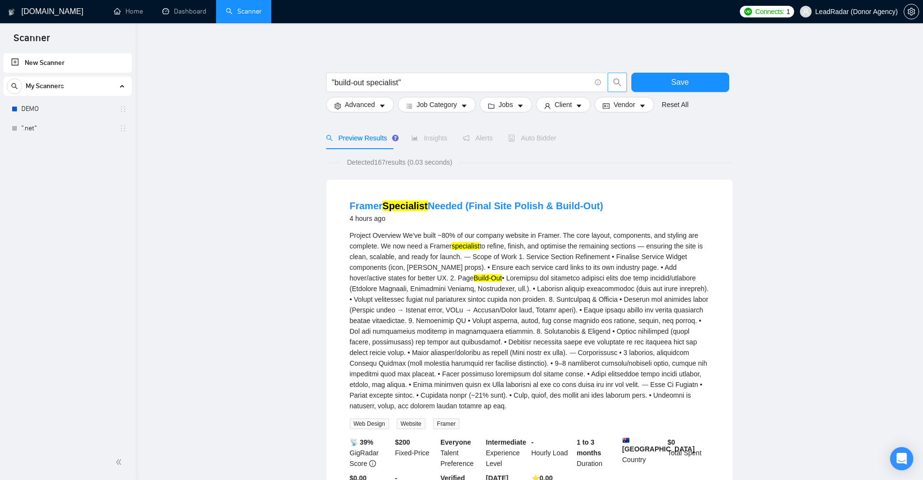
click at [532, 252] on div "Project Overview We’ve built ~80% of our company website in Framer. The core la…" at bounding box center [529, 320] width 359 height 181
drag, startPoint x: 417, startPoint y: 275, endPoint x: 446, endPoint y: 275, distance: 28.6
click at [446, 275] on div "Project Overview We’ve built ~80% of our company website in Framer. The core la…" at bounding box center [529, 320] width 359 height 181
click at [474, 278] on mark "Build-Out" at bounding box center [488, 278] width 28 height 8
click at [474, 275] on mark "Build-Out" at bounding box center [488, 278] width 28 height 8
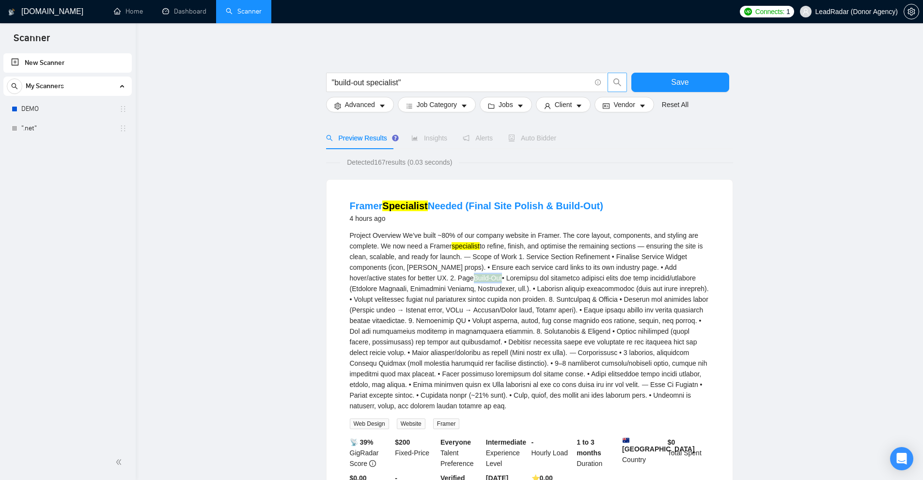
drag, startPoint x: 427, startPoint y: 275, endPoint x: 435, endPoint y: 275, distance: 8.2
click at [474, 275] on mark "Build-Out" at bounding box center [488, 278] width 28 height 8
click at [402, 87] on input ""build-out specialist"" at bounding box center [461, 83] width 259 height 12
paste input "cap designer"
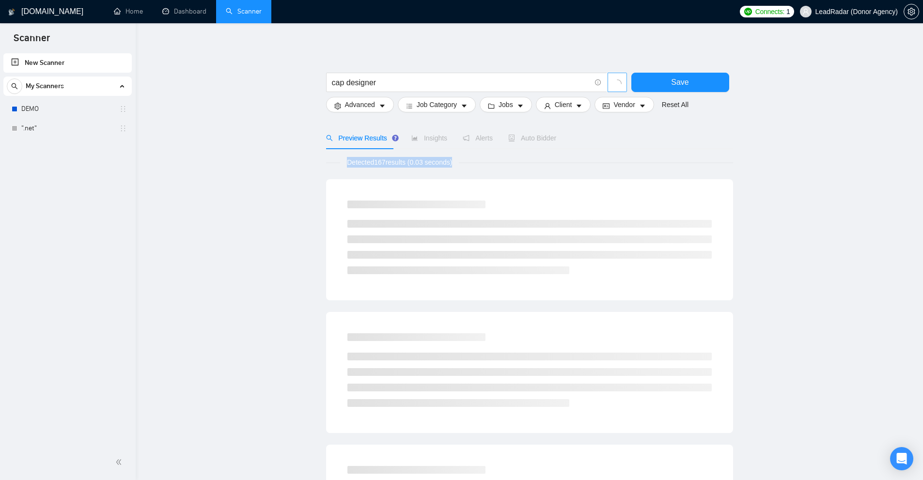
drag, startPoint x: 336, startPoint y: 156, endPoint x: 515, endPoint y: 166, distance: 179.4
click at [515, 166] on div "Detected 167 results (0.03 seconds)" at bounding box center [529, 162] width 407 height 11
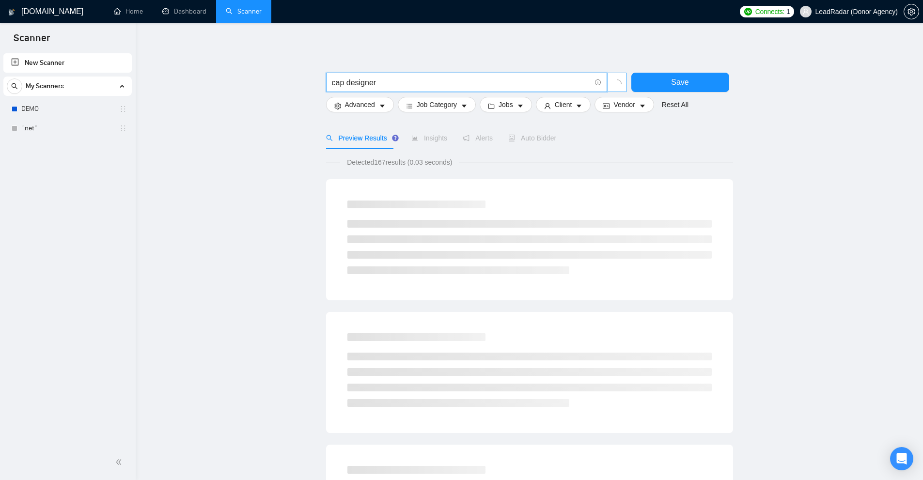
drag, startPoint x: 390, startPoint y: 77, endPoint x: 189, endPoint y: 74, distance: 200.5
click at [190, 74] on main "cap designer Save Advanced Job Category Jobs Client Vendor Reset All Preview Re…" at bounding box center [529, 447] width 756 height 816
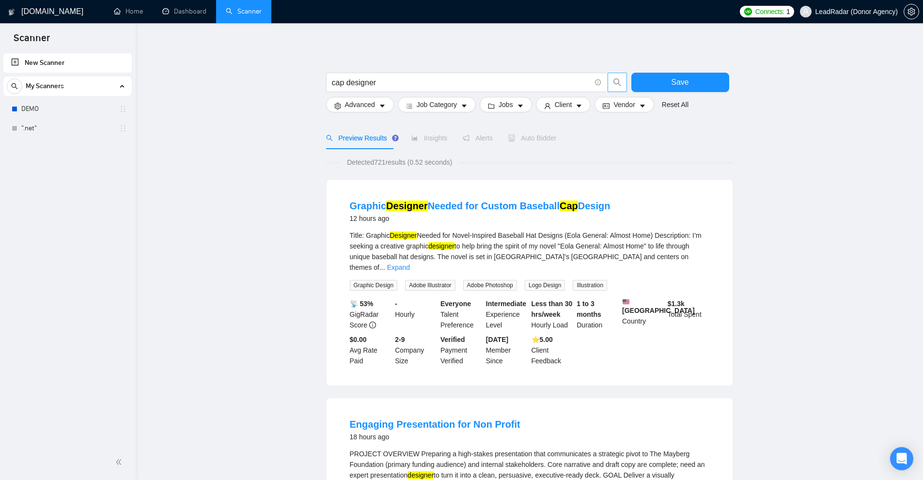
drag, startPoint x: 392, startPoint y: 233, endPoint x: 474, endPoint y: 233, distance: 81.8
click at [459, 233] on div "Title: Graphic Designer Needed for Novel-Inspired Baseball Hat Designs (Eola Ge…" at bounding box center [529, 251] width 359 height 43
click at [545, 246] on div "Title: Graphic Designer Needed for Novel-Inspired Baseball Hat Designs (Eola Ge…" at bounding box center [529, 251] width 359 height 43
click at [681, 263] on div "Title: Graphic Designer Needed for Novel-Inspired Baseball Hat Designs (Eola Ge…" at bounding box center [529, 260] width 359 height 61
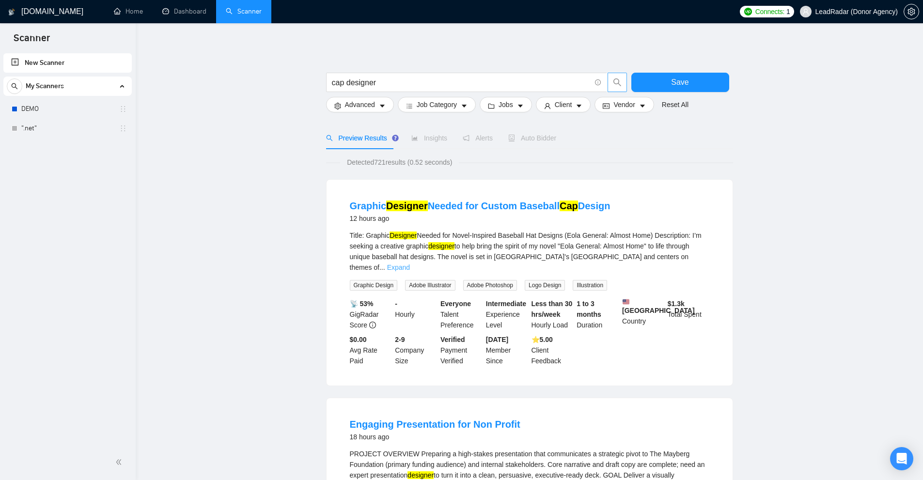
click at [410, 263] on link "Expand" at bounding box center [398, 267] width 23 height 8
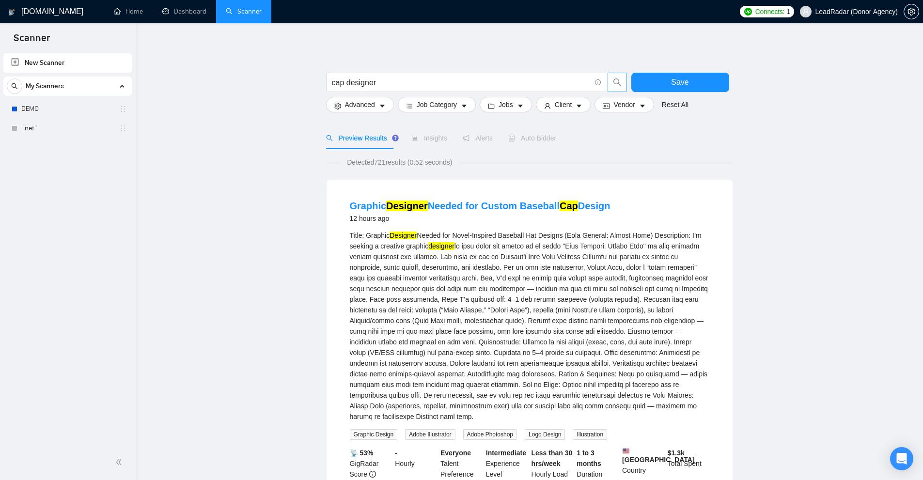
scroll to position [242, 0]
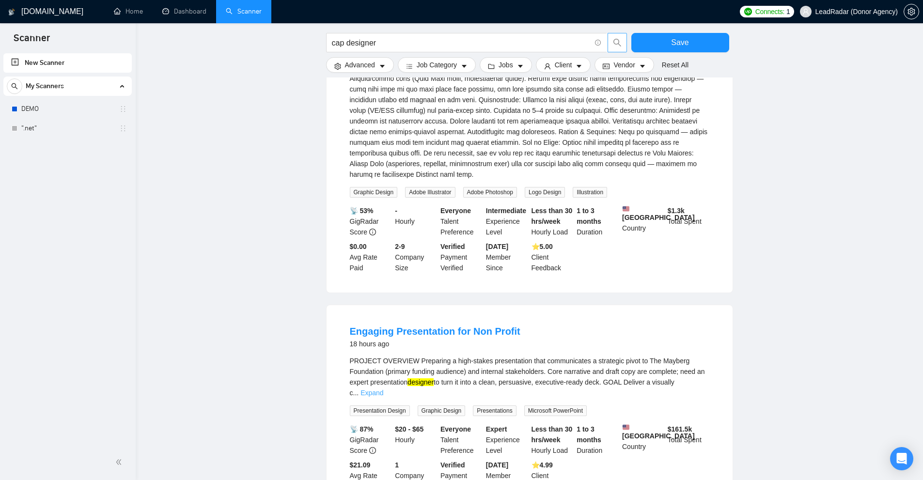
click at [383, 389] on link "Expand" at bounding box center [371, 393] width 23 height 8
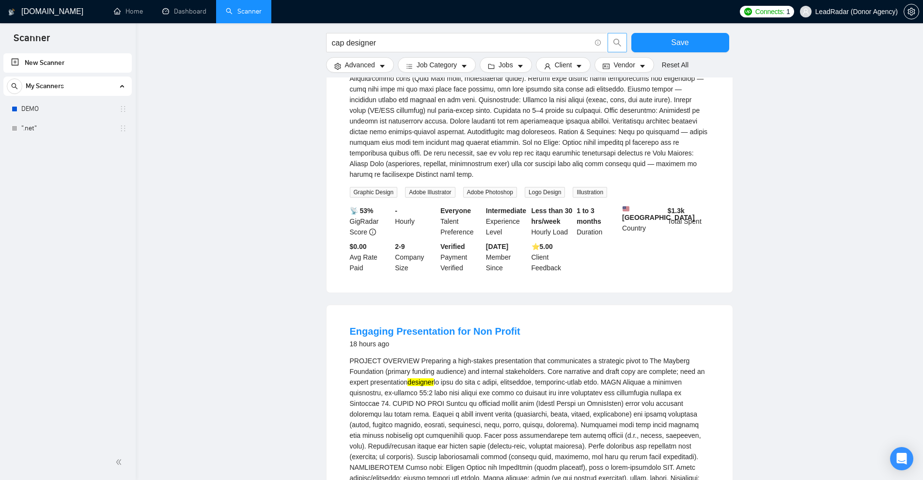
scroll to position [387, 0]
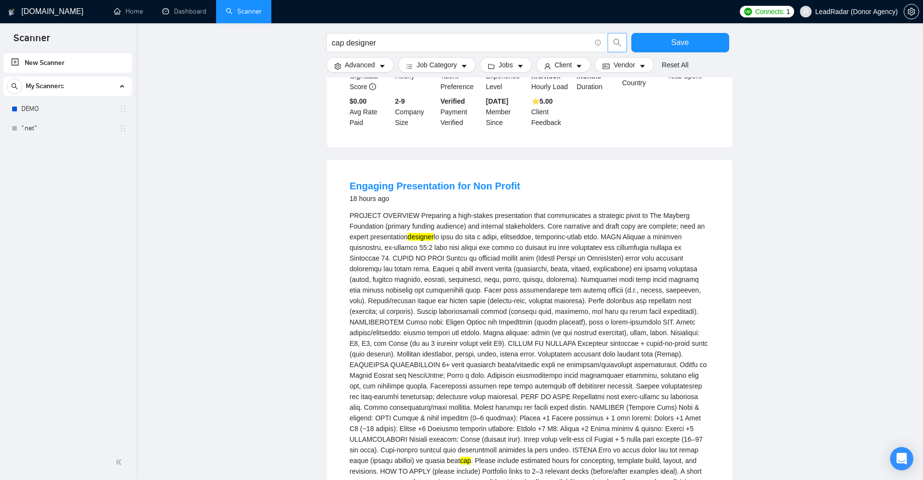
click at [471, 457] on mark "cap" at bounding box center [465, 461] width 11 height 8
drag, startPoint x: 595, startPoint y: 447, endPoint x: 552, endPoint y: 447, distance: 42.6
click at [552, 447] on div "PROJECT OVERVIEW Preparing a high-stakes presentation that communicates a strat…" at bounding box center [529, 359] width 359 height 298
click at [390, 43] on input "cap designer" at bounding box center [461, 43] width 259 height 12
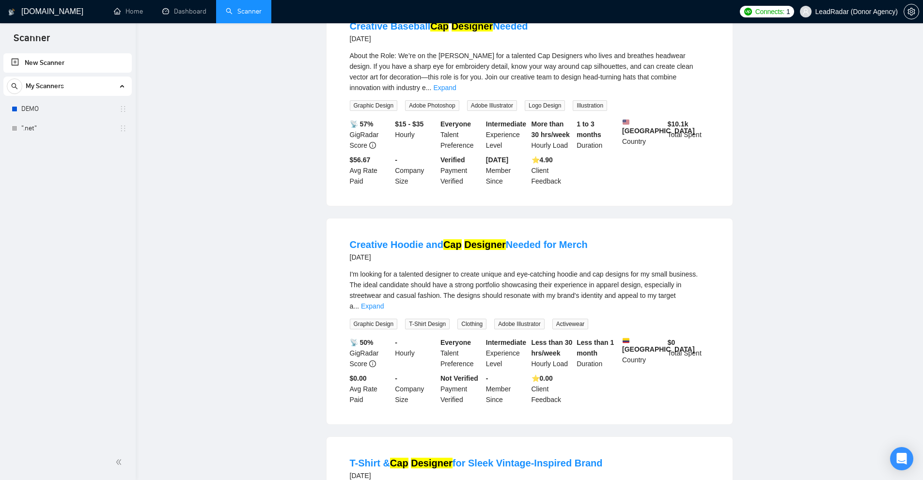
scroll to position [0, 0]
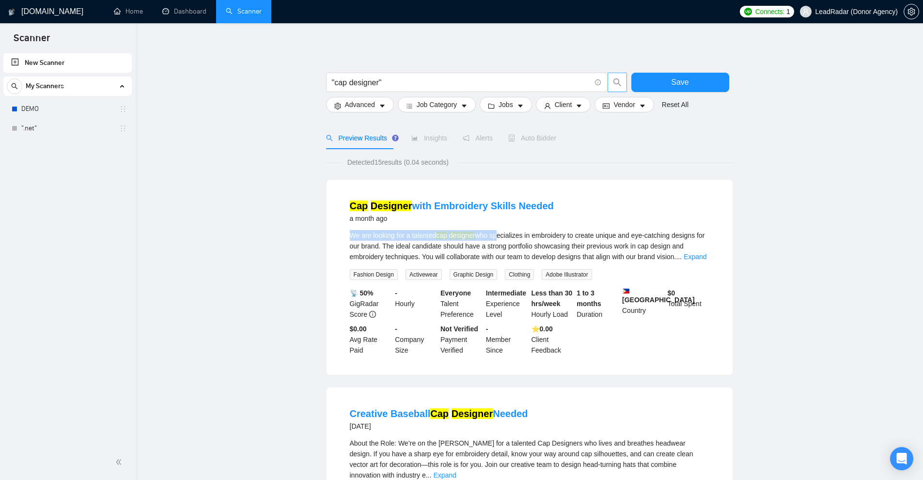
drag, startPoint x: 448, startPoint y: 225, endPoint x: 499, endPoint y: 230, distance: 51.0
click at [499, 230] on li "Cap Designer with Embroidery Skills Needed a month ago We are looking for a tal…" at bounding box center [529, 277] width 383 height 172
click at [481, 237] on div "We are looking for a talented cap designer who specializes in embroidery to cre…" at bounding box center [529, 246] width 359 height 32
drag, startPoint x: 481, startPoint y: 237, endPoint x: 460, endPoint y: 237, distance: 20.8
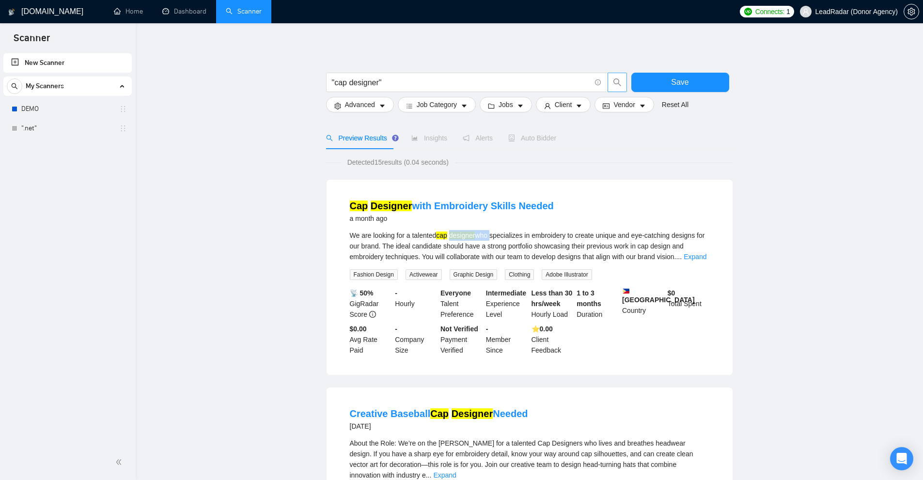
click at [460, 237] on div "We are looking for a talented cap designer who specializes in embroidery to cre…" at bounding box center [529, 246] width 359 height 32
click at [445, 236] on mark "cap" at bounding box center [441, 235] width 11 height 8
drag, startPoint x: 445, startPoint y: 236, endPoint x: 460, endPoint y: 235, distance: 15.1
click at [460, 235] on div "We are looking for a talented cap designer who specializes in embroidery to cre…" at bounding box center [529, 246] width 359 height 32
click at [462, 234] on mark "designer" at bounding box center [462, 235] width 26 height 8
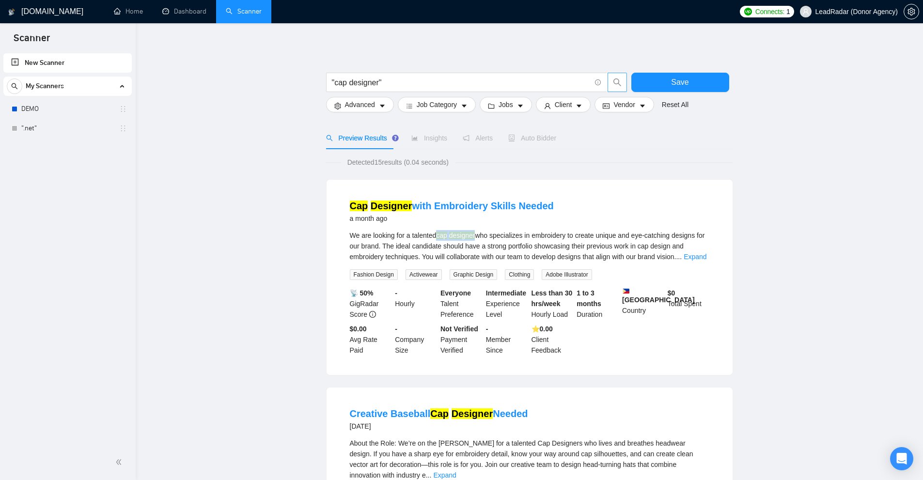
drag, startPoint x: 462, startPoint y: 234, endPoint x: 444, endPoint y: 236, distance: 18.5
click at [444, 236] on div "We are looking for a talented cap designer who specializes in embroidery to cre…" at bounding box center [529, 246] width 359 height 32
click at [426, 80] on input ""cap designer"" at bounding box center [461, 83] width 259 height 12
paste input "capacitor"
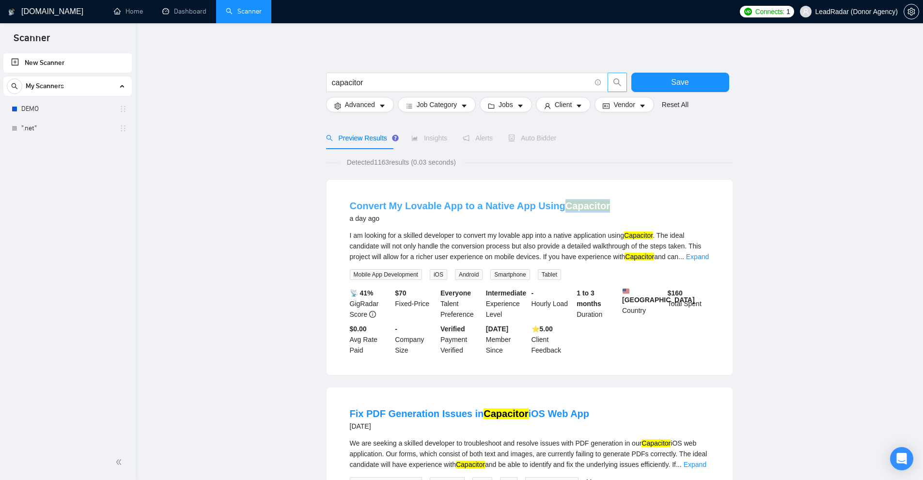
drag, startPoint x: 614, startPoint y: 203, endPoint x: 562, endPoint y: 199, distance: 52.0
click at [562, 199] on div "Convert My Lovable App to a Native App Using Capacitor a day ago" at bounding box center [529, 211] width 359 height 25
drag, startPoint x: 403, startPoint y: 197, endPoint x: 456, endPoint y: 197, distance: 52.3
click at [456, 197] on li "Convert My Lovable App to a Native App Using Capacitor a day ago I am looking f…" at bounding box center [529, 277] width 383 height 172
click at [564, 198] on li "Convert My Lovable App to a Native App Using Capacitor a day ago I am looking f…" at bounding box center [529, 277] width 383 height 172
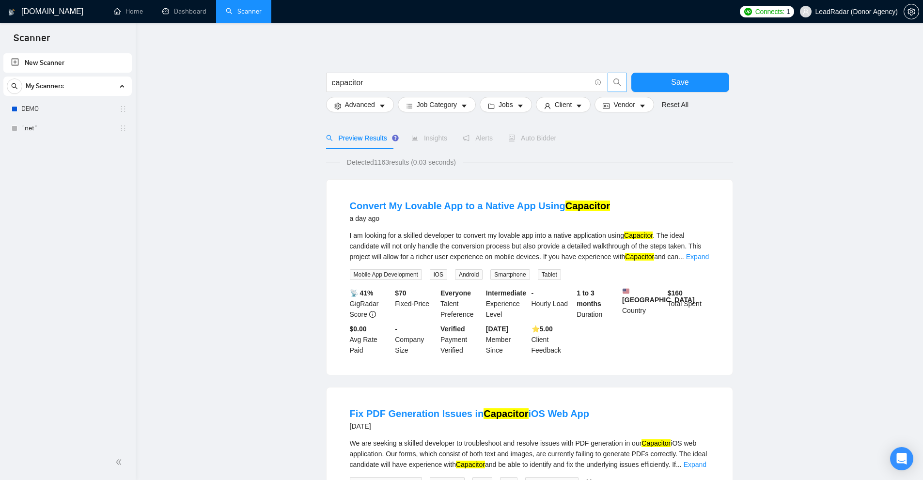
click at [652, 200] on div "Convert My Lovable App to a Native App Using Capacitor a day ago" at bounding box center [529, 211] width 359 height 25
drag, startPoint x: 629, startPoint y: 211, endPoint x: 562, endPoint y: 212, distance: 67.3
click at [562, 212] on div "Convert My Lovable App to a Native App Using Capacitor a day ago" at bounding box center [529, 211] width 359 height 25
click at [430, 81] on input "capacitor" at bounding box center [461, 83] width 259 height 12
paste input "tvton"
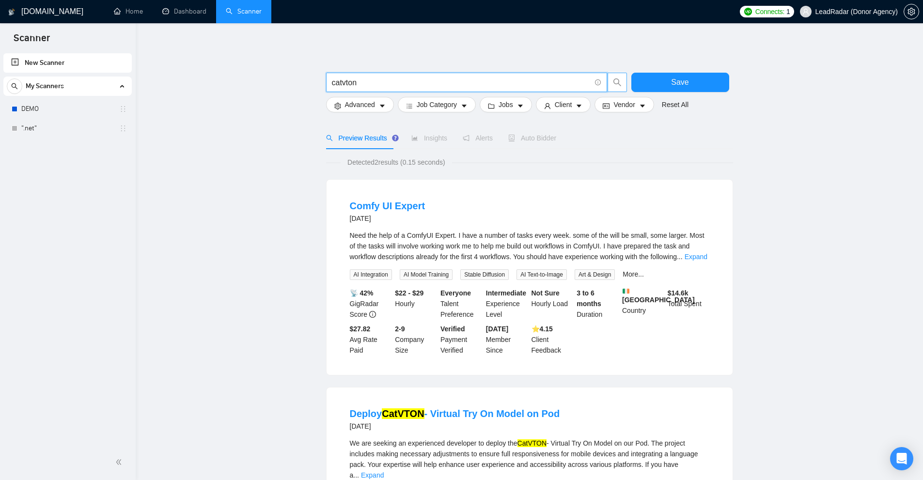
scroll to position [97, 0]
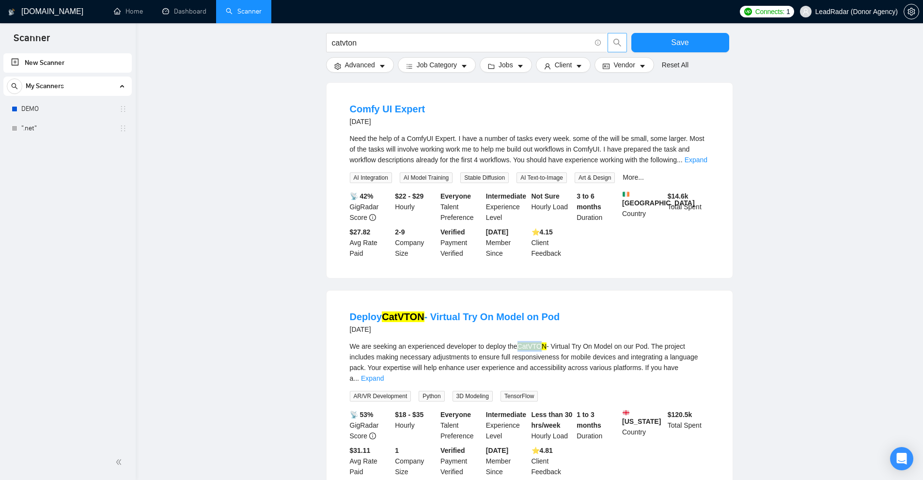
drag, startPoint x: 519, startPoint y: 343, endPoint x: 539, endPoint y: 344, distance: 20.3
click at [539, 344] on mark "CatVTON" at bounding box center [531, 346] width 29 height 8
click at [544, 344] on mark "CatVTON" at bounding box center [531, 346] width 29 height 8
drag, startPoint x: 547, startPoint y: 344, endPoint x: 520, endPoint y: 344, distance: 27.6
click at [520, 344] on div "We are seeking an experienced developer to deploy the CatVTON - Virtual Try On …" at bounding box center [529, 362] width 359 height 43
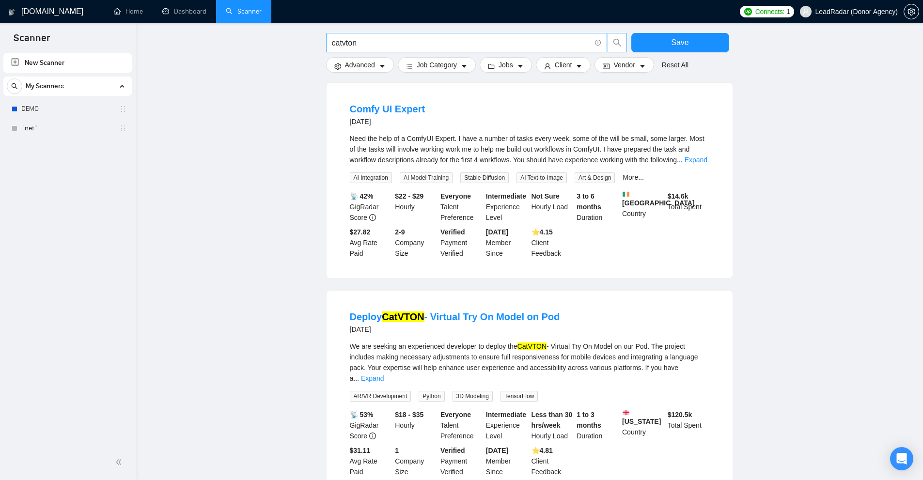
click at [511, 52] on span "catvton" at bounding box center [466, 42] width 281 height 19
click at [507, 46] on input "catvton" at bounding box center [461, 43] width 259 height 12
paste input "chat expert"
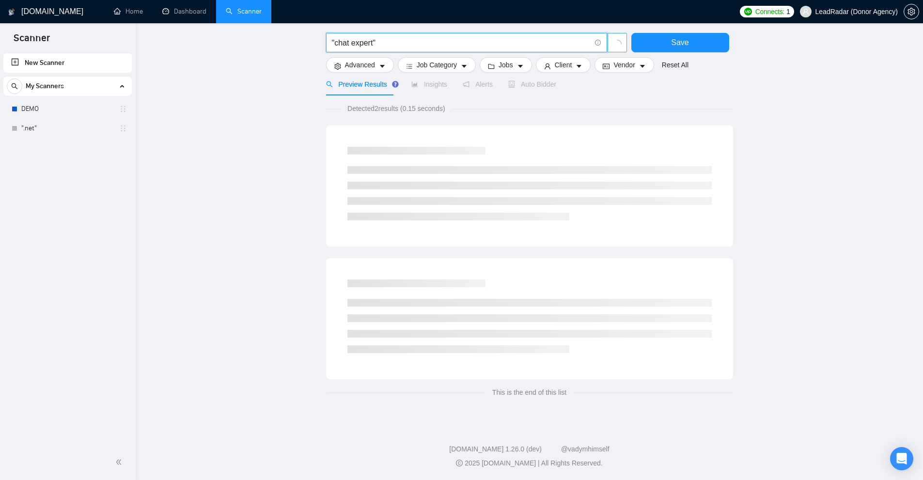
scroll to position [54, 0]
click at [262, 43] on main ""chat expert" Save Advanced Job Category Jobs Client Vendor Reset All Preview R…" at bounding box center [529, 195] width 756 height 420
click at [387, 108] on span "Detected 2 results (0.15 seconds)" at bounding box center [395, 108] width 111 height 11
drag, startPoint x: 376, startPoint y: 110, endPoint x: 385, endPoint y: 112, distance: 9.4
click at [384, 109] on span "Detected 2 results (0.15 seconds)" at bounding box center [395, 108] width 111 height 11
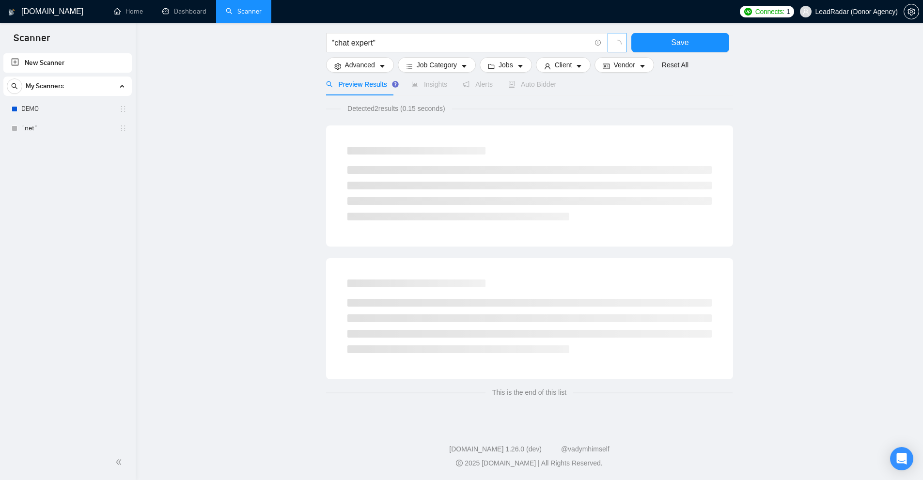
click at [380, 115] on div "Detected 2 results (0.15 seconds) This is the end of this list" at bounding box center [529, 250] width 407 height 294
click at [378, 109] on span "Detected 2 results (0.15 seconds)" at bounding box center [395, 108] width 111 height 11
drag, startPoint x: 380, startPoint y: 108, endPoint x: 373, endPoint y: 111, distance: 7.7
click at [375, 108] on span "Detected 2 results (0.15 seconds)" at bounding box center [395, 108] width 111 height 11
click at [369, 108] on span "Detected 2 results (0.15 seconds)" at bounding box center [395, 108] width 111 height 11
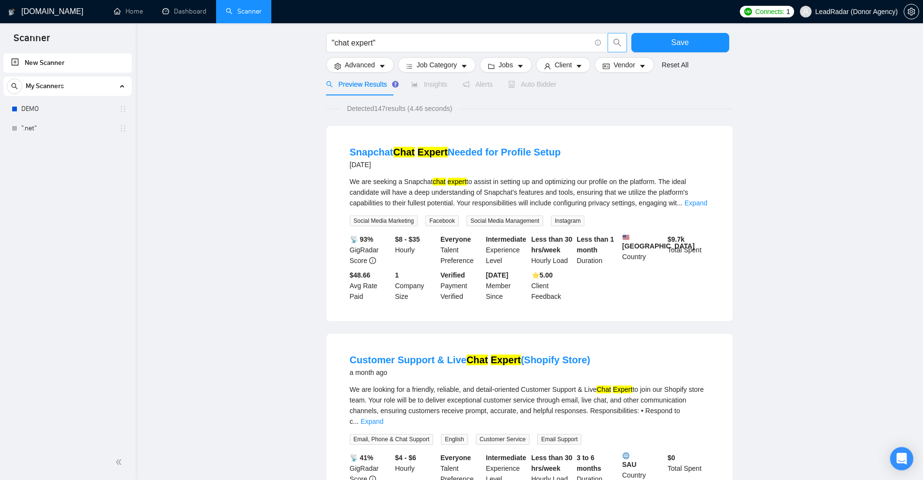
click at [378, 108] on span "Detected 147 results (4.46 seconds)" at bounding box center [399, 108] width 119 height 11
drag, startPoint x: 375, startPoint y: 108, endPoint x: 396, endPoint y: 109, distance: 21.4
click at [396, 109] on span "Detected 147 results (4.46 seconds)" at bounding box center [399, 108] width 119 height 11
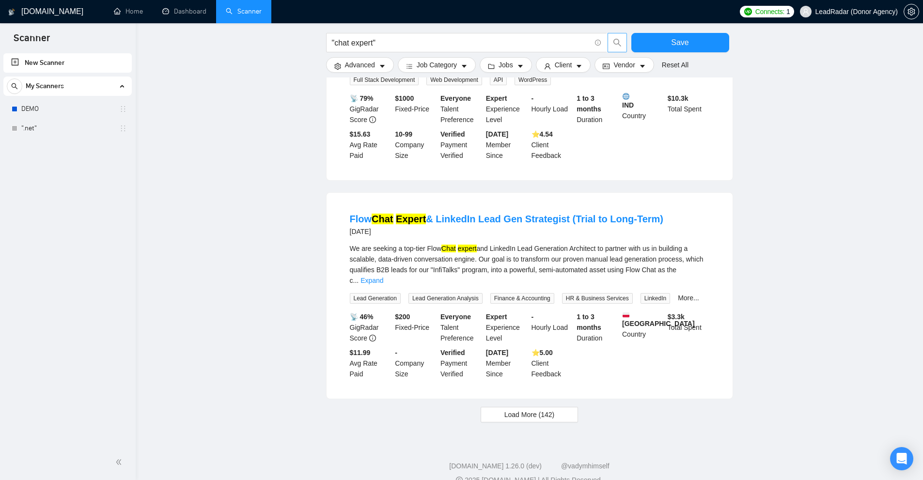
scroll to position [835, 0]
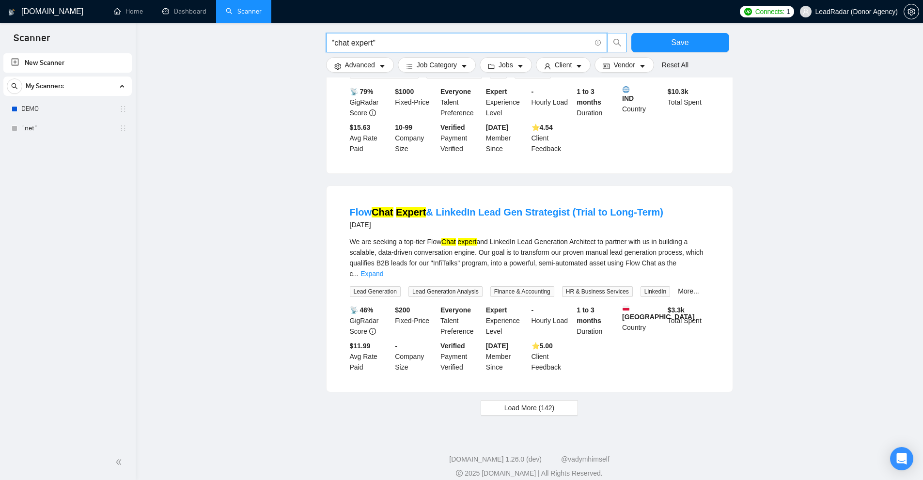
click at [412, 44] on input ""chat expert"" at bounding box center [461, 43] width 259 height 12
paste input "checkoutchamp"
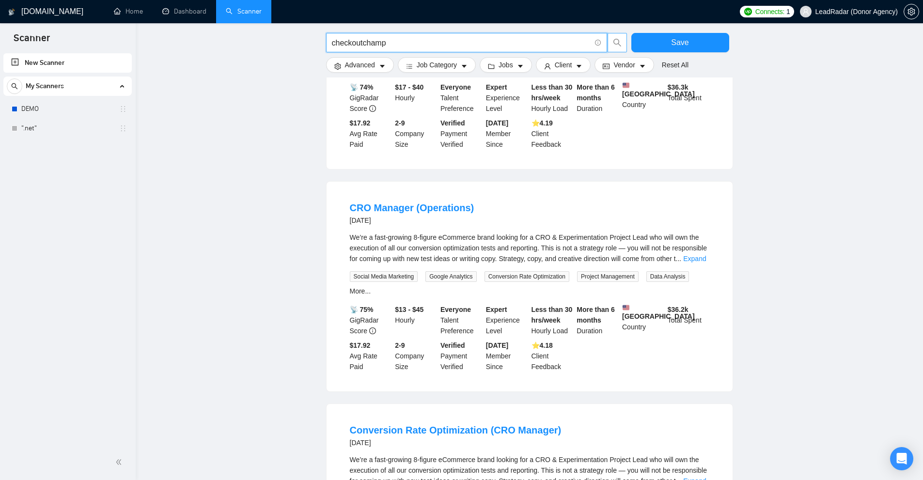
scroll to position [0, 0]
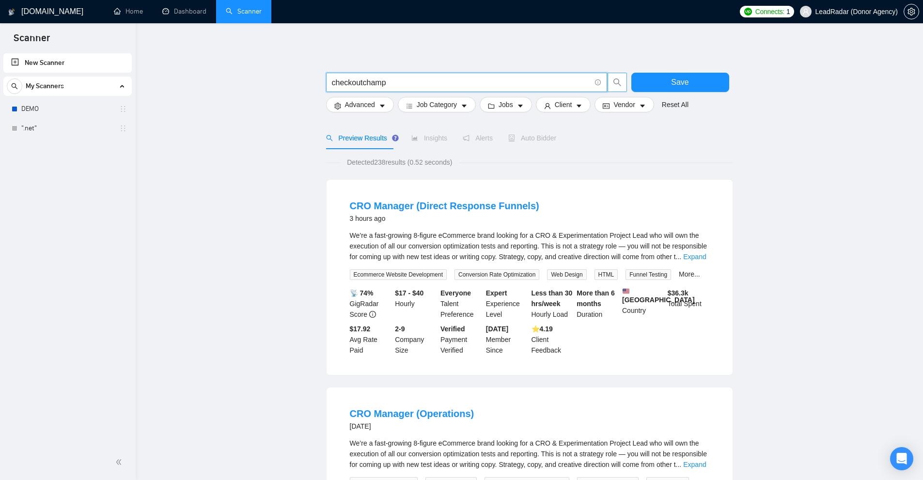
click at [408, 230] on div "We’re a fast-growing 8-figure eCommerce brand looking for a CRO & Experimentati…" at bounding box center [529, 246] width 359 height 32
click at [695, 254] on link "Expand" at bounding box center [694, 257] width 23 height 8
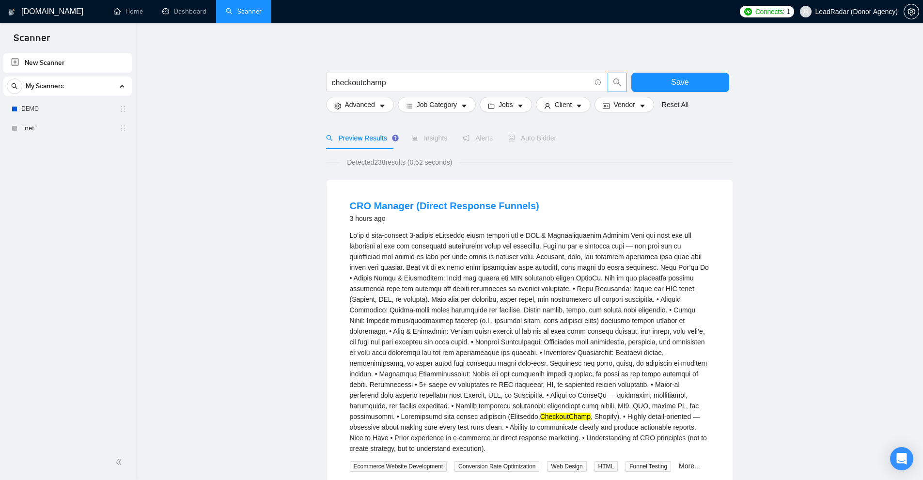
scroll to position [291, 0]
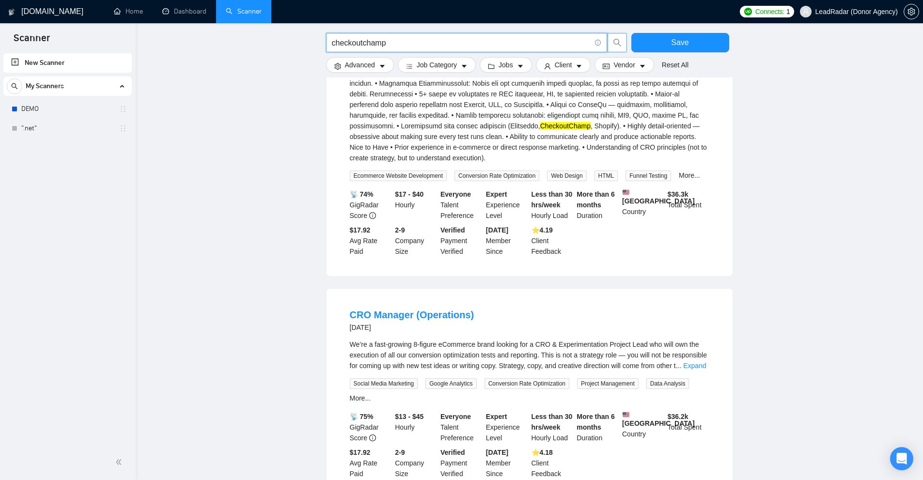
click at [385, 44] on input "checkoutchamp" at bounding box center [461, 43] width 259 height 12
paste input "ats"
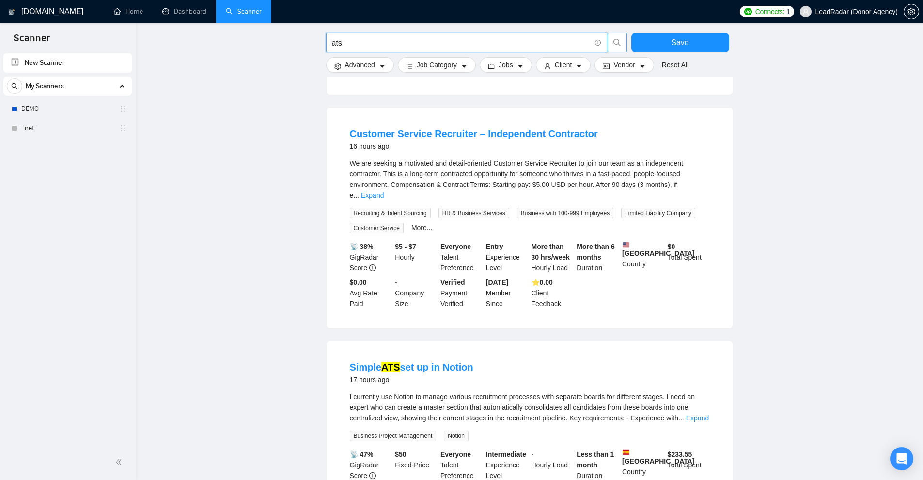
scroll to position [387, 0]
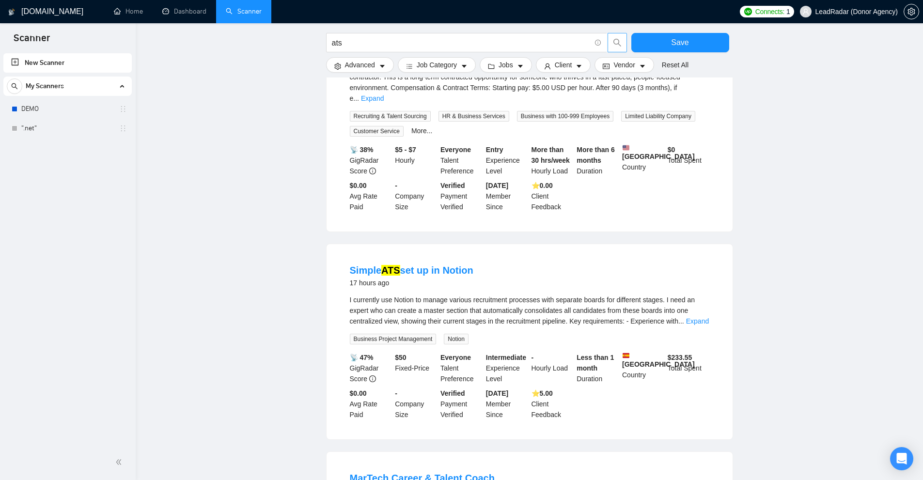
click at [672, 317] on div "I currently use Notion to manage various recruitment processes with separate bo…" at bounding box center [529, 310] width 359 height 32
click at [694, 317] on div "I currently use Notion to manage various recruitment processes with separate bo…" at bounding box center [529, 310] width 359 height 32
click at [697, 317] on link "Expand" at bounding box center [697, 321] width 23 height 8
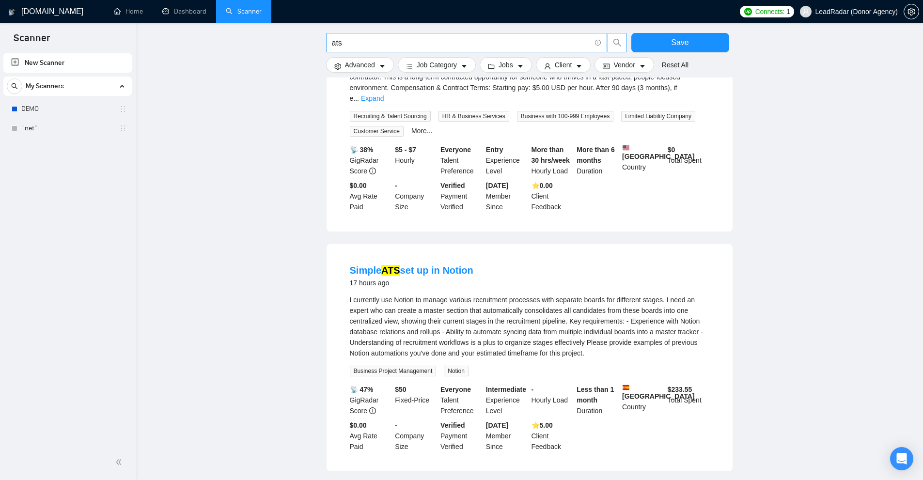
click at [445, 52] on span "ats" at bounding box center [466, 42] width 281 height 19
click at [446, 44] on input "ats" at bounding box center [461, 43] width 259 height 12
paste input "rto"
drag, startPoint x: 313, startPoint y: 44, endPoint x: 215, endPoint y: 34, distance: 98.8
click at [215, 34] on main "rtos Save Advanced Job Category Jobs Client Vendor Reset All Preview Results In…" at bounding box center [529, 291] width 756 height 1280
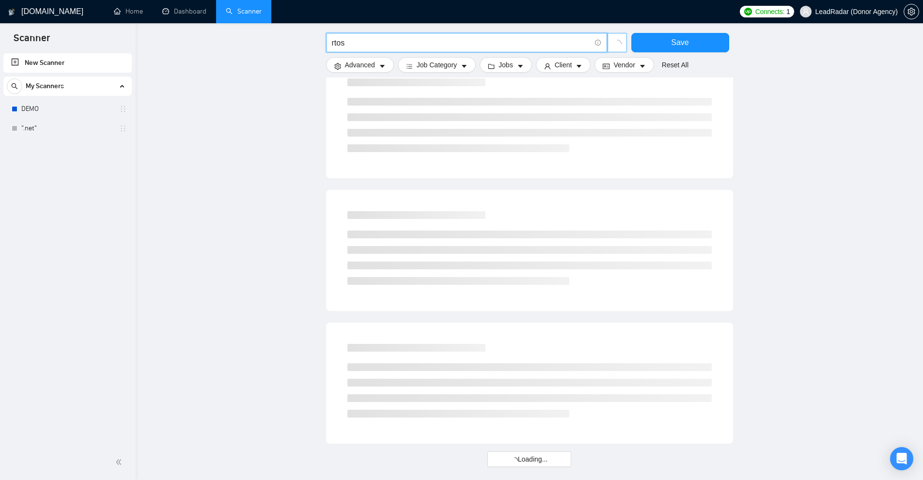
click at [240, 123] on main "rtos Save Advanced Job Category Jobs Client Vendor Reset All Preview Results In…" at bounding box center [529, 59] width 756 height 816
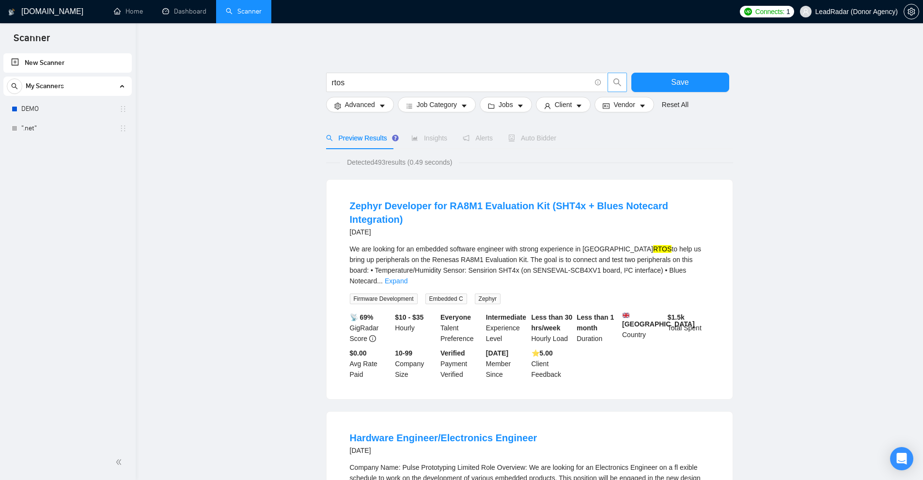
click at [653, 245] on mark "RTOS" at bounding box center [662, 249] width 18 height 8
click at [359, 77] on input "rtos" at bounding box center [461, 83] width 259 height 12
paste input "ecu"
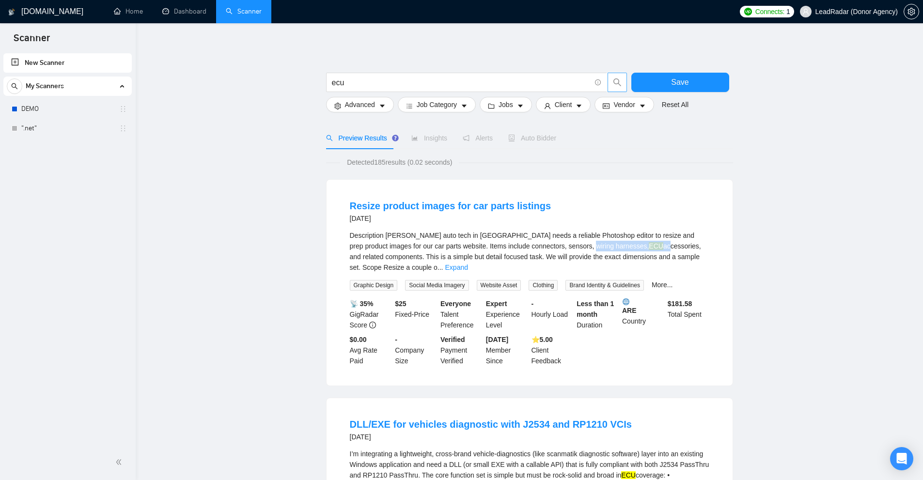
drag, startPoint x: 547, startPoint y: 246, endPoint x: 567, endPoint y: 247, distance: 19.9
click at [567, 247] on div "Description [PERSON_NAME] auto tech in [GEOGRAPHIC_DATA] needs a reliable Photo…" at bounding box center [529, 251] width 359 height 43
click at [468, 263] on link "Expand" at bounding box center [456, 267] width 23 height 8
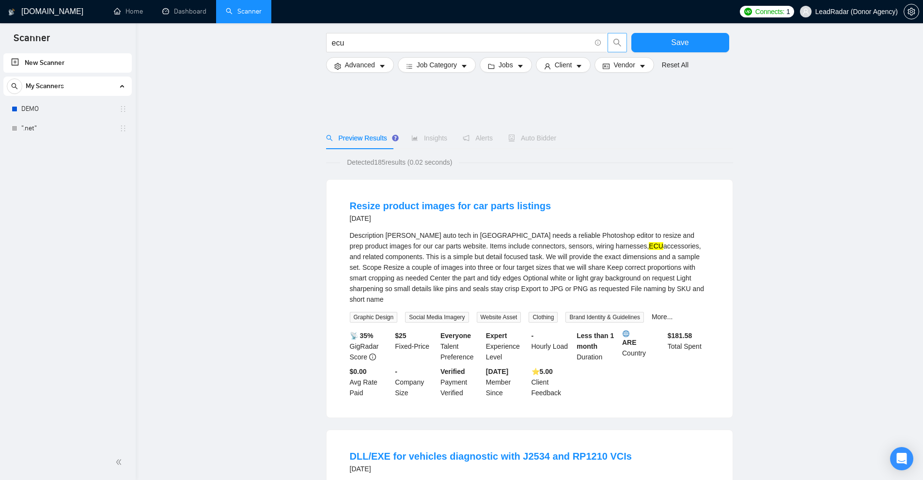
scroll to position [242, 0]
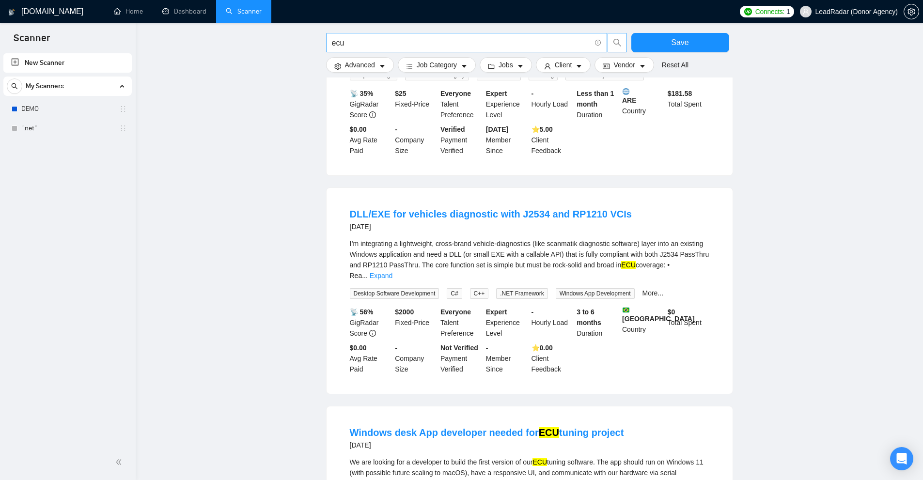
click at [385, 43] on input "ecu" at bounding box center [461, 43] width 259 height 12
paste input "de"
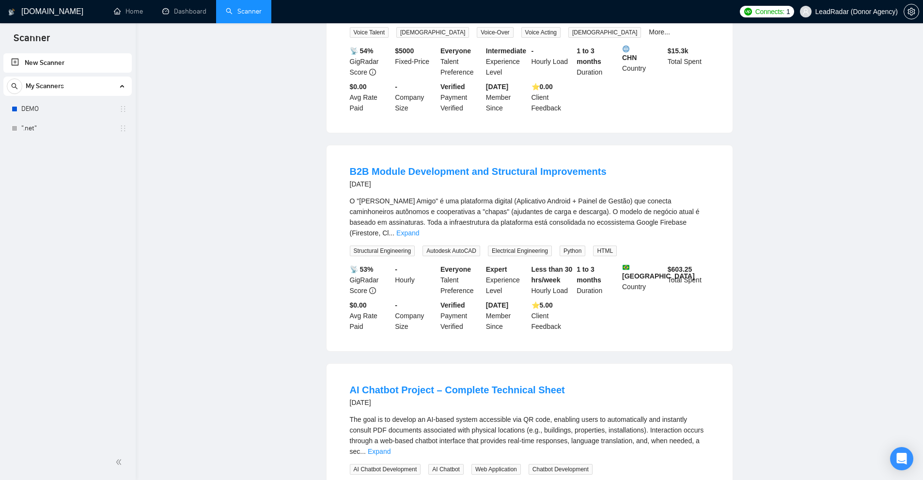
scroll to position [0, 0]
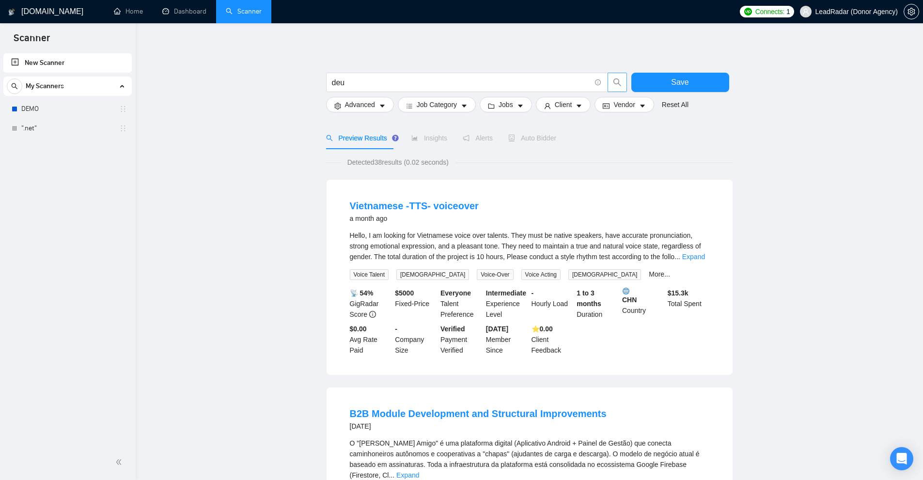
click at [677, 259] on span "..." at bounding box center [677, 257] width 6 height 8
click at [689, 262] on div "Hello, I am looking for Vietnamese voice over talents. They must be native spea…" at bounding box center [529, 255] width 359 height 50
click at [698, 257] on link "Expand" at bounding box center [693, 257] width 23 height 8
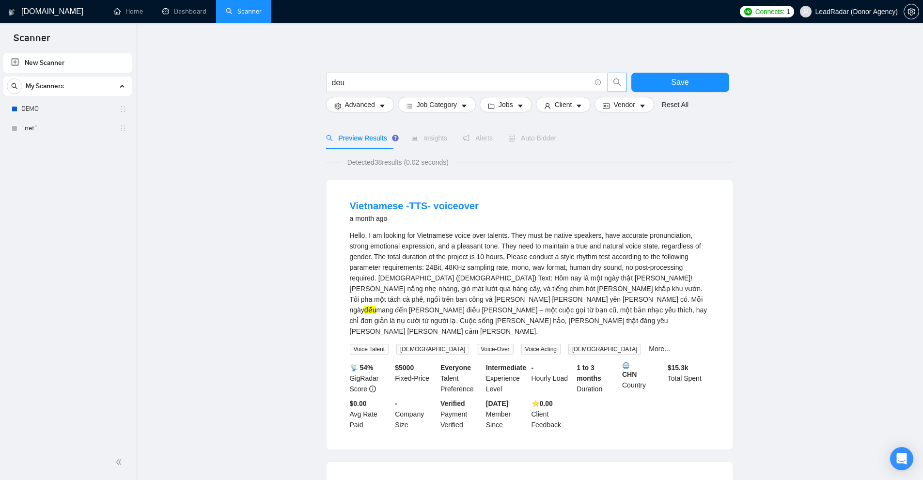
scroll to position [291, 0]
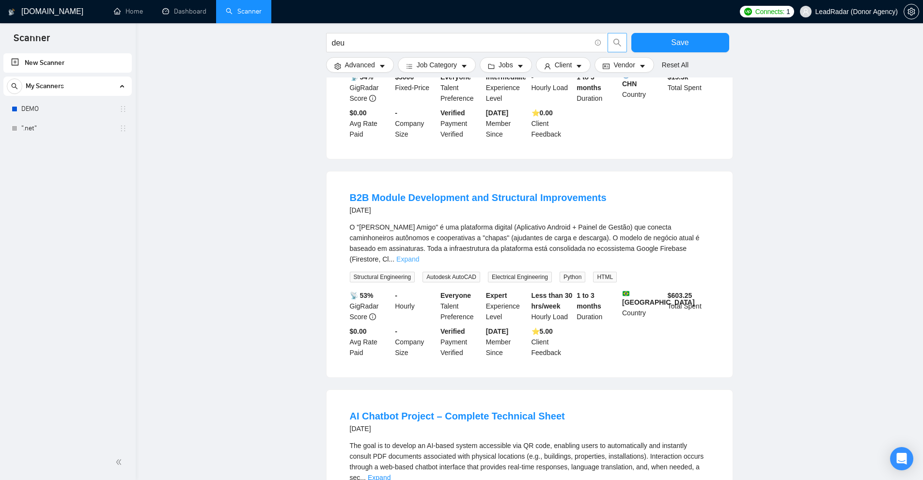
click at [419, 255] on link "Expand" at bounding box center [407, 259] width 23 height 8
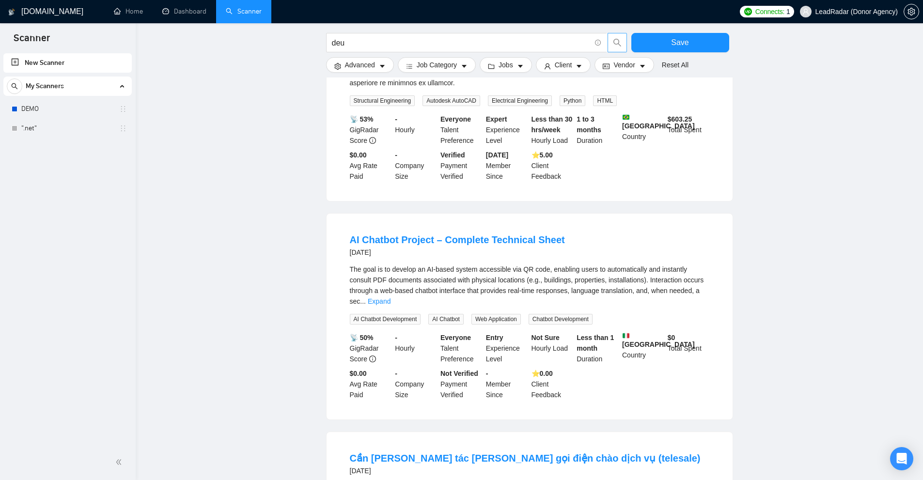
scroll to position [920, 0]
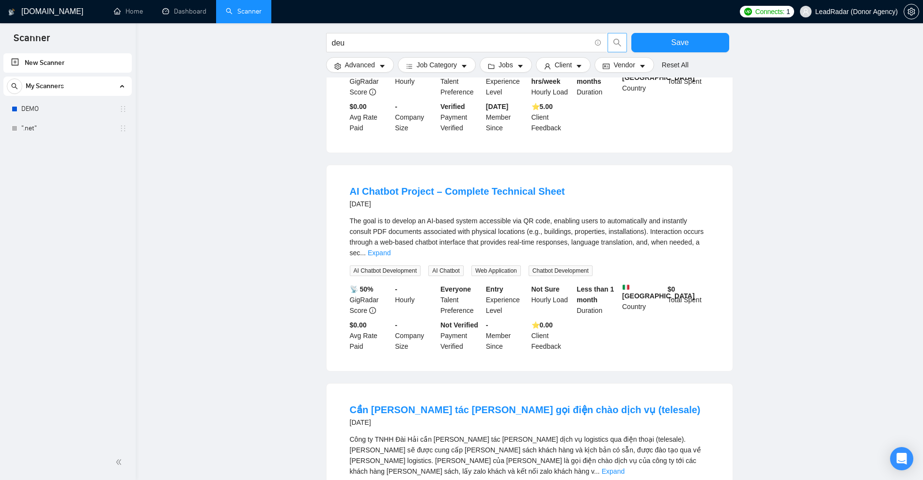
click at [701, 216] on div "The goal is to develop an AI-based system accessible via QR code, enabling user…" at bounding box center [529, 237] width 359 height 43
click at [390, 249] on link "Expand" at bounding box center [379, 253] width 23 height 8
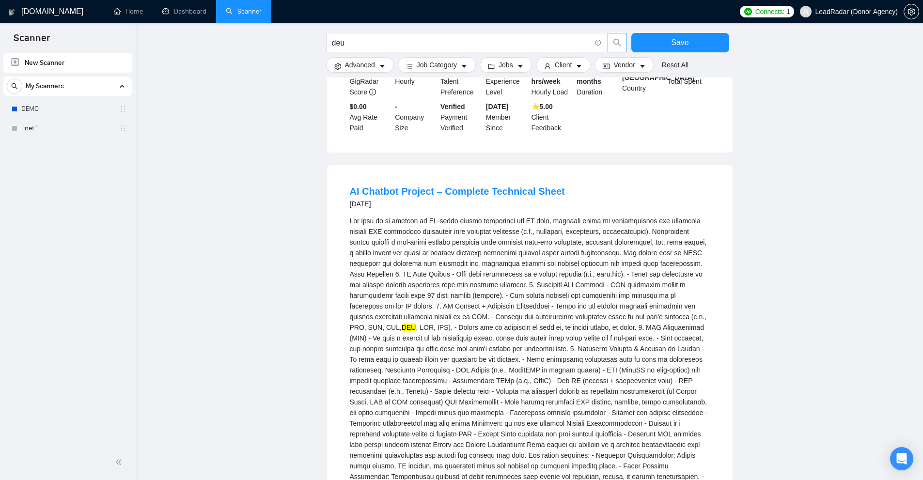
scroll to position [1404, 0]
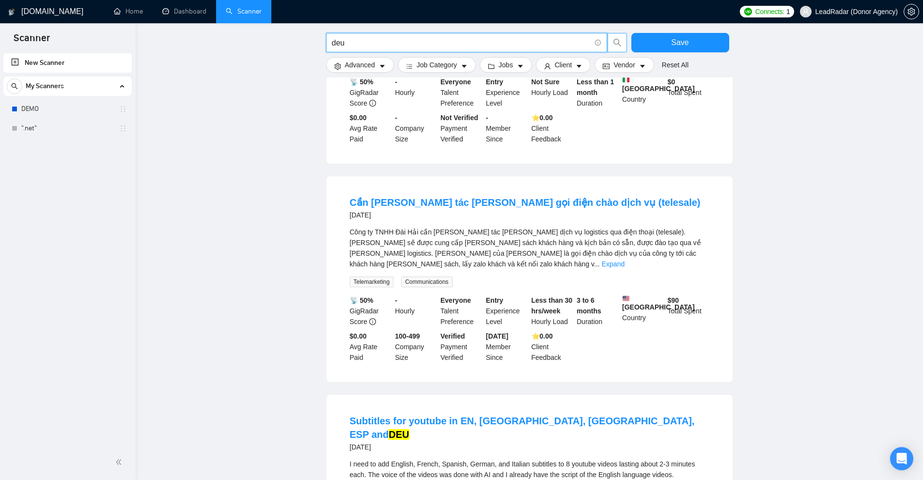
click at [476, 42] on input "deu" at bounding box center [461, 43] width 259 height 12
paste input "cursur"
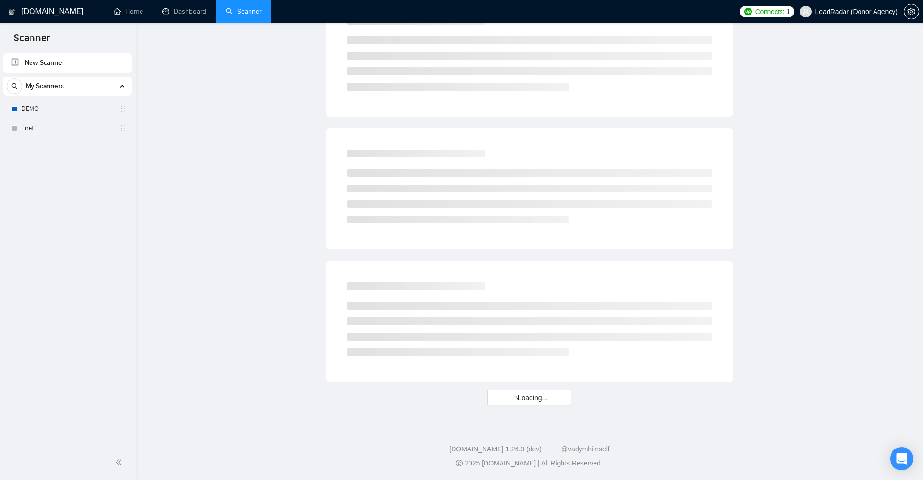
scroll to position [0, 0]
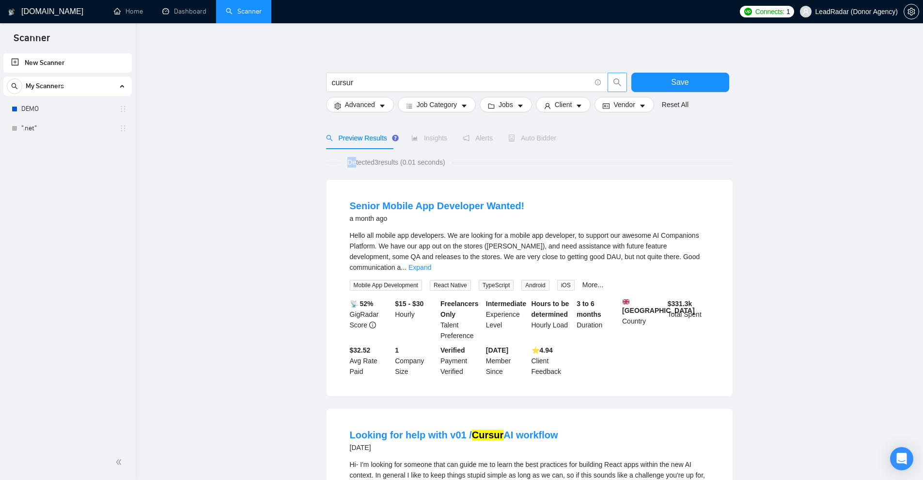
drag, startPoint x: 465, startPoint y: 162, endPoint x: 349, endPoint y: 166, distance: 116.3
click at [349, 166] on div "Detected 3 results (0.01 seconds)" at bounding box center [529, 162] width 407 height 11
click at [349, 166] on span "Detected 3 results (0.01 seconds)" at bounding box center [395, 162] width 111 height 11
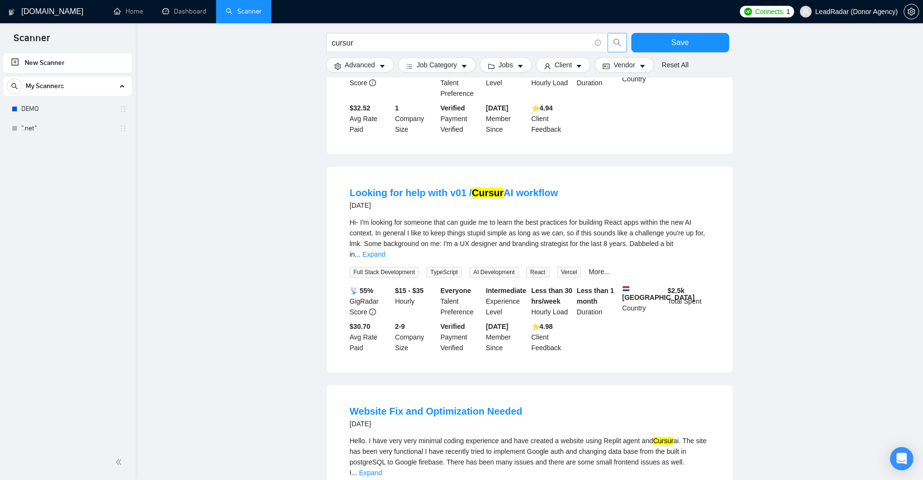
scroll to position [428, 0]
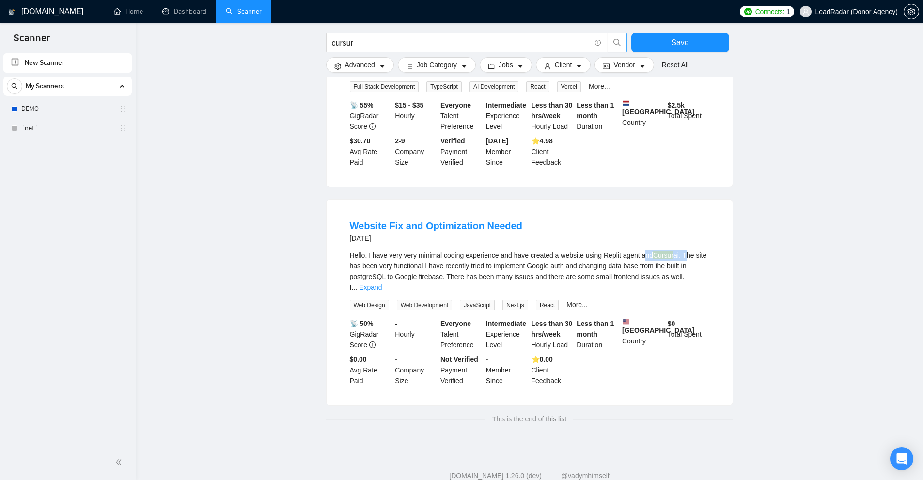
drag, startPoint x: 672, startPoint y: 231, endPoint x: 640, endPoint y: 231, distance: 32.4
click at [640, 250] on div "Hello. I have very very minimal coding experience and have created a website us…" at bounding box center [529, 271] width 359 height 43
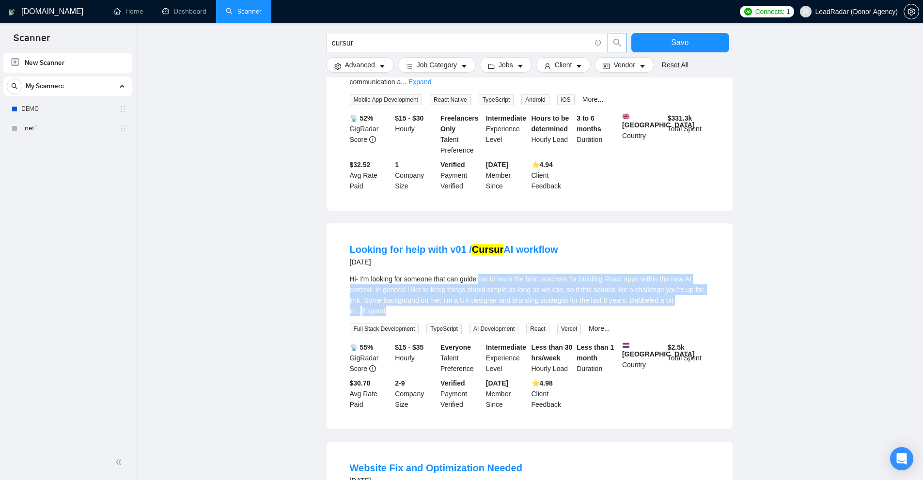
drag, startPoint x: 480, startPoint y: 267, endPoint x: 584, endPoint y: 292, distance: 106.6
click at [557, 300] on div "Hi- I'm looking for someone that can guide me to learn the best practices for b…" at bounding box center [529, 304] width 359 height 61
click at [609, 288] on span "Hi- I'm looking for someone that can guide me to learn the best practices for b…" at bounding box center [527, 295] width 355 height 40
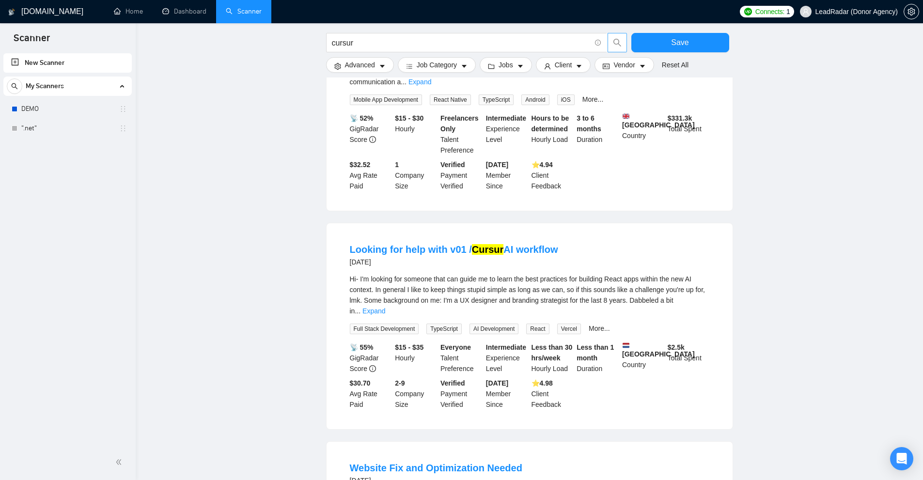
click at [684, 292] on div "Hi- I'm looking for someone that can guide me to learn the best practices for b…" at bounding box center [529, 295] width 359 height 43
click at [385, 307] on link "Expand" at bounding box center [373, 311] width 23 height 8
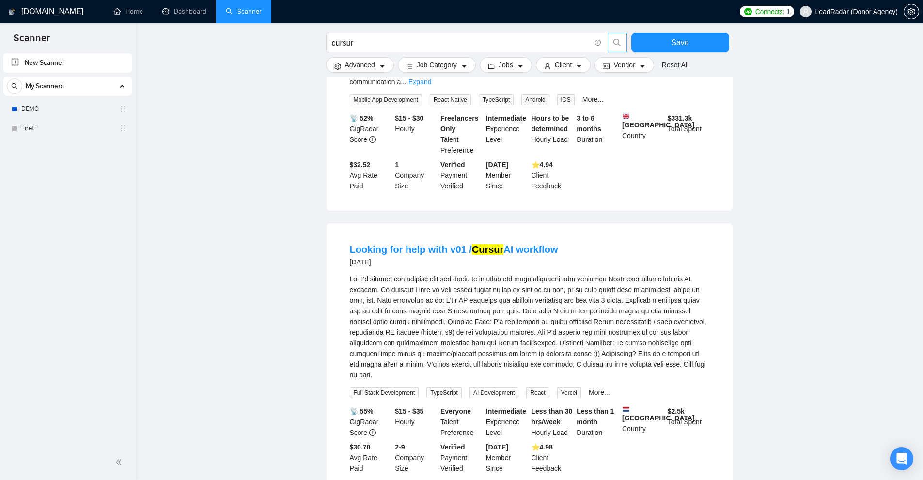
scroll to position [0, 0]
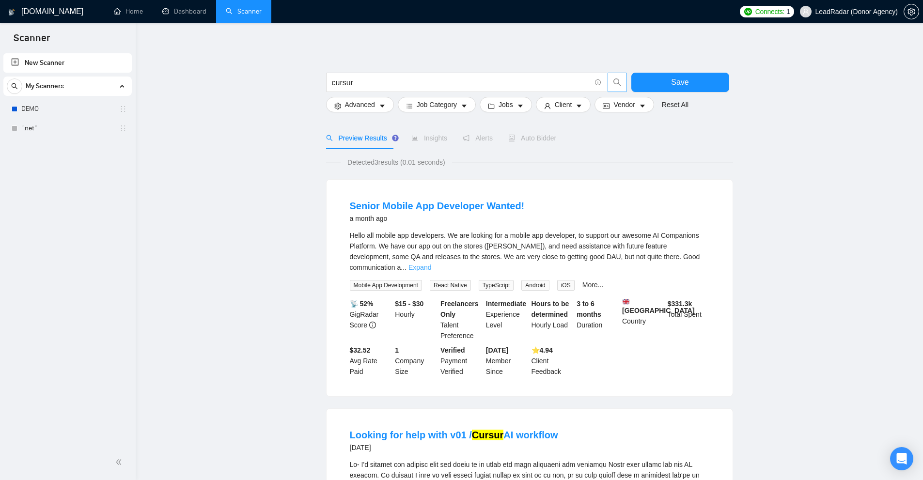
click at [431, 263] on link "Expand" at bounding box center [419, 267] width 23 height 8
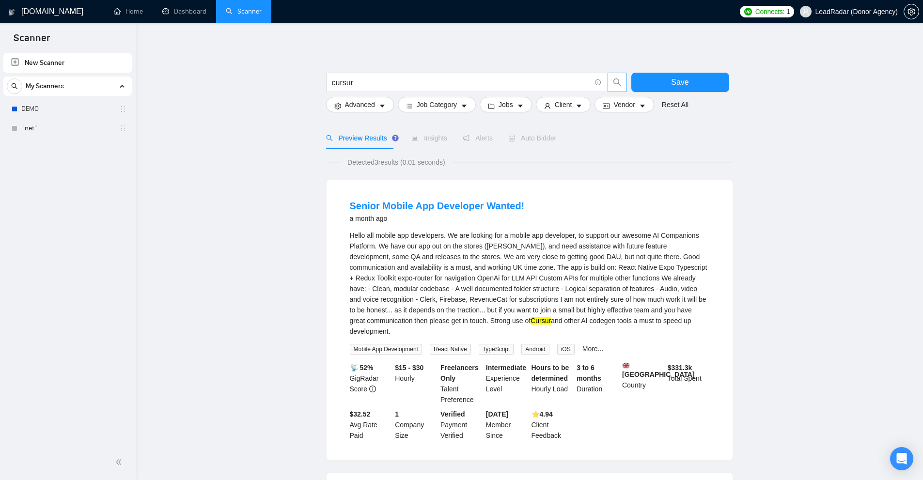
click at [530, 320] on mark "Cursur" at bounding box center [540, 321] width 20 height 8
click at [427, 85] on input "cursur" at bounding box center [461, 83] width 259 height 12
paste input "dentrix"
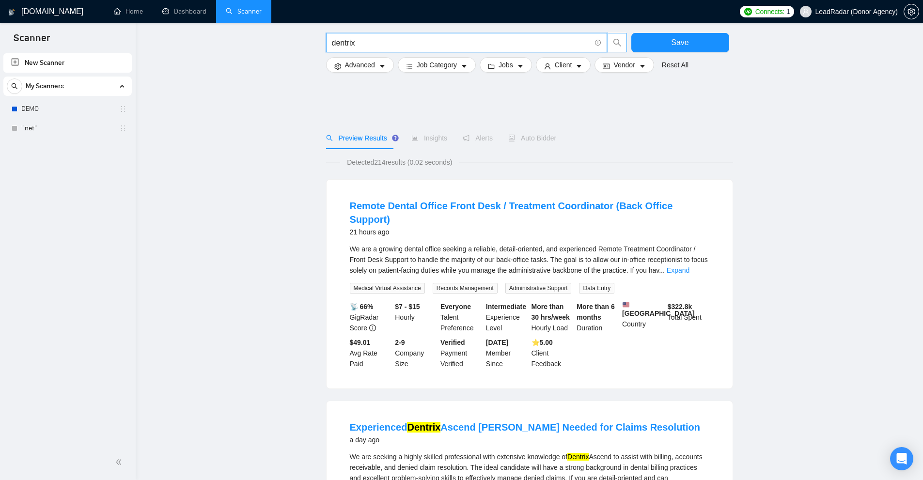
scroll to position [194, 0]
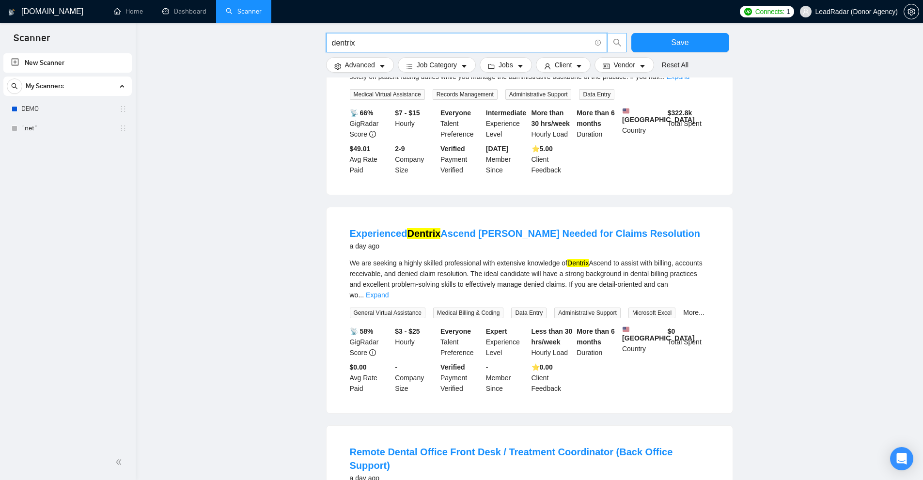
click at [398, 38] on input "dentrix" at bounding box center [461, 43] width 259 height 12
paste input "criminal"
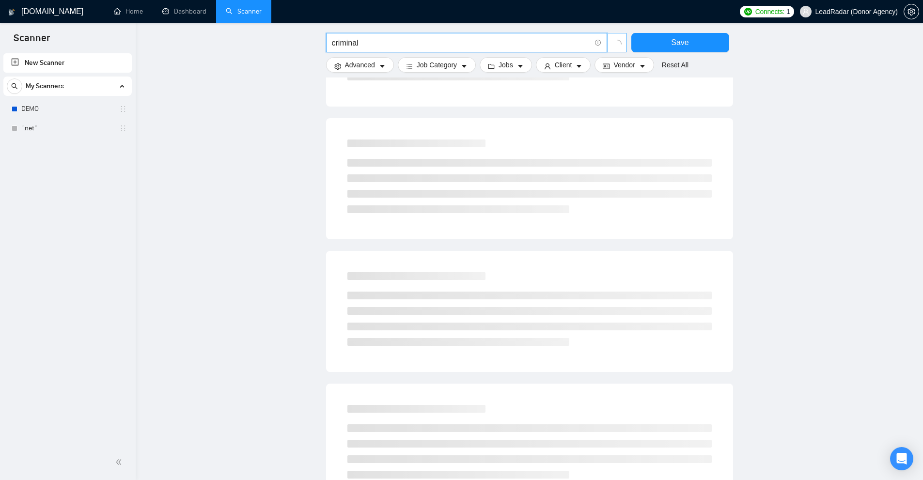
scroll to position [0, 0]
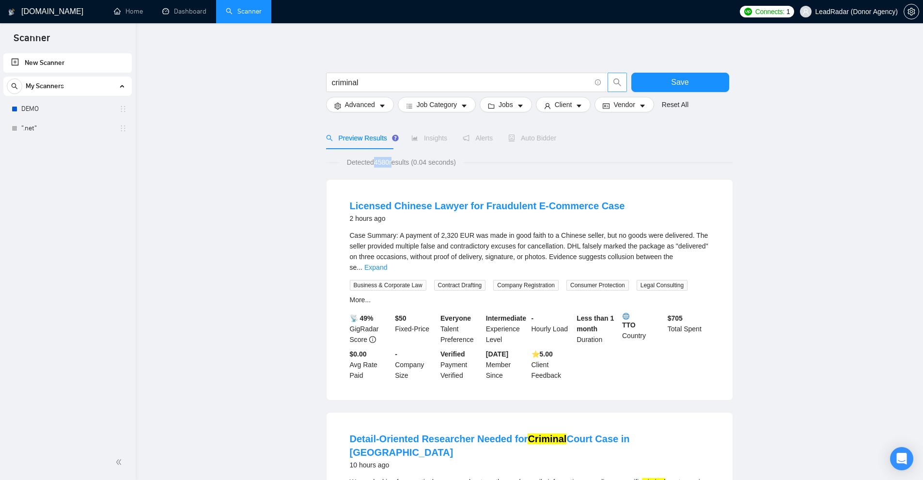
drag, startPoint x: 374, startPoint y: 168, endPoint x: 399, endPoint y: 162, distance: 25.4
click at [399, 162] on span "Detected 4580 results (0.04 seconds)" at bounding box center [401, 162] width 123 height 11
click at [367, 85] on input "criminal" at bounding box center [461, 83] width 259 height 12
click at [362, 83] on input "criminal" at bounding box center [461, 83] width 259 height 12
paste input "estron"
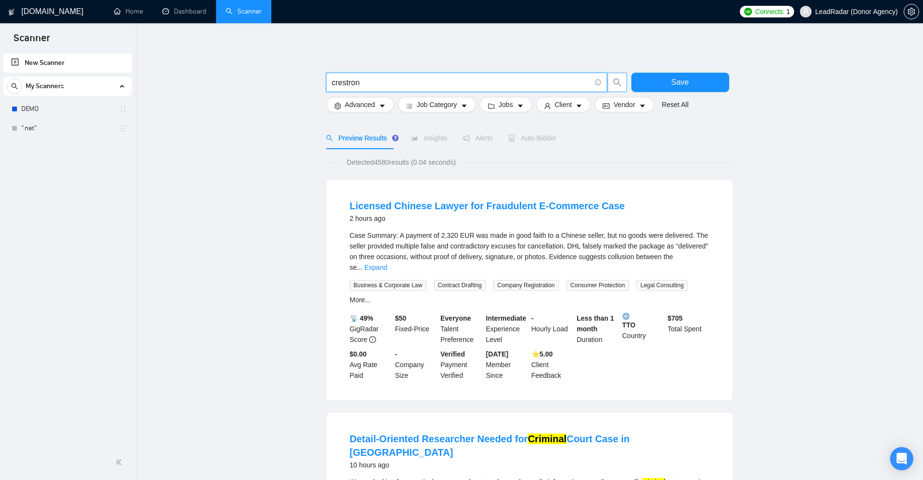
drag, startPoint x: 408, startPoint y: 83, endPoint x: 253, endPoint y: 83, distance: 155.0
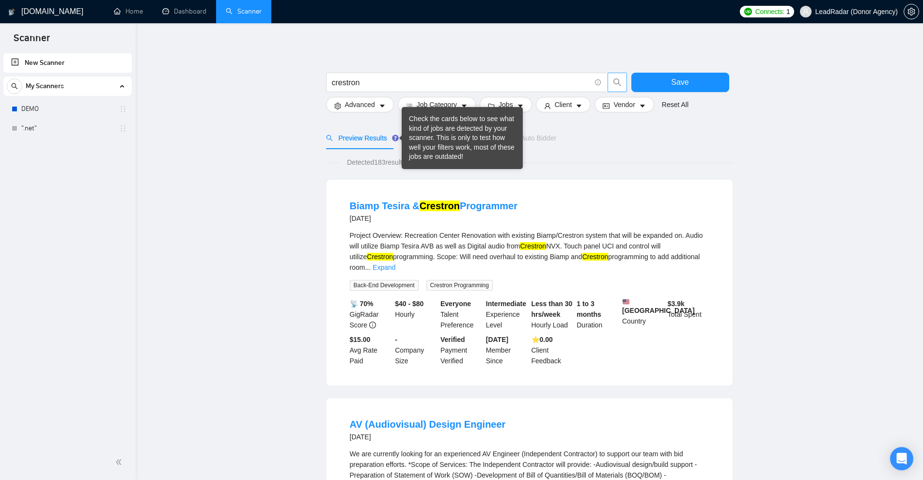
click at [599, 211] on div "Biamp Tesira & Crestron Programmer [DATE]" at bounding box center [529, 211] width 359 height 25
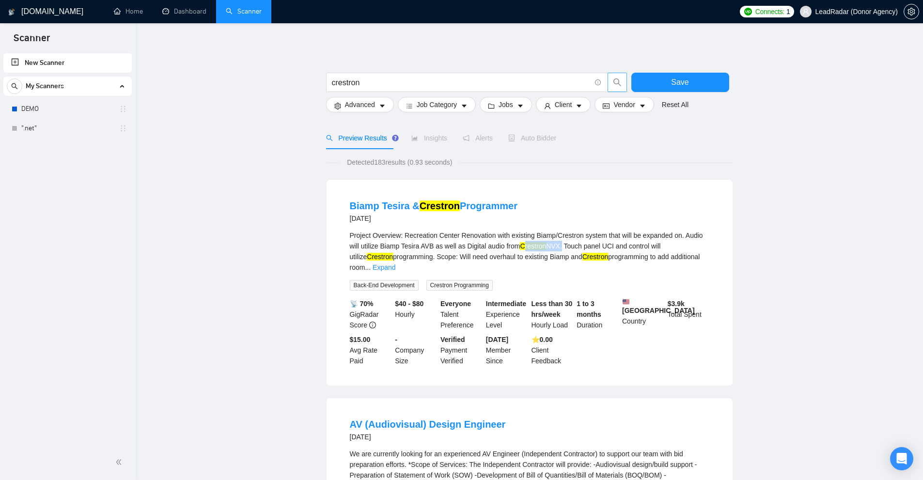
drag, startPoint x: 561, startPoint y: 250, endPoint x: 581, endPoint y: 251, distance: 20.4
click at [567, 250] on div "Project Overview: Recreation Center Renovation with existing Biamp/Crestron sys…" at bounding box center [529, 251] width 359 height 43
click at [612, 258] on div "Project Overview: Recreation Center Renovation with existing Biamp/Crestron sys…" at bounding box center [529, 251] width 359 height 43
drag, startPoint x: 541, startPoint y: 240, endPoint x: 569, endPoint y: 255, distance: 31.8
click at [541, 240] on div "Project Overview: Recreation Center Renovation with existing Biamp/Crestron sys…" at bounding box center [529, 251] width 359 height 43
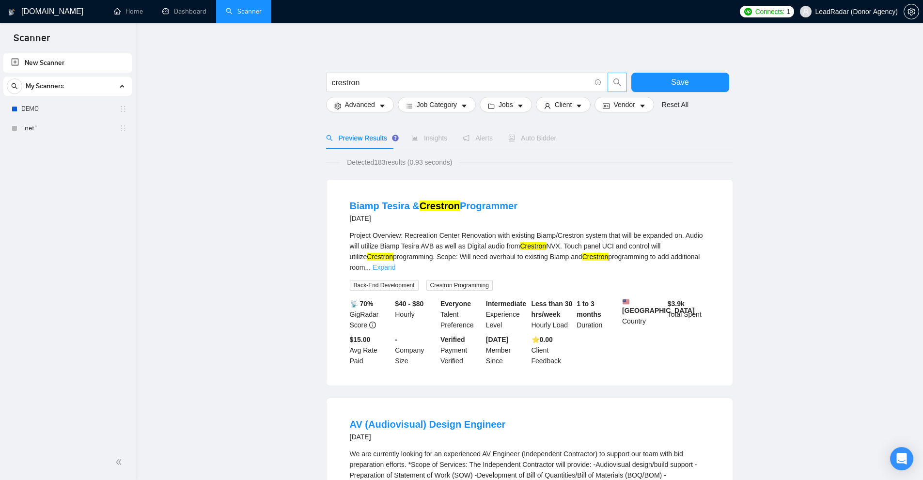
click at [395, 263] on link "Expand" at bounding box center [383, 267] width 23 height 8
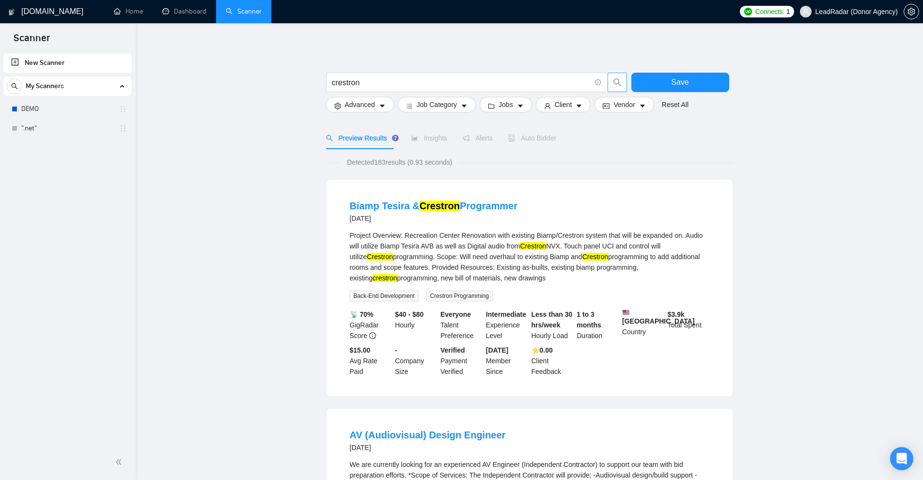
click at [559, 275] on div "Project Overview: Recreation Center Renovation with existing Biamp/Crestron sys…" at bounding box center [529, 256] width 359 height 53
drag, startPoint x: 625, startPoint y: 268, endPoint x: 650, endPoint y: 266, distance: 25.3
click at [652, 266] on div "Project Overview: Recreation Center Renovation with existing Biamp/Crestron sys…" at bounding box center [529, 256] width 359 height 53
click at [397, 274] on mark "crestron" at bounding box center [384, 278] width 25 height 8
drag, startPoint x: 525, startPoint y: 245, endPoint x: 548, endPoint y: 248, distance: 23.4
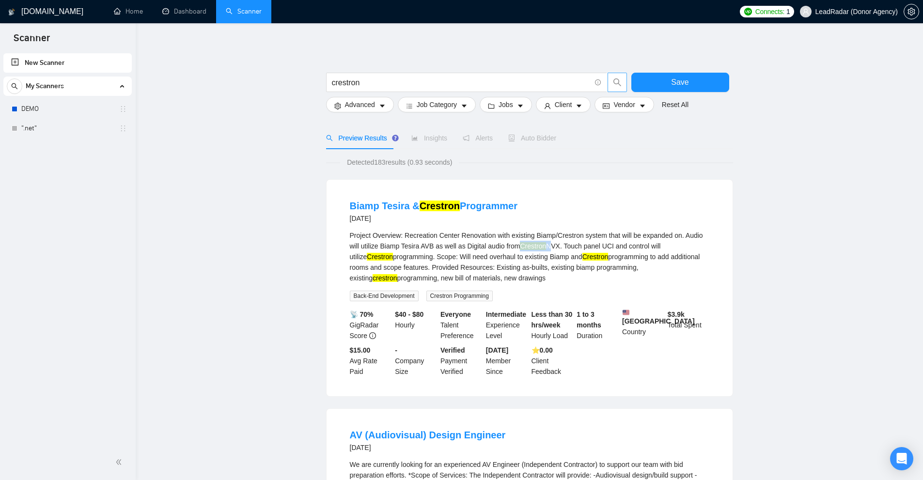
click at [548, 248] on div "Project Overview: Recreation Center Renovation with existing Biamp/Crestron sys…" at bounding box center [529, 256] width 359 height 53
click at [553, 267] on div "Project Overview: Recreation Center Renovation with existing Biamp/Crestron sys…" at bounding box center [529, 256] width 359 height 53
click at [407, 82] on input "crestron" at bounding box center [461, 83] width 259 height 12
paste input "wai"
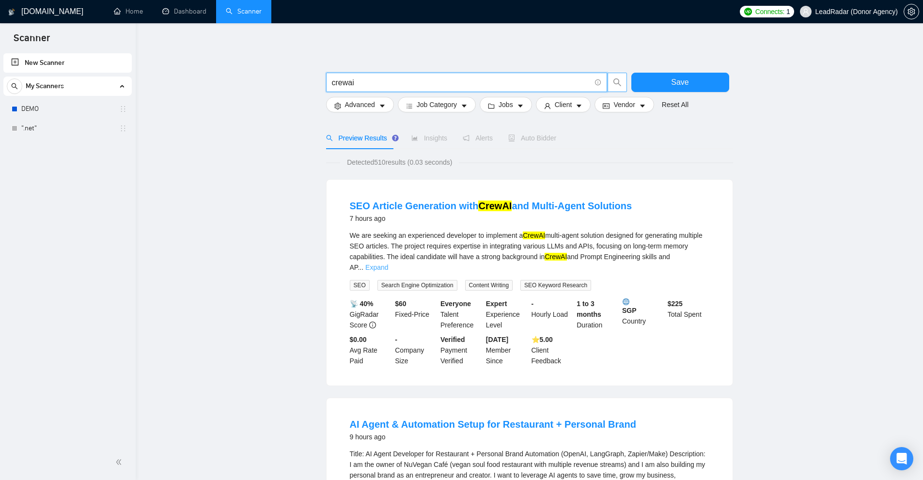
click at [388, 263] on link "Expand" at bounding box center [376, 267] width 23 height 8
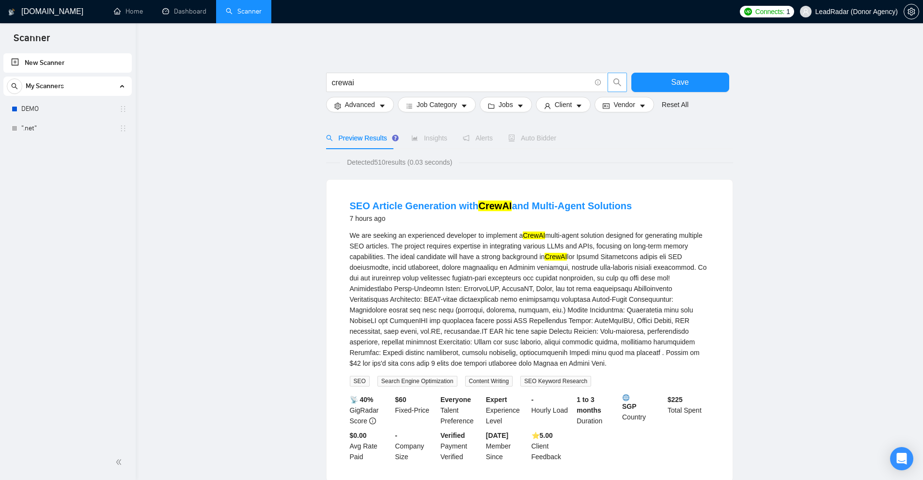
click at [536, 235] on mark "CrewAI" at bounding box center [534, 235] width 22 height 8
drag, startPoint x: 642, startPoint y: 203, endPoint x: 476, endPoint y: 198, distance: 165.7
click at [476, 198] on li "SEO Article Generation with [PERSON_NAME] and Multi-Agent Solutions 7 hours ago…" at bounding box center [529, 330] width 383 height 278
click at [661, 204] on div "SEO Article Generation with [PERSON_NAME] and Multi-Agent Solutions 7 hours ago" at bounding box center [529, 211] width 359 height 25
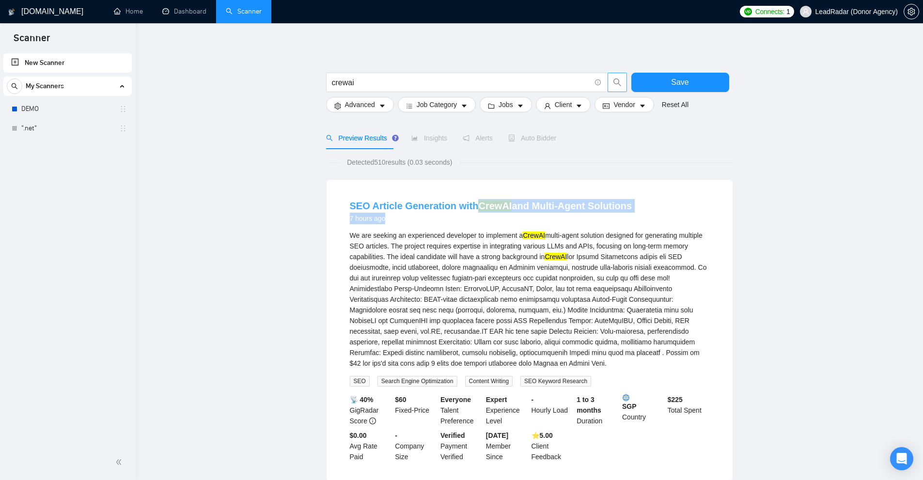
drag, startPoint x: 670, startPoint y: 203, endPoint x: 475, endPoint y: 200, distance: 195.2
click at [475, 200] on div "SEO Article Generation with [PERSON_NAME] and Multi-Agent Solutions 7 hours ago" at bounding box center [529, 211] width 359 height 25
click at [509, 248] on div "We are seeking an experienced developer to implement a CrewAI multi-agent solut…" at bounding box center [529, 299] width 359 height 139
drag, startPoint x: 480, startPoint y: 194, endPoint x: 627, endPoint y: 196, distance: 146.7
click at [627, 196] on li "SEO Article Generation with [PERSON_NAME] and Multi-Agent Solutions 7 hours ago…" at bounding box center [529, 330] width 383 height 278
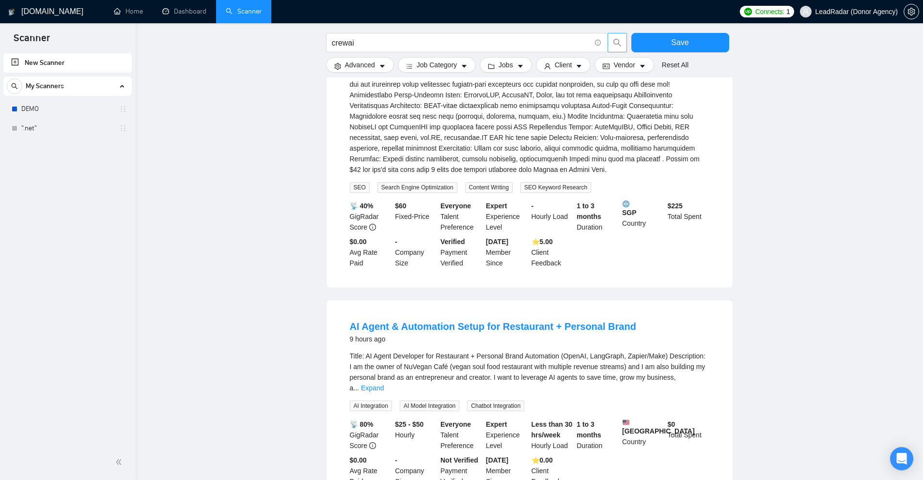
scroll to position [387, 0]
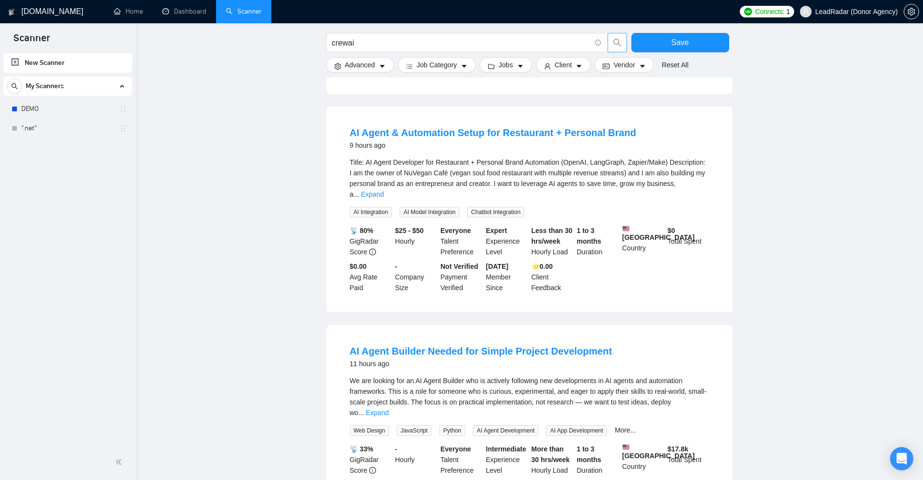
click at [687, 191] on div "Title: AI Agent Developer for Restaurant + Personal Brand Automation (OpenAI, L…" at bounding box center [529, 187] width 359 height 61
click at [384, 190] on link "Expand" at bounding box center [372, 194] width 23 height 8
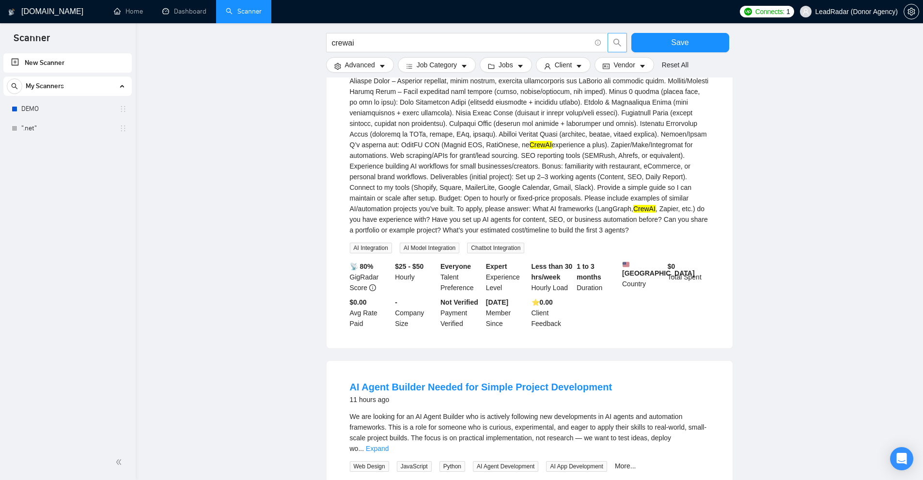
scroll to position [436, 0]
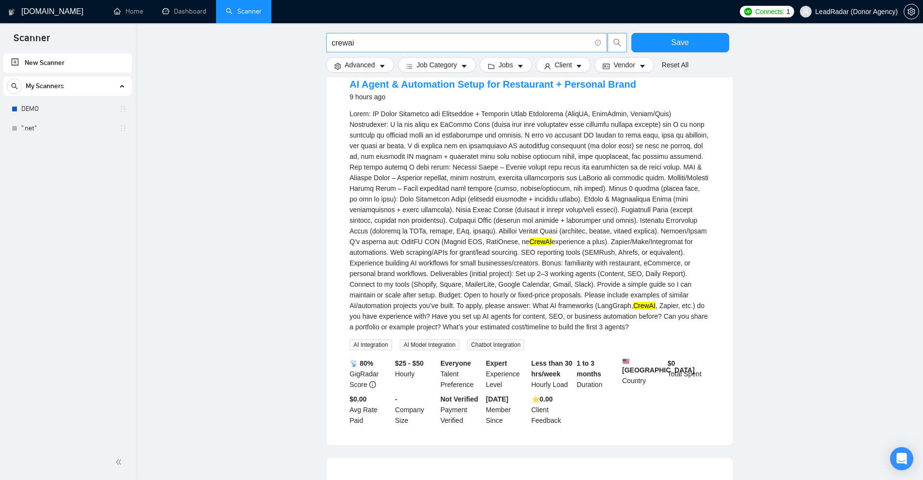
click at [441, 47] on input "crewai" at bounding box center [461, 43] width 259 height 12
paste input "opilotkit"
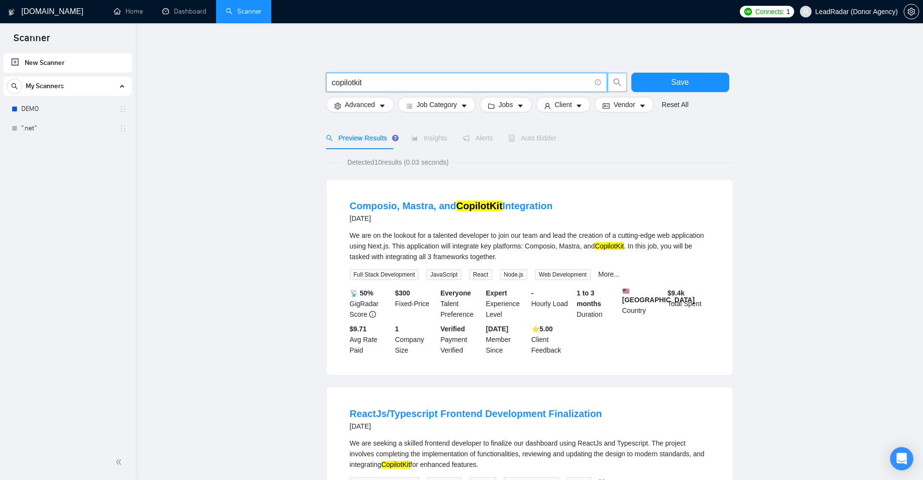
scroll to position [242, 0]
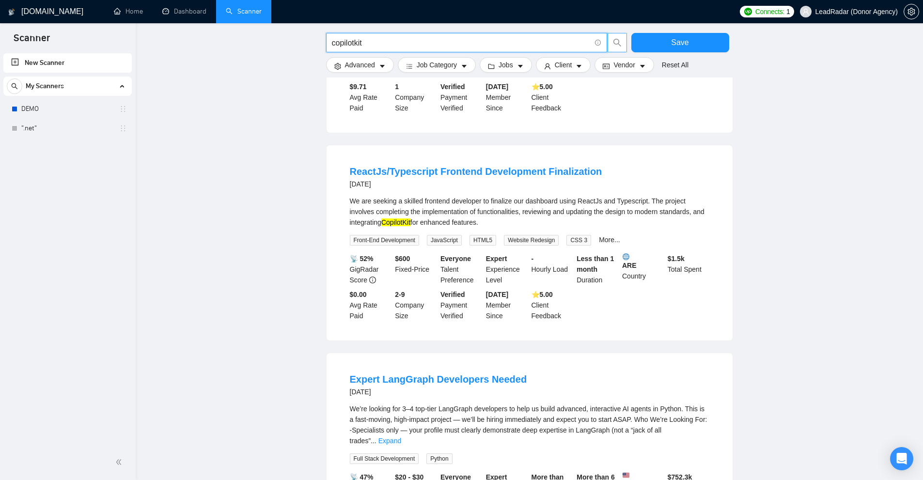
click at [679, 220] on div "We are seeking a skilled frontend developer to finalize our dashboard using Rea…" at bounding box center [529, 212] width 359 height 32
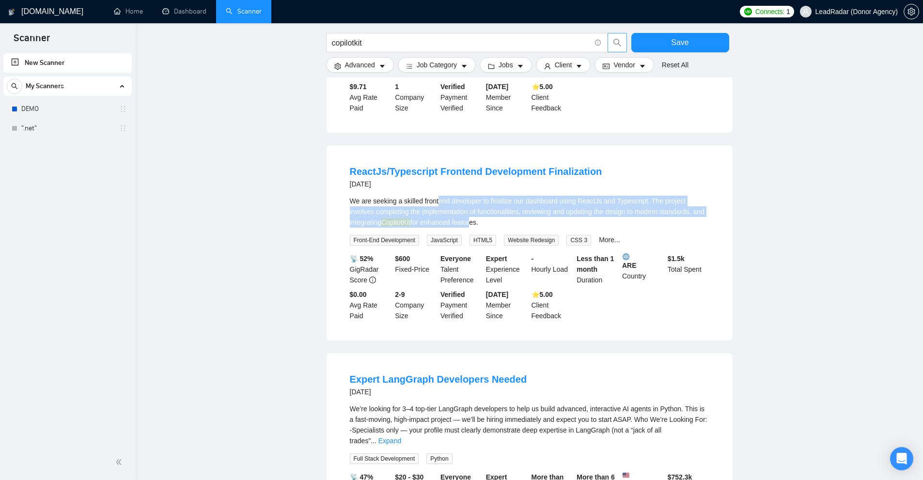
drag, startPoint x: 438, startPoint y: 203, endPoint x: 486, endPoint y: 221, distance: 50.6
click at [485, 221] on div "We are seeking a skilled frontend developer to finalize our dashboard using Rea…" at bounding box center [529, 212] width 359 height 32
click at [486, 221] on div "We are seeking a skilled frontend developer to finalize our dashboard using Rea…" at bounding box center [529, 212] width 359 height 32
drag, startPoint x: 471, startPoint y: 220, endPoint x: 402, endPoint y: 213, distance: 68.7
click at [403, 213] on div "We are seeking a skilled frontend developer to finalize our dashboard using Rea…" at bounding box center [529, 212] width 359 height 32
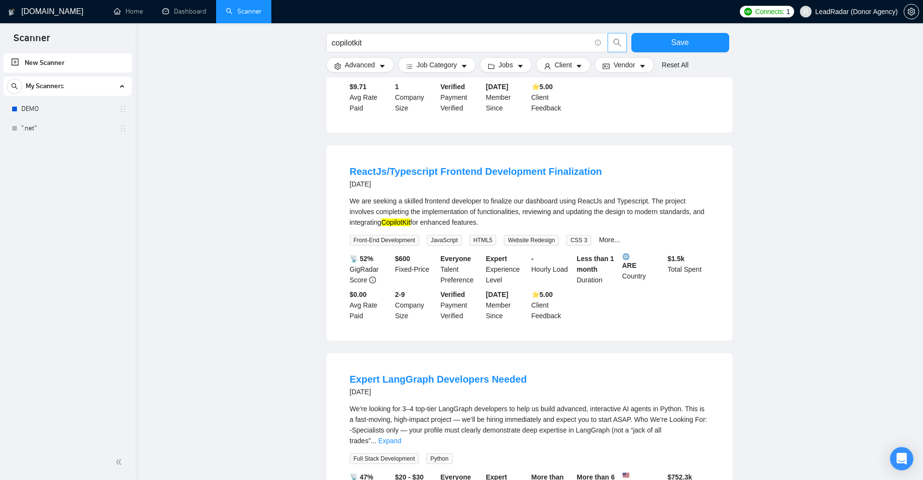
click at [399, 212] on div "We are seeking a skilled frontend developer to finalize our dashboard using Rea…" at bounding box center [529, 212] width 359 height 32
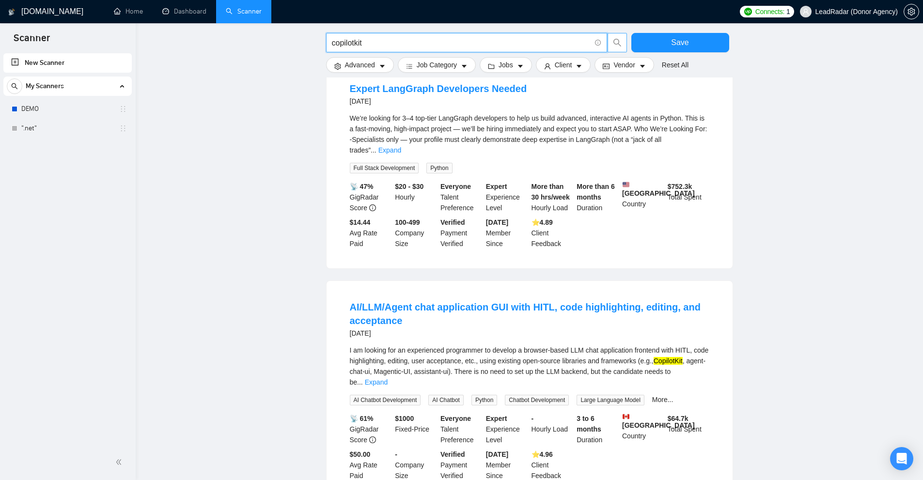
click at [391, 38] on input "copilotkit" at bounding box center [461, 43] width 259 height 12
paste input "telerik"
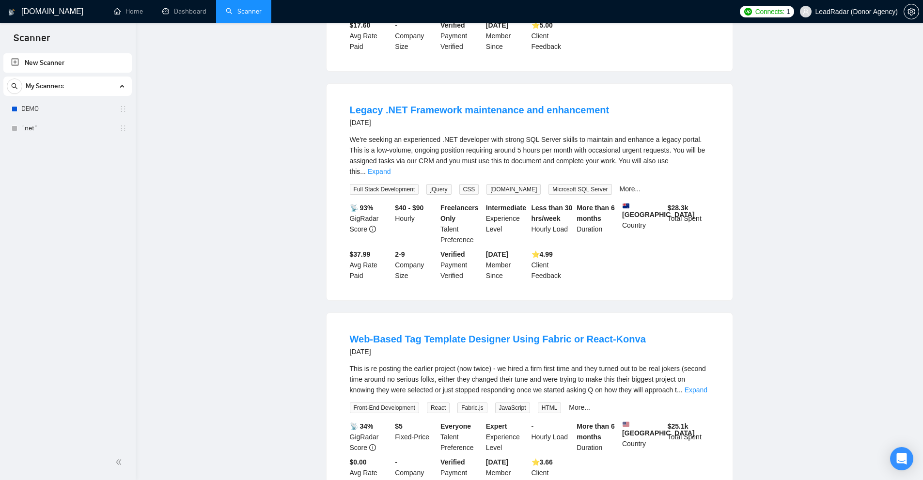
scroll to position [0, 0]
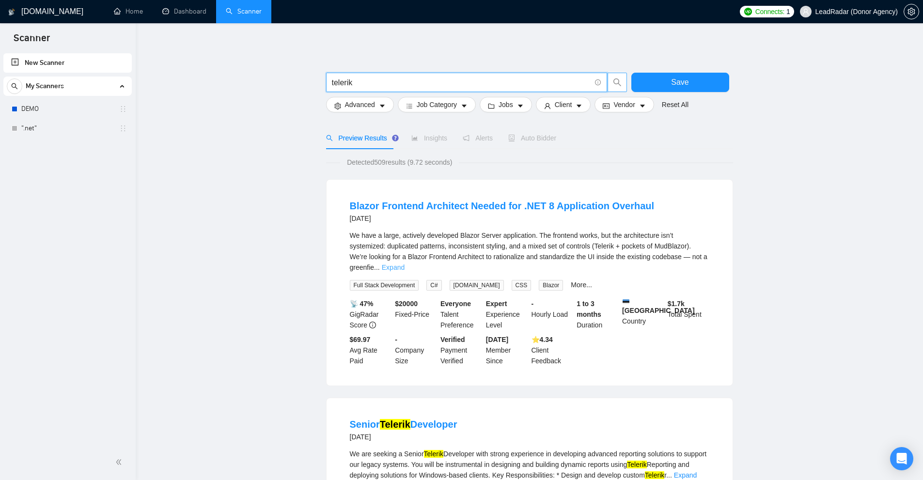
click at [404, 263] on link "Expand" at bounding box center [393, 267] width 23 height 8
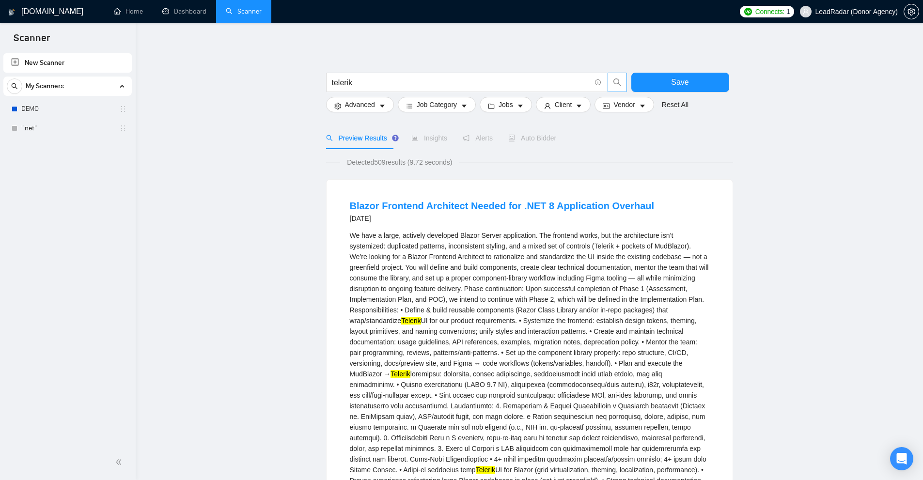
scroll to position [242, 0]
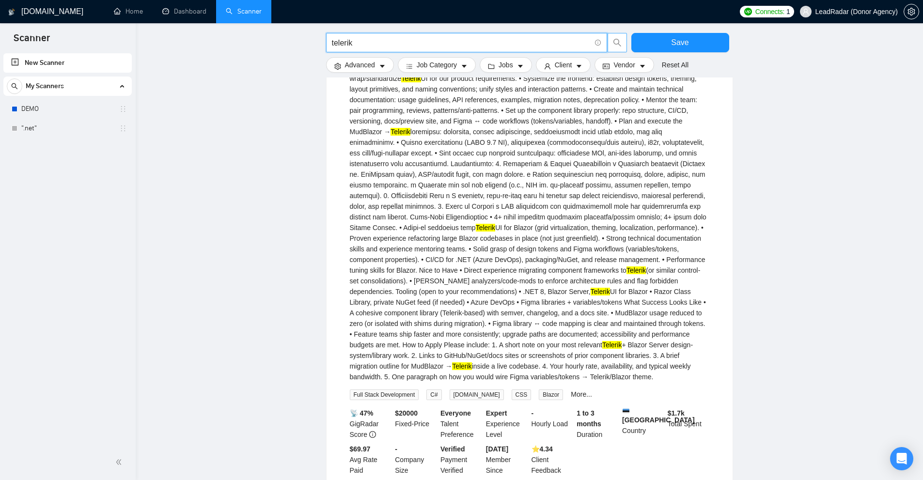
drag, startPoint x: 380, startPoint y: 47, endPoint x: 346, endPoint y: 28, distance: 38.6
click at [439, 39] on input "telerik" at bounding box center [461, 43] width 259 height 12
paste input "achable"
type input "teachable"
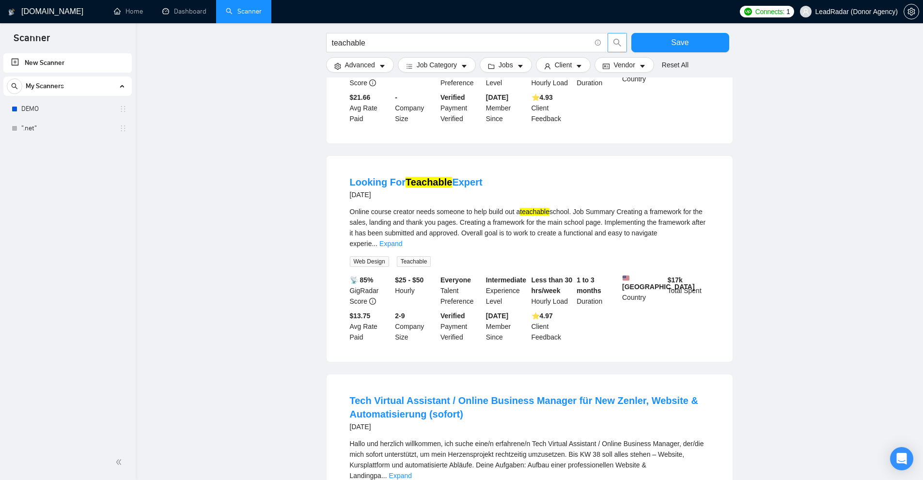
click at [563, 206] on div "Online course creator needs someone to help build out a teachable school. Job S…" at bounding box center [529, 227] width 359 height 43
drag, startPoint x: 563, startPoint y: 204, endPoint x: 548, endPoint y: 207, distance: 15.2
click at [548, 206] on div "Online course creator needs someone to help build out a teachable school. Job S…" at bounding box center [529, 227] width 359 height 43
click at [548, 208] on mark "teachable" at bounding box center [535, 212] width 30 height 8
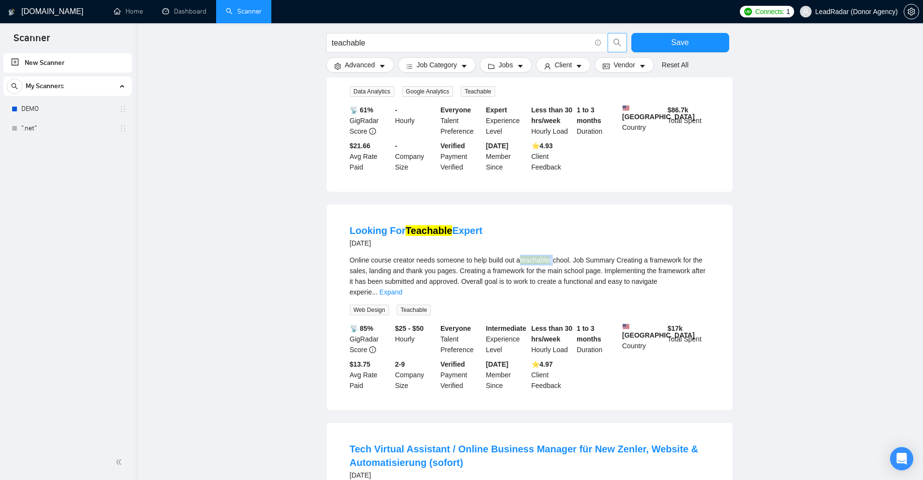
scroll to position [0, 0]
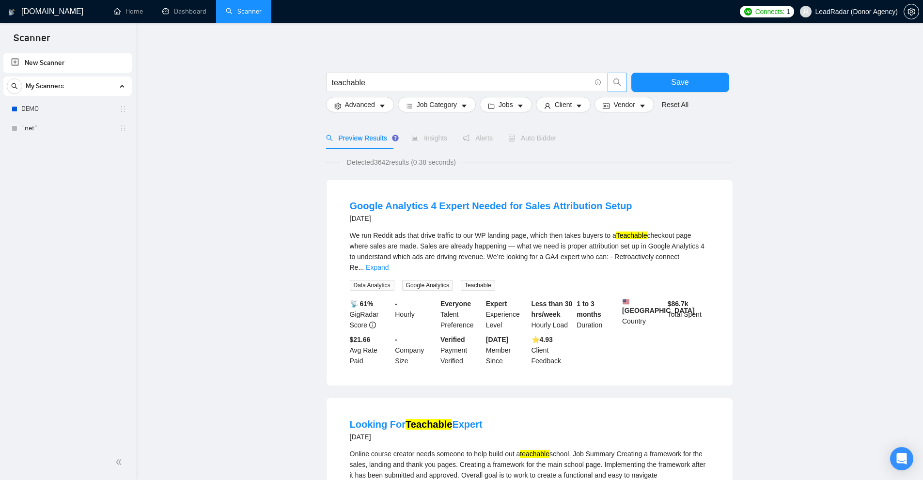
click at [629, 236] on mark "Teachable" at bounding box center [631, 235] width 31 height 8
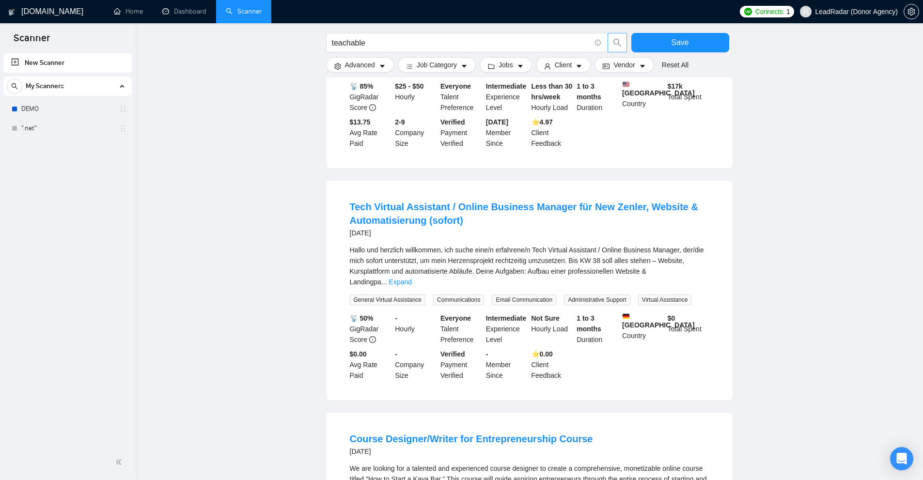
scroll to position [484, 0]
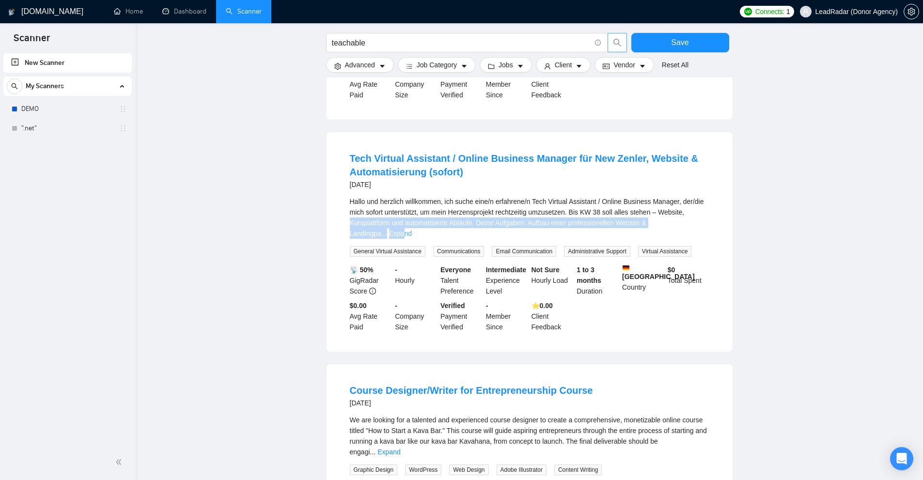
drag, startPoint x: 706, startPoint y: 207, endPoint x: 702, endPoint y: 213, distance: 6.7
click at [702, 213] on div "Hallo und herzlich willkommen, ich suche eine/n erfahrene/n Tech Virtual Assist…" at bounding box center [529, 217] width 359 height 43
click at [412, 230] on link "Expand" at bounding box center [400, 234] width 23 height 8
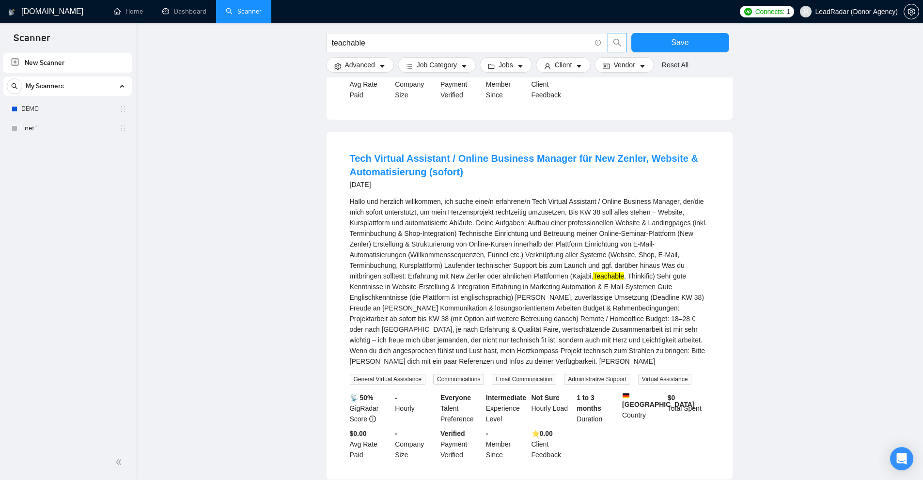
click at [599, 272] on mark "Teachable" at bounding box center [608, 276] width 31 height 8
click at [577, 267] on div "Hallo und herzlich willkommen, ich suche eine/n erfahrene/n Tech Virtual Assist…" at bounding box center [529, 281] width 359 height 170
drag, startPoint x: 577, startPoint y: 267, endPoint x: 634, endPoint y: 266, distance: 56.7
click at [634, 266] on div "Hallo und herzlich willkommen, ich suche eine/n erfahrene/n Tech Virtual Assist…" at bounding box center [529, 281] width 359 height 170
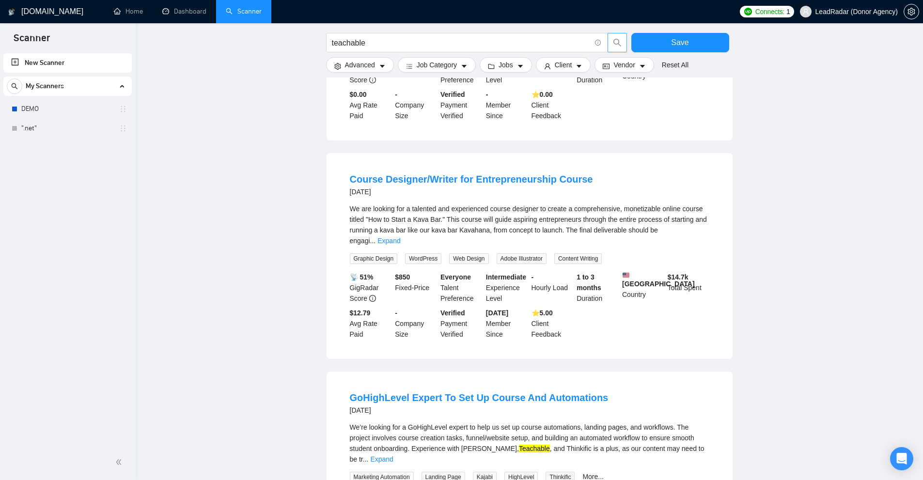
scroll to position [581, 0]
